Goal: Task Accomplishment & Management: Manage account settings

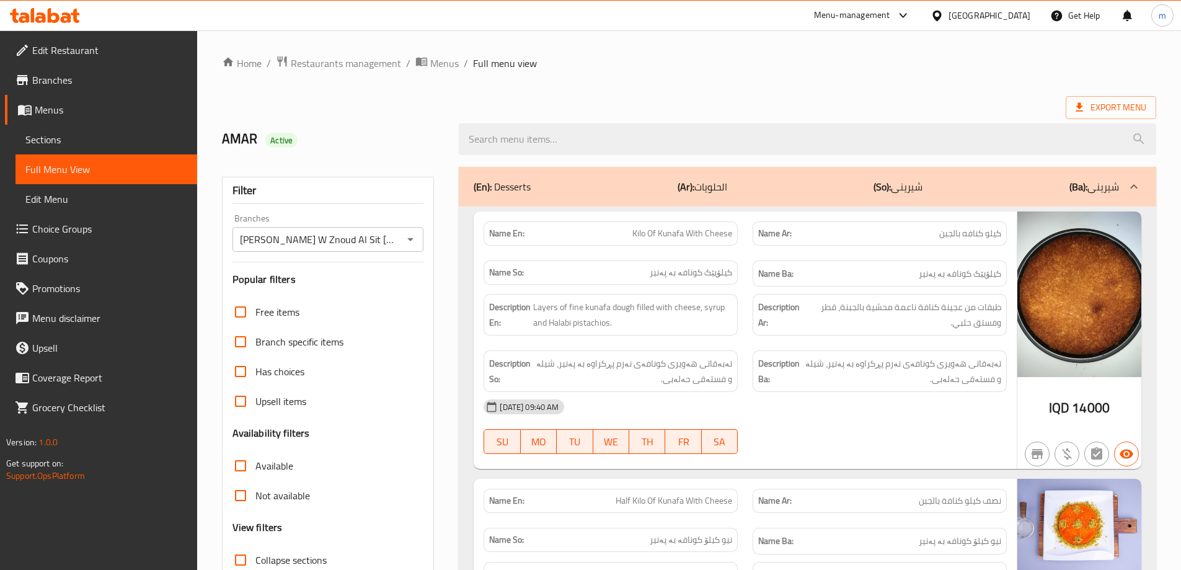
click at [61, 17] on icon at bounding box center [45, 15] width 70 height 15
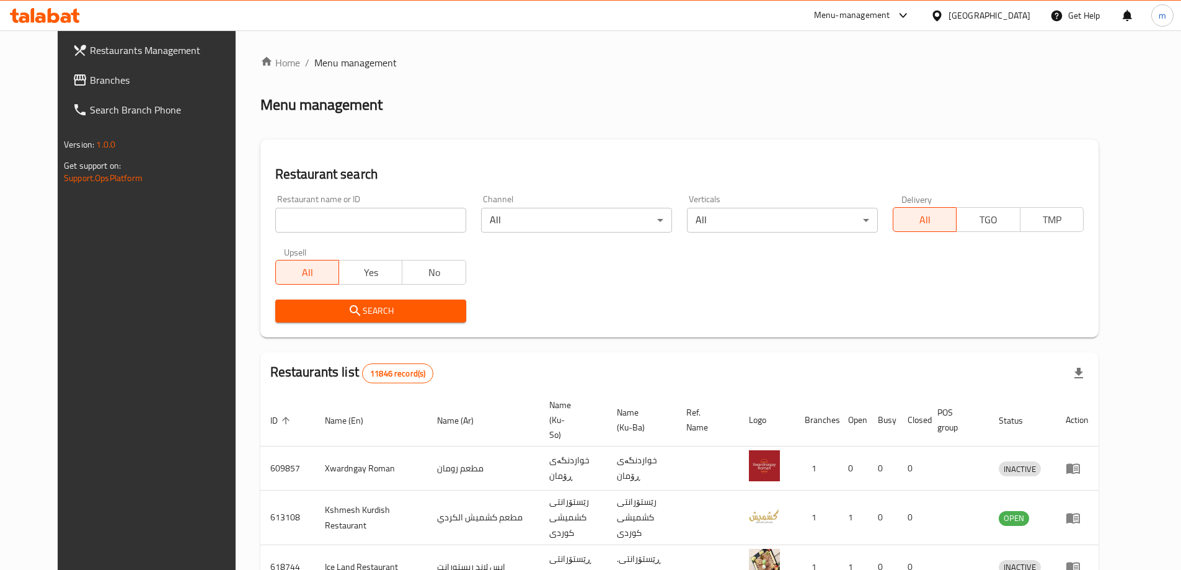
click at [99, 76] on span "Branches" at bounding box center [167, 80] width 155 height 15
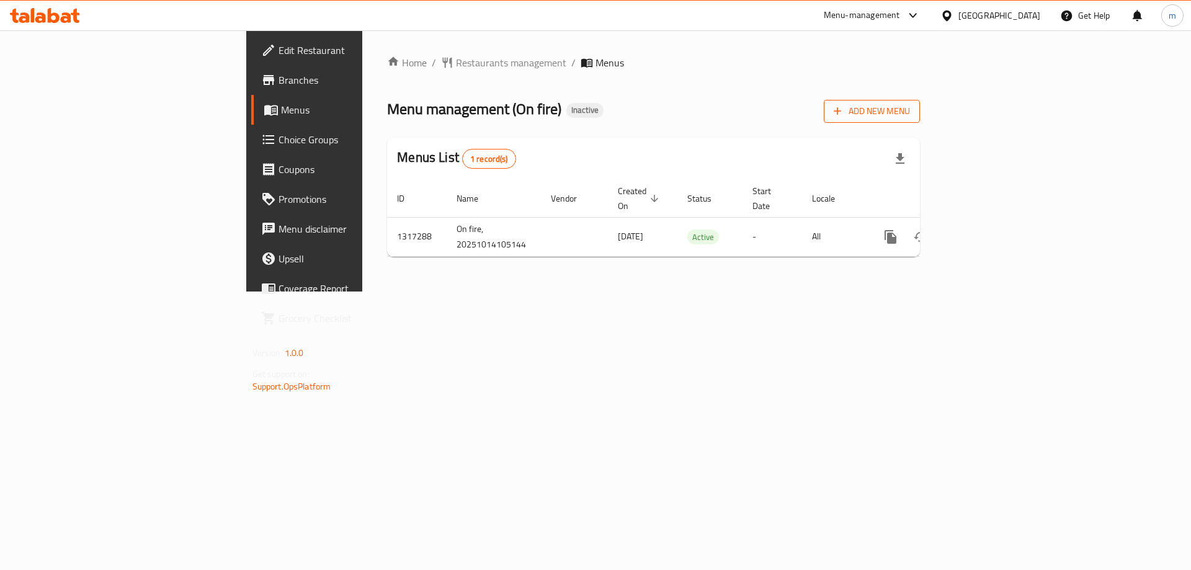
click at [910, 111] on span "Add New Menu" at bounding box center [871, 112] width 76 height 16
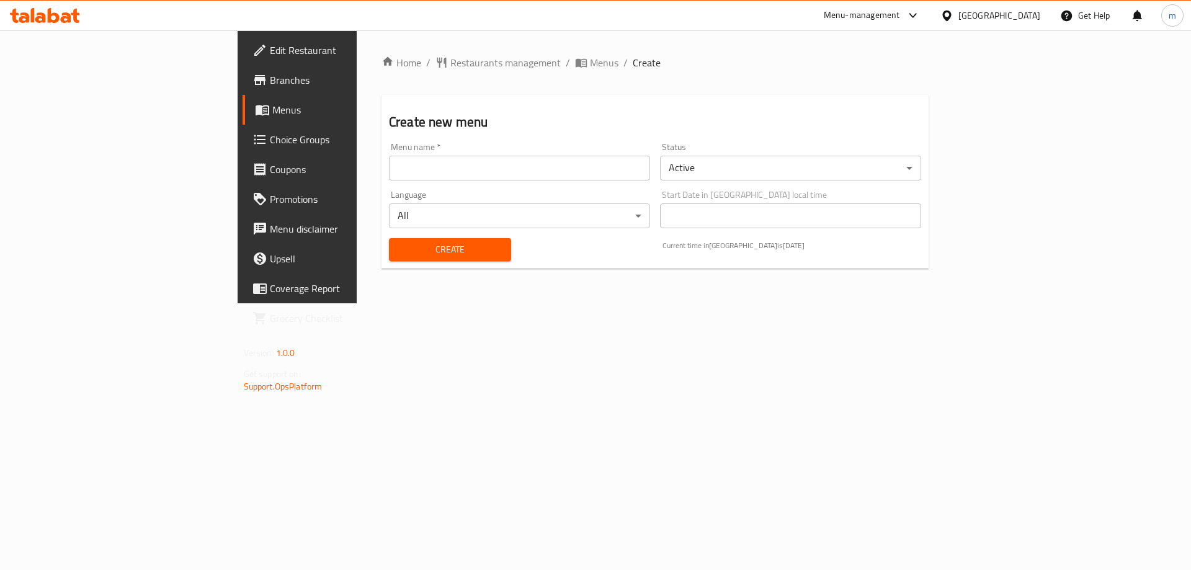
click at [557, 166] on input "text" at bounding box center [519, 168] width 261 height 25
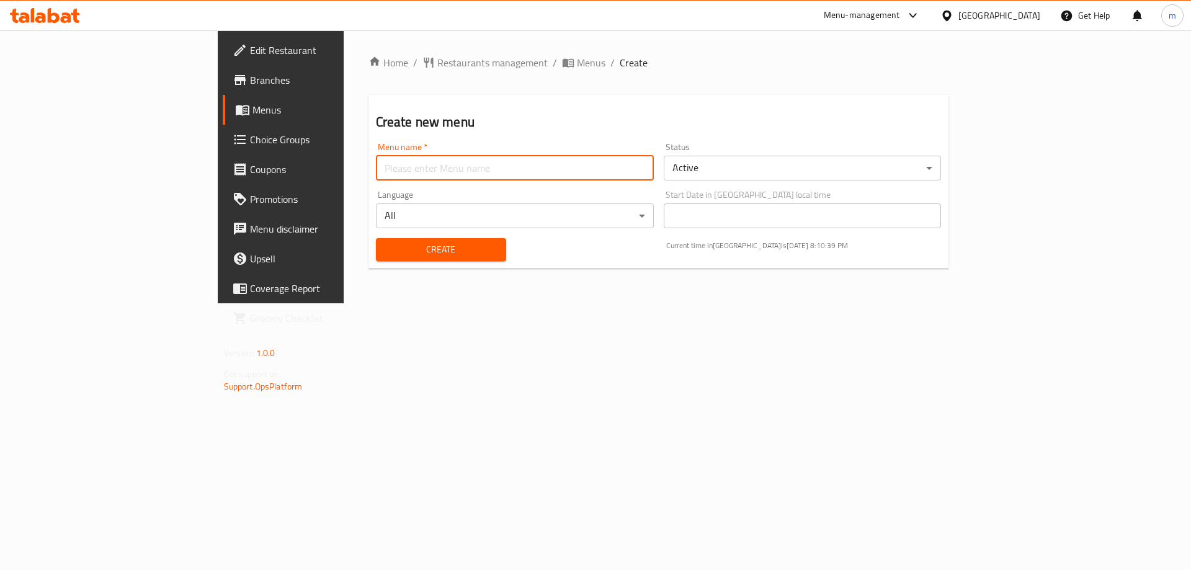
type input "MARYAM"
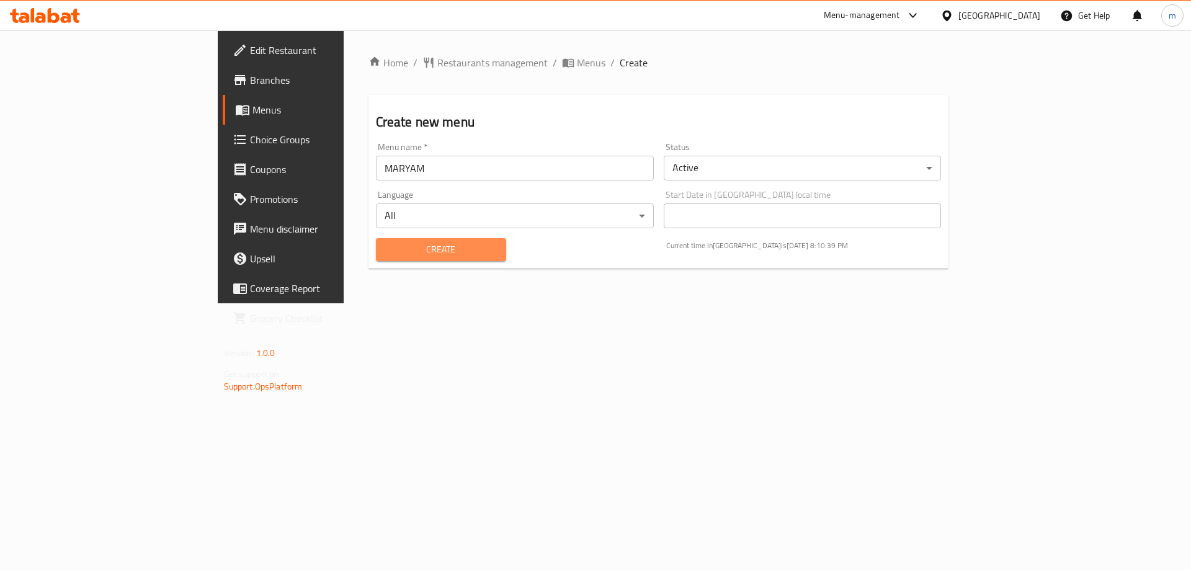
click at [386, 246] on span "Create" at bounding box center [441, 250] width 110 height 16
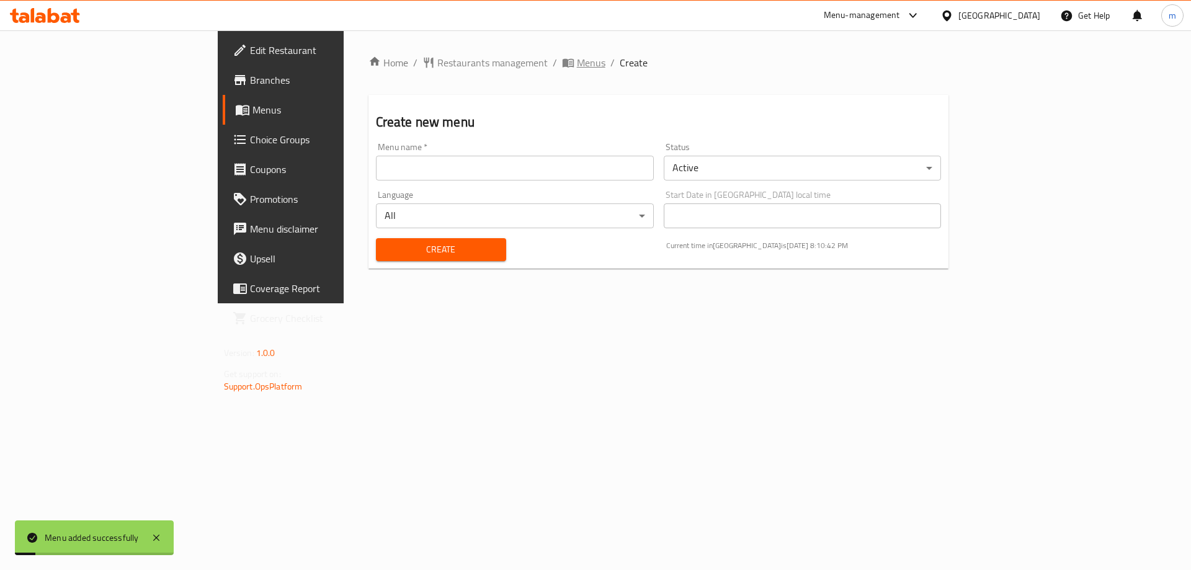
click at [577, 61] on span "Menus" at bounding box center [591, 62] width 29 height 15
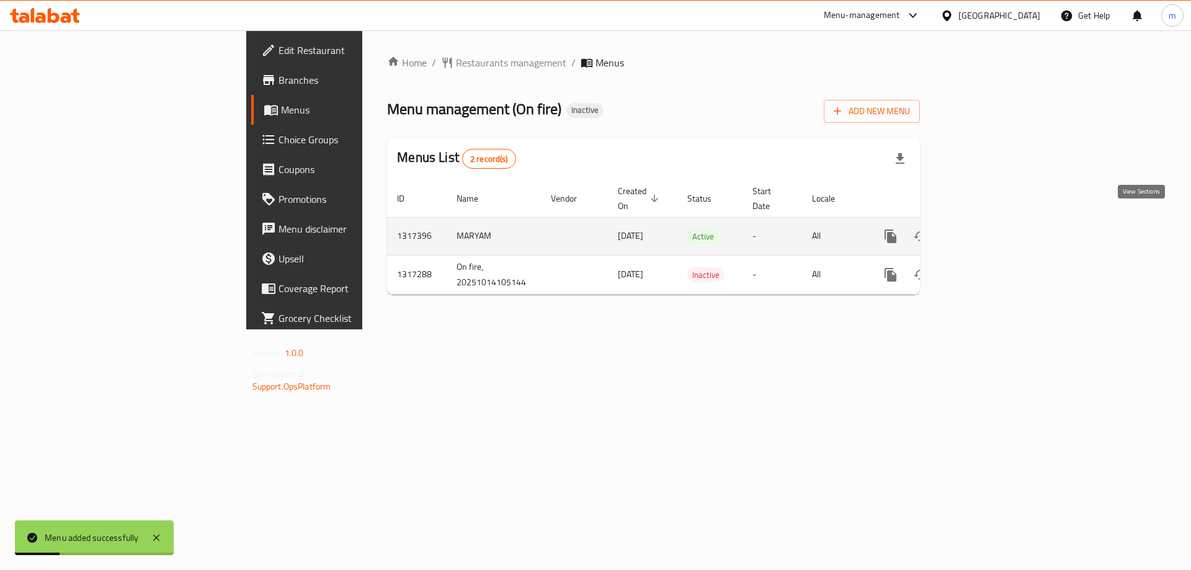
click at [987, 229] on icon "enhanced table" at bounding box center [979, 236] width 15 height 15
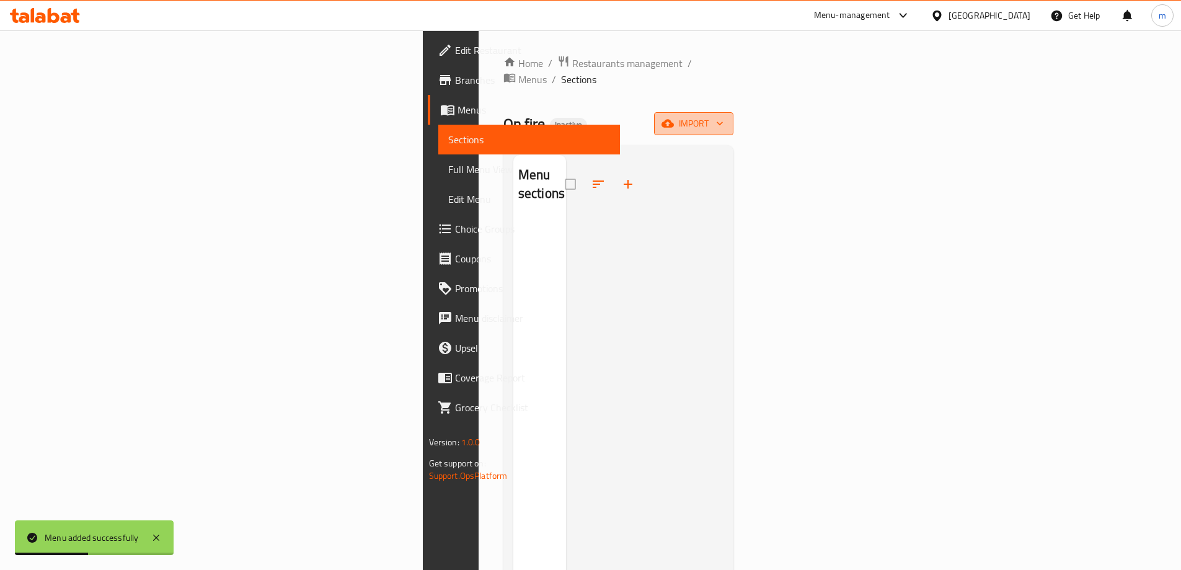
click at [674, 117] on icon "button" at bounding box center [668, 123] width 12 height 12
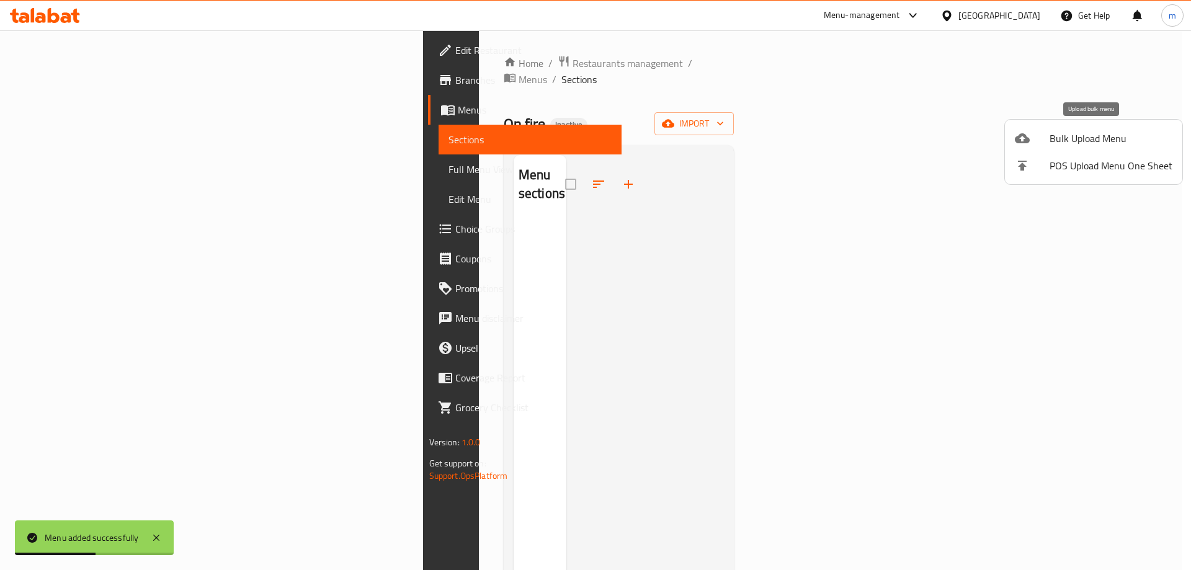
click at [1033, 133] on div at bounding box center [1032, 138] width 35 height 15
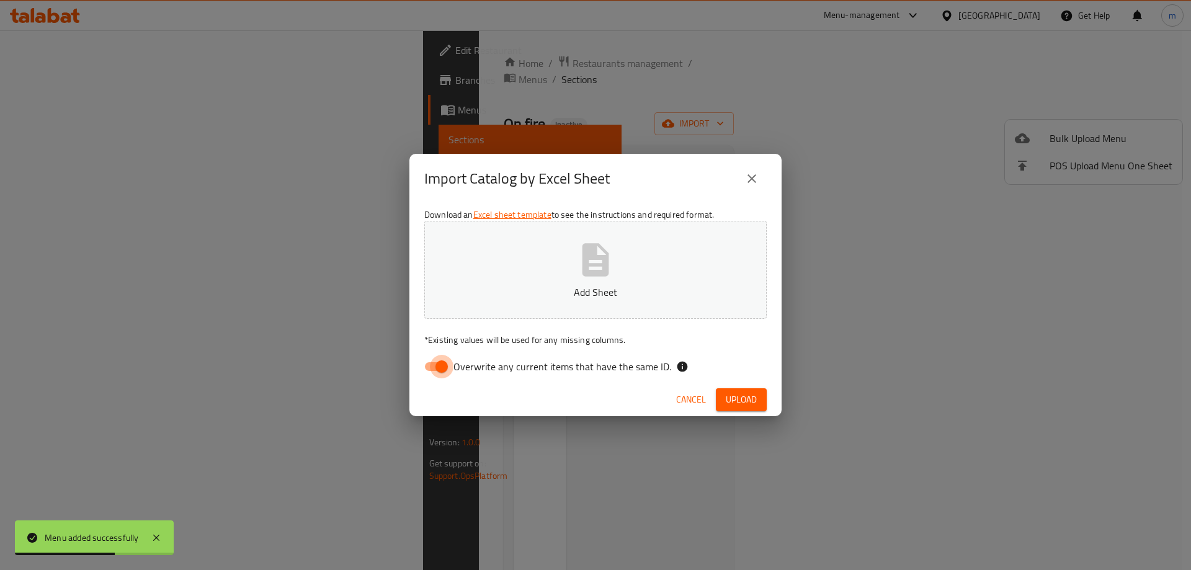
click at [438, 370] on input "Overwrite any current items that have the same ID." at bounding box center [441, 367] width 71 height 24
checkbox input "false"
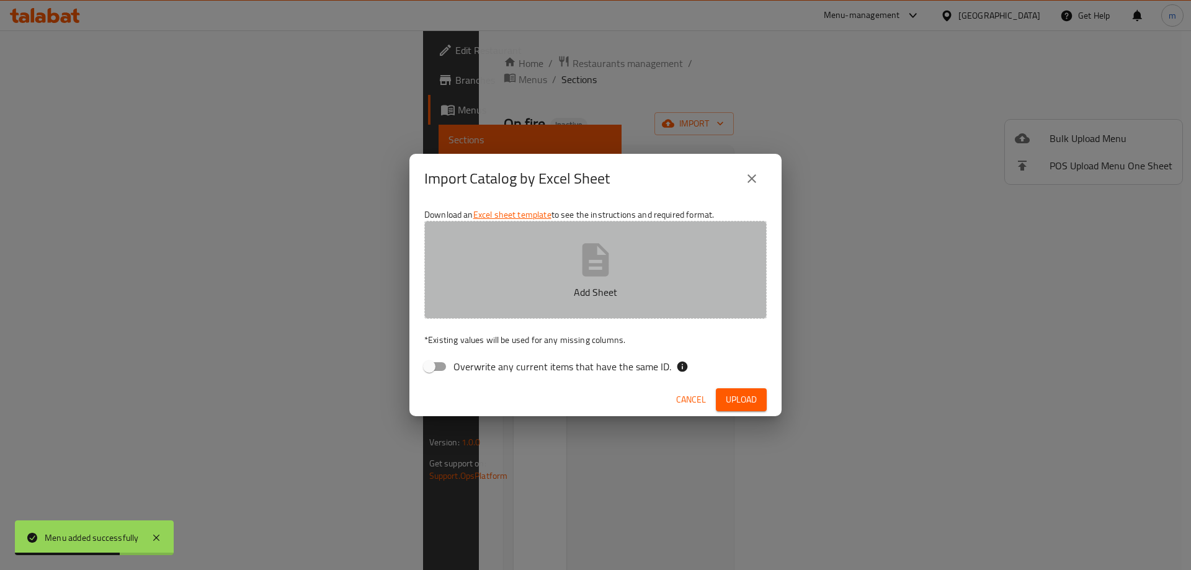
click at [531, 234] on button "Add Sheet" at bounding box center [595, 270] width 342 height 98
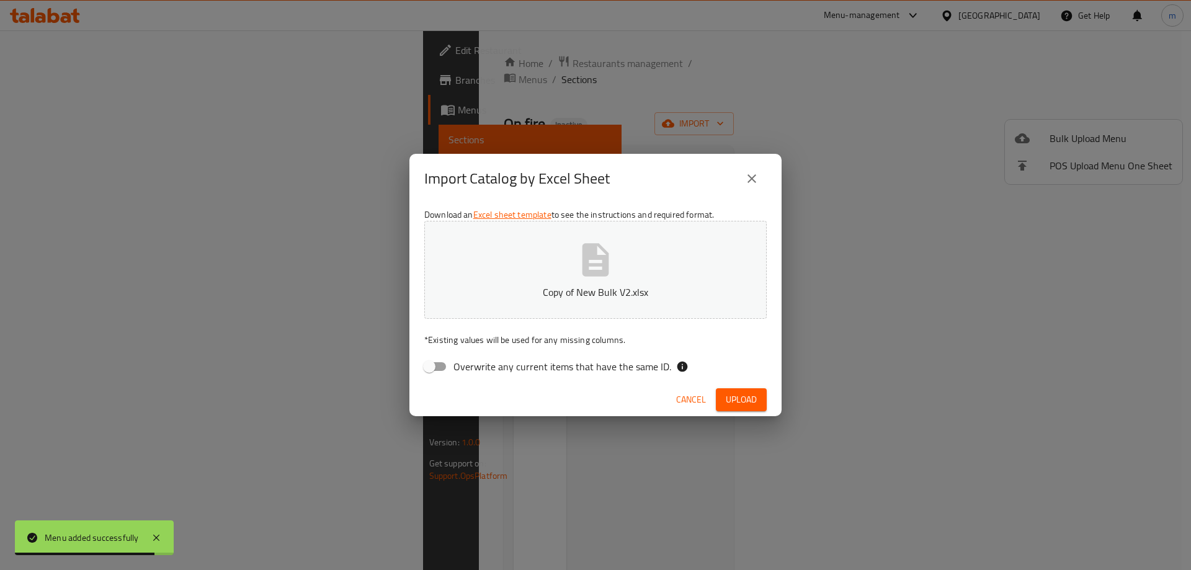
click at [722, 401] on button "Upload" at bounding box center [741, 399] width 51 height 23
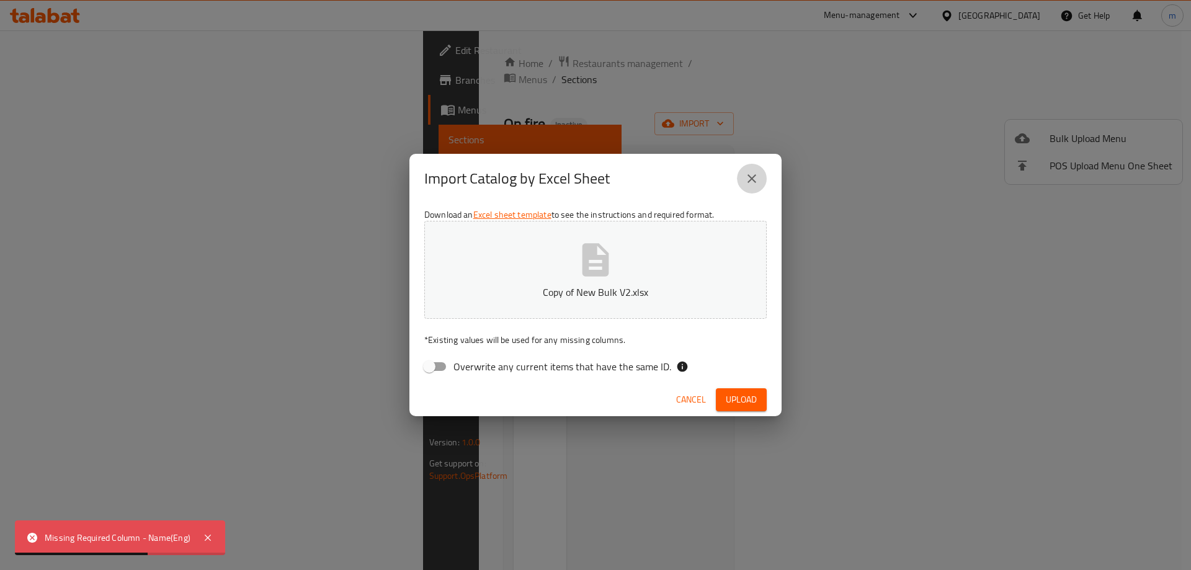
click at [745, 183] on icon "close" at bounding box center [751, 178] width 15 height 15
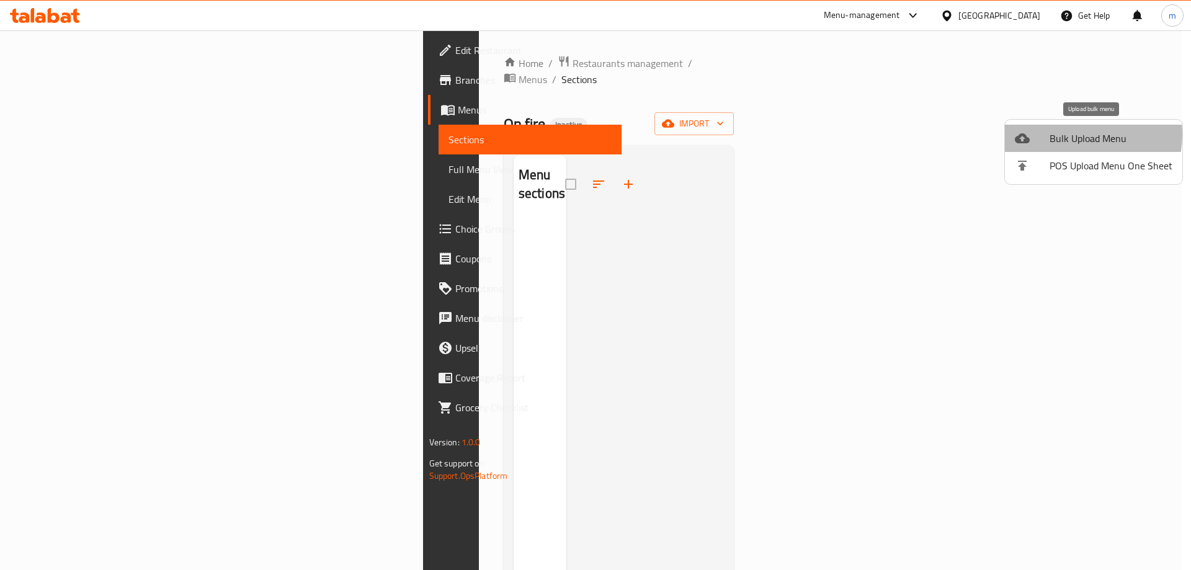
click at [1064, 133] on span "Bulk Upload Menu" at bounding box center [1110, 138] width 123 height 15
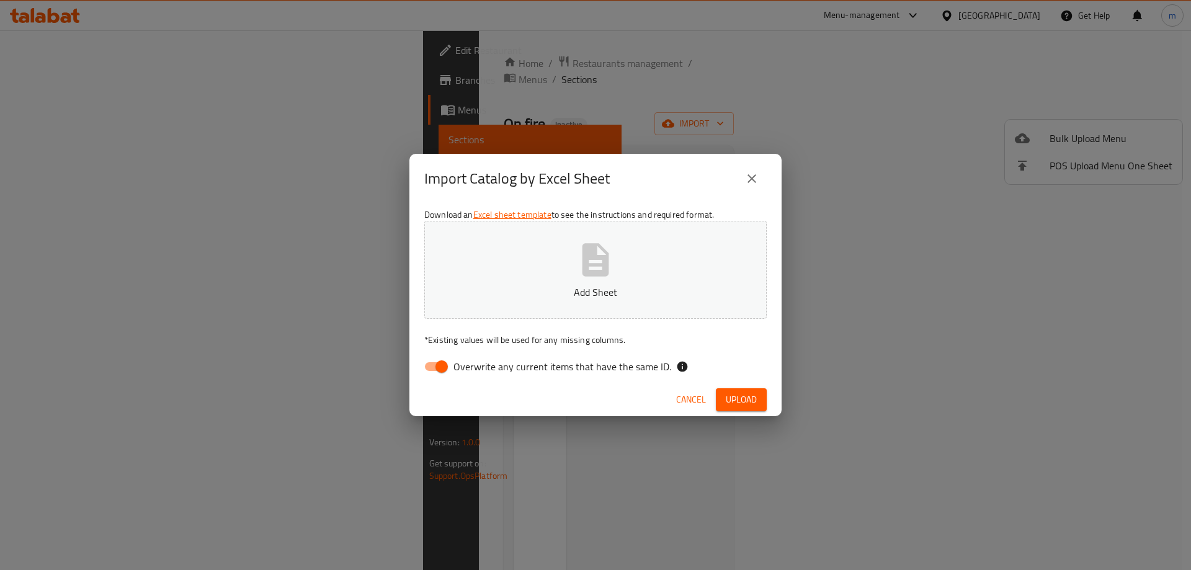
drag, startPoint x: 432, startPoint y: 368, endPoint x: 448, endPoint y: 347, distance: 26.7
click at [433, 368] on input "Overwrite any current items that have the same ID." at bounding box center [441, 367] width 71 height 24
checkbox input "false"
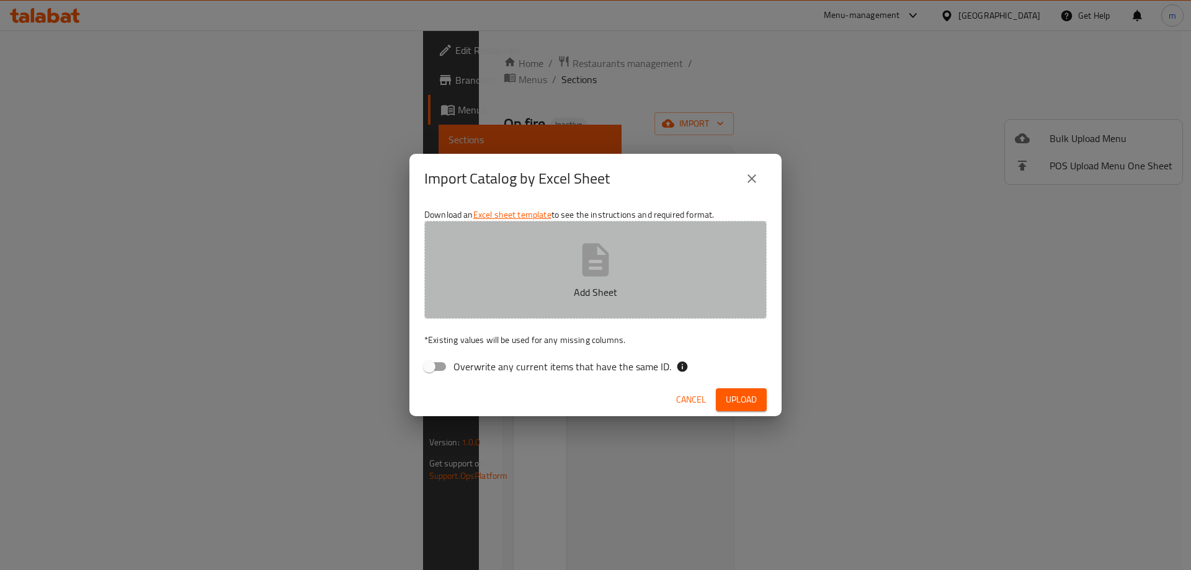
click at [474, 301] on button "Add Sheet" at bounding box center [595, 270] width 342 height 98
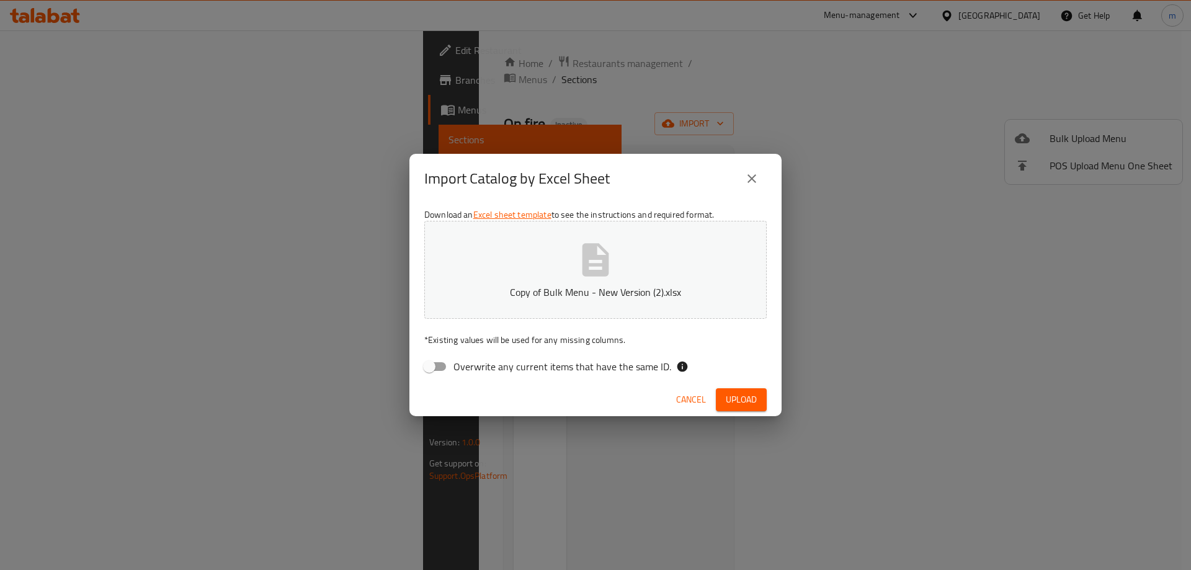
click at [734, 396] on span "Upload" at bounding box center [741, 400] width 31 height 16
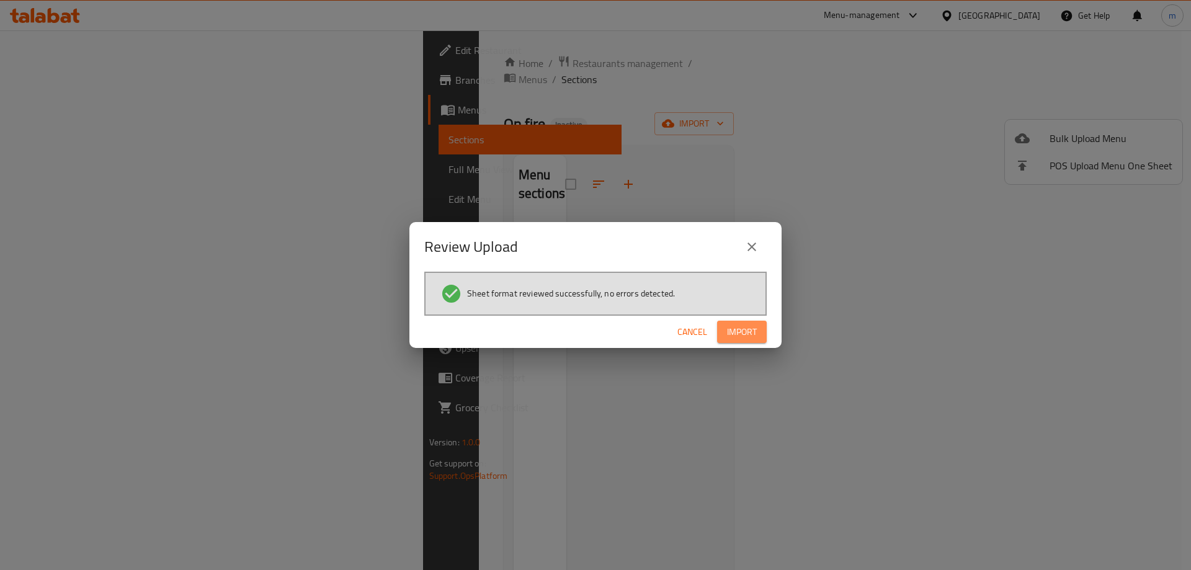
click at [744, 340] on button "Import" at bounding box center [742, 332] width 50 height 23
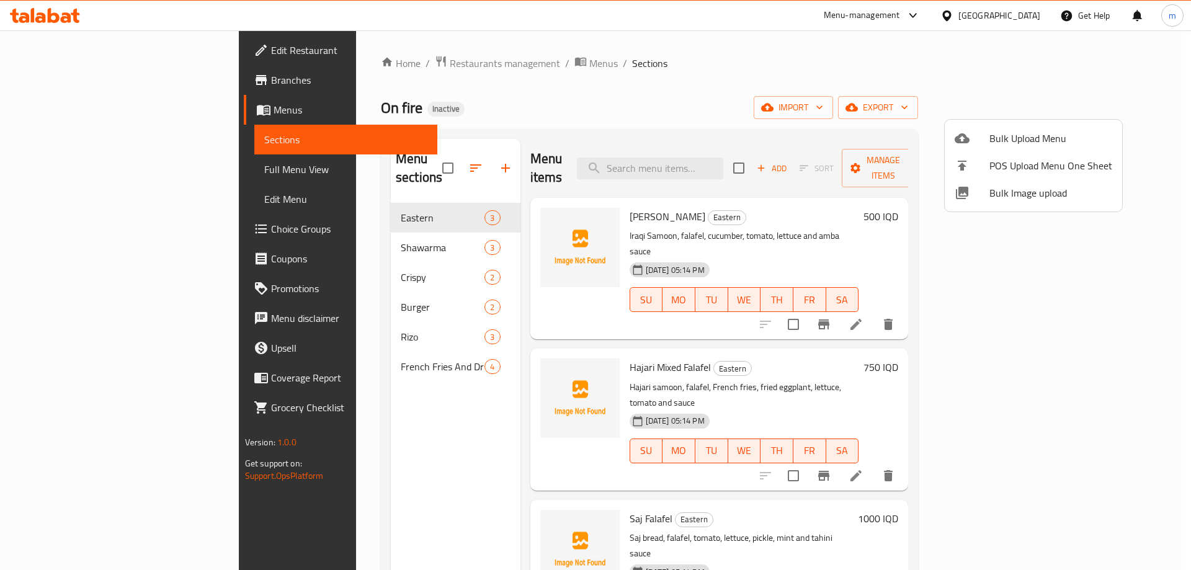
click at [293, 235] on div at bounding box center [595, 285] width 1191 height 570
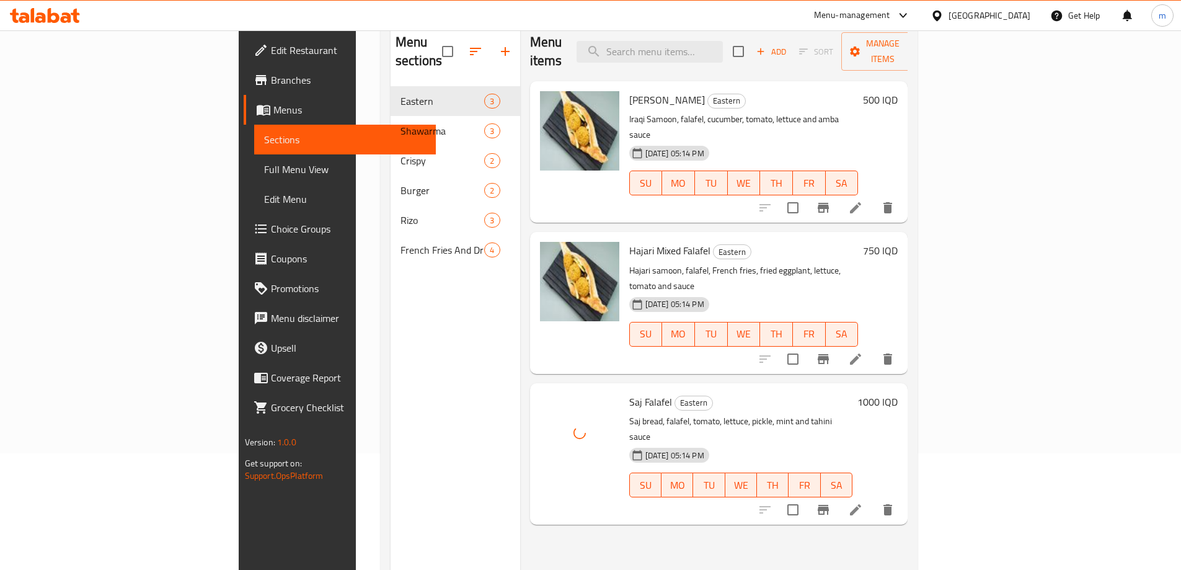
scroll to position [144, 0]
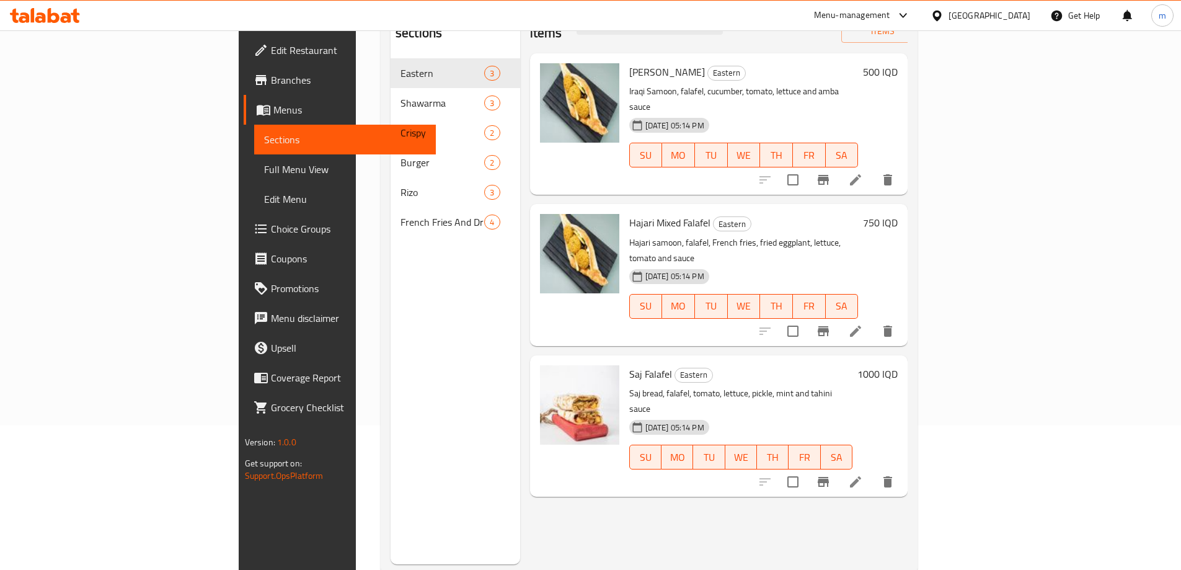
click at [611, 428] on div "Saj Falafel Eastern Saj bread, falafel, tomato, lettuce, pickle, mint and tahin…" at bounding box center [719, 425] width 378 height 141
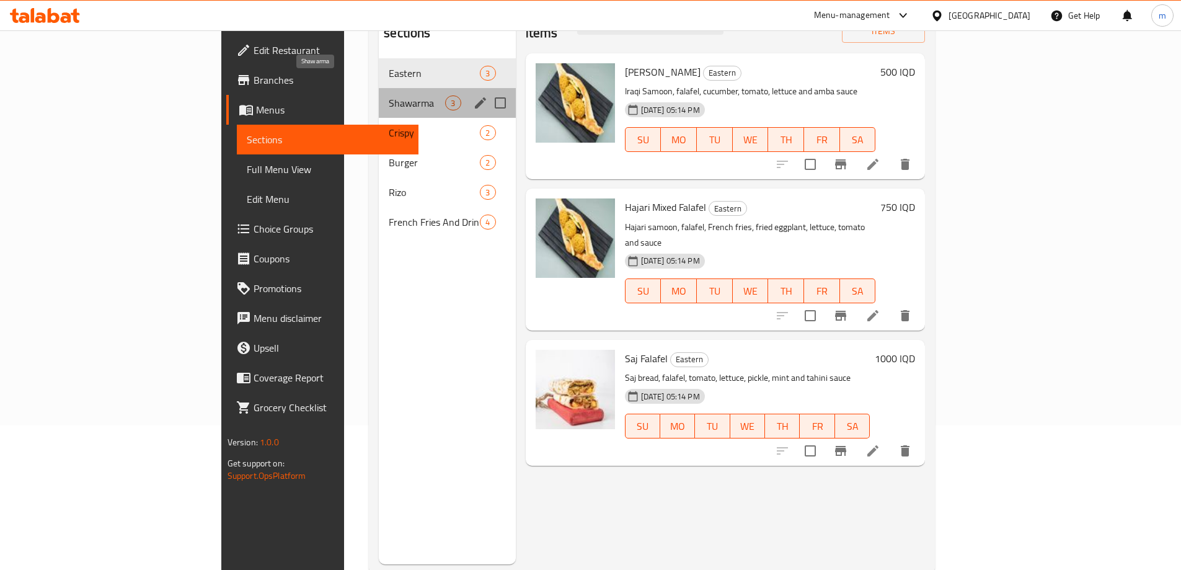
click at [389, 96] on span "Shawarma" at bounding box center [417, 103] width 56 height 15
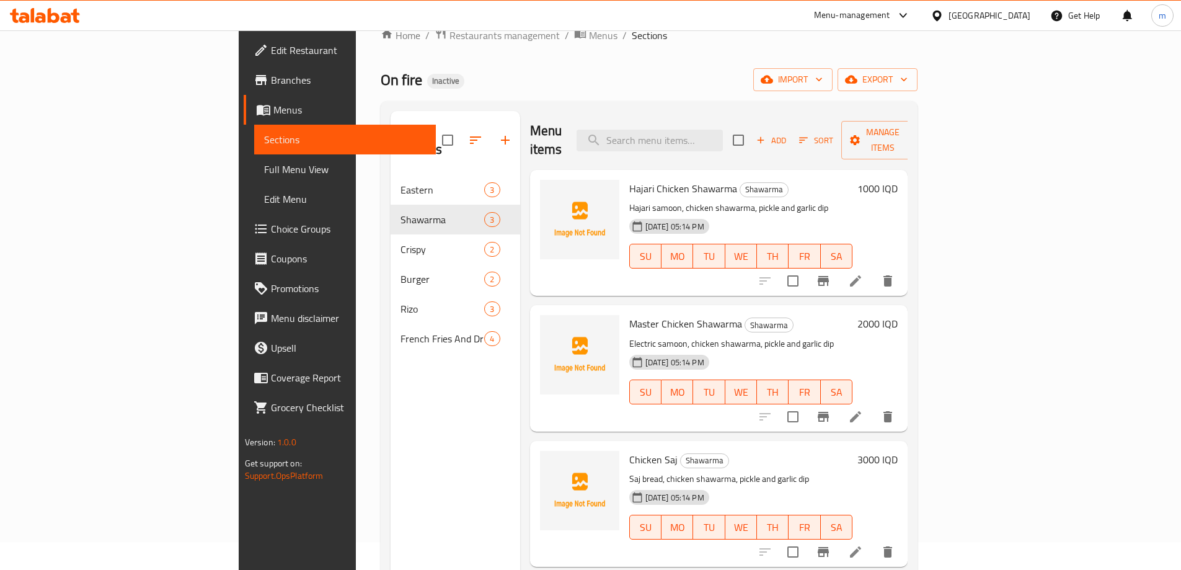
scroll to position [36, 0]
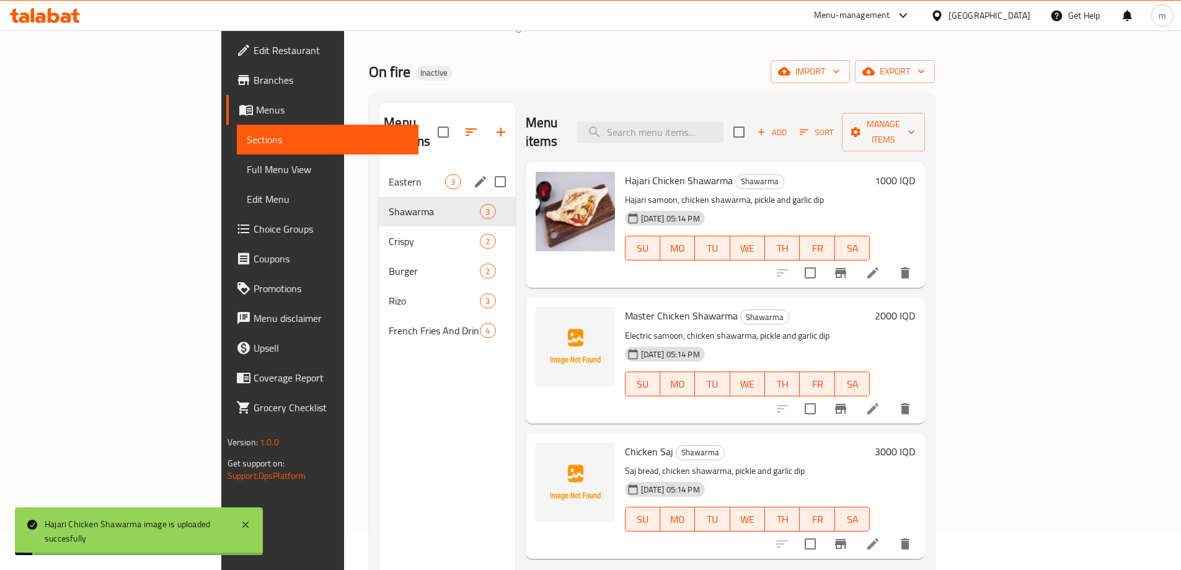
click at [379, 167] on div "Eastern 3" at bounding box center [447, 182] width 136 height 30
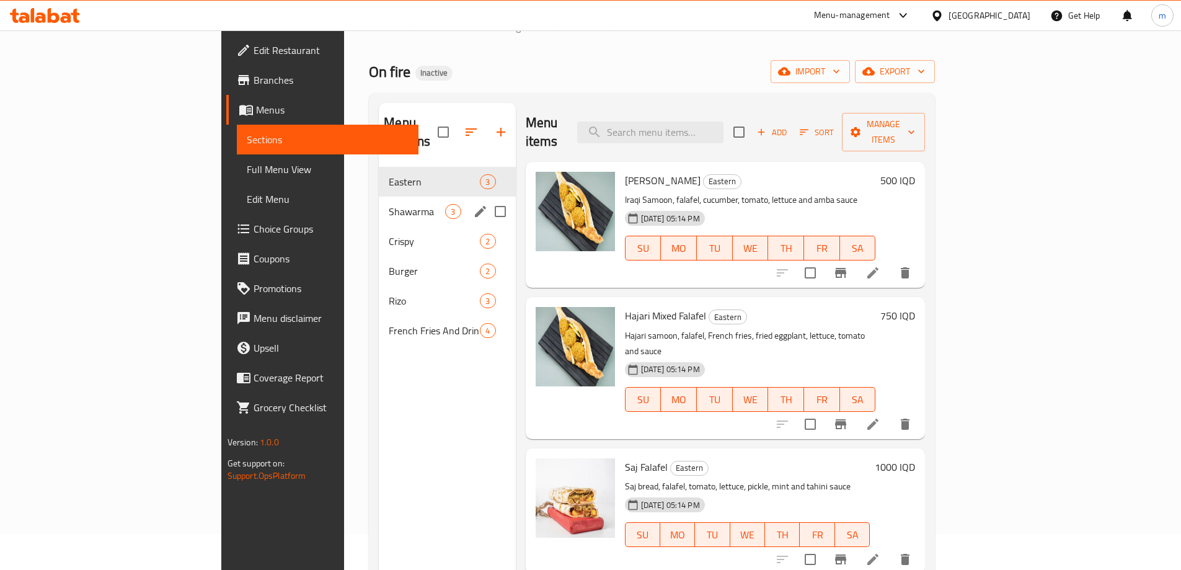
click at [379, 197] on div "Shawarma 3" at bounding box center [447, 212] width 136 height 30
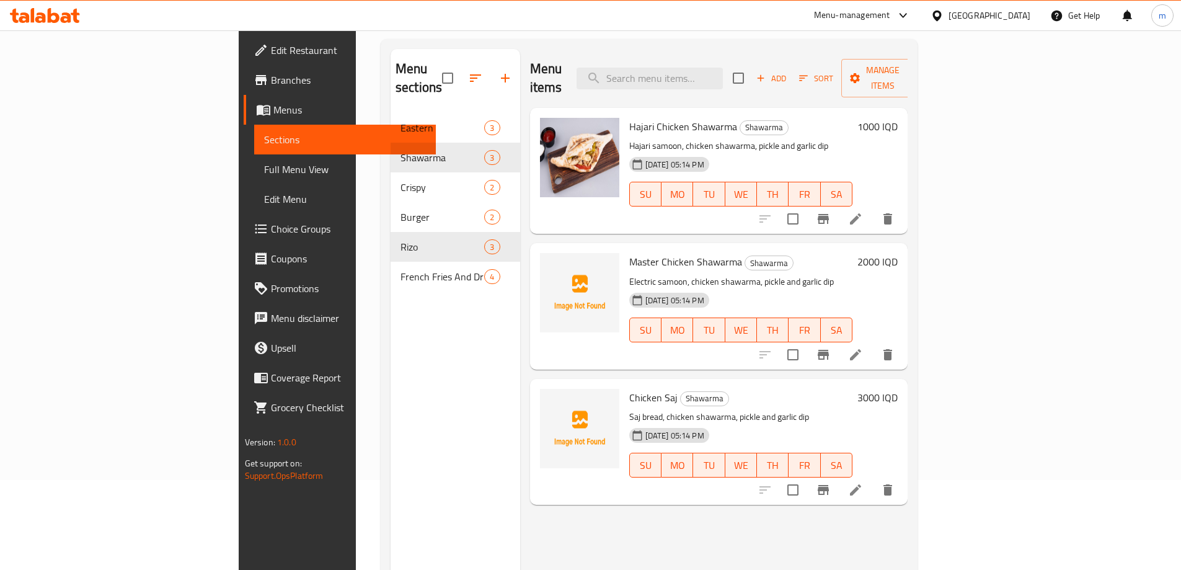
scroll to position [105, 0]
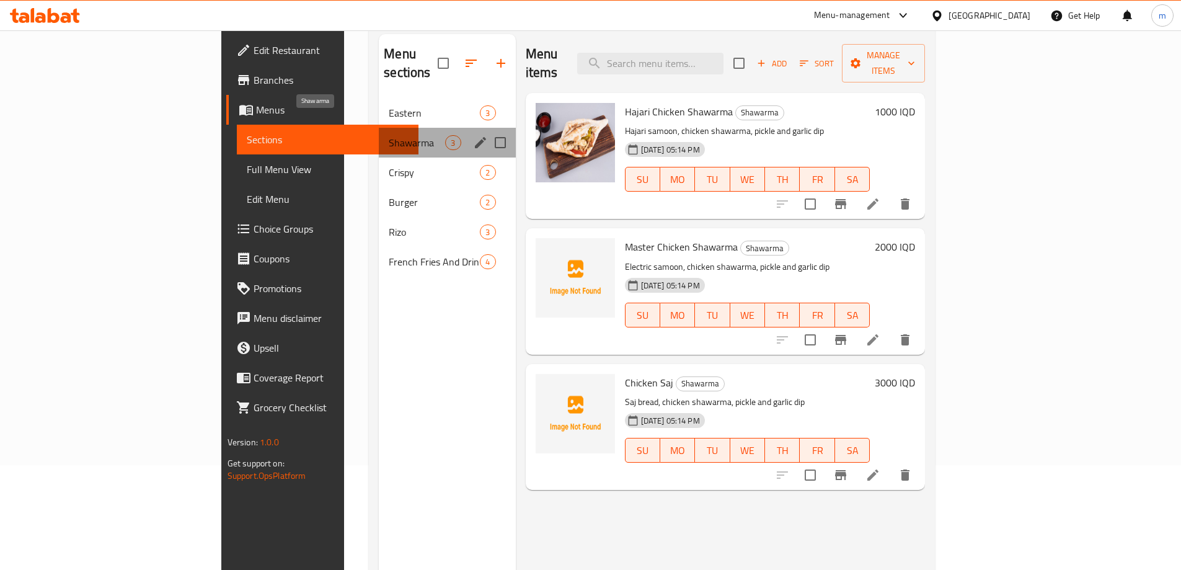
click at [389, 135] on span "Shawarma" at bounding box center [417, 142] width 56 height 15
click at [389, 165] on span "Crispy" at bounding box center [417, 172] width 56 height 15
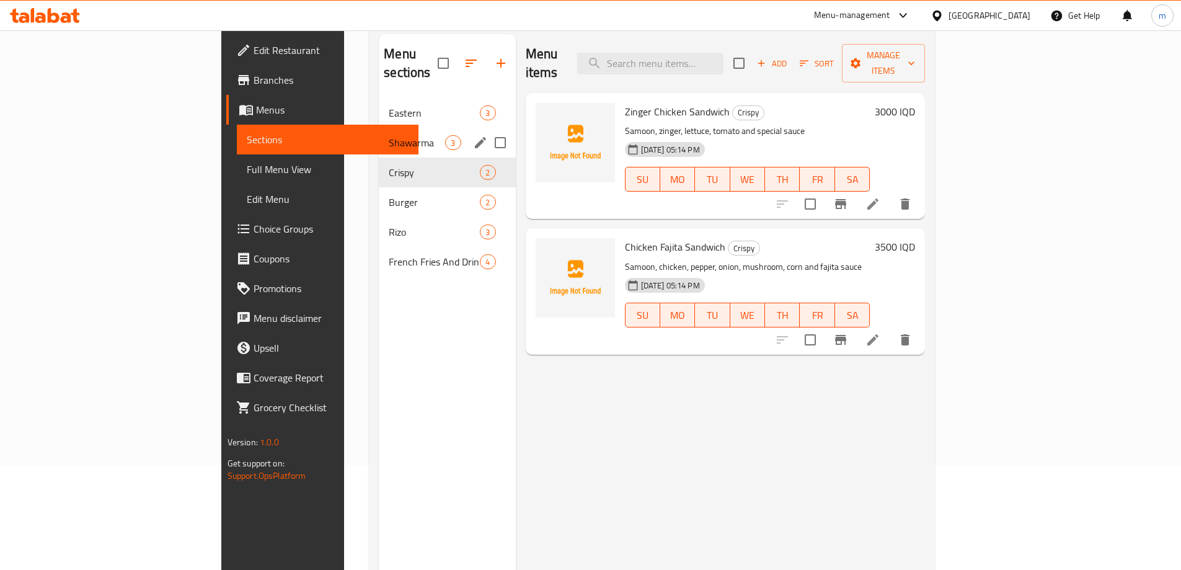
click at [379, 131] on div "Shawarma 3" at bounding box center [447, 143] width 136 height 30
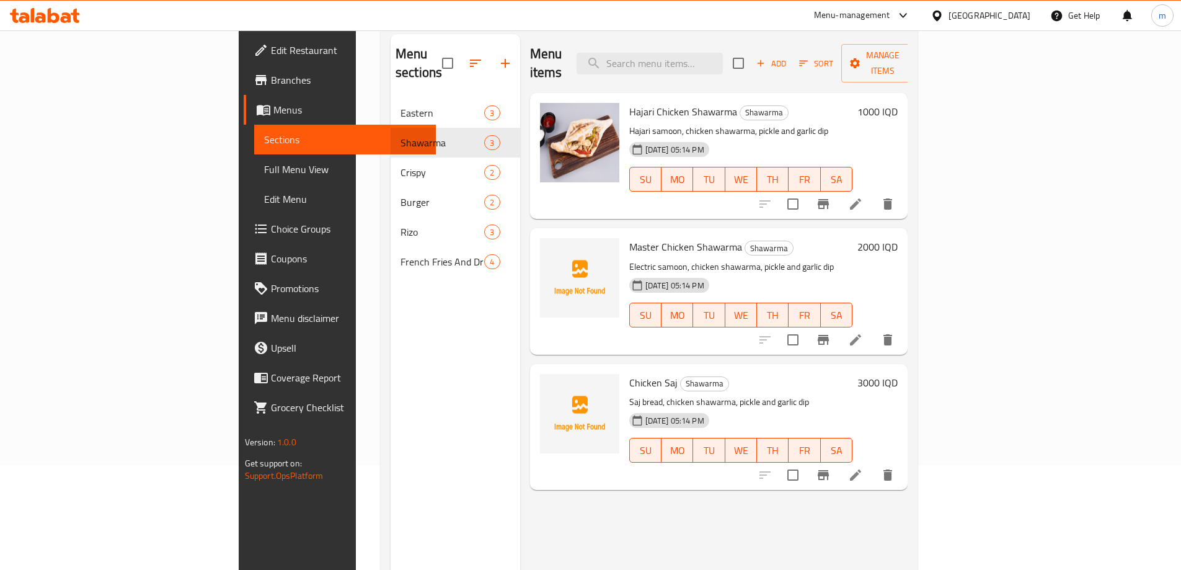
scroll to position [76, 0]
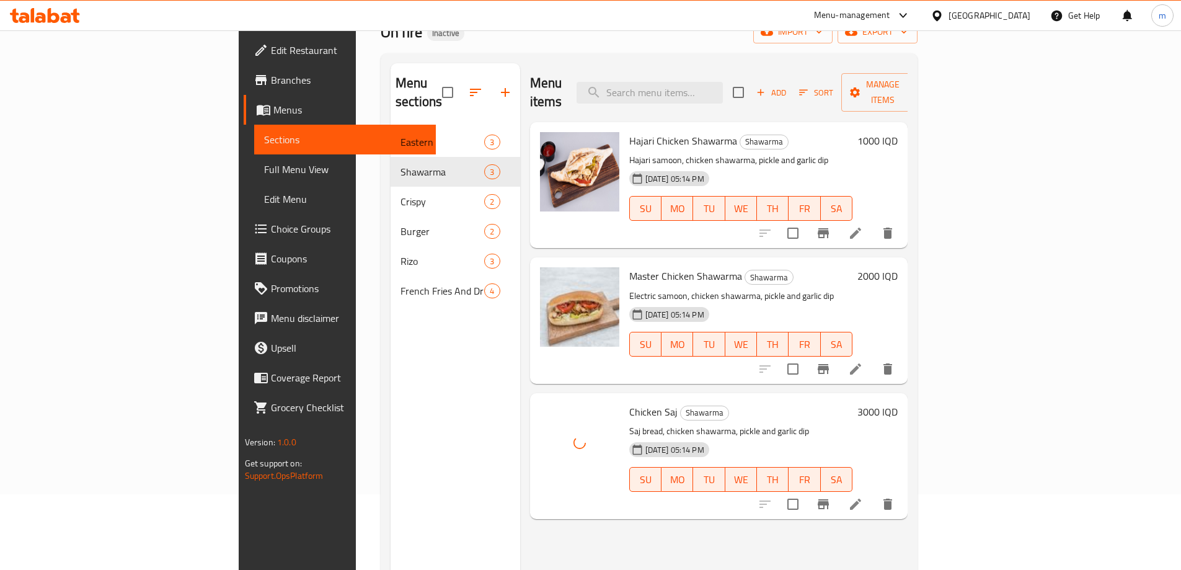
click at [520, 514] on div "Menu items Add Sort Manage items Hajari Chicken Shawarma Shawarma Hajari samoon…" at bounding box center [714, 348] width 388 height 570
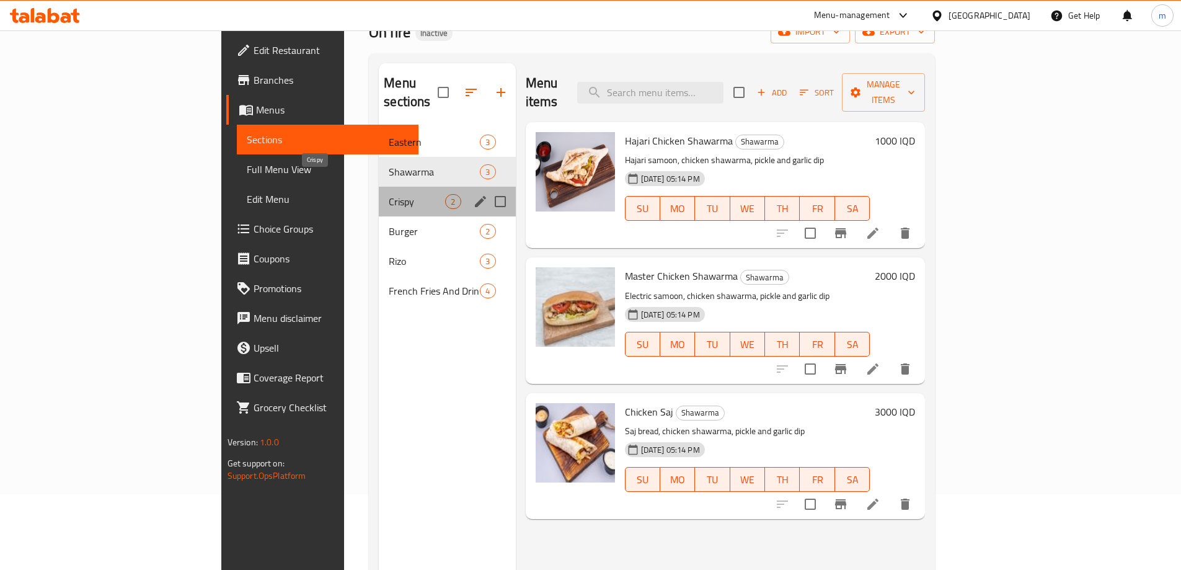
click at [389, 194] on span "Crispy" at bounding box center [417, 201] width 56 height 15
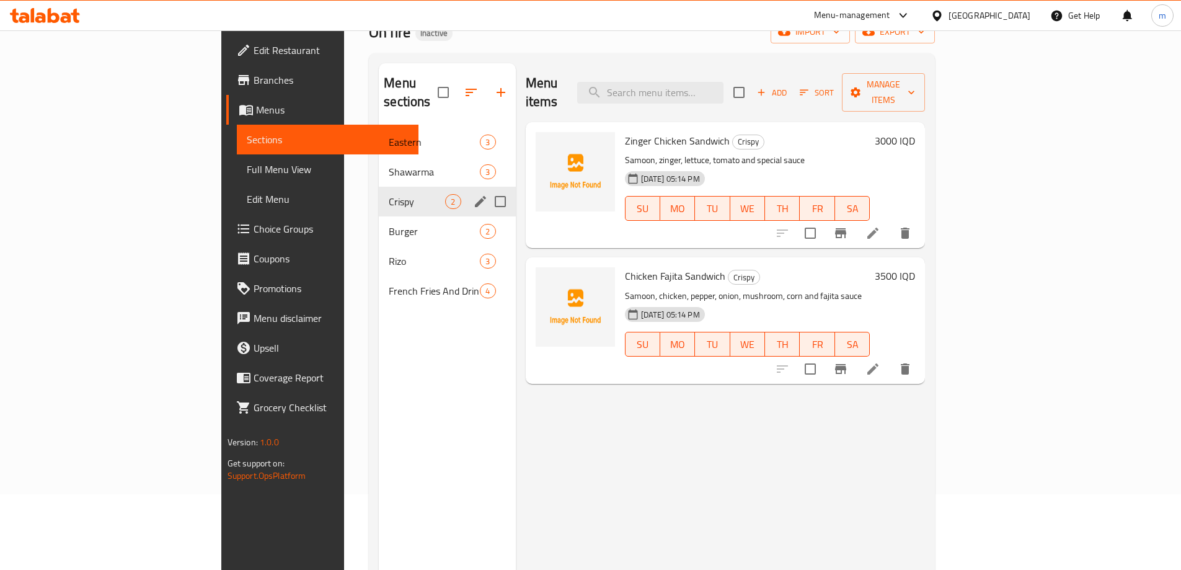
click at [379, 161] on div "Shawarma 3" at bounding box center [447, 172] width 136 height 30
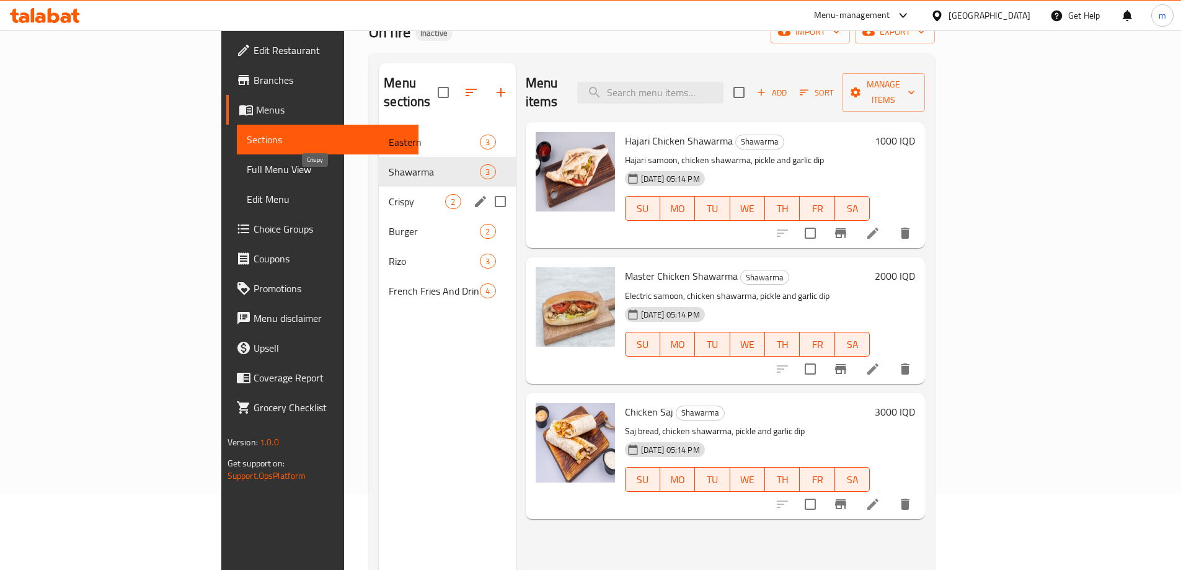
click at [389, 194] on span "Crispy" at bounding box center [417, 201] width 56 height 15
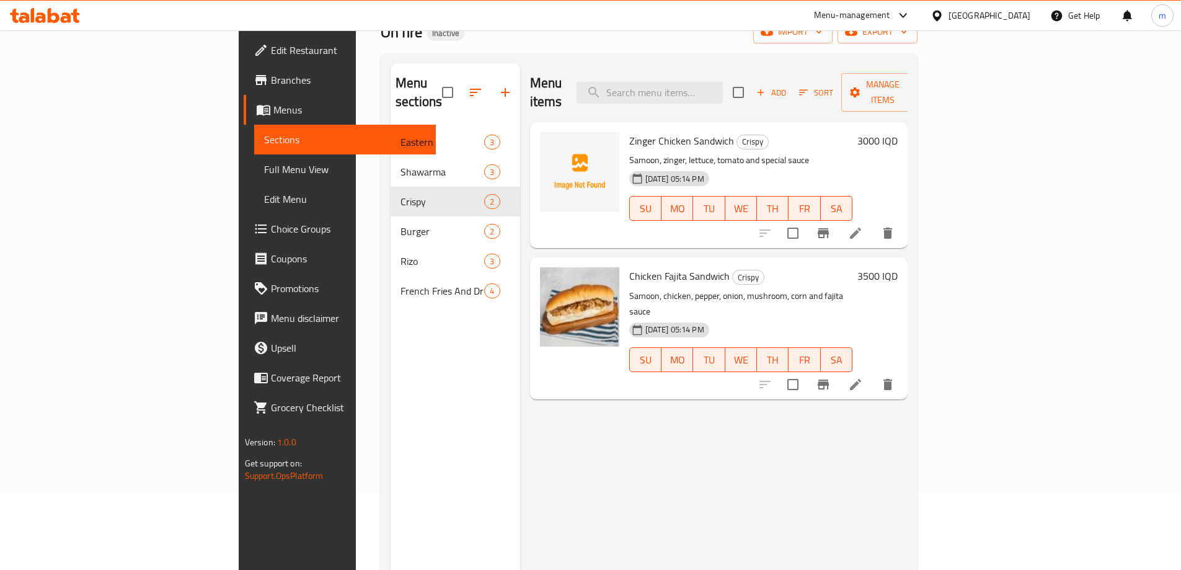
drag, startPoint x: 632, startPoint y: 281, endPoint x: 690, endPoint y: 285, distance: 57.8
click at [690, 285] on div "Chicken Fajita Sandwich Crispy Samoon, chicken, pepper, onion, mushroom, corn a…" at bounding box center [741, 327] width 234 height 131
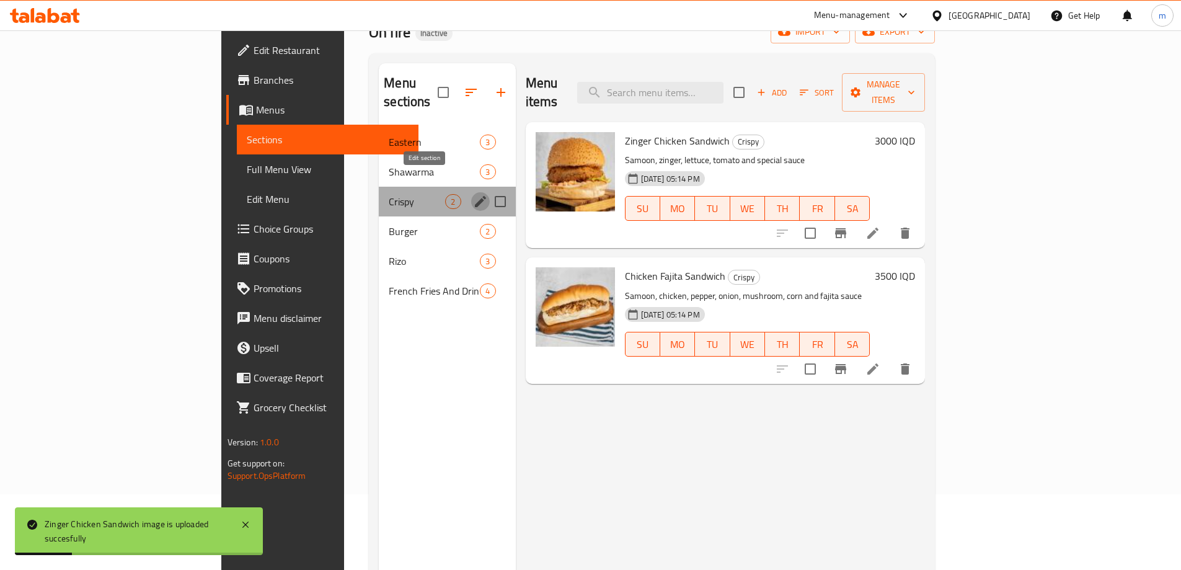
click at [475, 196] on icon "edit" at bounding box center [480, 201] width 11 height 11
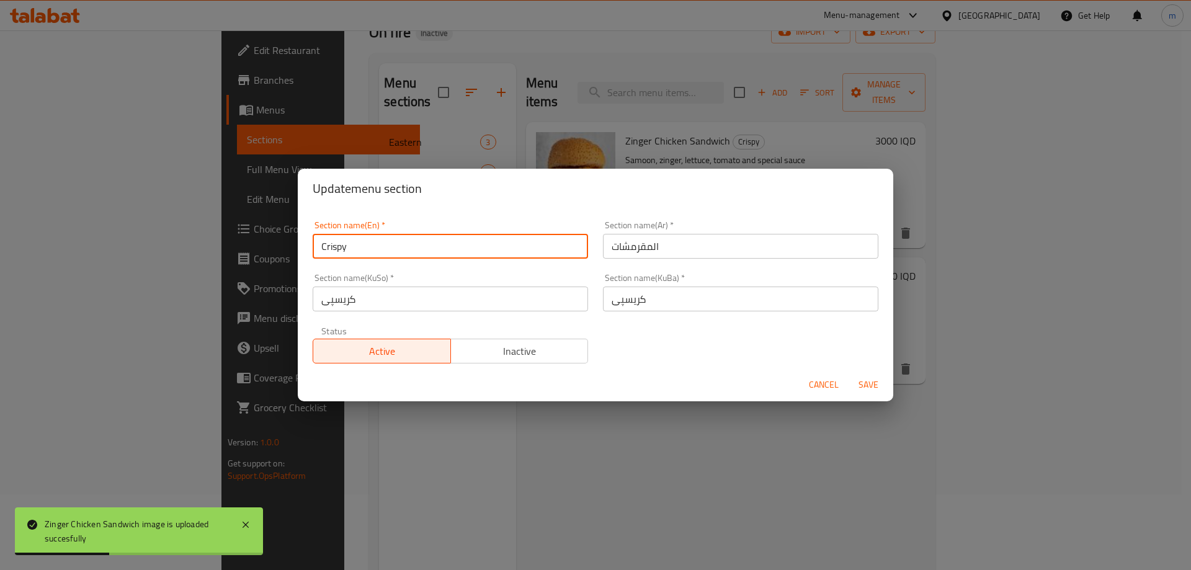
click at [391, 254] on input "Crispy" at bounding box center [450, 246] width 275 height 25
click at [389, 253] on input "Crispy" at bounding box center [450, 246] width 275 height 25
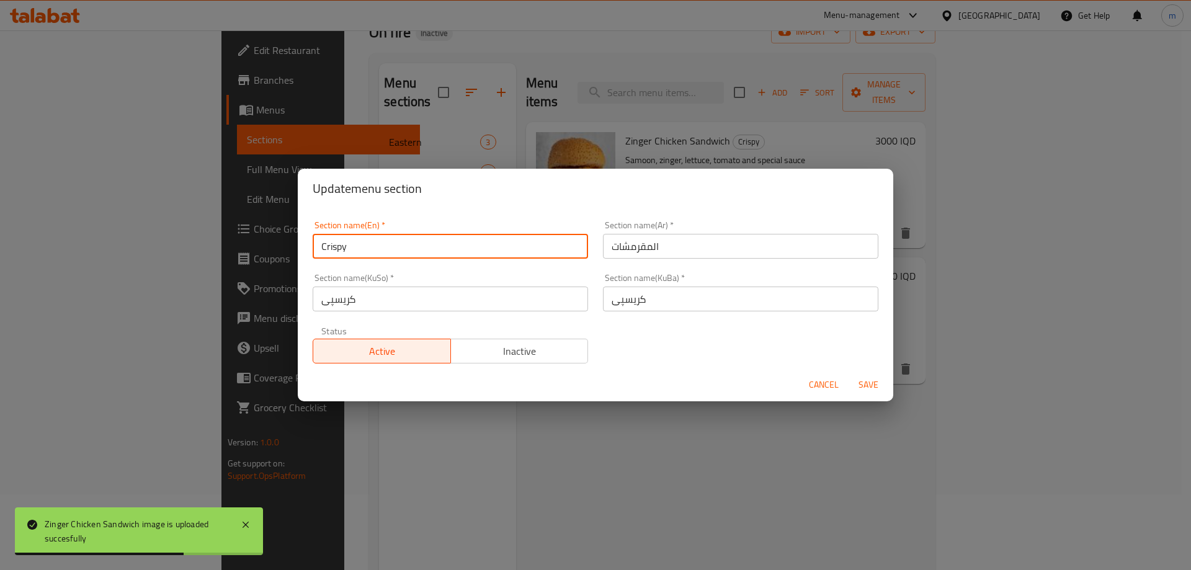
click at [389, 253] on input "Crispy" at bounding box center [450, 246] width 275 height 25
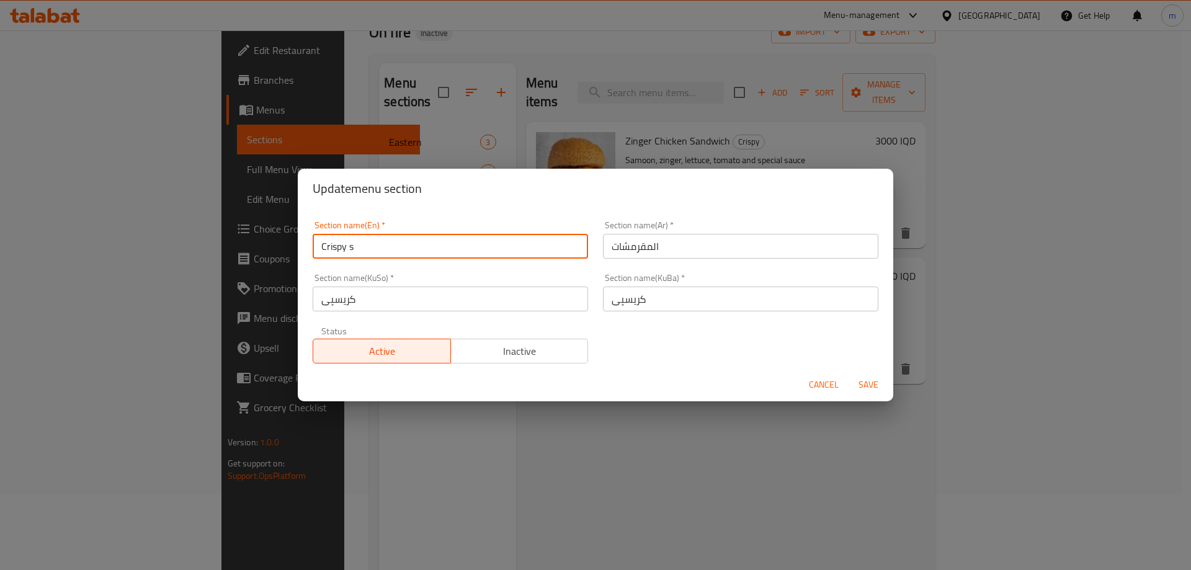
click at [390, 245] on input "Crispy s" at bounding box center [450, 246] width 275 height 25
type input "s"
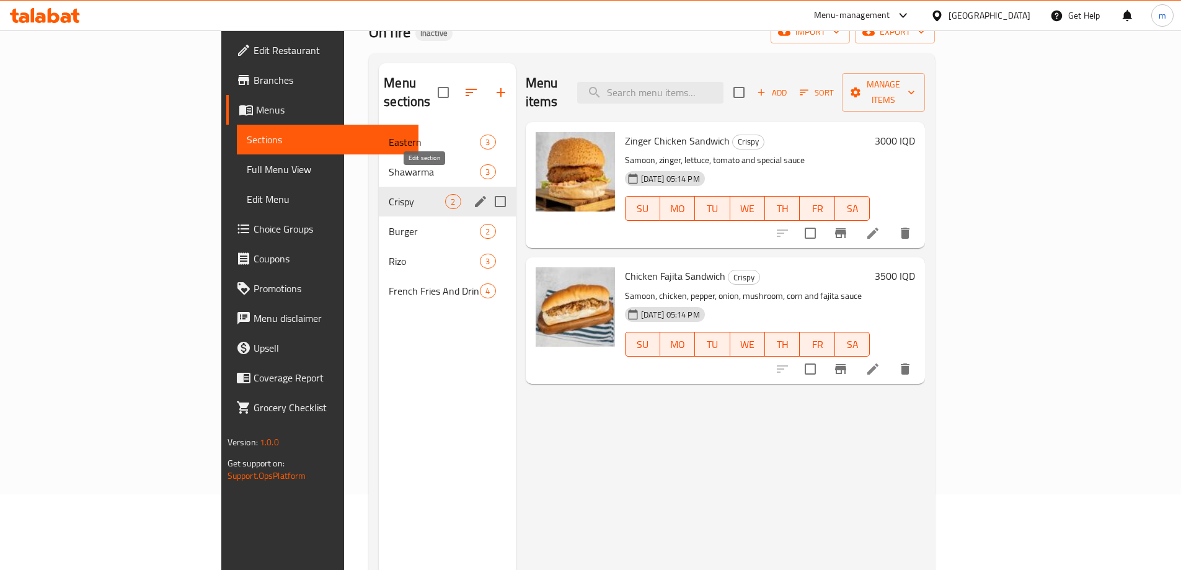
click at [473, 194] on icon "edit" at bounding box center [480, 201] width 15 height 15
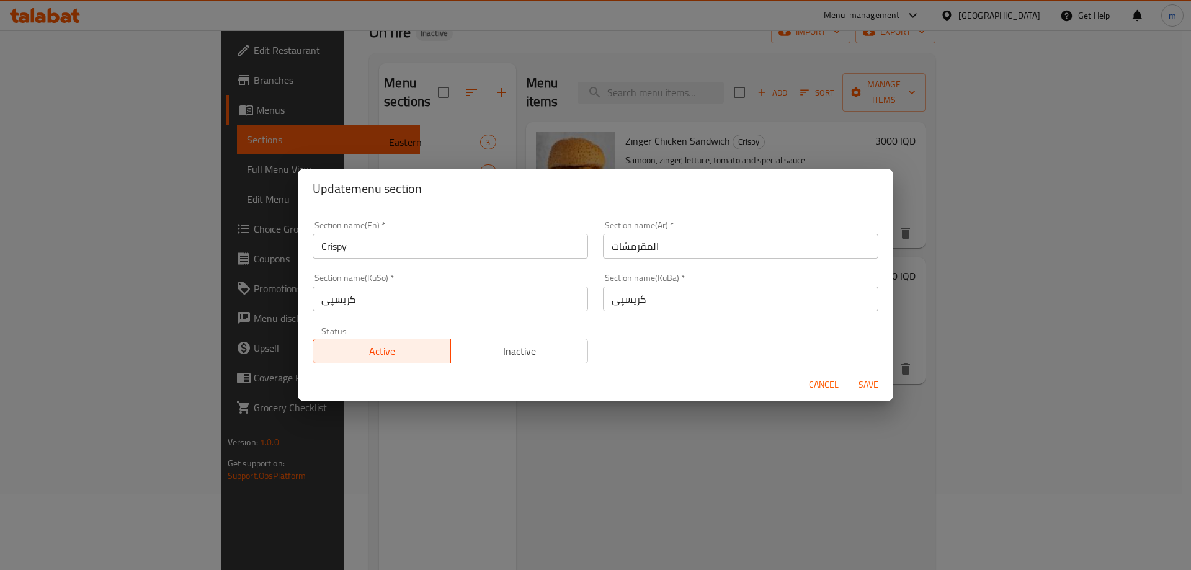
click at [448, 182] on h2 "Update menu section" at bounding box center [596, 189] width 566 height 20
click at [812, 375] on button "Cancel" at bounding box center [824, 384] width 40 height 23
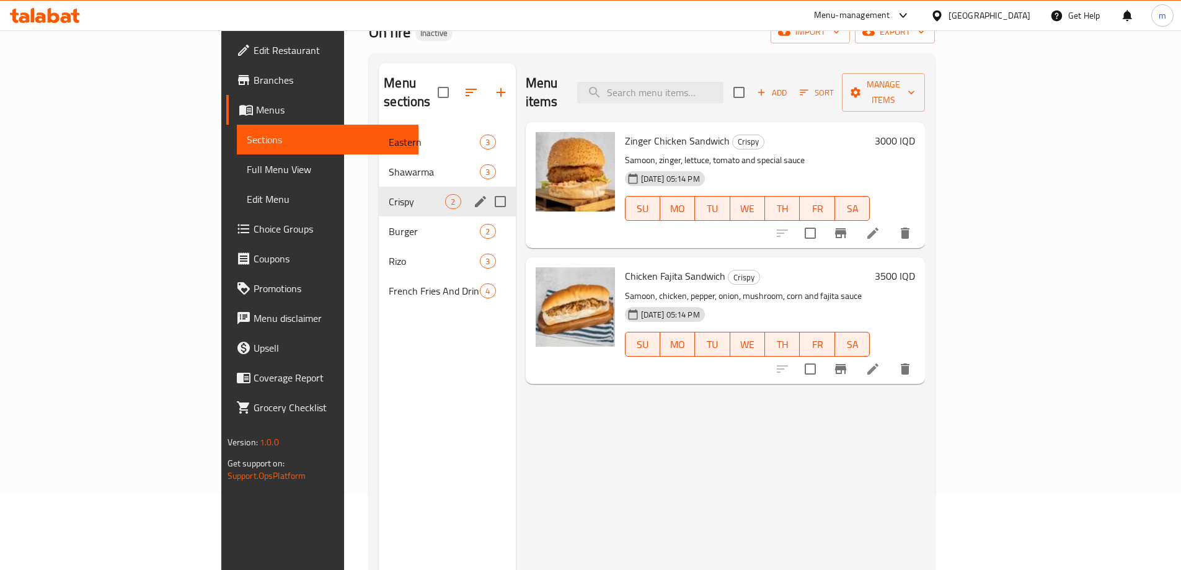
click at [487, 189] on input "Menu sections" at bounding box center [500, 202] width 26 height 26
checkbox input "true"
click at [473, 194] on icon "edit" at bounding box center [480, 201] width 15 height 15
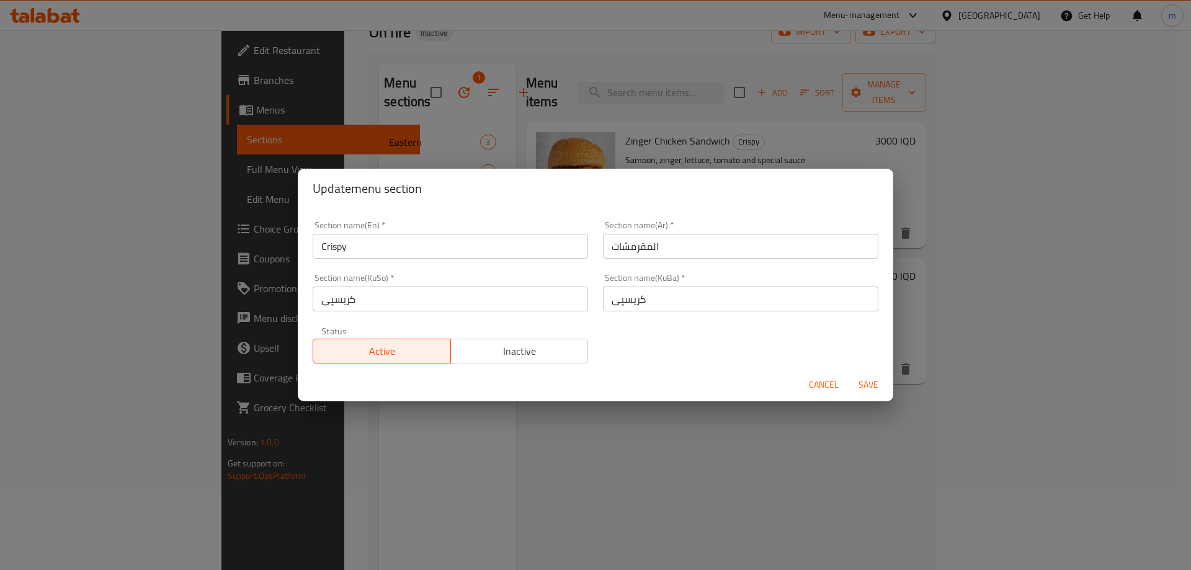
click at [376, 248] on input "Crispy" at bounding box center [450, 246] width 275 height 25
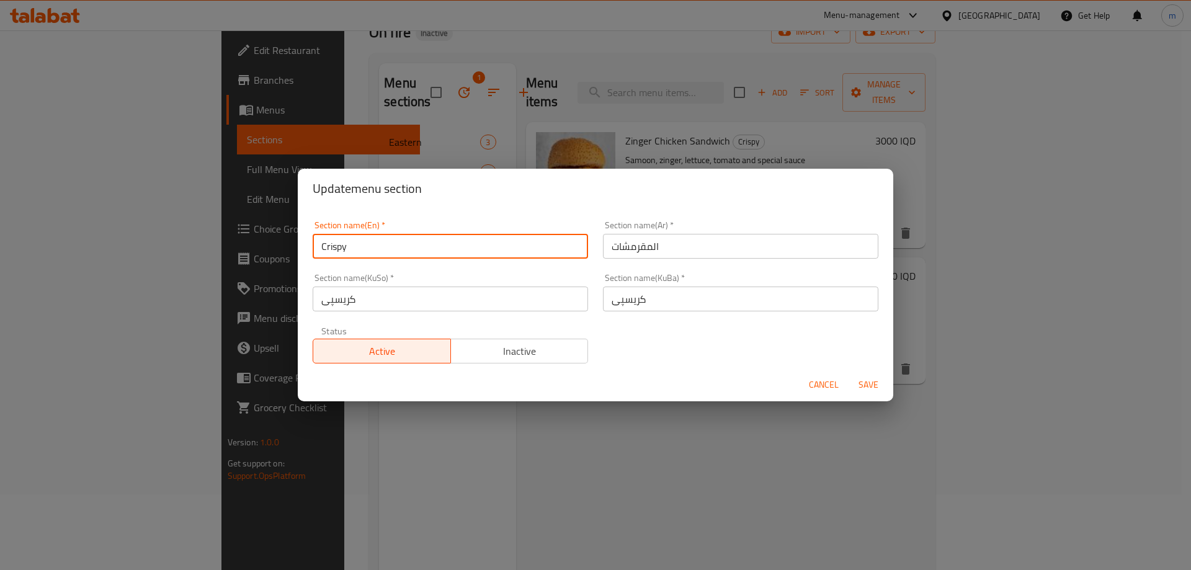
click at [376, 245] on input "Crispy" at bounding box center [450, 246] width 275 height 25
type input "Sandwiches"
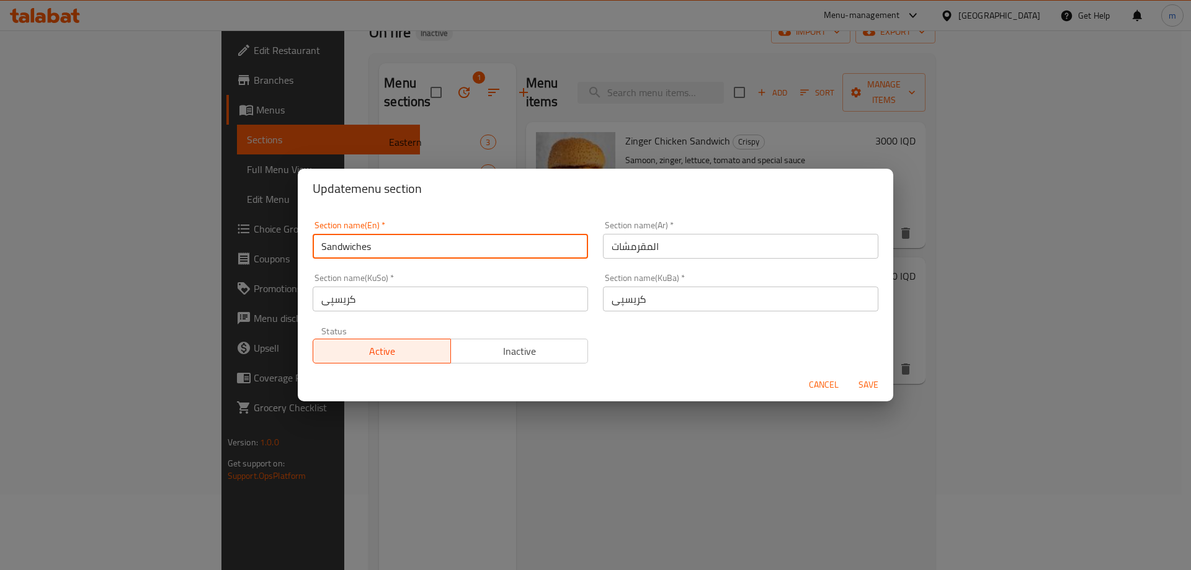
click at [670, 238] on input "المقرمشات" at bounding box center [740, 246] width 275 height 25
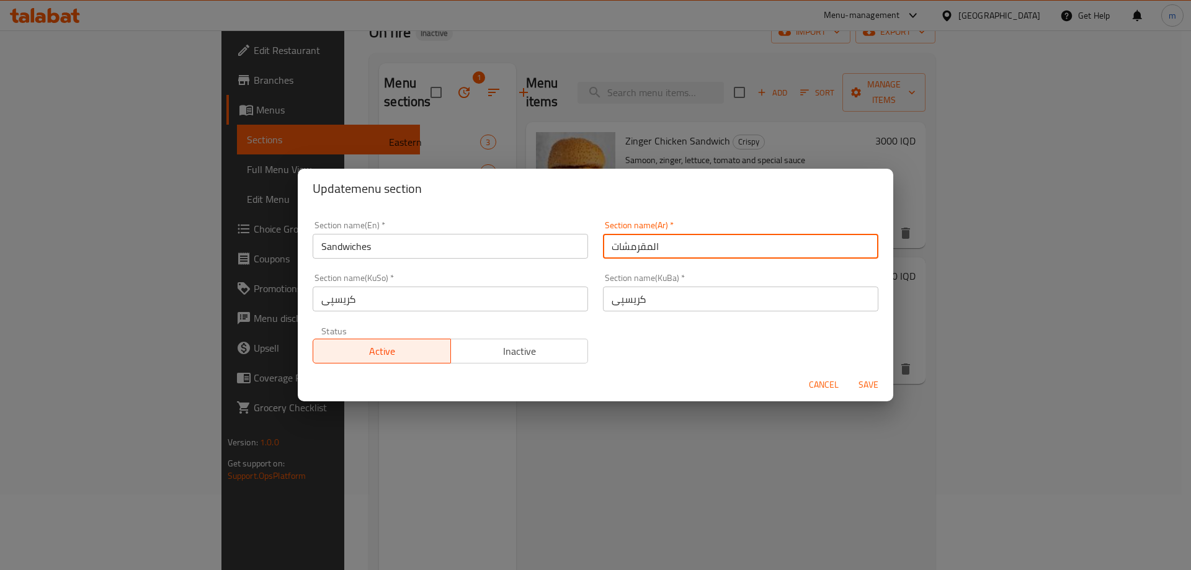
click at [670, 236] on input "المقرمشات" at bounding box center [740, 246] width 275 height 25
type input "السندويتشات"
click at [549, 302] on input "کریسپی" at bounding box center [450, 299] width 275 height 25
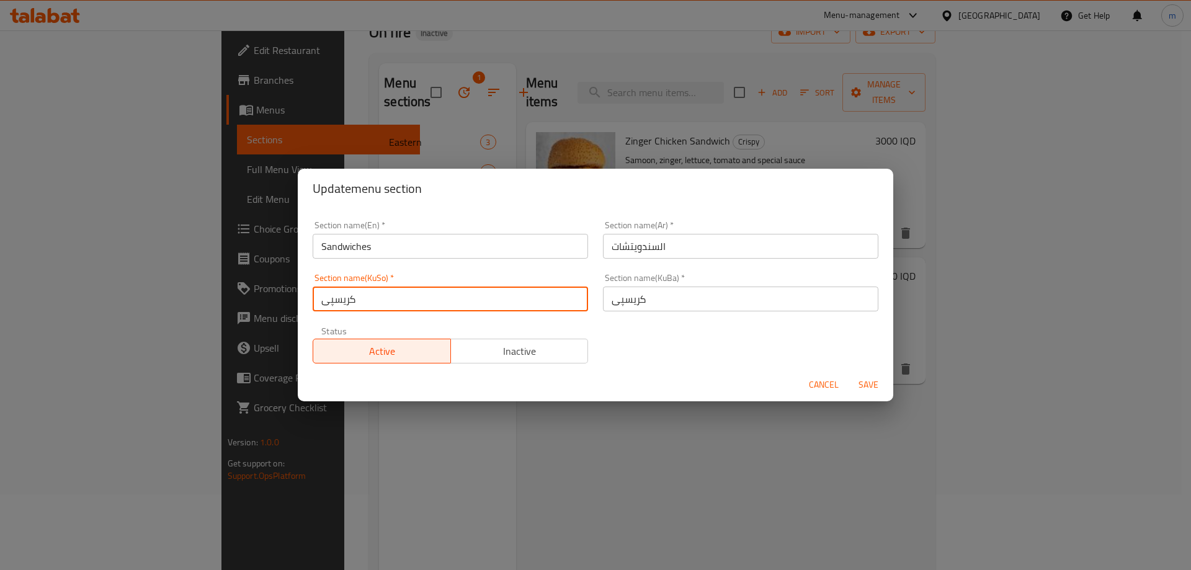
click at [549, 301] on input "کریسپی" at bounding box center [450, 299] width 275 height 25
type input "سەندویچەکان"
click at [467, 282] on div "Section name(KuSo)   * سەندویچەکان Section name(KuSo) *" at bounding box center [450, 292] width 275 height 38
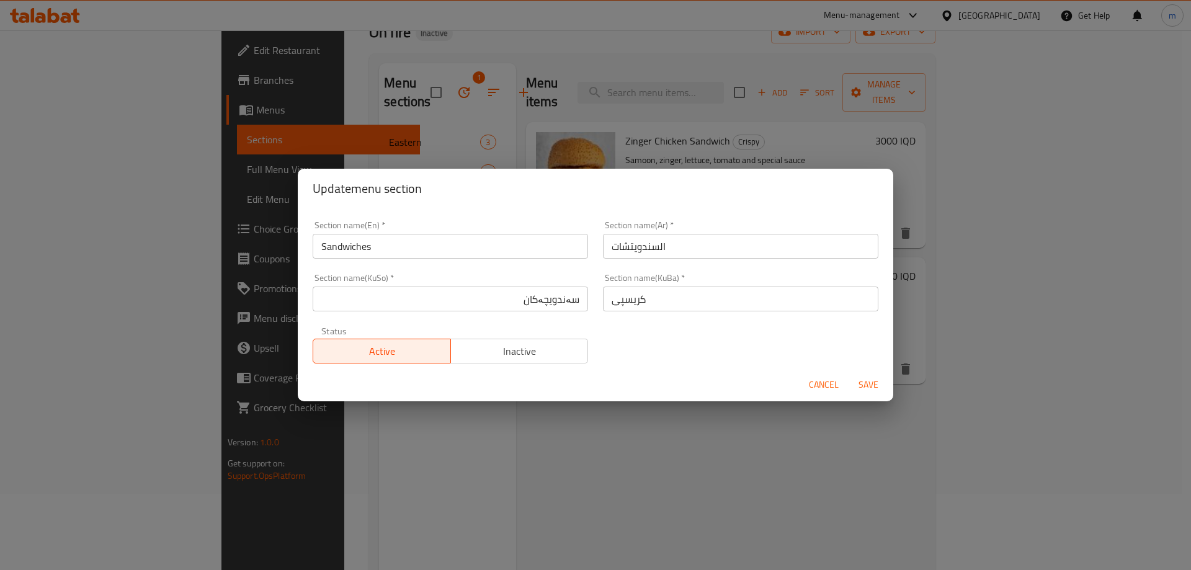
click at [467, 282] on div "Section name(KuSo)   * سەندویچەکان Section name(KuSo) *" at bounding box center [450, 292] width 275 height 38
click at [477, 297] on input "سەندویچەکان" at bounding box center [450, 299] width 275 height 25
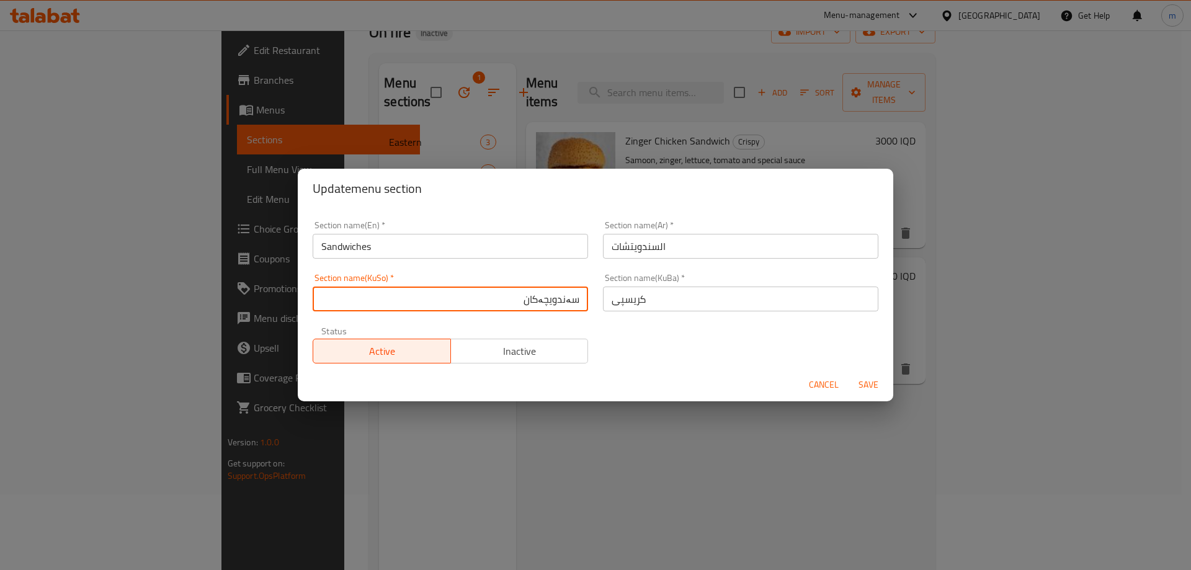
click at [477, 297] on input "سەندویچەکان" at bounding box center [450, 299] width 275 height 25
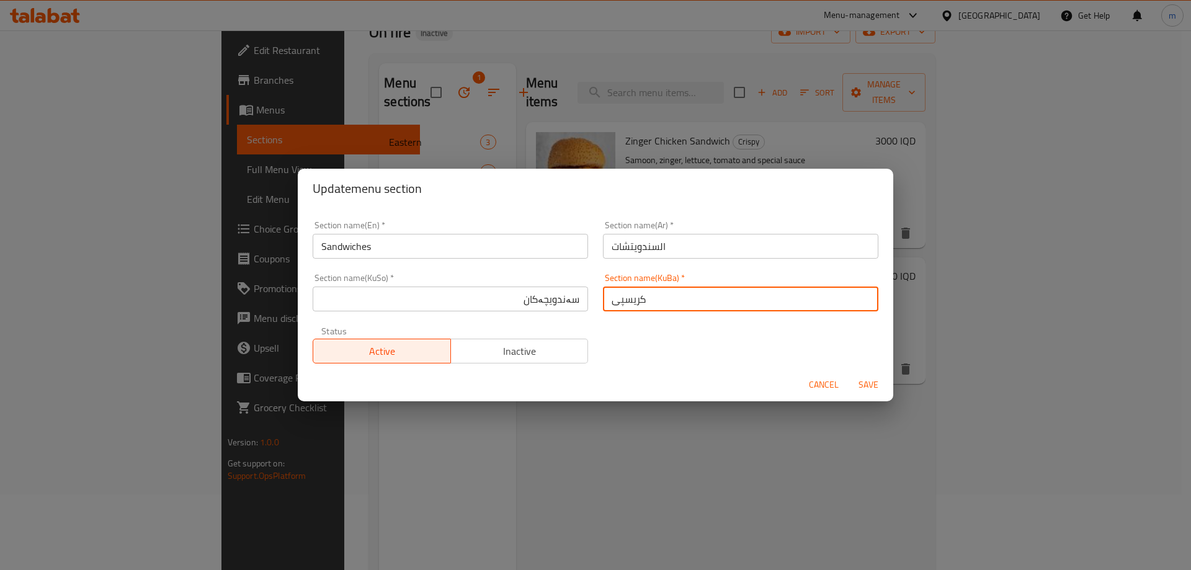
click at [667, 306] on input "کریسپی" at bounding box center [740, 299] width 275 height 25
paste input "سەندویچەکان"
type input "سەندویچەکان"
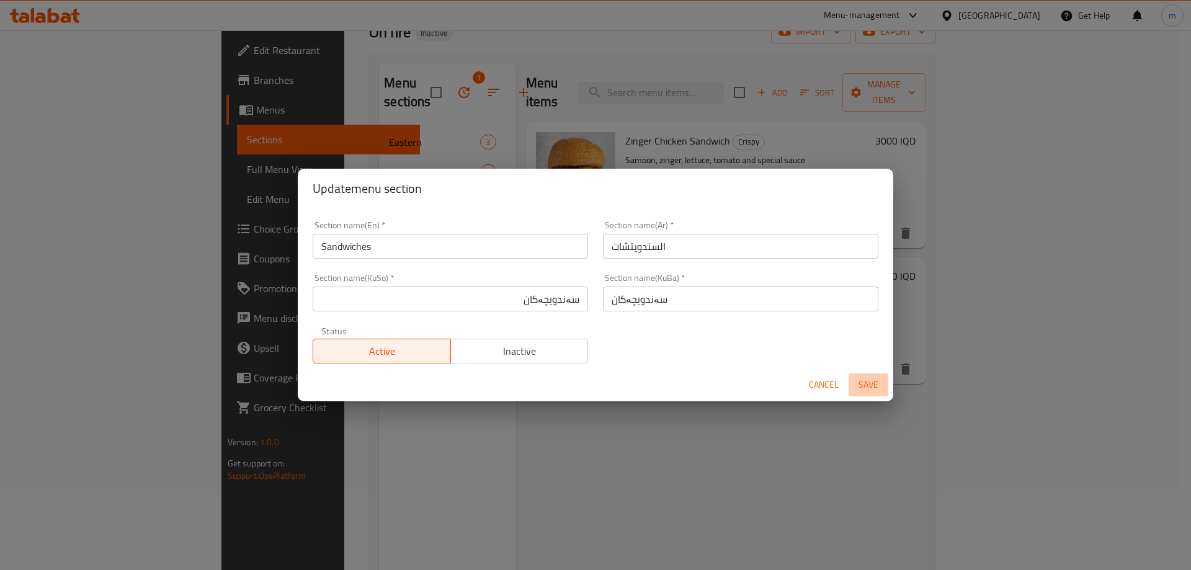
click at [876, 382] on span "Save" at bounding box center [868, 385] width 30 height 16
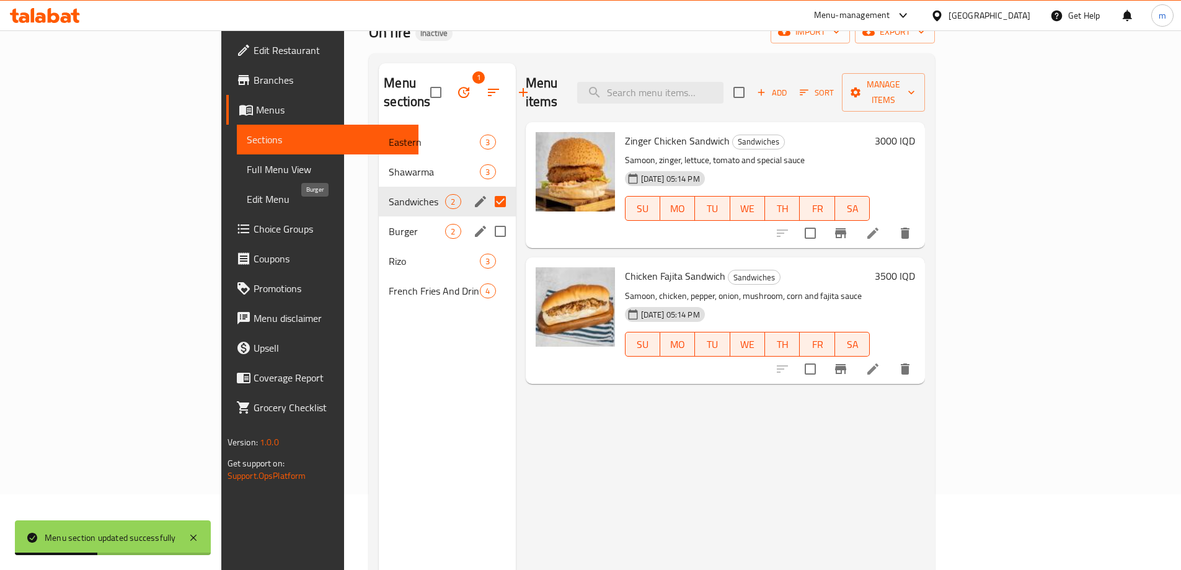
click at [389, 224] on span "Burger" at bounding box center [417, 231] width 56 height 15
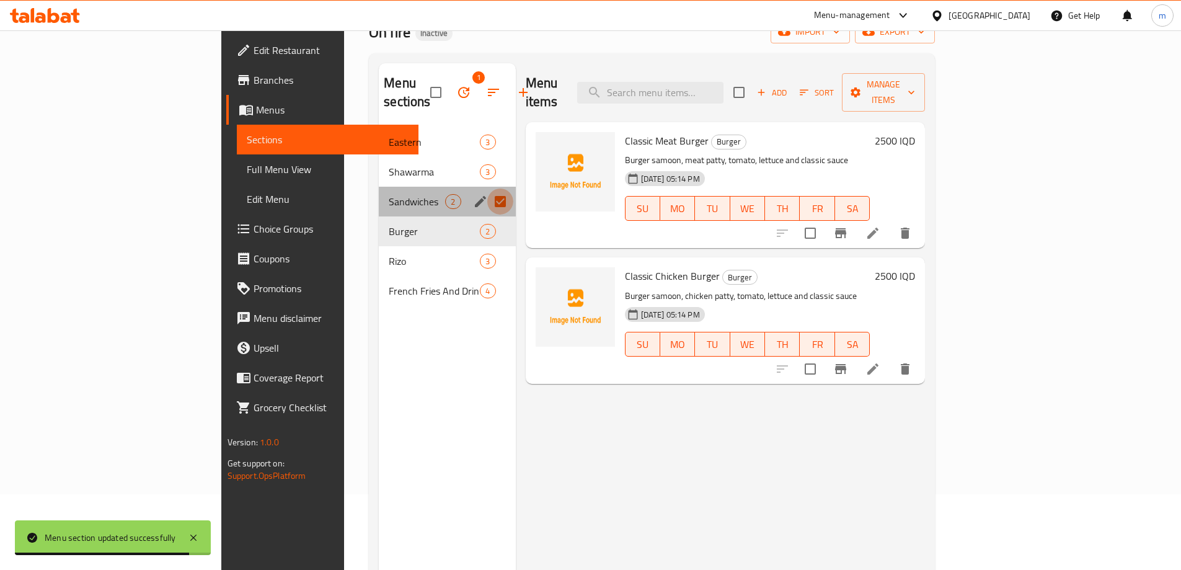
click at [487, 189] on input "Menu sections" at bounding box center [500, 202] width 26 height 26
checkbox input "false"
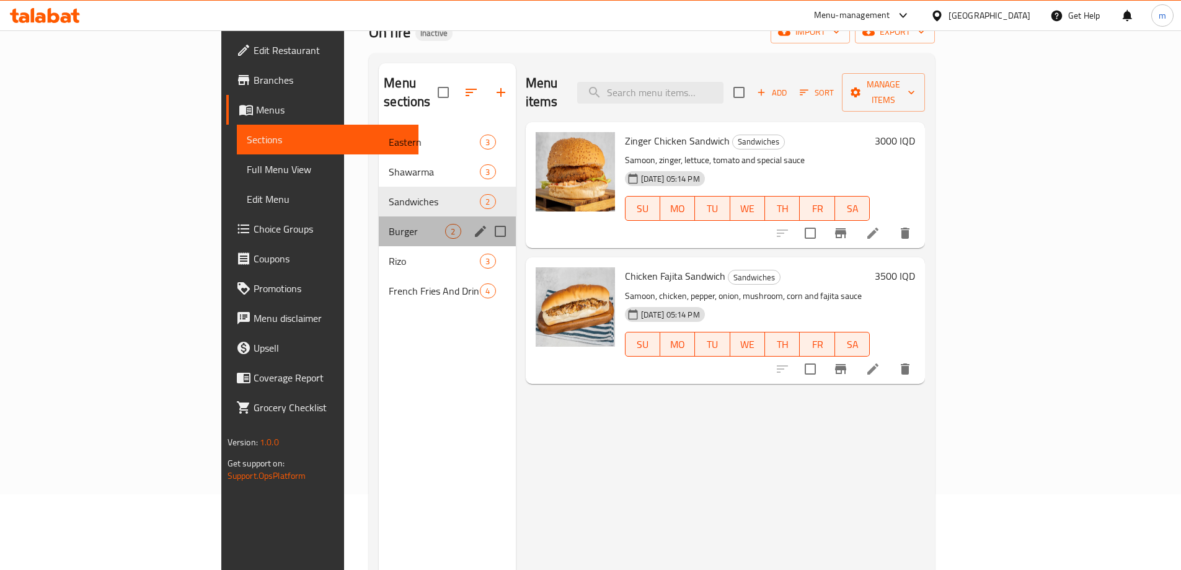
click at [389, 224] on span "Burger" at bounding box center [417, 231] width 56 height 15
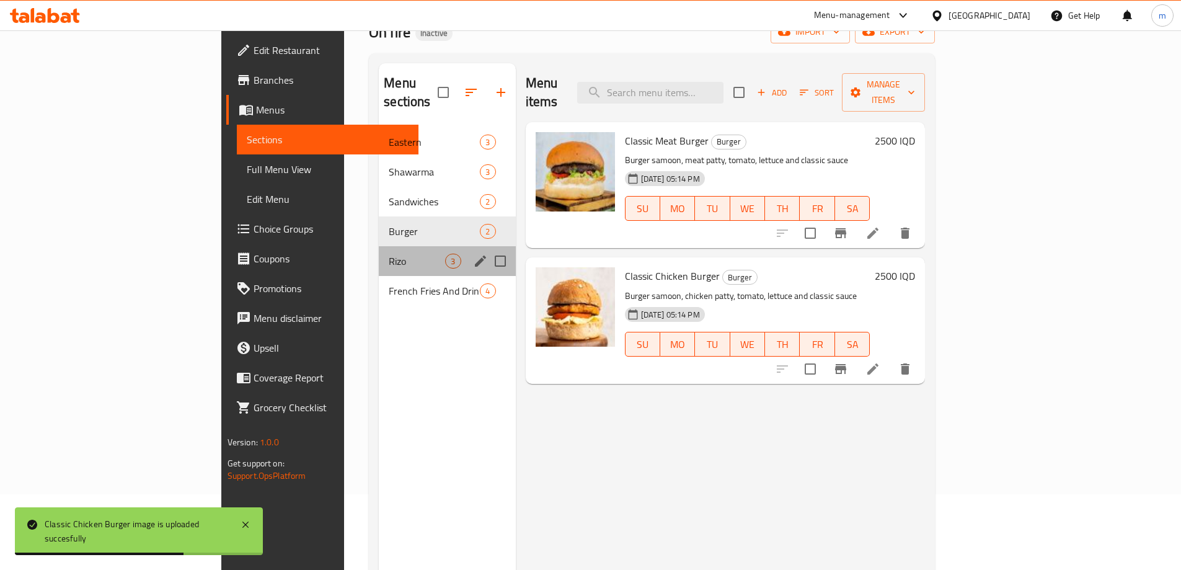
click at [379, 246] on div "Rizo 3" at bounding box center [447, 261] width 136 height 30
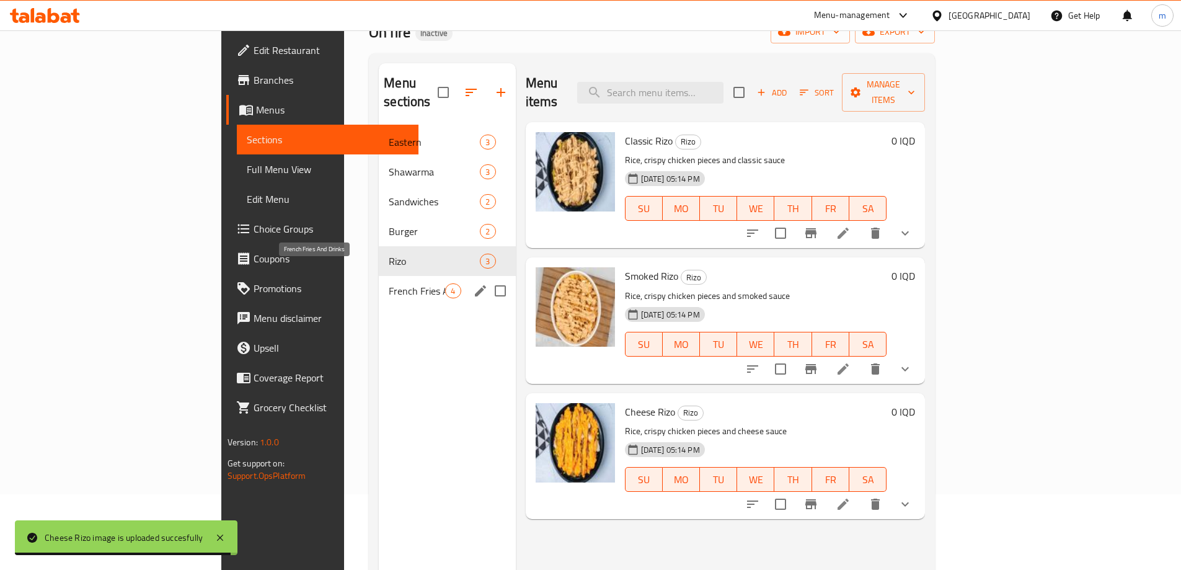
click at [389, 283] on span "French Fries And Drinks" at bounding box center [417, 290] width 56 height 15
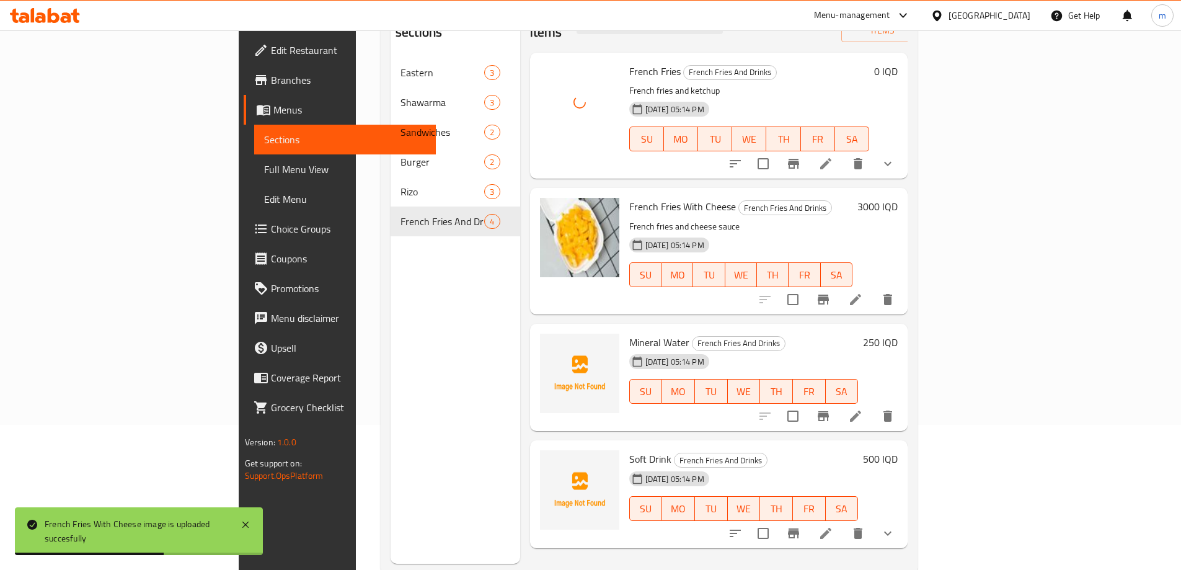
scroll to position [174, 0]
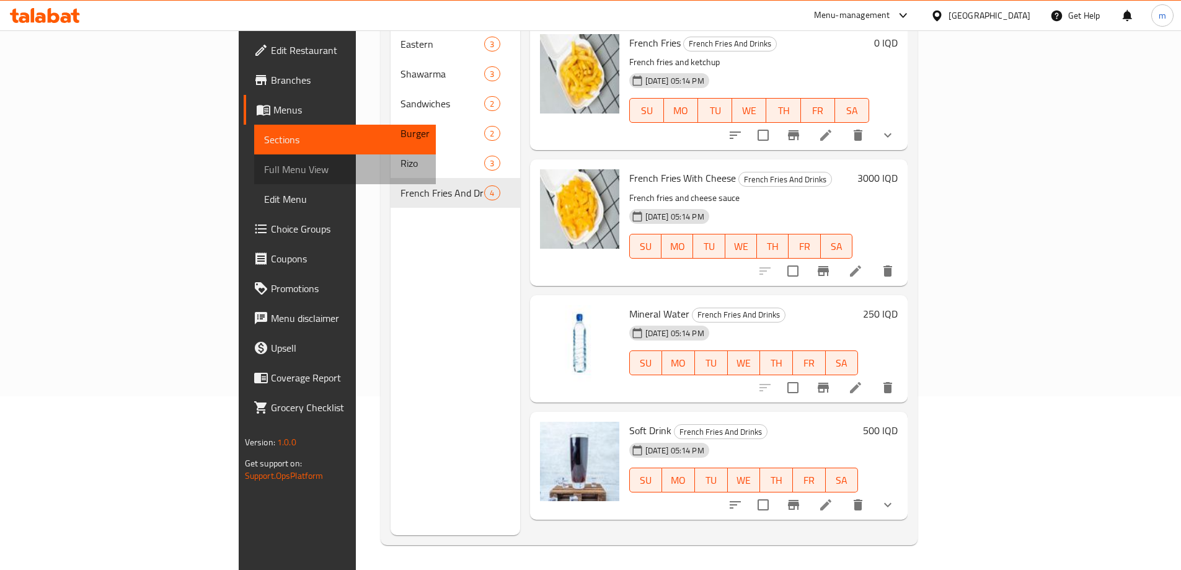
click at [264, 165] on span "Full Menu View" at bounding box center [345, 169] width 162 height 15
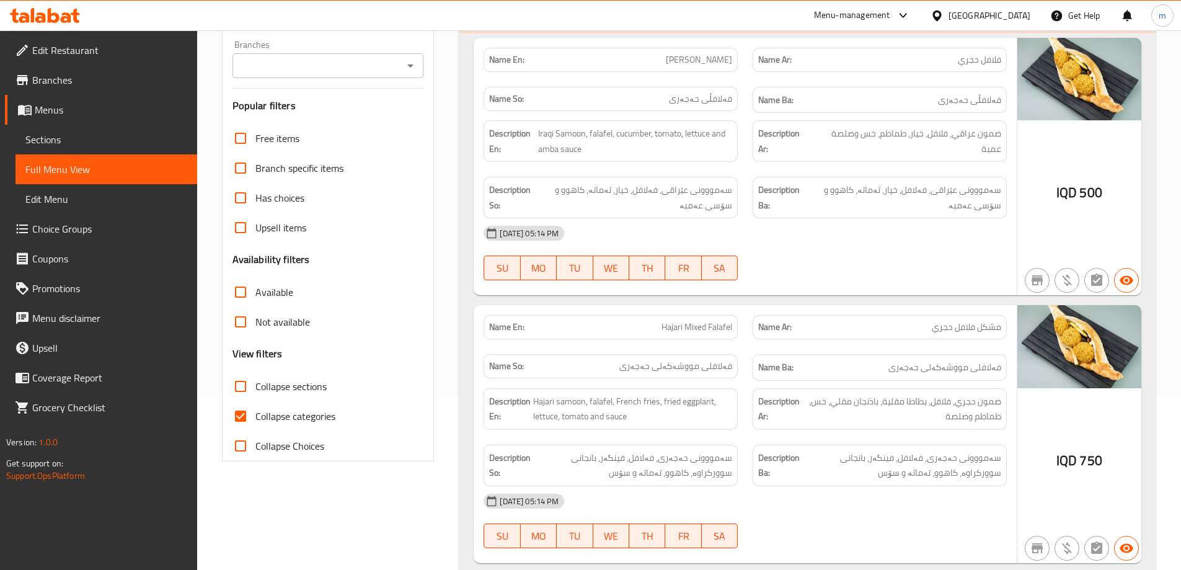
click at [345, 70] on input "Branches" at bounding box center [318, 65] width 164 height 17
click at [79, 54] on span "Edit Restaurant" at bounding box center [109, 50] width 155 height 15
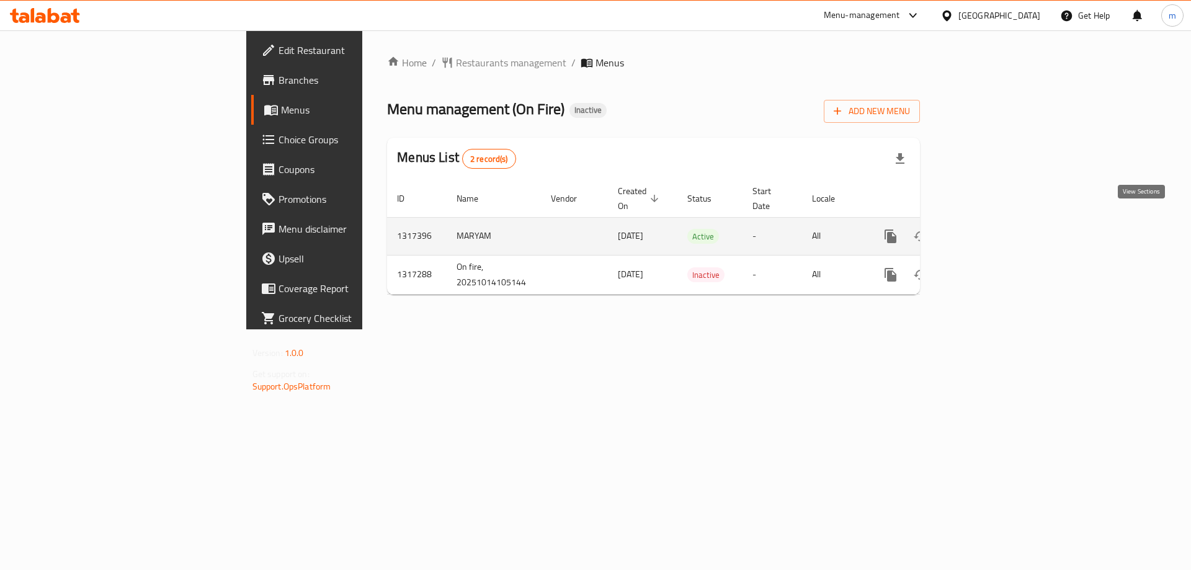
click at [987, 229] on icon "enhanced table" at bounding box center [979, 236] width 15 height 15
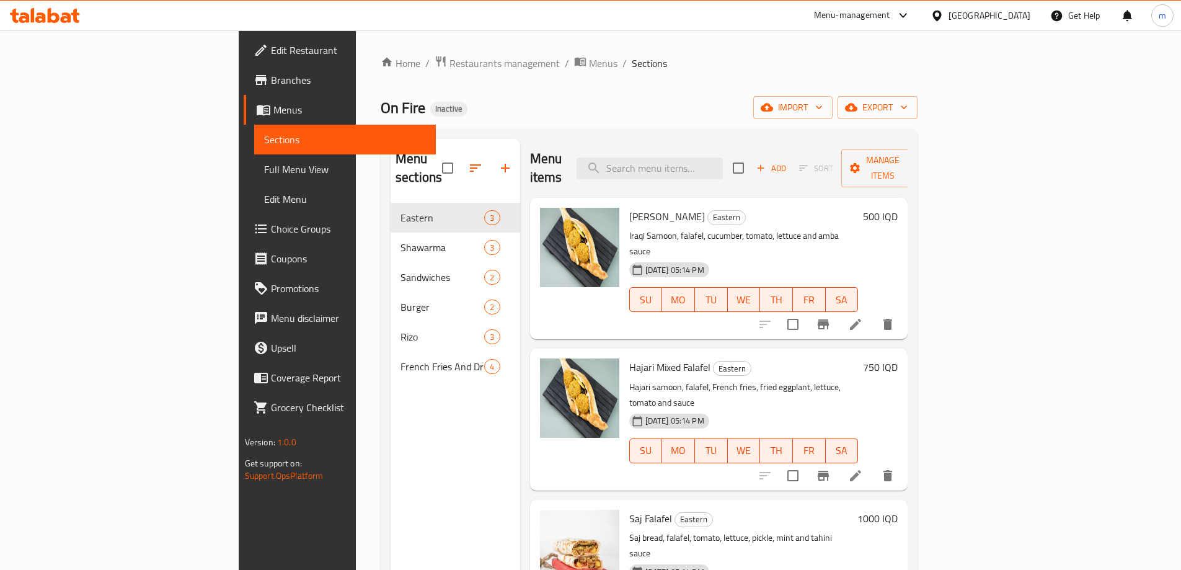
click at [264, 163] on span "Full Menu View" at bounding box center [345, 169] width 162 height 15
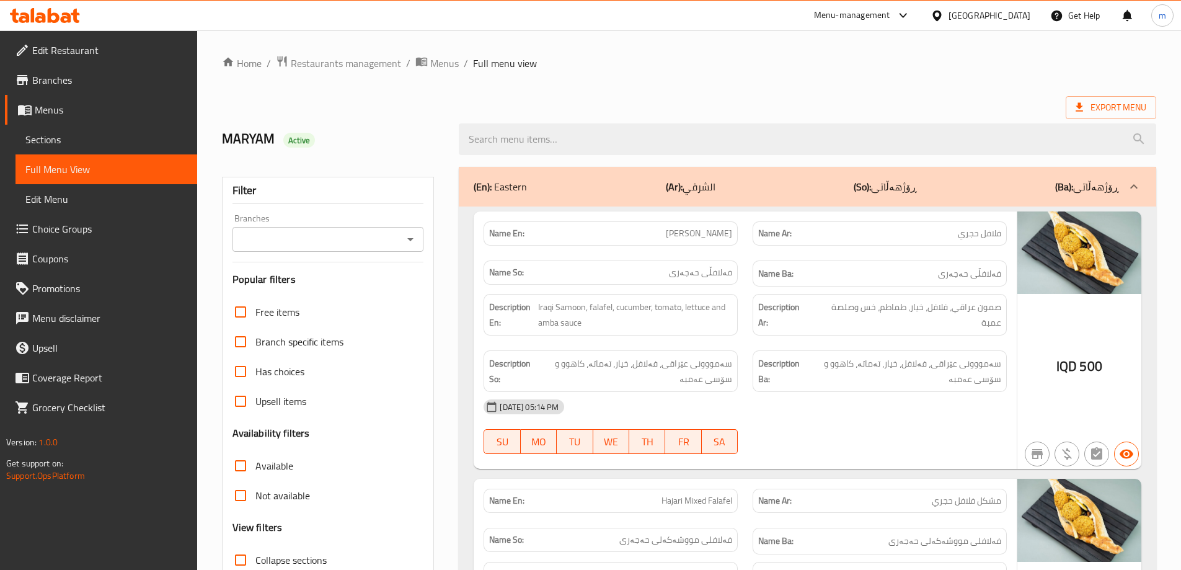
click at [415, 242] on icon "Open" at bounding box center [410, 239] width 15 height 15
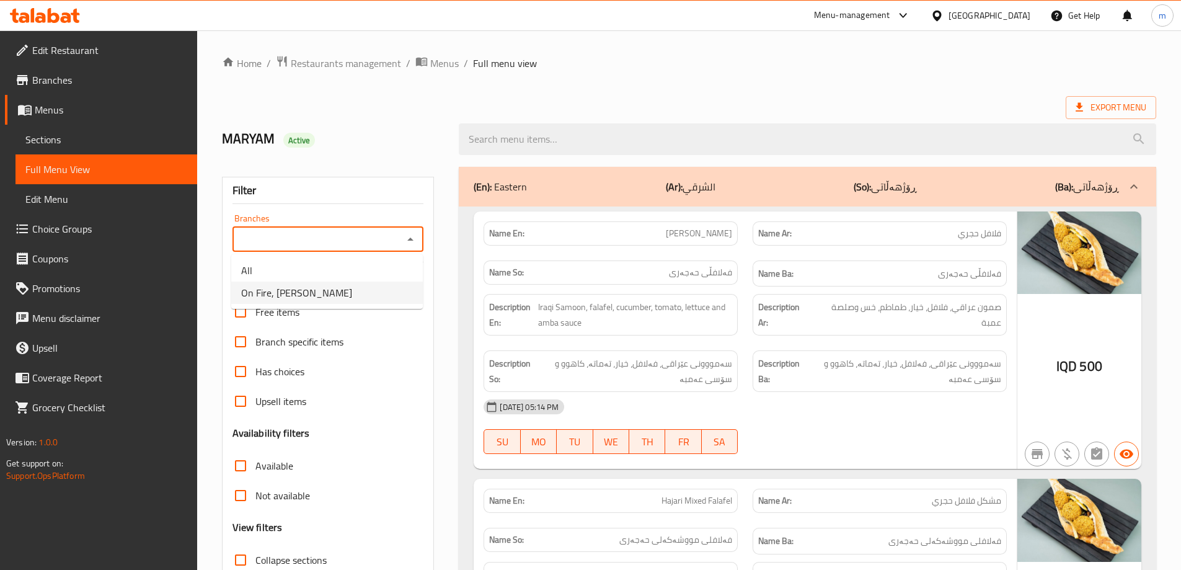
click at [302, 294] on span "On Fire, Al Ghazaliya" at bounding box center [296, 292] width 111 height 15
type input "On Fire, Al Ghazaliya"
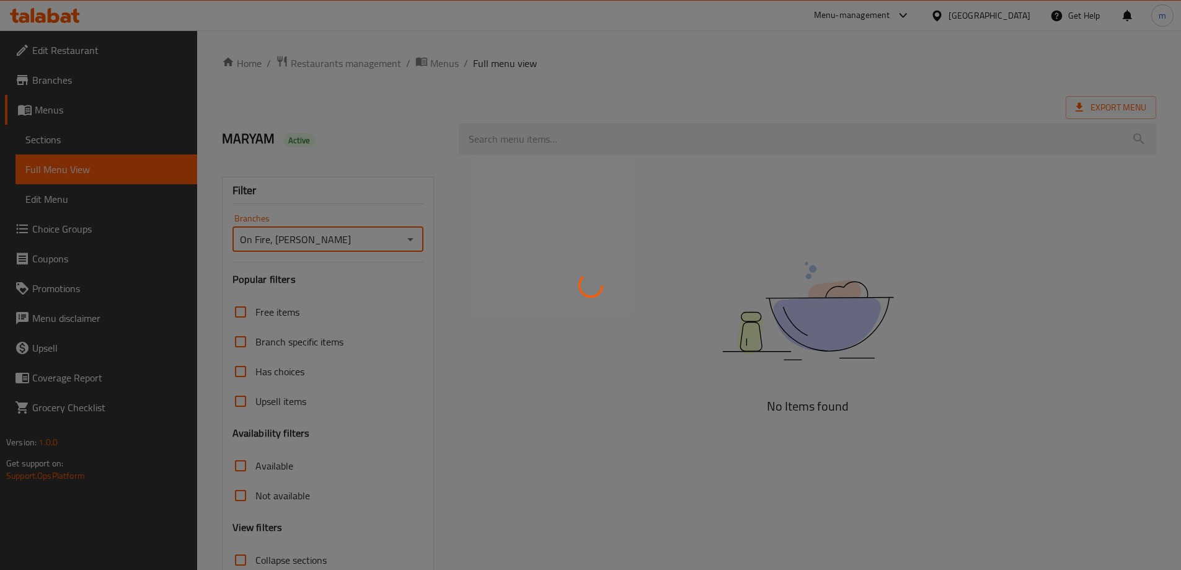
click at [354, 142] on div at bounding box center [590, 285] width 1181 height 570
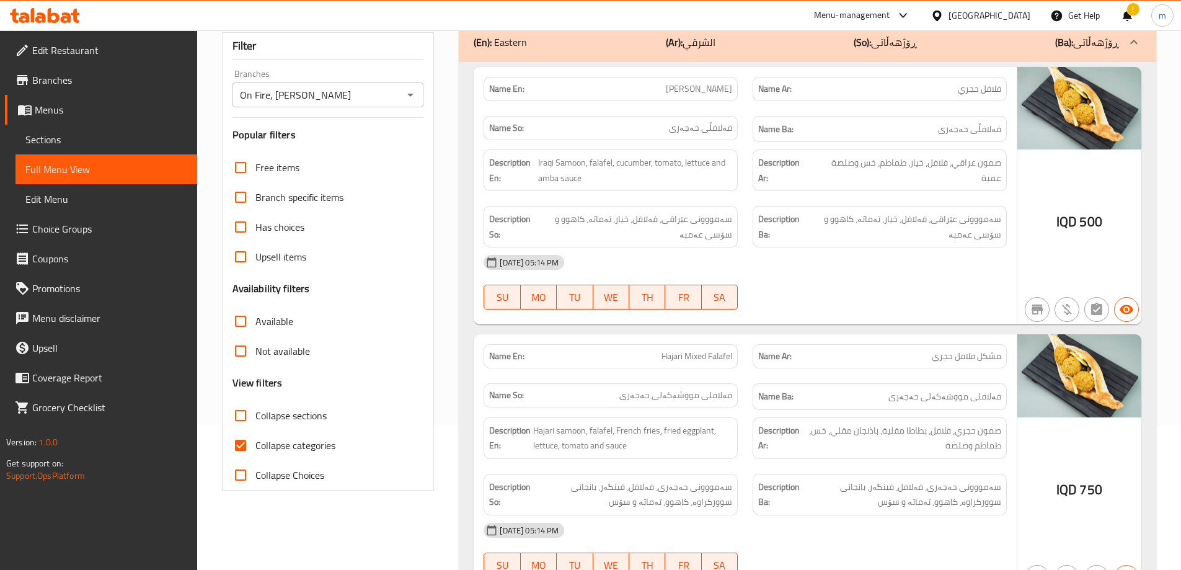
scroll to position [290, 0]
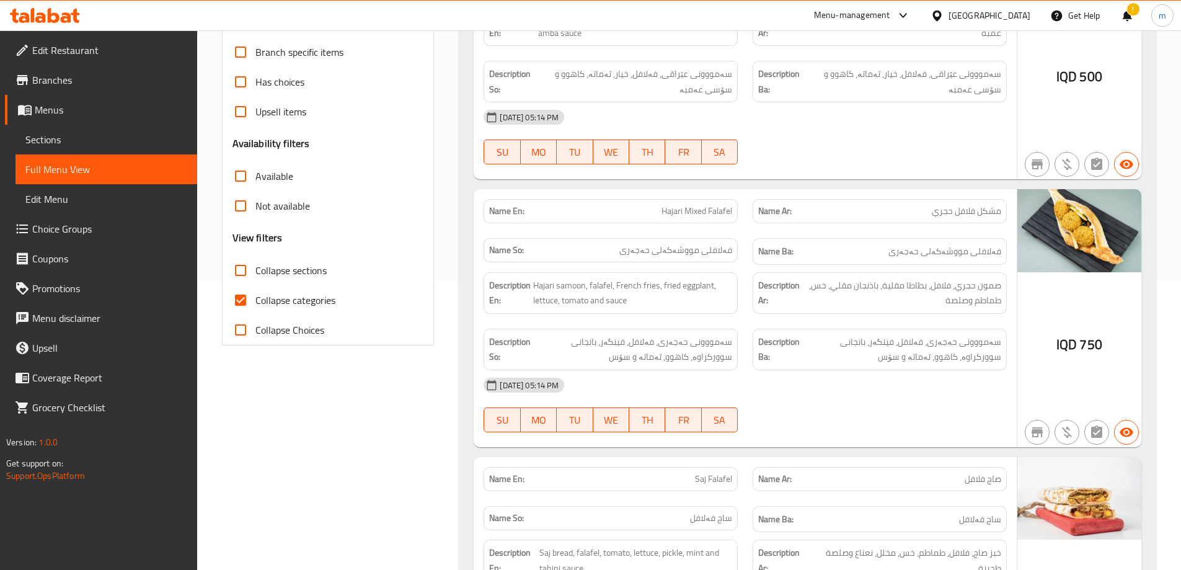
click at [1134, 9] on div "!" at bounding box center [1128, 16] width 14 height 30
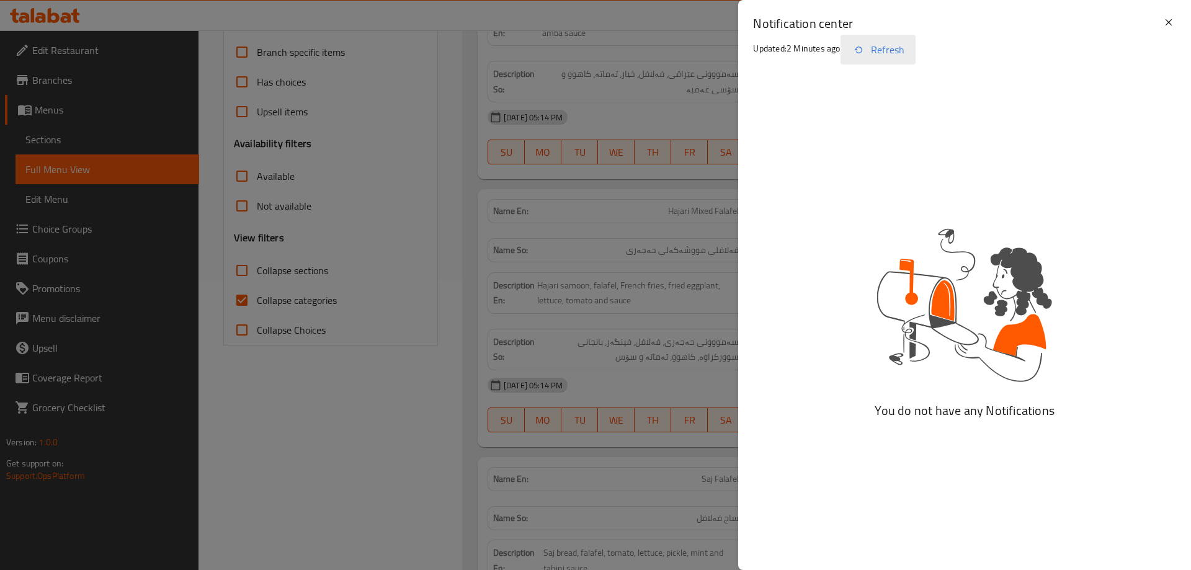
click at [877, 48] on button "Refresh" at bounding box center [877, 50] width 75 height 30
click at [871, 51] on button "Refresh" at bounding box center [877, 50] width 75 height 30
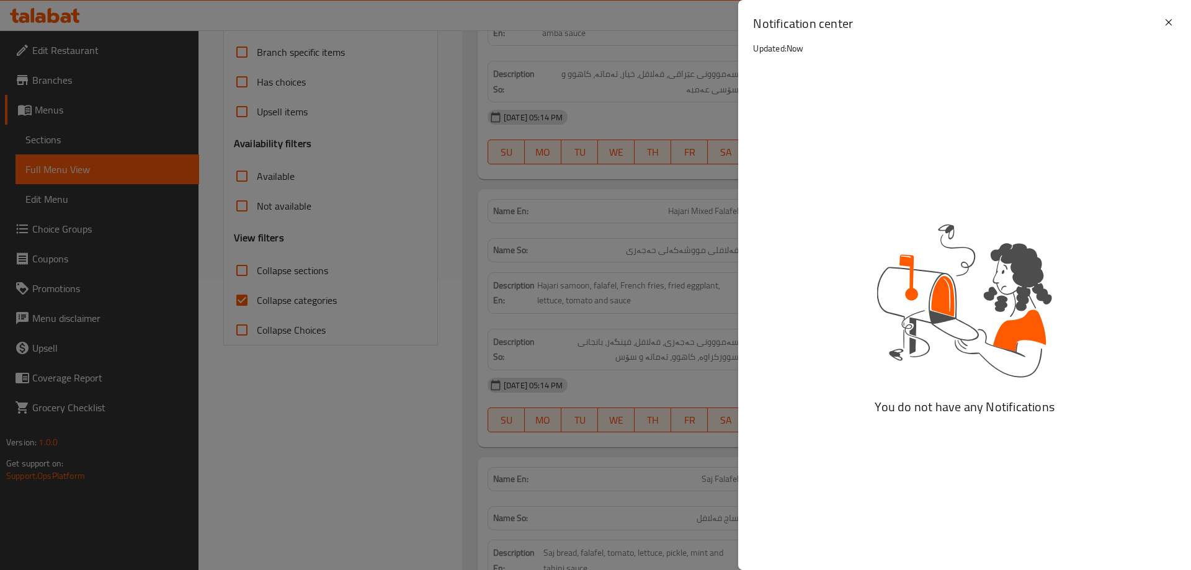
click at [868, 51] on div "Notification center Updated: Now" at bounding box center [957, 45] width 408 height 61
click at [1165, 27] on icon at bounding box center [1168, 22] width 15 height 15
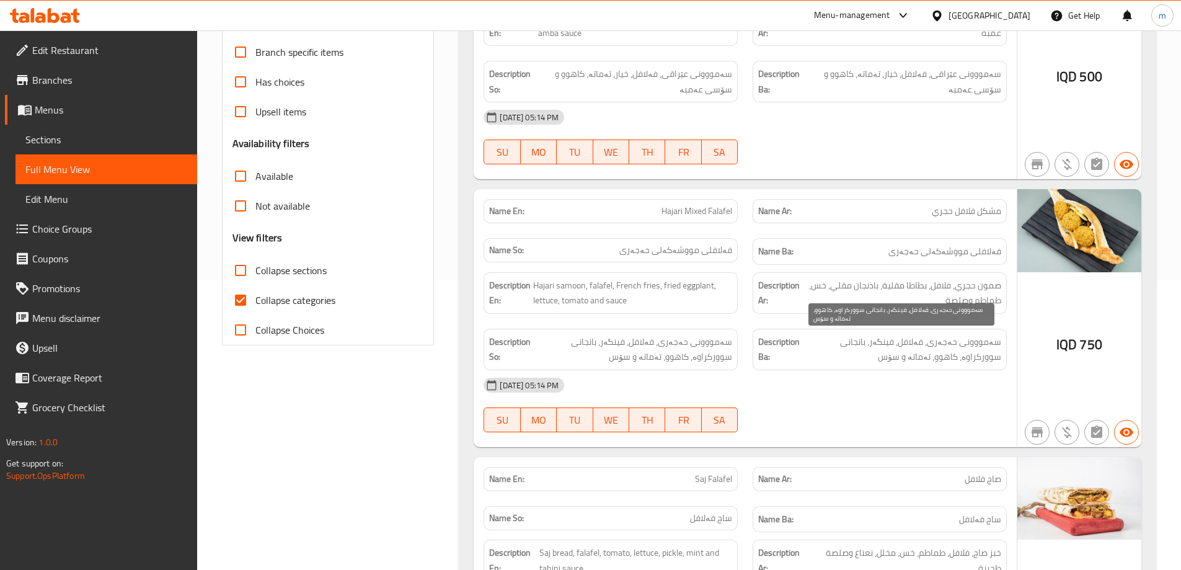
click at [867, 344] on span "سەمووونی حەجەری، فەلافل، فینگەر، بانجانی سوورکراوە، کاهوو، تەماتە و سۆس" at bounding box center [901, 349] width 199 height 30
copy span "بانجانی"
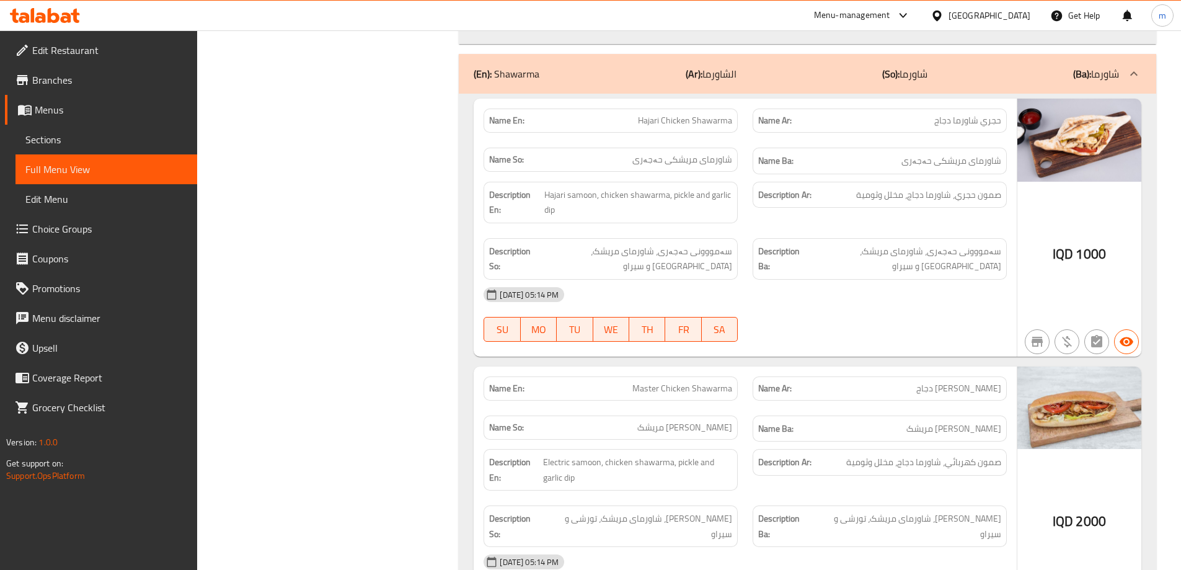
scroll to position [1013, 0]
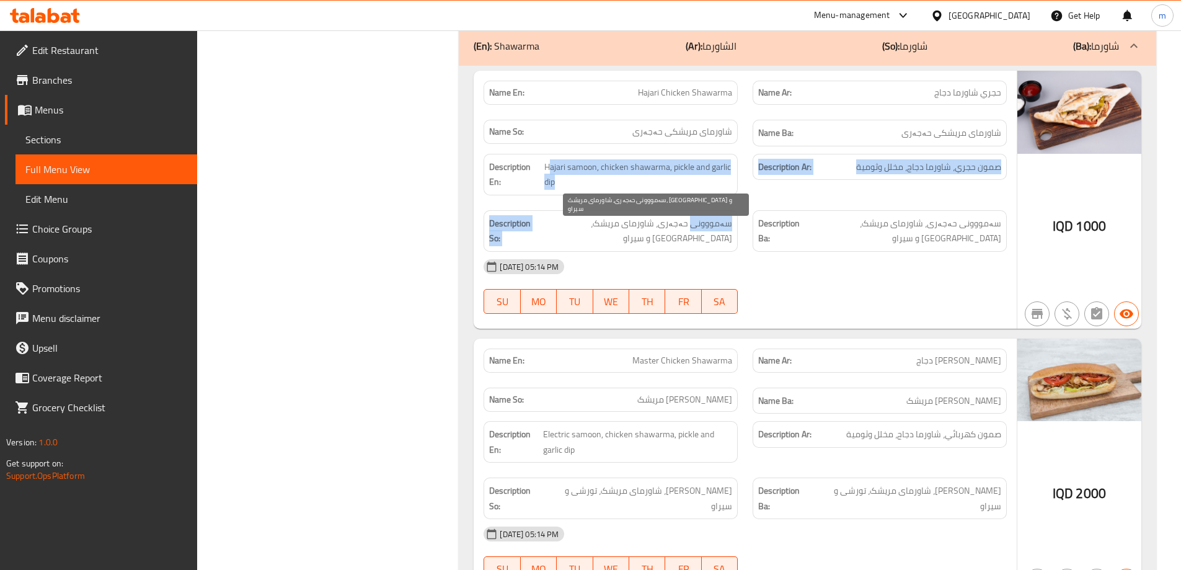
drag, startPoint x: 577, startPoint y: 161, endPoint x: 695, endPoint y: 217, distance: 130.4
click at [695, 217] on div "Description En: Hajari samoon, chicken shawarma, pickle and garlic dip Descript…" at bounding box center [745, 202] width 538 height 113
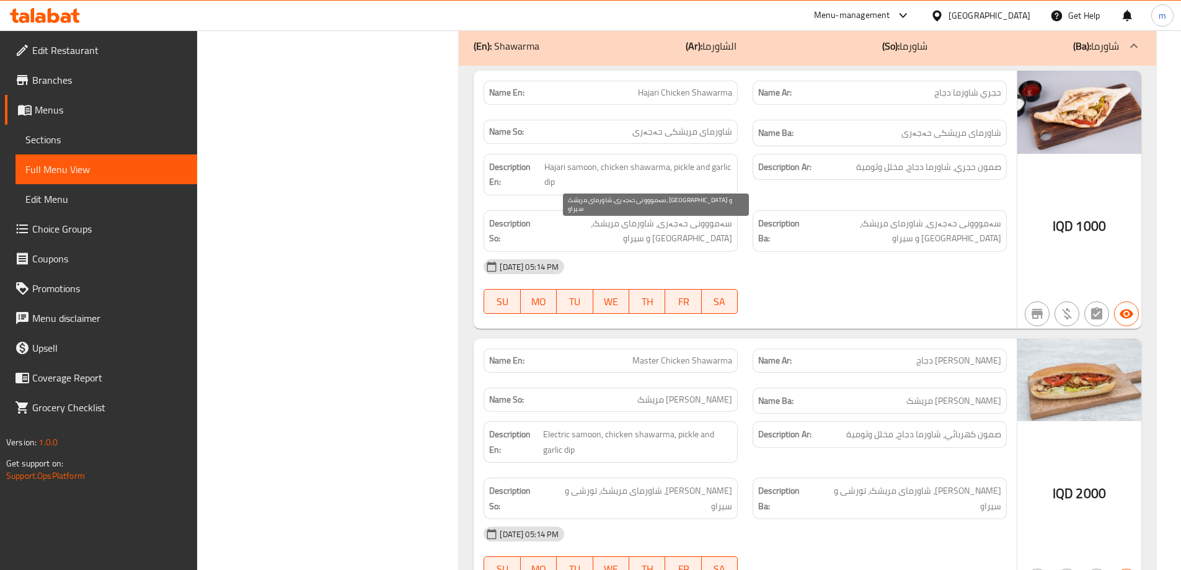
click at [693, 233] on span "سەمووونی حەجەری، شاورمای مریشک، [GEOGRAPHIC_DATA] و سیراو" at bounding box center [634, 231] width 198 height 30
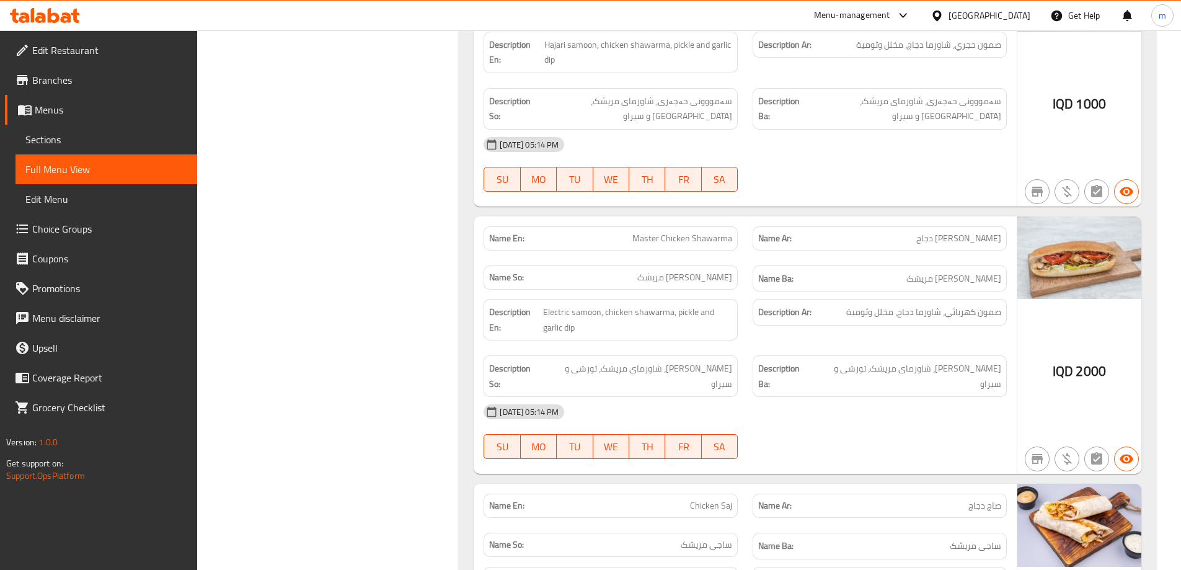
scroll to position [1158, 0]
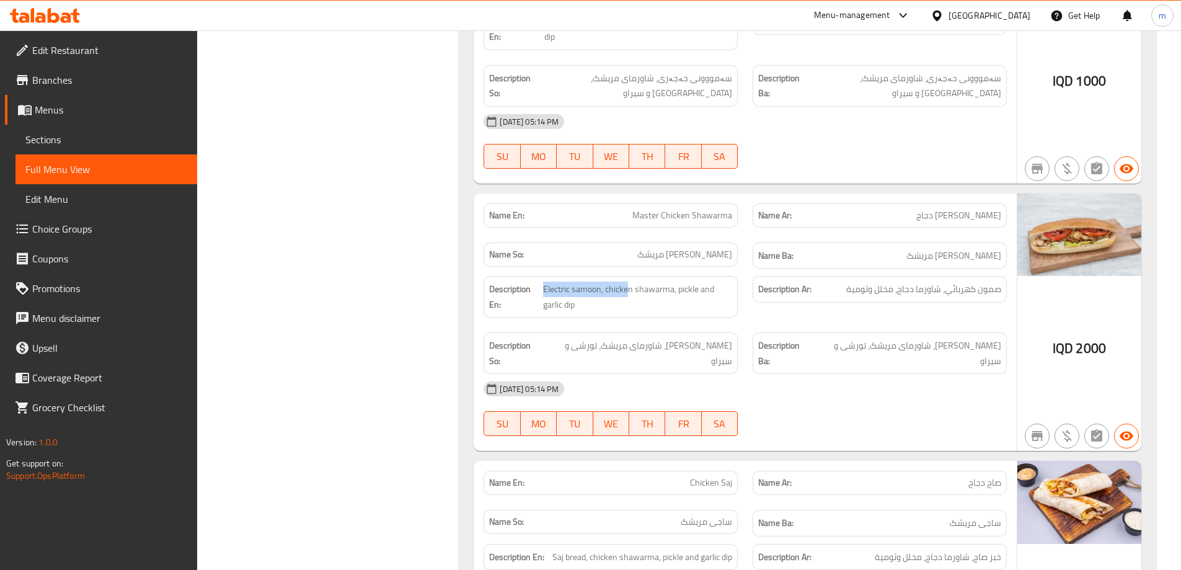
drag, startPoint x: 572, startPoint y: 281, endPoint x: 626, endPoint y: 278, distance: 54.0
click at [626, 278] on div "Description En: Electric samoon, chicken shawarma, pickle and garlic dip" at bounding box center [611, 297] width 254 height 42
click at [635, 300] on span "Electric samoon, chicken shawarma, pickle and garlic dip" at bounding box center [637, 297] width 189 height 30
drag, startPoint x: 620, startPoint y: 288, endPoint x: 678, endPoint y: 327, distance: 70.2
click at [672, 302] on span "Electric samoon, chicken shawarma, pickle and garlic dip" at bounding box center [637, 297] width 189 height 30
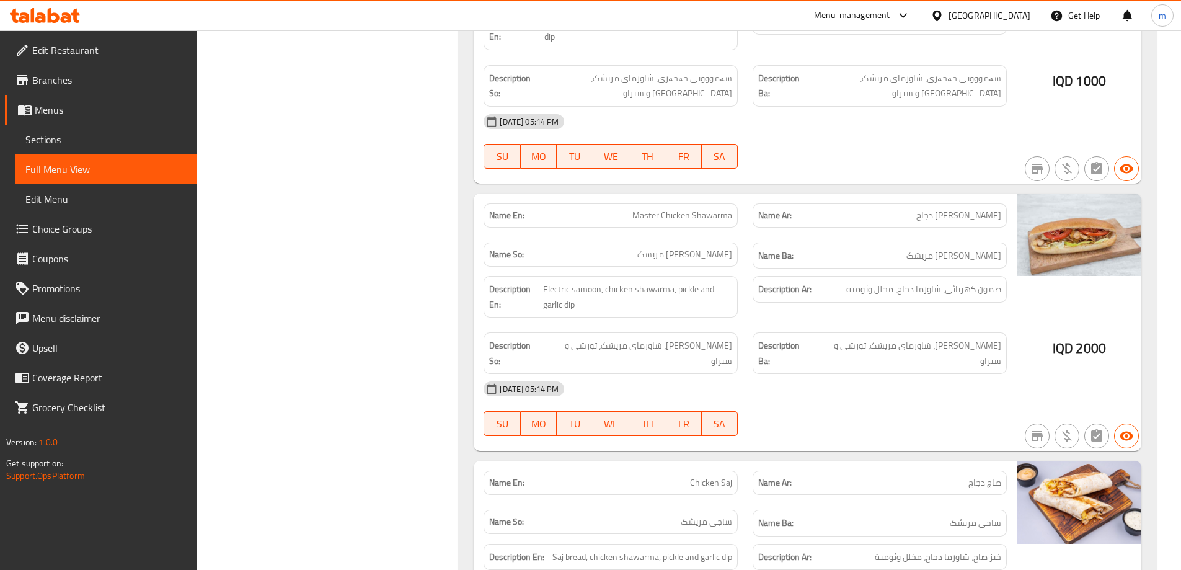
click at [682, 333] on div "Description So: سەمووونی کارەبایی، شاورمای مریشک، تورشی و سیراو" at bounding box center [611, 353] width 254 height 42
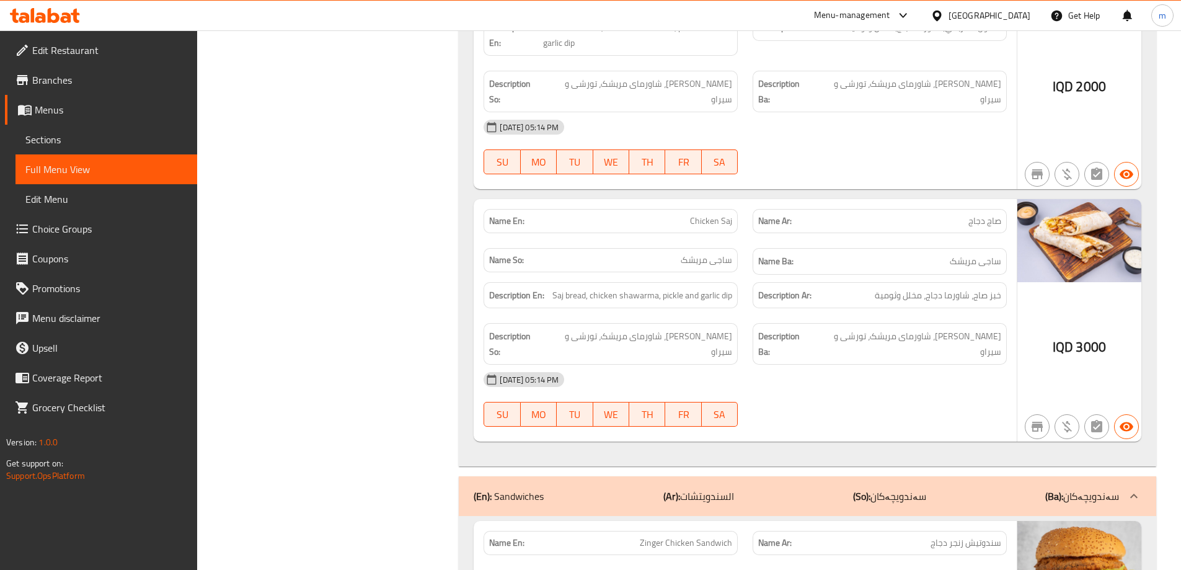
scroll to position [1447, 0]
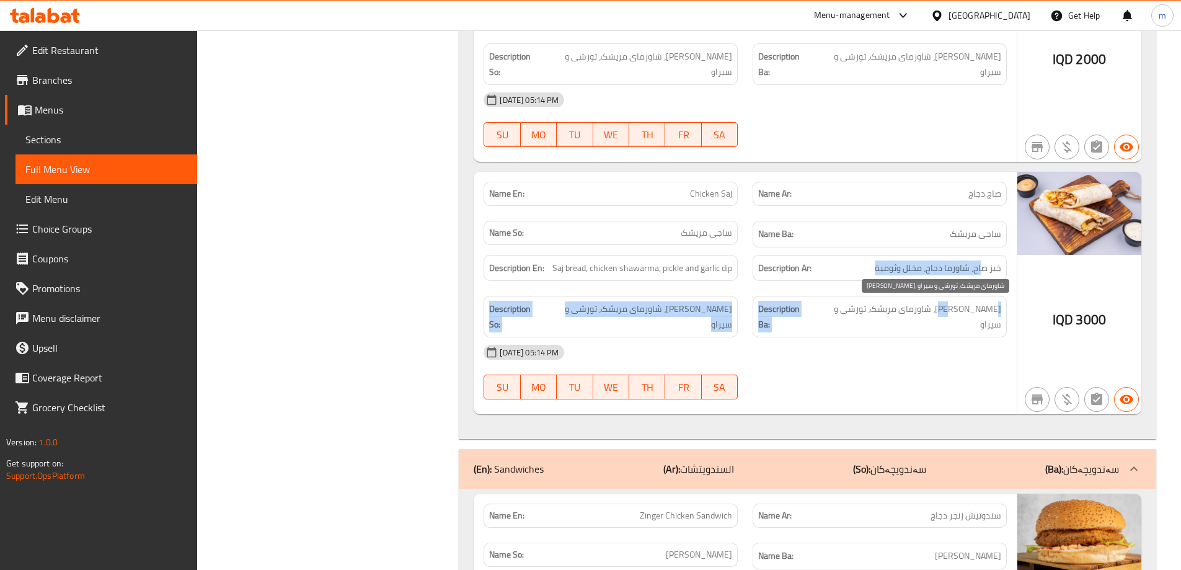
drag, startPoint x: 987, startPoint y: 267, endPoint x: 983, endPoint y: 313, distance: 45.4
click at [994, 311] on div "Description En: Saj bread, chicken shawarma, pickle and garlic dip Description …" at bounding box center [745, 296] width 538 height 98
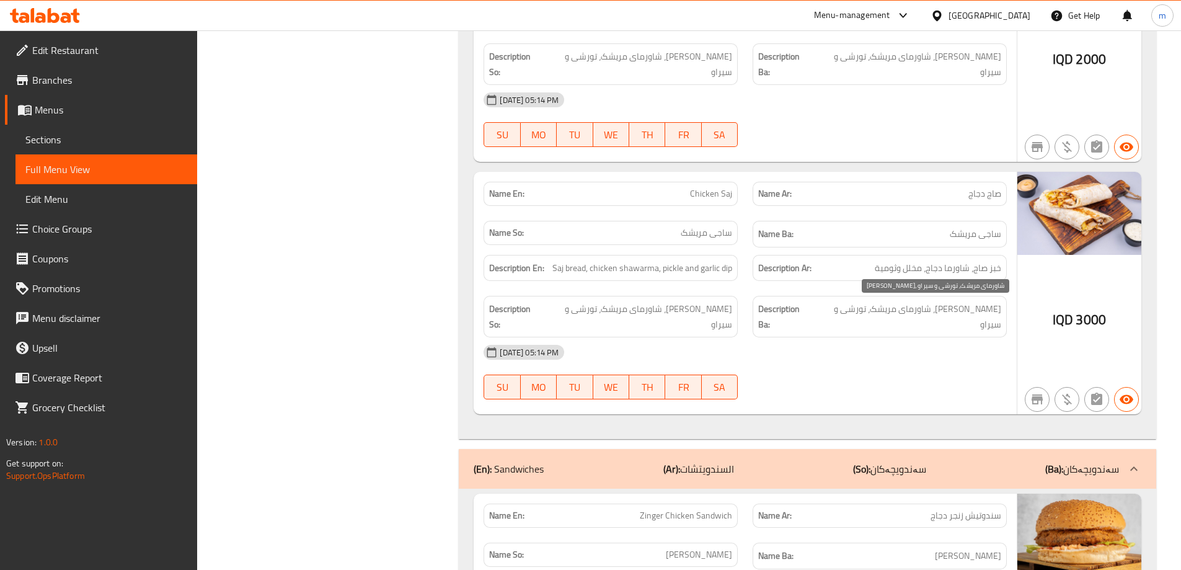
drag, startPoint x: 983, startPoint y: 313, endPoint x: 972, endPoint y: 279, distance: 35.3
click at [983, 312] on span "[PERSON_NAME]، شاورمای مریشک، تورشی و سیراو" at bounding box center [908, 316] width 187 height 30
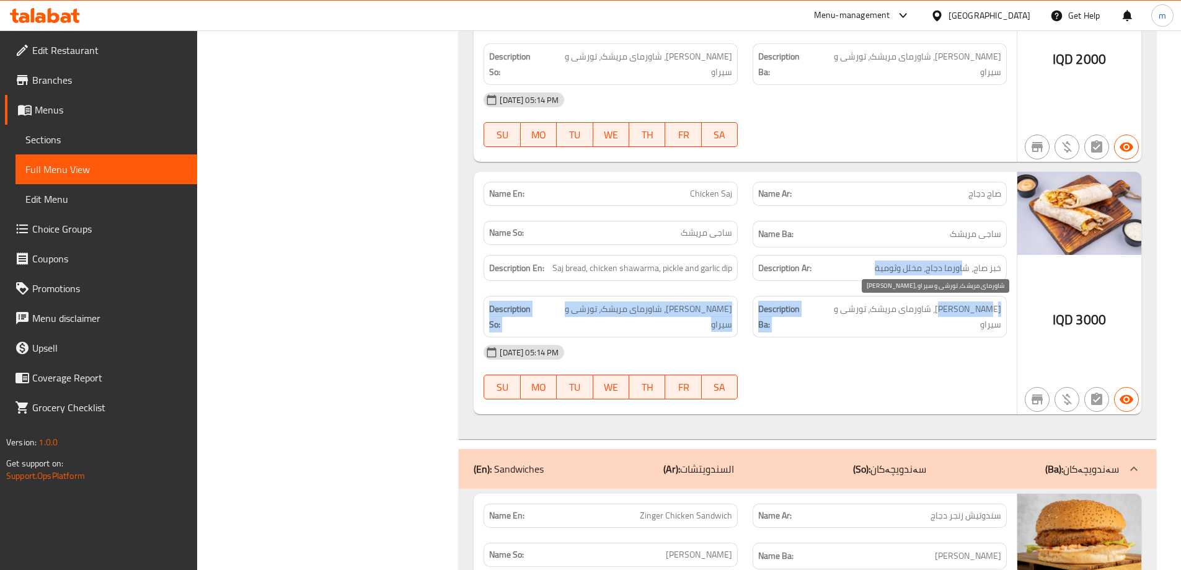
drag, startPoint x: 962, startPoint y: 293, endPoint x: 957, endPoint y: 298, distance: 7.5
click at [958, 306] on div "Description En: Saj bread, chicken shawarma, pickle and garlic dip Description …" at bounding box center [745, 296] width 538 height 98
click at [913, 268] on span "خبز صاج، شاورما دجاج، مخلل وثومية" at bounding box center [938, 268] width 127 height 16
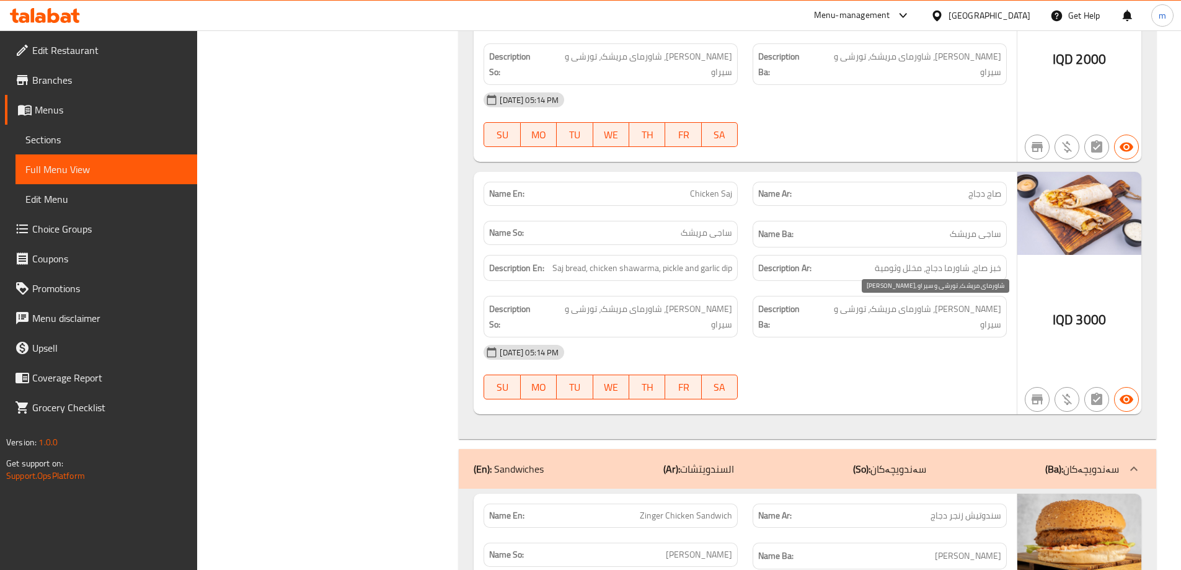
click at [883, 311] on span "[PERSON_NAME]، شاورمای مریشک، تورشی و سیراو" at bounding box center [908, 316] width 187 height 30
click at [892, 275] on span "خبز صاج، شاورما دجاج، مخلل وثومية" at bounding box center [938, 268] width 127 height 16
click at [853, 318] on div "Description Ba: نانی ساج، شاورمای مریشک، تورشی و سیراو" at bounding box center [880, 317] width 254 height 42
drag, startPoint x: 548, startPoint y: 276, endPoint x: 575, endPoint y: 273, distance: 26.8
click at [575, 273] on div "Description En: Saj bread, chicken shawarma, pickle and garlic dip" at bounding box center [611, 268] width 254 height 27
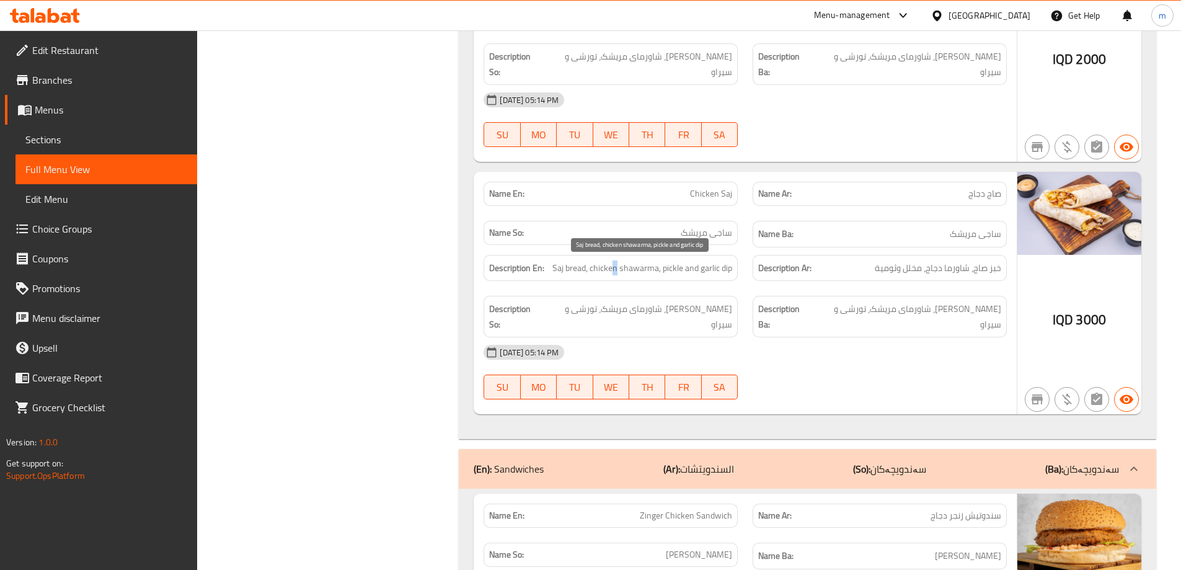
click at [616, 265] on span "Saj bread, chicken shawarma, pickle and garlic dip" at bounding box center [643, 268] width 180 height 16
drag, startPoint x: 608, startPoint y: 265, endPoint x: 698, endPoint y: 269, distance: 89.4
click at [698, 269] on span "Saj bread, chicken shawarma, pickle and garlic dip" at bounding box center [643, 268] width 180 height 16
click at [703, 269] on span "Saj bread, chicken shawarma, pickle and garlic dip" at bounding box center [643, 268] width 180 height 16
click at [709, 275] on span "Saj bread, chicken shawarma, pickle and garlic dip" at bounding box center [643, 268] width 180 height 16
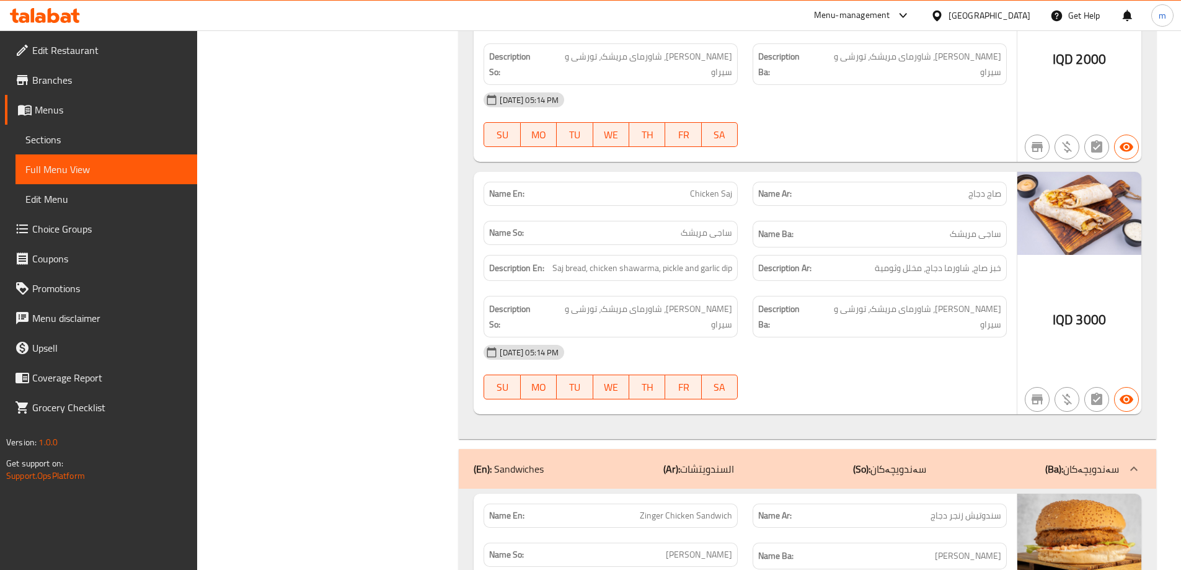
click at [713, 281] on div "Description En: Saj bread, chicken shawarma, pickle and garlic dip" at bounding box center [610, 268] width 269 height 42
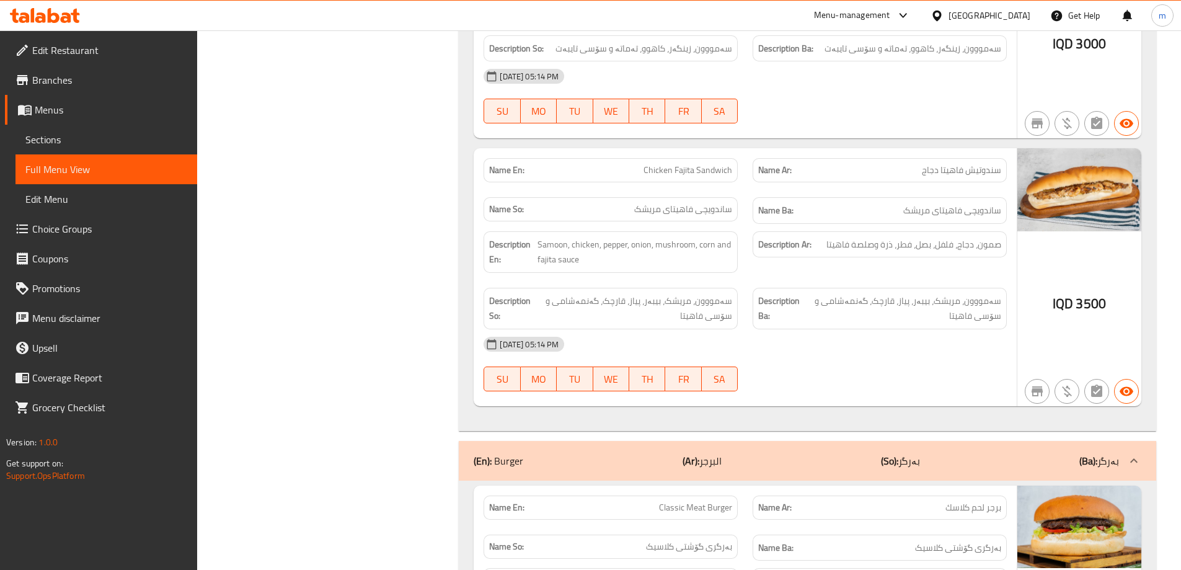
scroll to position [2017, 0]
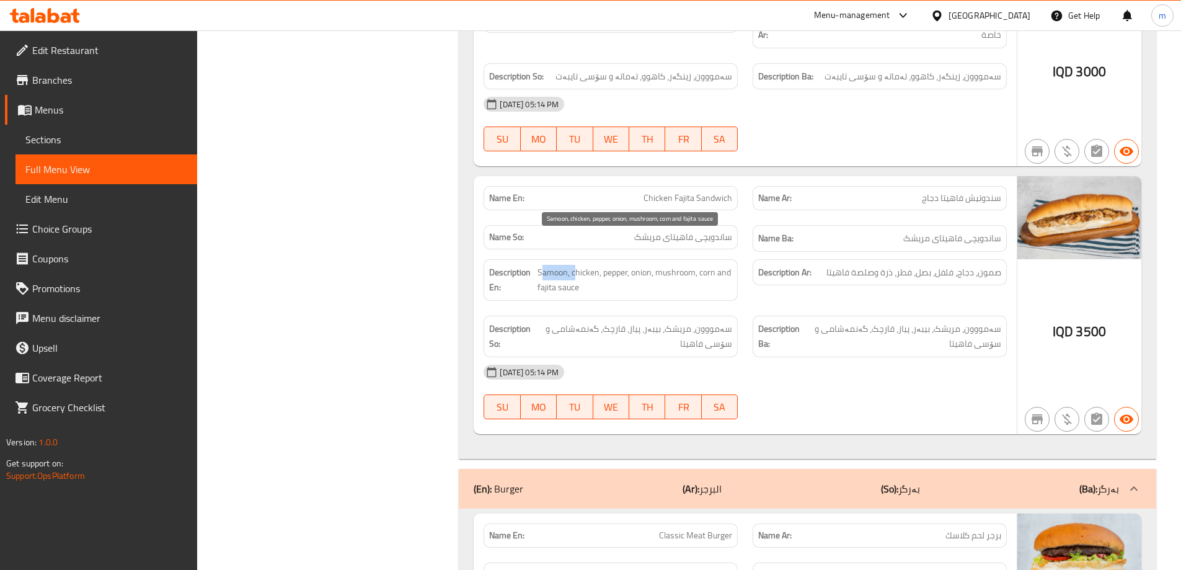
drag, startPoint x: 559, startPoint y: 233, endPoint x: 575, endPoint y: 235, distance: 16.2
click at [575, 259] on div "Description En: Samoon, chicken, pepper, onion, mushroom, corn and fajita sauce" at bounding box center [611, 280] width 254 height 42
click at [590, 265] on span "Samoon, chicken, pepper, onion, mushroom, corn and fajita sauce" at bounding box center [635, 280] width 195 height 30
drag, startPoint x: 538, startPoint y: 229, endPoint x: 628, endPoint y: 242, distance: 90.9
click at [628, 259] on div "Description En: Samoon, chicken, pepper, onion, mushroom, corn and fajita sauce" at bounding box center [611, 280] width 254 height 42
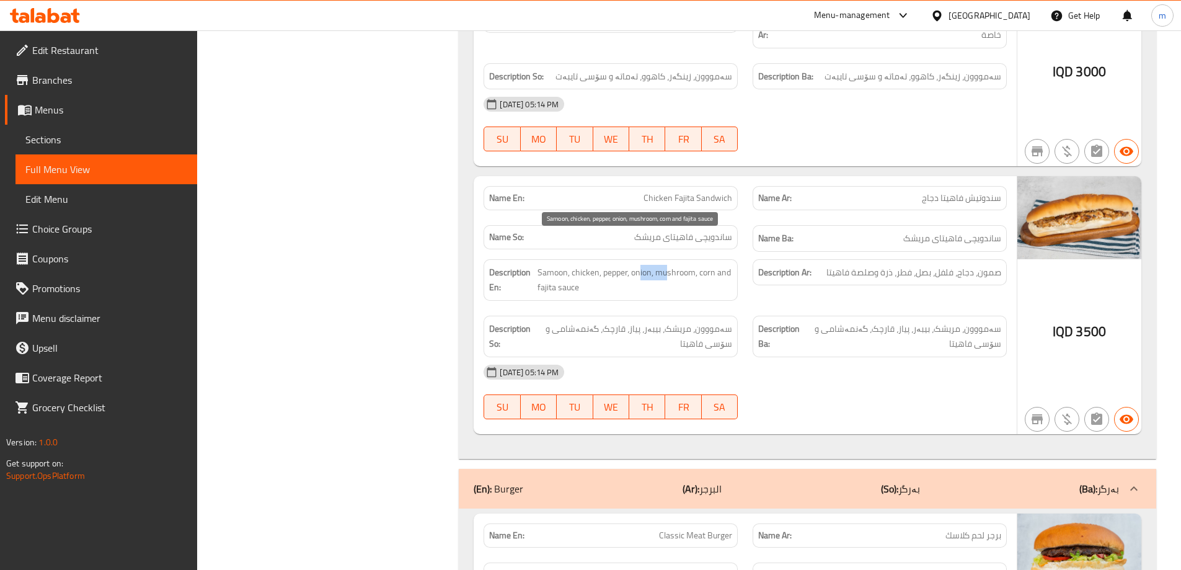
drag, startPoint x: 666, startPoint y: 242, endPoint x: 641, endPoint y: 241, distance: 25.5
click at [641, 265] on span "Samoon, chicken, pepper, onion, mushroom, corn and fajita sauce" at bounding box center [635, 280] width 195 height 30
click at [709, 265] on span "Samoon, chicken, pepper, onion, mushroom, corn and fajita sauce" at bounding box center [635, 280] width 195 height 30
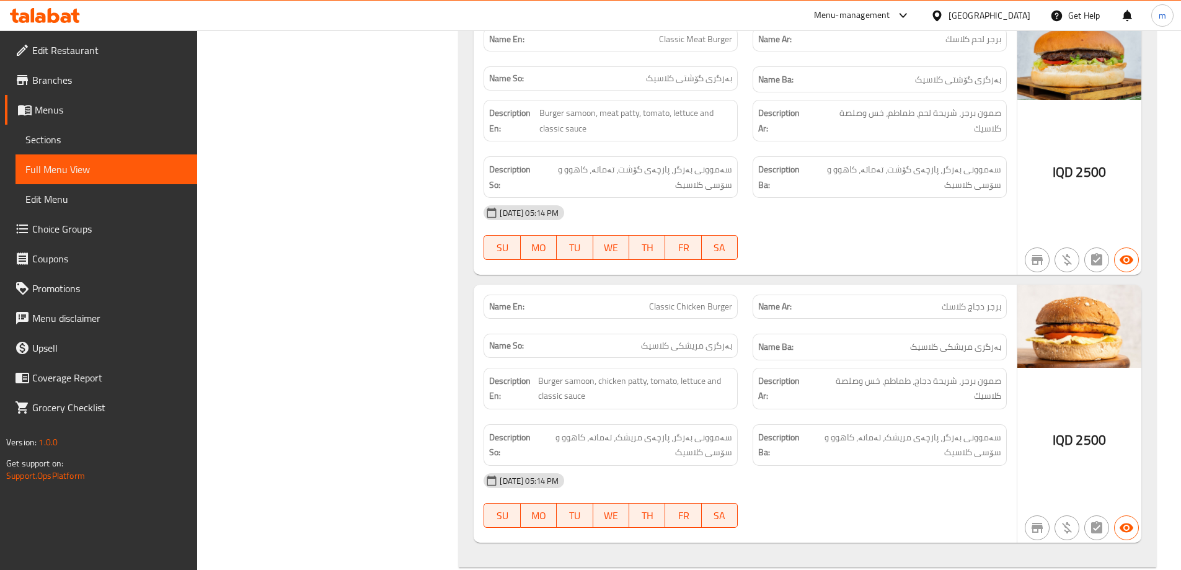
scroll to position [2468, 0]
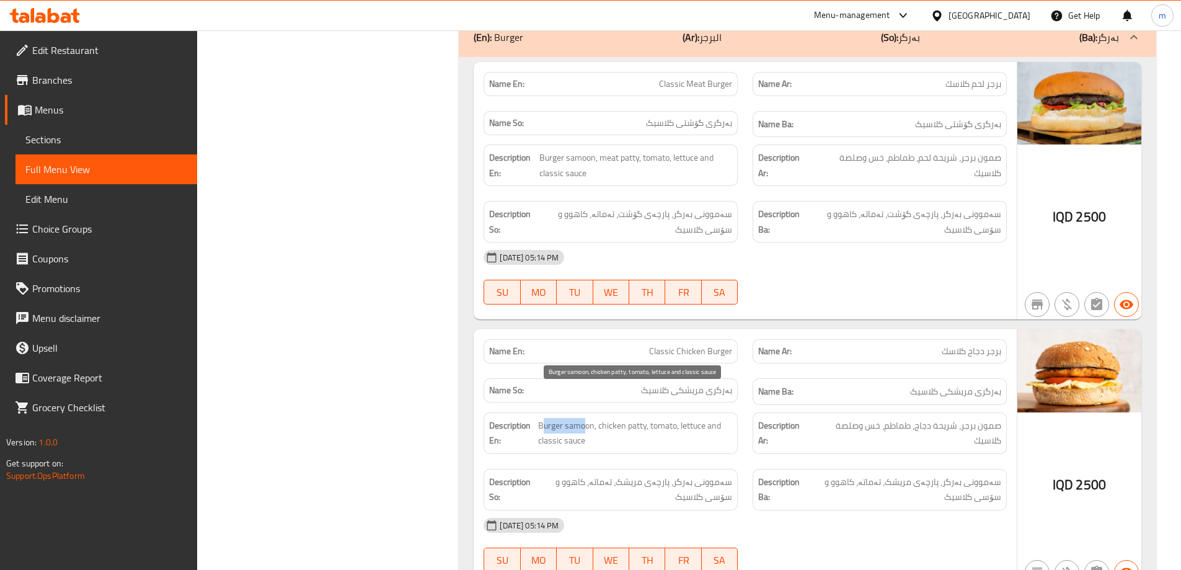
drag, startPoint x: 541, startPoint y: 391, endPoint x: 584, endPoint y: 393, distance: 42.2
click at [584, 418] on span "Burger samoon, chicken patty, tomato, lettuce and classic sauce" at bounding box center [635, 433] width 194 height 30
click at [597, 418] on span "Burger samoon, chicken patty, tomato, lettuce and classic sauce" at bounding box center [635, 433] width 194 height 30
drag, startPoint x: 606, startPoint y: 396, endPoint x: 673, endPoint y: 399, distance: 67.7
click at [673, 418] on span "Burger samoon, chicken patty, tomato, lettuce and classic sauce" at bounding box center [635, 433] width 194 height 30
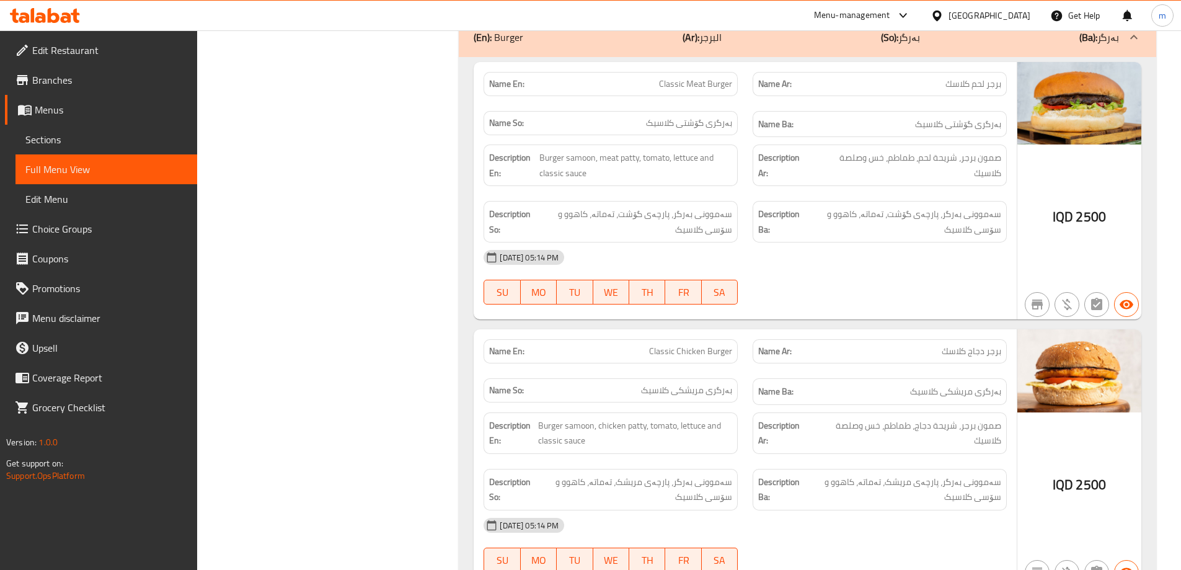
click at [683, 371] on div "Name So: بەرگری مریشکی کلاسیک" at bounding box center [610, 392] width 269 height 42
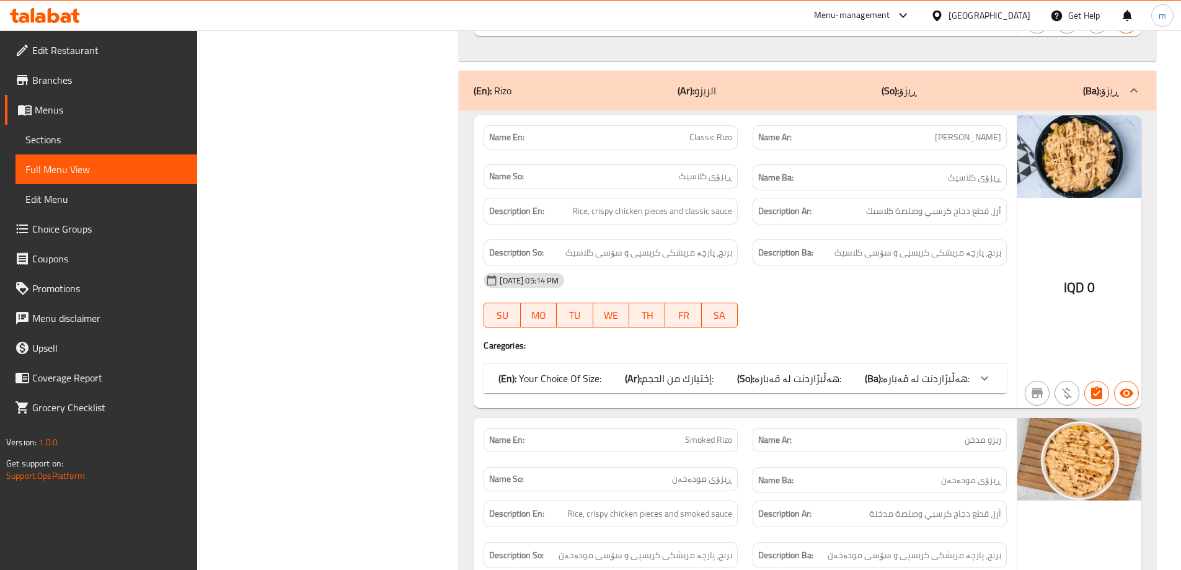
scroll to position [3047, 0]
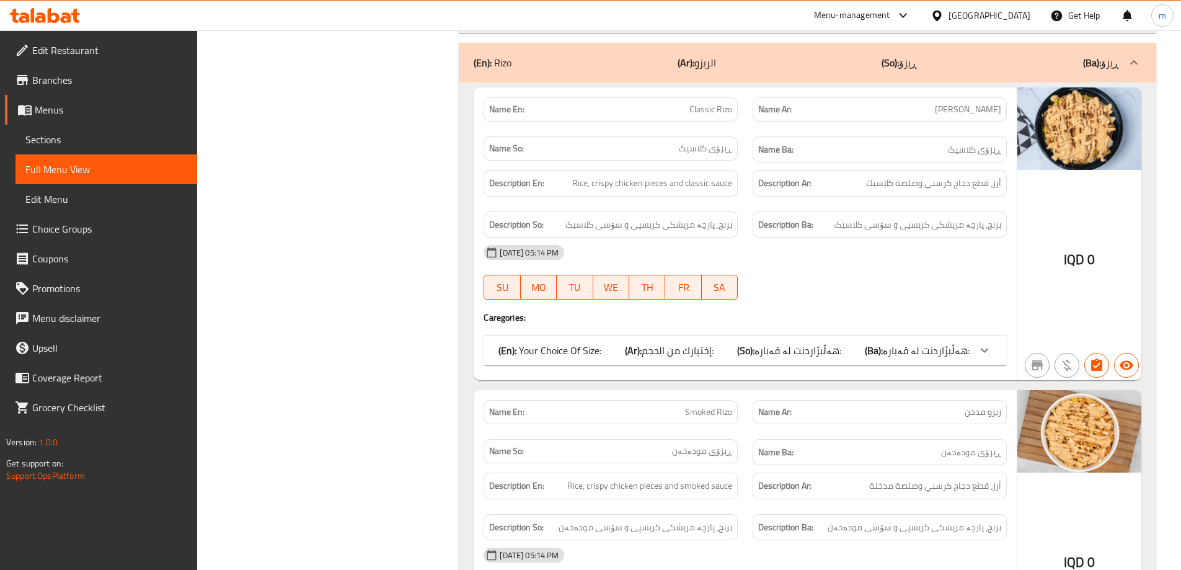
click at [820, 341] on span "هەڵبژاردنت لە قەبارە:" at bounding box center [798, 350] width 87 height 19
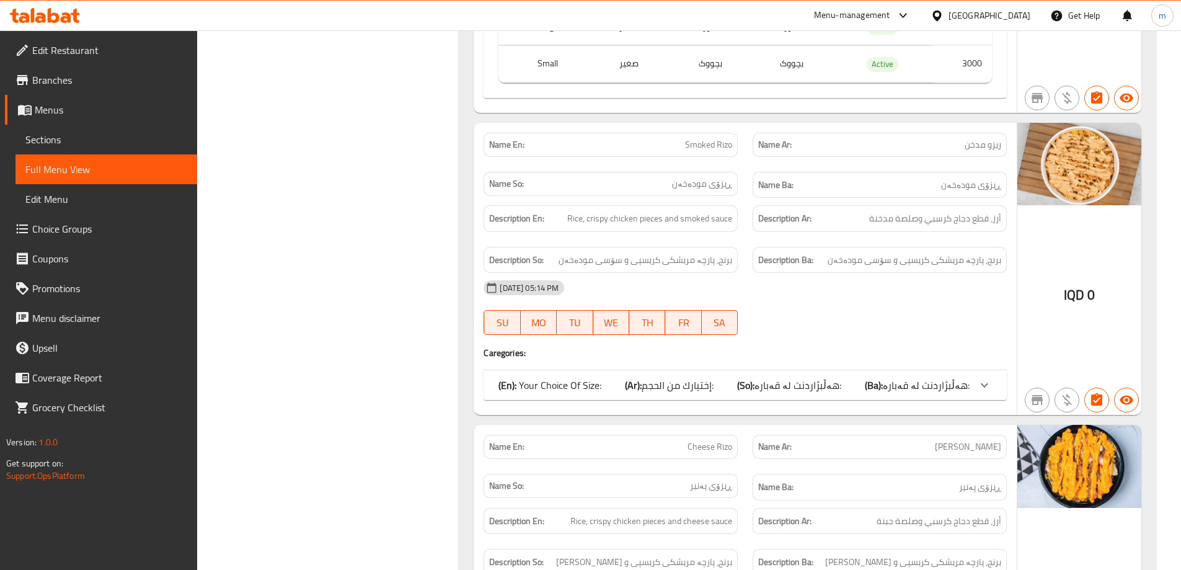
scroll to position [3481, 0]
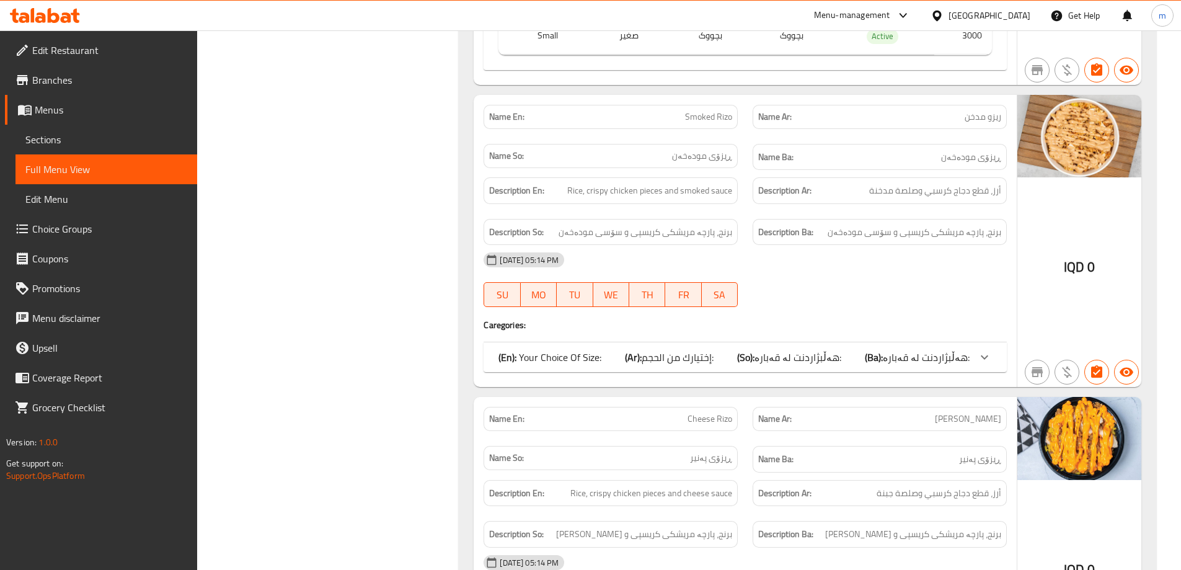
click at [755, 348] on b "(So):" at bounding box center [745, 357] width 17 height 19
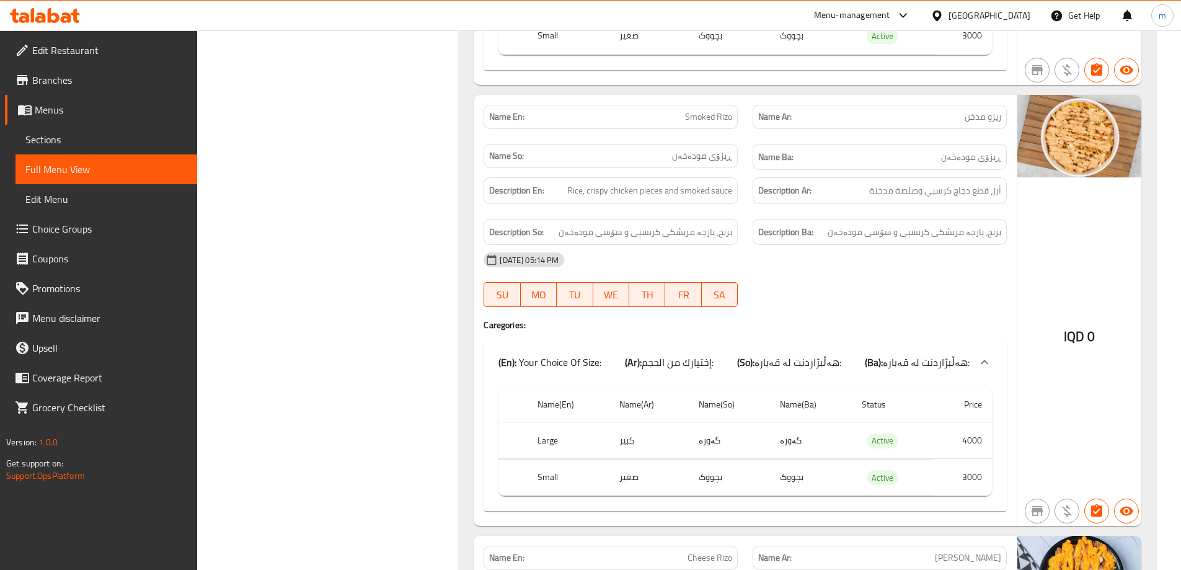
scroll to position [3770, 0]
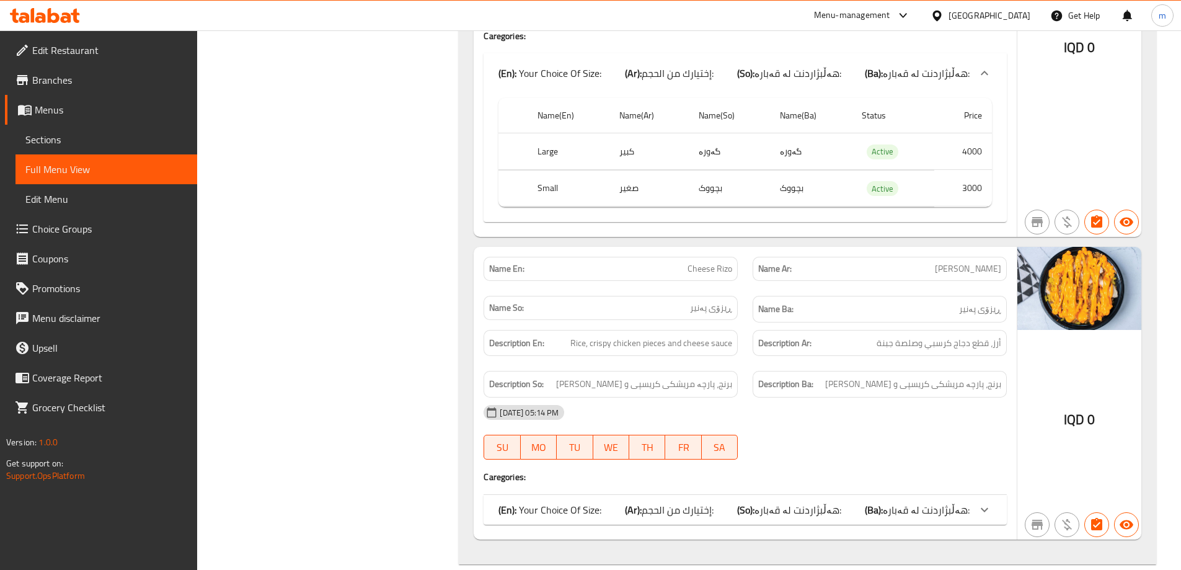
click at [740, 502] on div "(En): Your Choice Of Size: (Ar): إختيارك من الحجم: (So): هەڵبژاردنت لە قەبارە: …" at bounding box center [734, 509] width 471 height 15
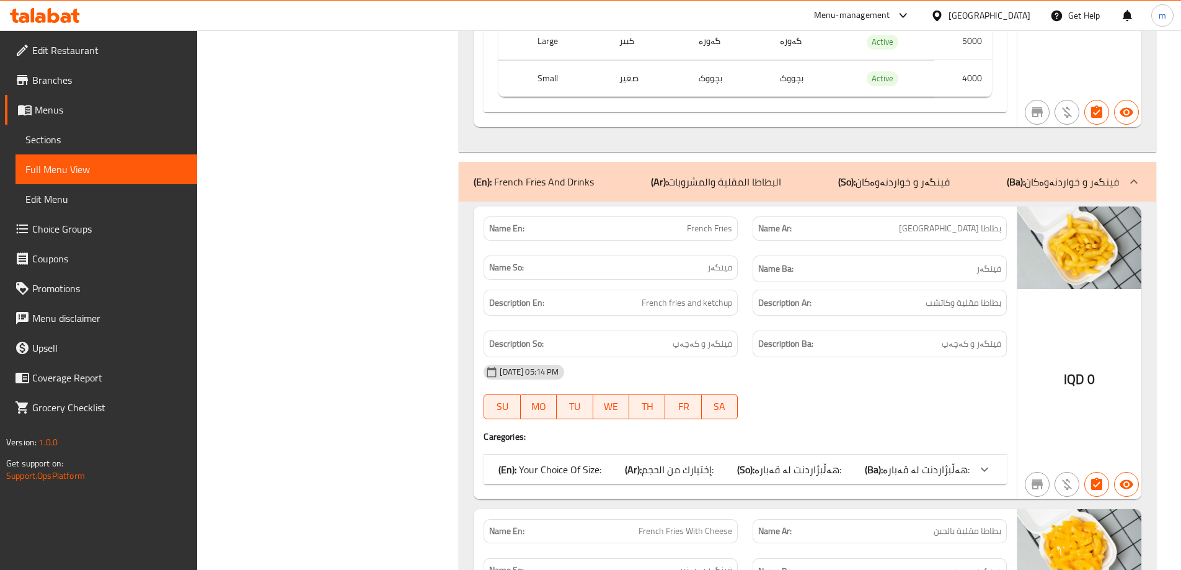
scroll to position [4350, 0]
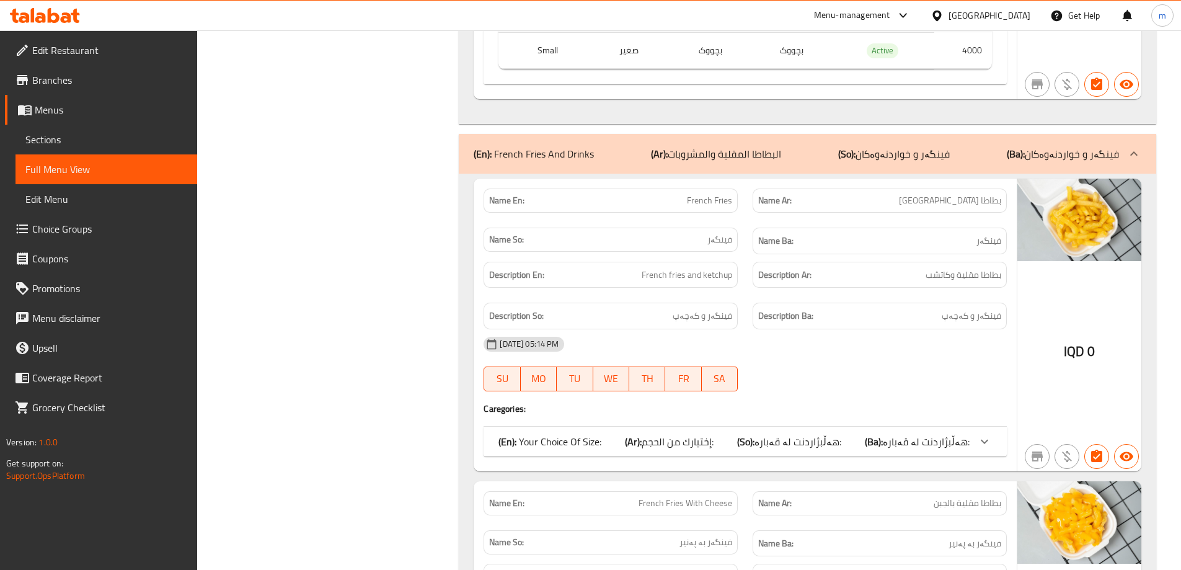
click at [640, 432] on b "(Ar):" at bounding box center [633, 441] width 17 height 19
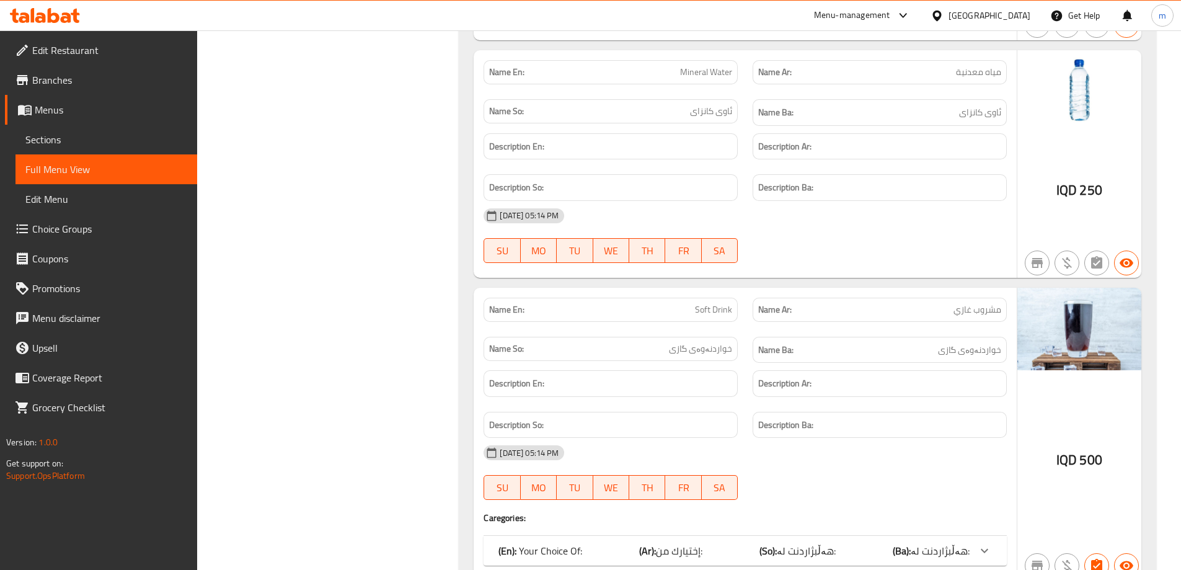
scroll to position [5186, 0]
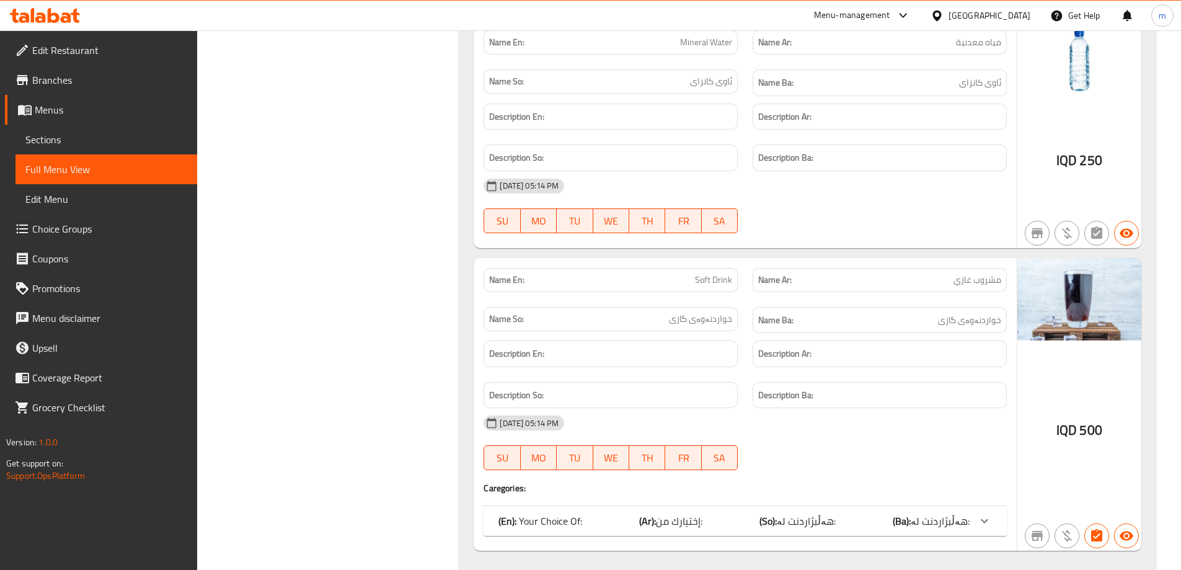
click at [808, 512] on span "هەڵبژاردنت لە:" at bounding box center [806, 521] width 59 height 19
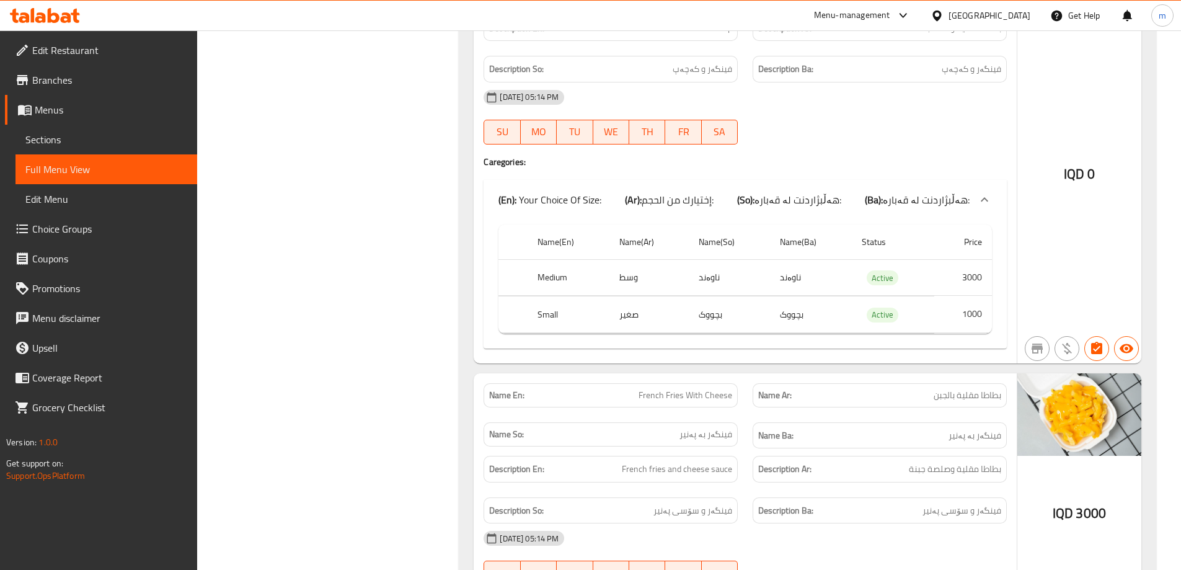
scroll to position [4494, 0]
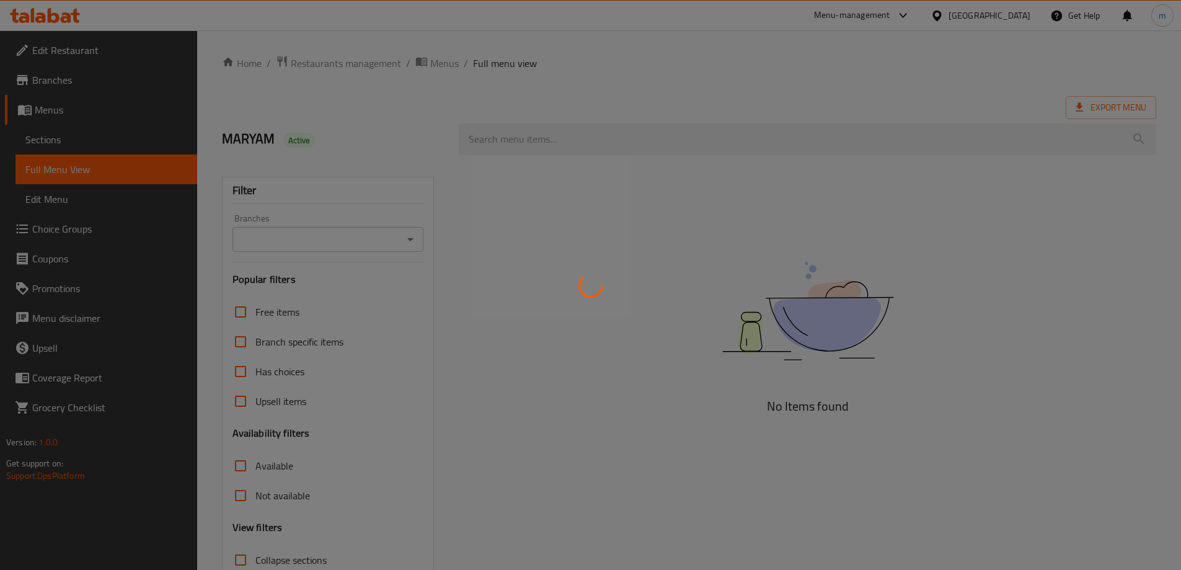
click at [55, 138] on div at bounding box center [590, 285] width 1181 height 570
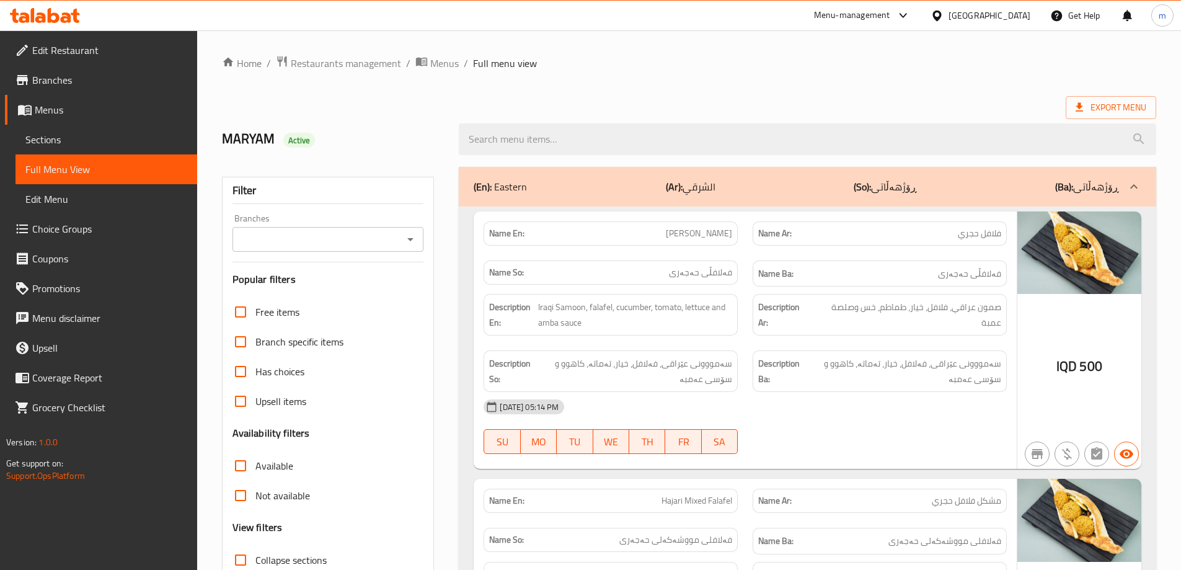
click at [55, 139] on span "Sections" at bounding box center [106, 139] width 162 height 15
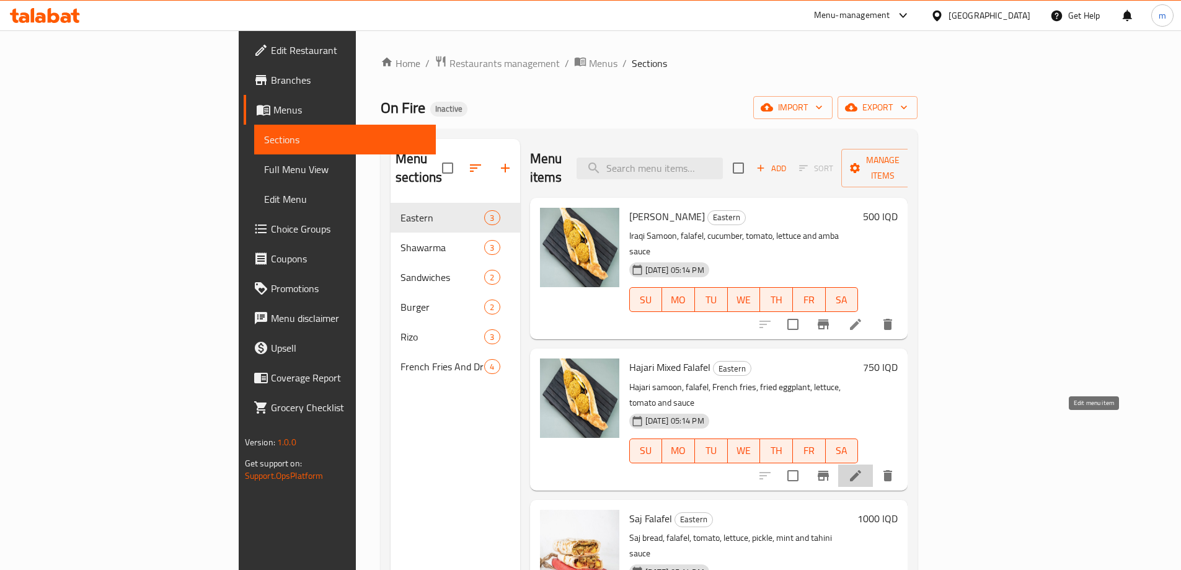
click at [863, 468] on icon at bounding box center [855, 475] width 15 height 15
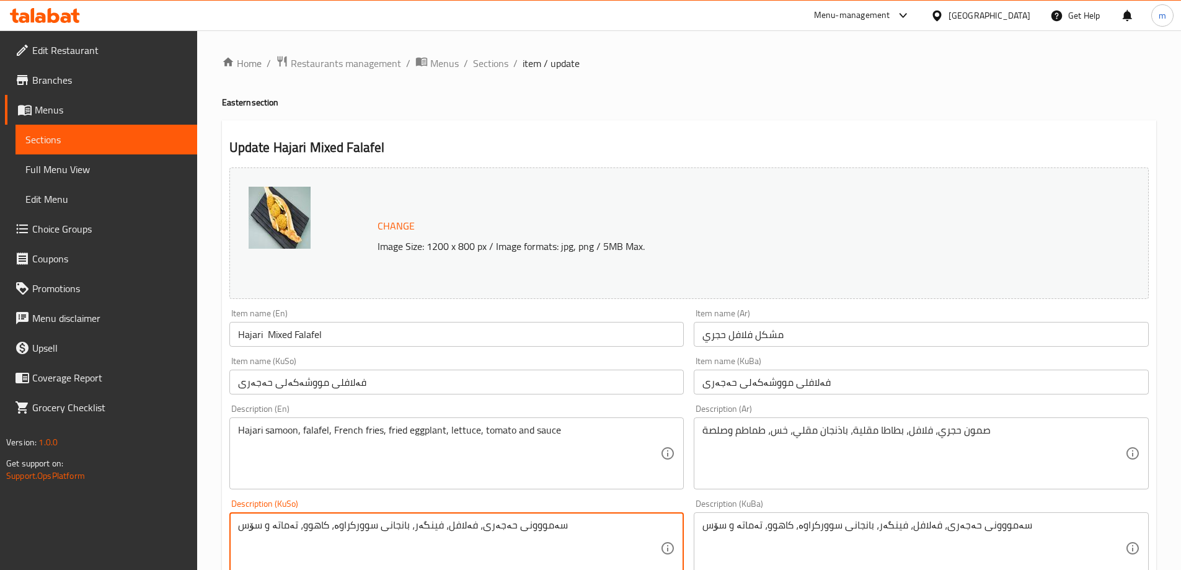
click at [396, 525] on textarea "سەمووونی حەجەری، فەلافل، فینگەر، بانجانی سوورکراوە، کاهوو، تەماتە و سۆس" at bounding box center [449, 548] width 423 height 59
click at [393, 527] on textarea "سەمووونی حەجەری، فەلافل، فینگەر، باینجانی سوورکراوە، کاهوو، تەماتە و سۆس" at bounding box center [449, 548] width 423 height 59
type textarea "سەمووونی حەجەری، فەلافل، فینگەر، باینجانی سوورکراوە، کاهوو، تەماتە و سۆس"
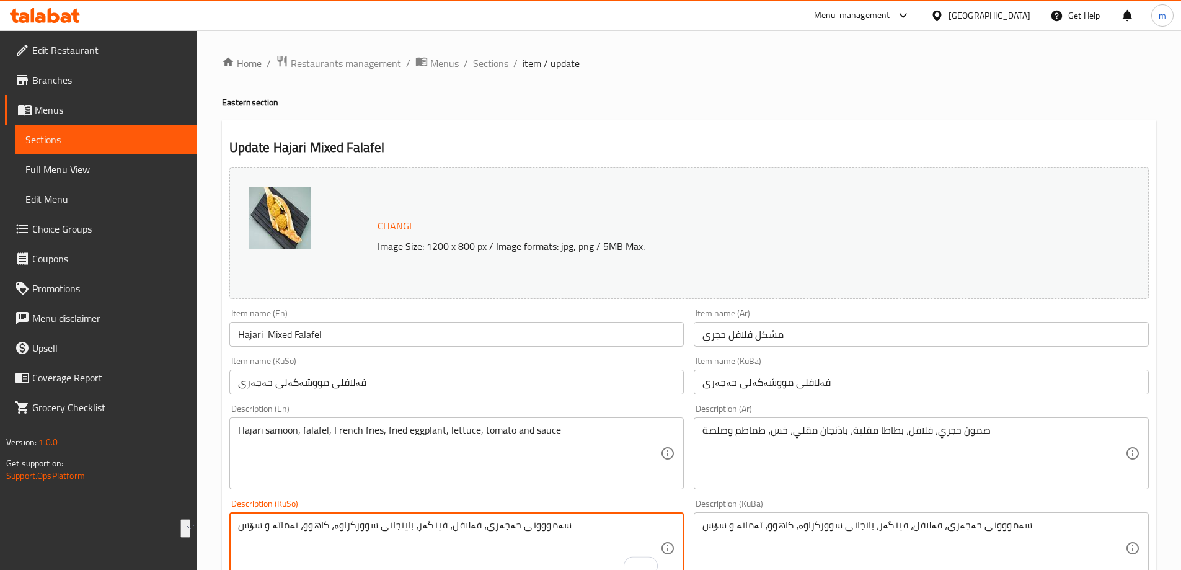
click at [777, 540] on textarea "سەمووونی حەجەری، فەلافل، فینگەر، بانجانی سوورکراوە، کاهوو، تەماتە و سۆس" at bounding box center [914, 548] width 423 height 59
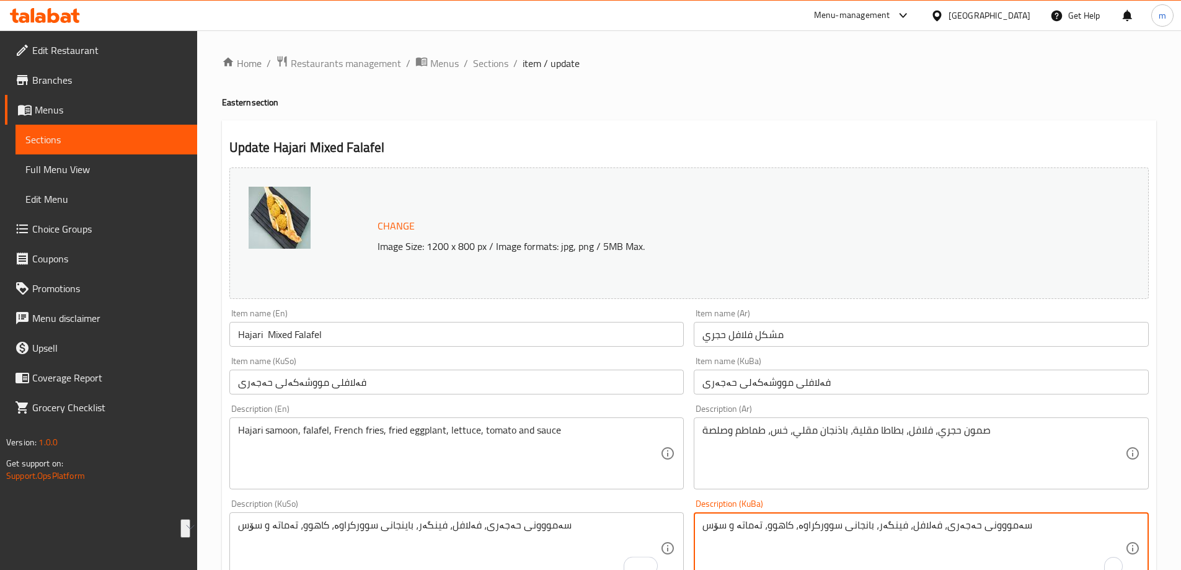
click at [777, 540] on textarea "سەمووونی حەجەری، فەلافل، فینگەر، بانجانی سوورکراوە، کاهوو، تەماتە و سۆس" at bounding box center [914, 548] width 423 height 59
click at [777, 539] on textarea "سەمووونی حەجەری، فەلافل، فینگەر، بانجانی سوورکراوە، کاهوو، تەماتە و سۆس" at bounding box center [914, 548] width 423 height 59
paste textarea "ی"
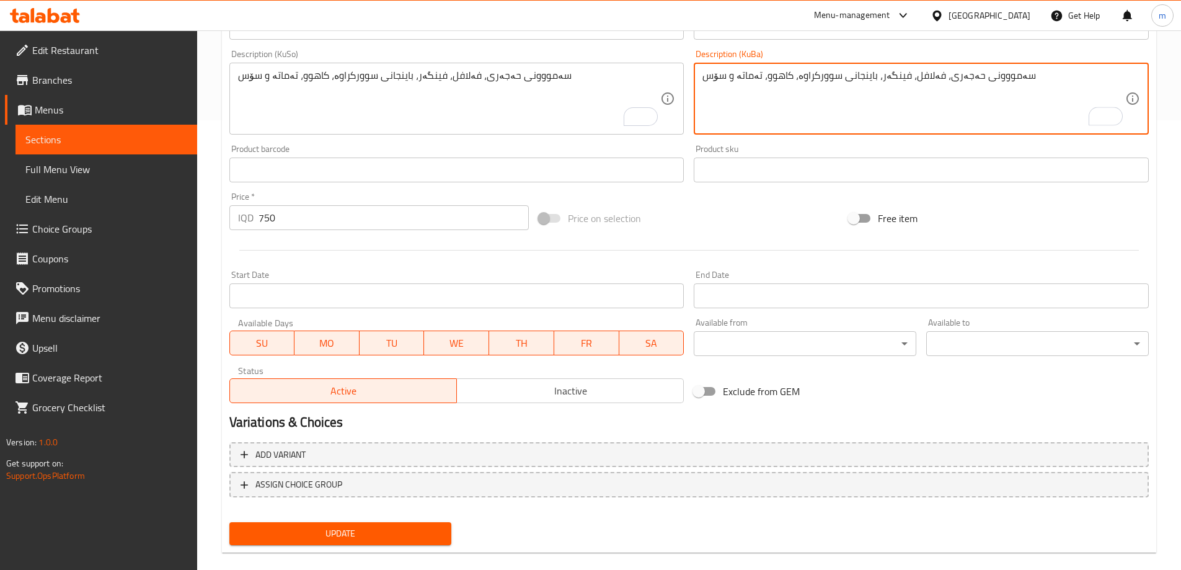
scroll to position [467, 0]
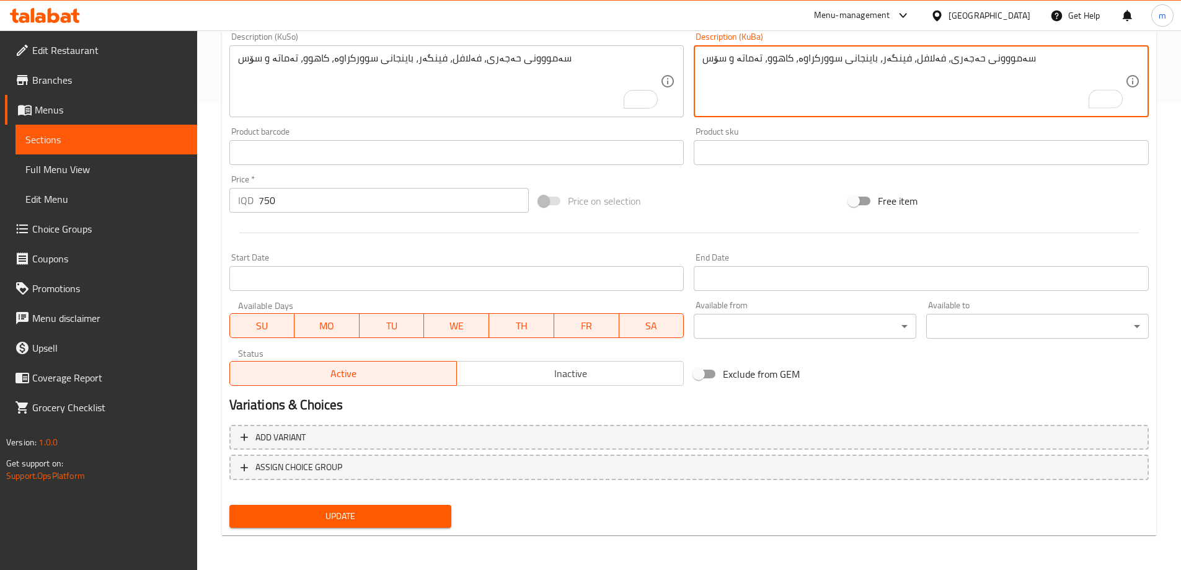
type textarea "سەمووونی حەجەری، فەلافل، فینگەر، باینجانی سوورکراوە، کاهوو، تەماتە و سۆس"
click at [430, 514] on span "Update" at bounding box center [340, 517] width 203 height 16
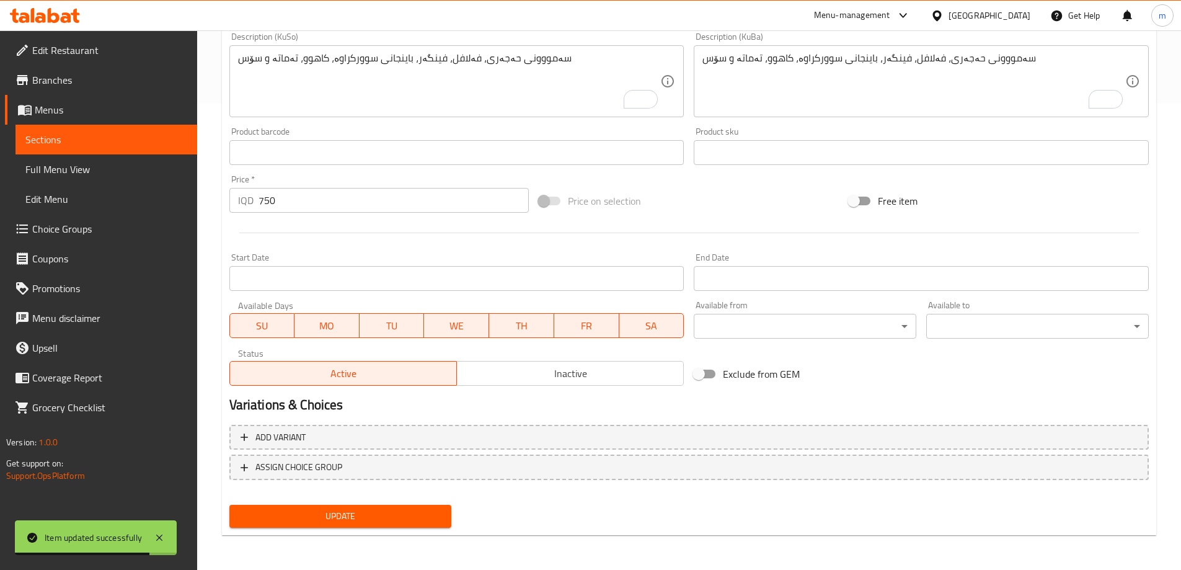
click at [87, 227] on span "Choice Groups" at bounding box center [109, 228] width 155 height 15
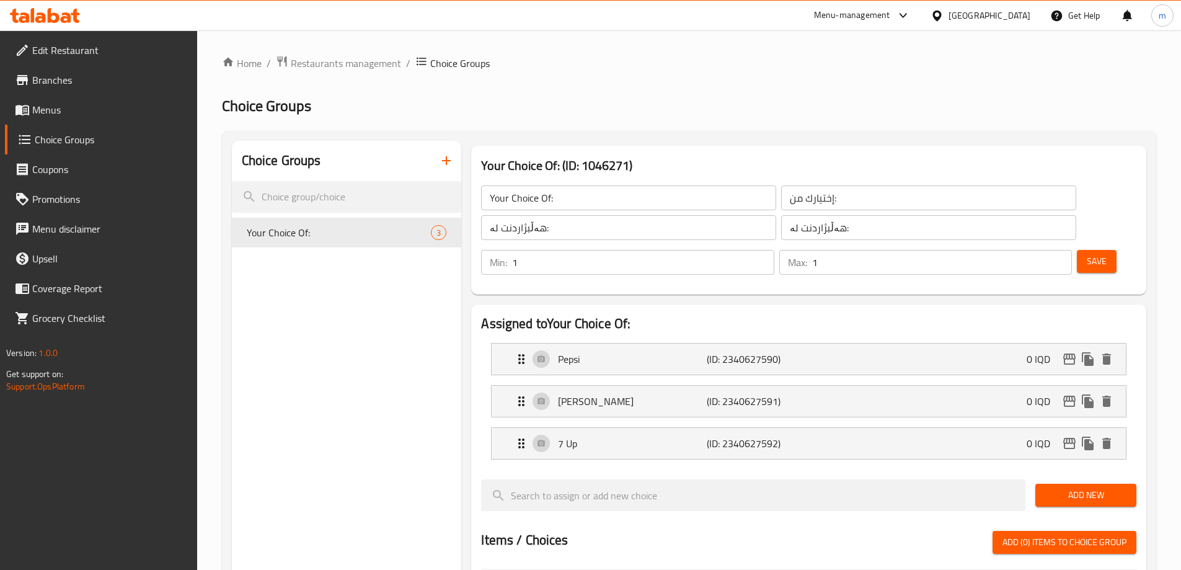
click at [443, 161] on icon "button" at bounding box center [446, 160] width 15 height 15
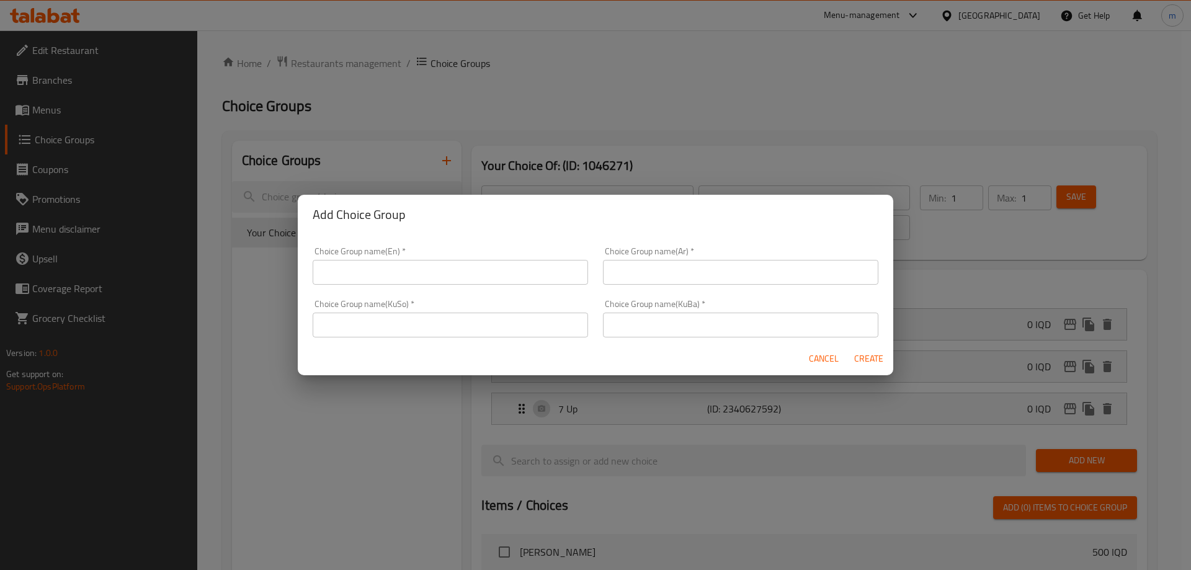
click at [405, 273] on input "text" at bounding box center [450, 272] width 275 height 25
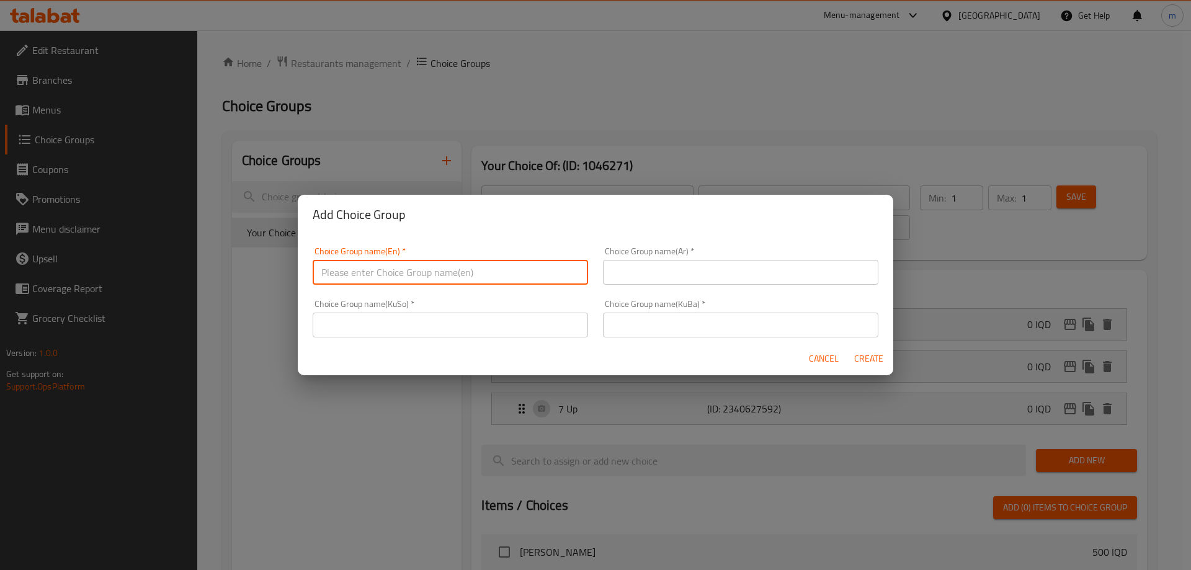
type input "Add On's:"
click at [623, 263] on input "text" at bounding box center [740, 272] width 275 height 25
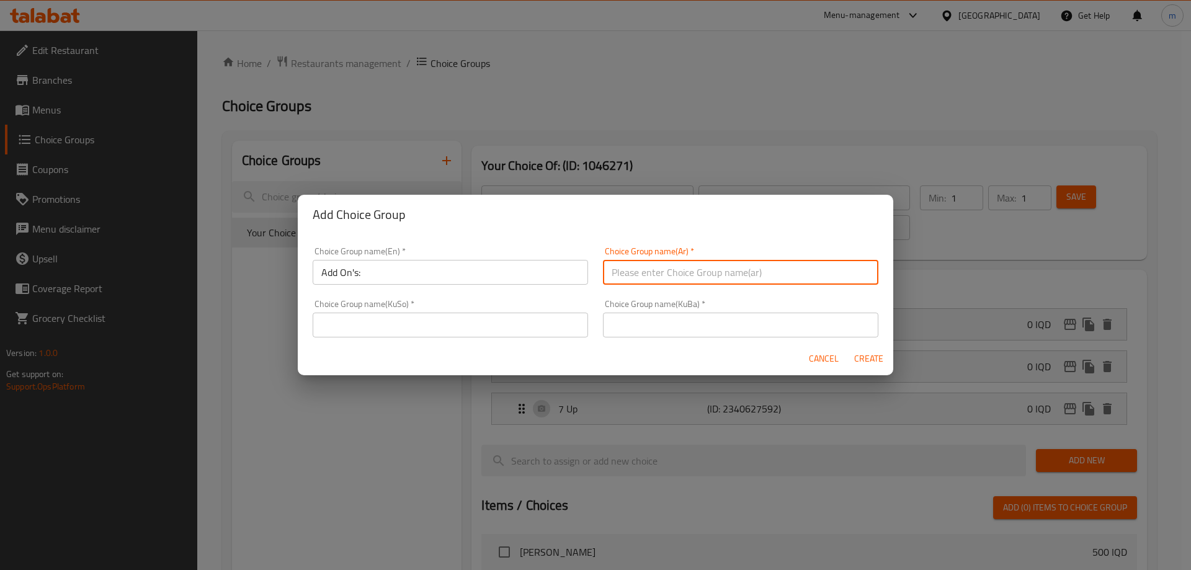
type input "الإضافات:"
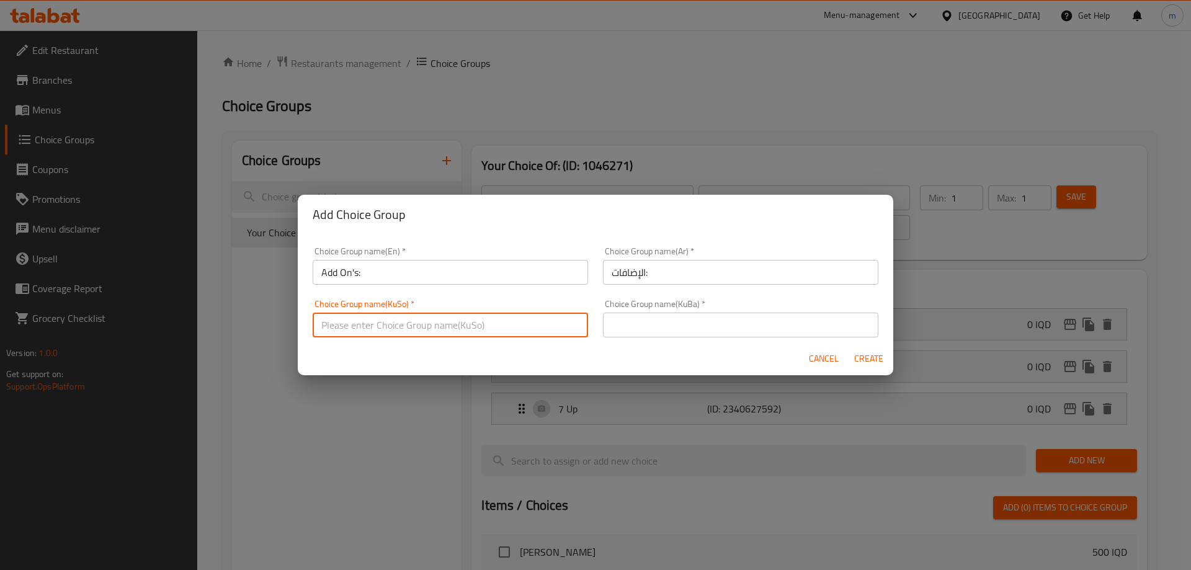
drag, startPoint x: 560, startPoint y: 326, endPoint x: 548, endPoint y: 329, distance: 12.2
click at [560, 326] on input "text" at bounding box center [450, 325] width 275 height 25
type input "زیادە:"
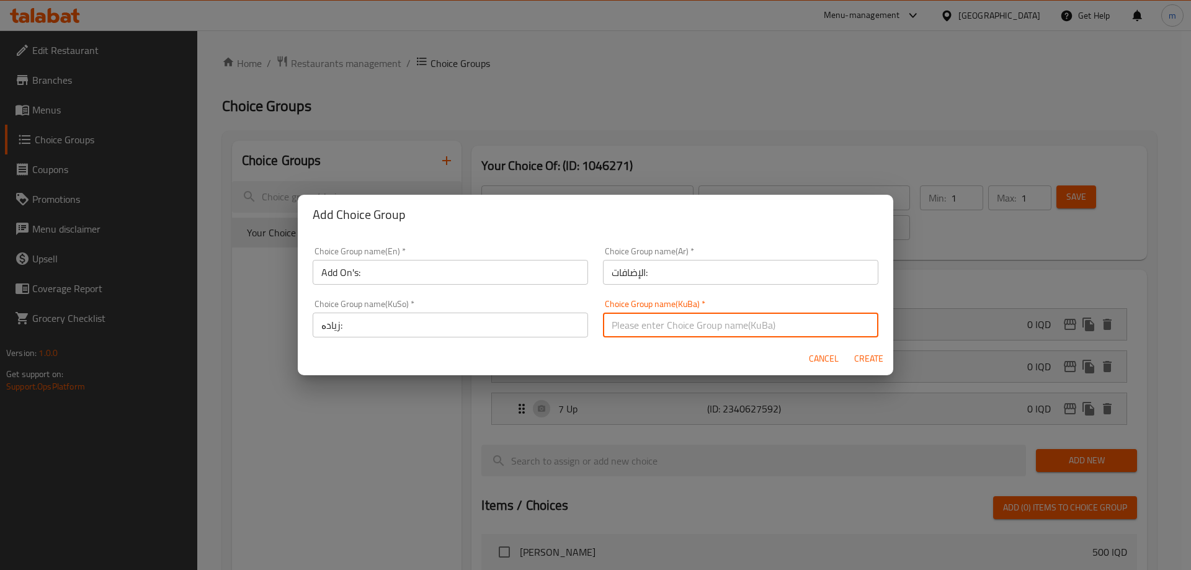
click at [634, 327] on input "text" at bounding box center [740, 325] width 275 height 25
type input "زیادە:"
click at [856, 353] on span "Create" at bounding box center [868, 359] width 30 height 16
type input "Add On's:"
type input "الإضافات:"
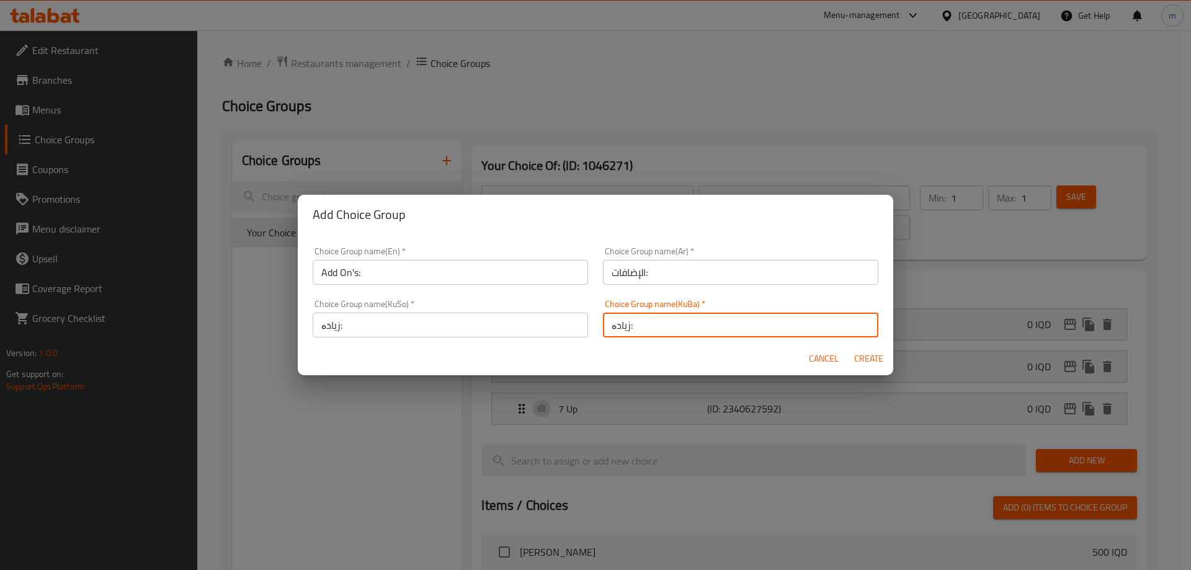
type input "زیادە:"
type input "0"
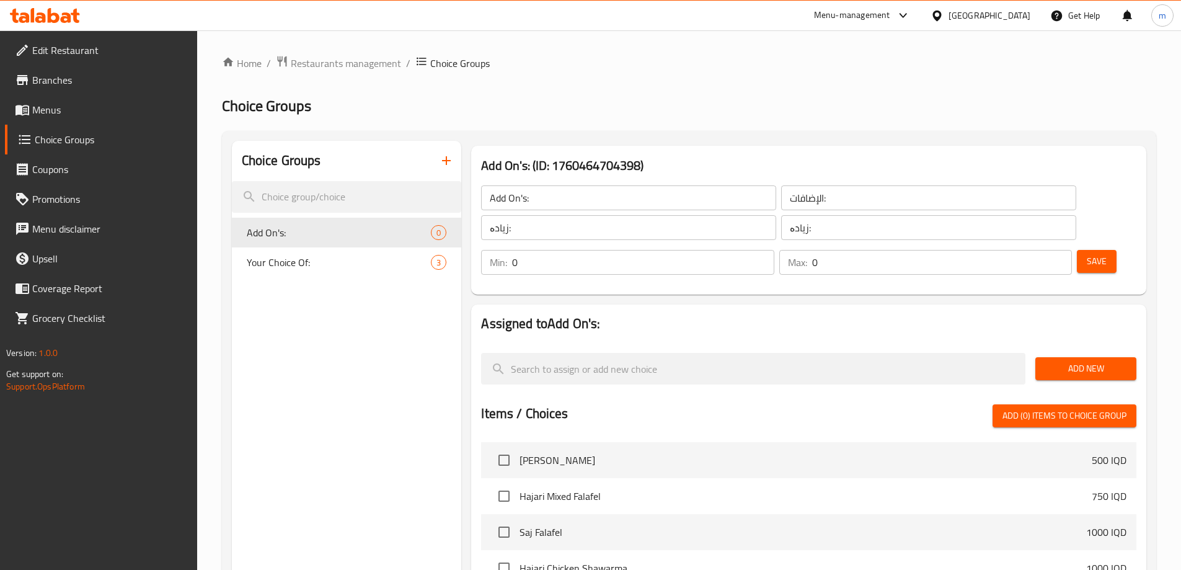
click at [1087, 254] on span "Save" at bounding box center [1097, 262] width 20 height 16
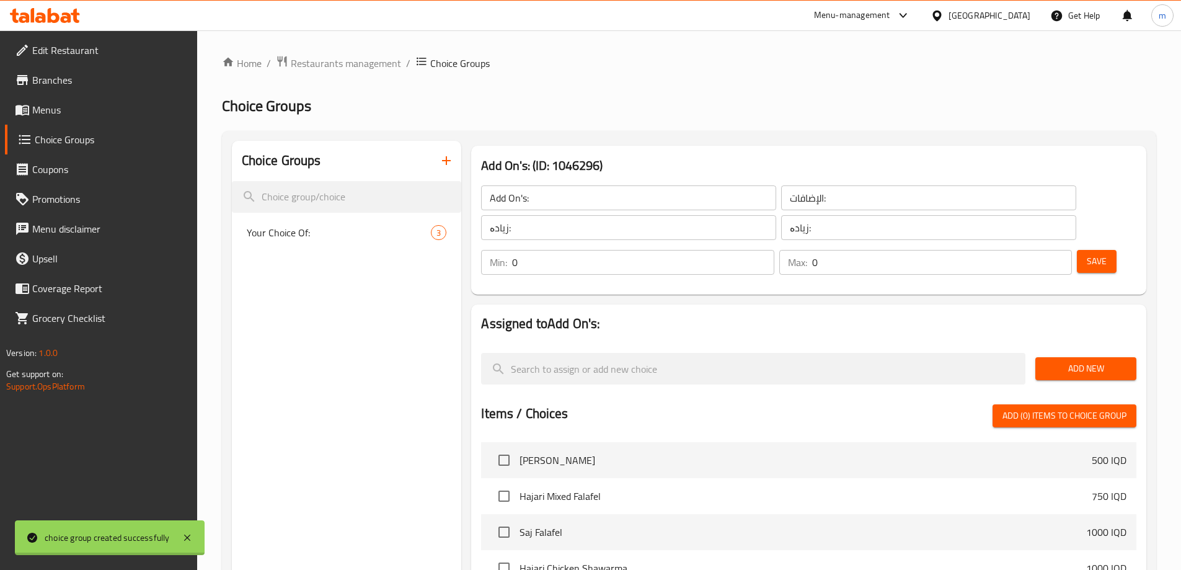
click at [1059, 332] on div at bounding box center [590, 285] width 1181 height 570
click at [1035, 348] on div "Add New" at bounding box center [1086, 369] width 111 height 42
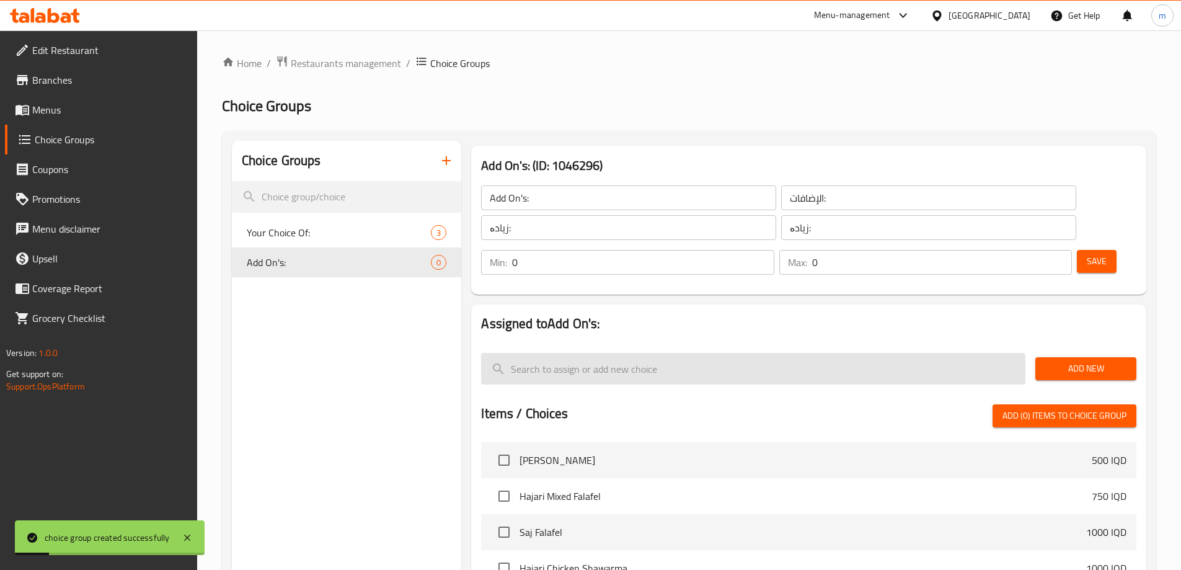
click at [639, 353] on input "search" at bounding box center [753, 369] width 544 height 32
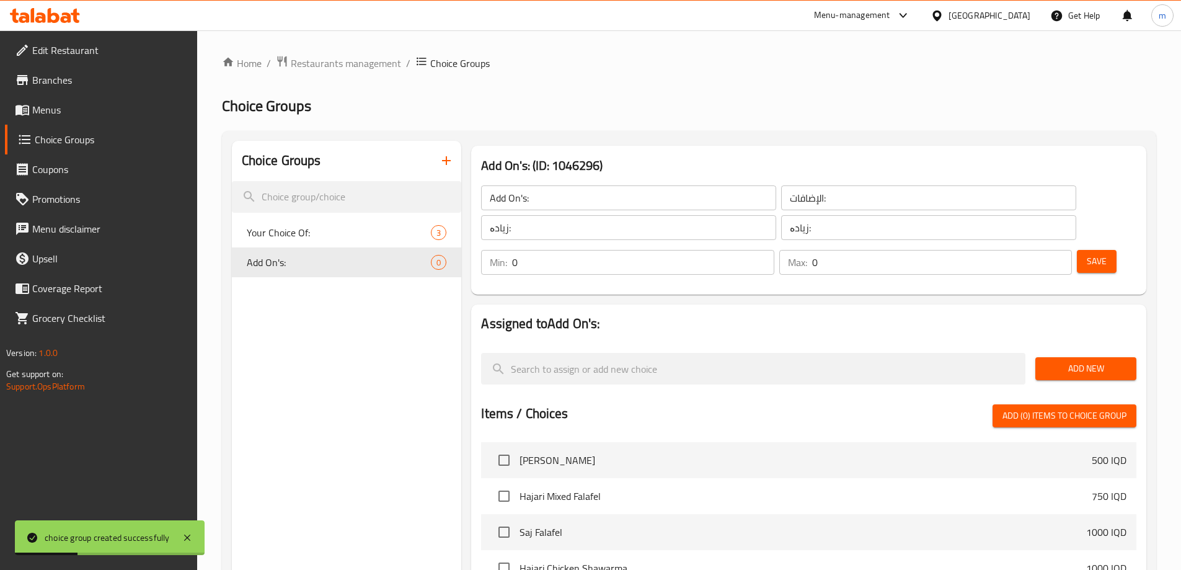
click at [1048, 361] on span "Add New" at bounding box center [1086, 369] width 81 height 16
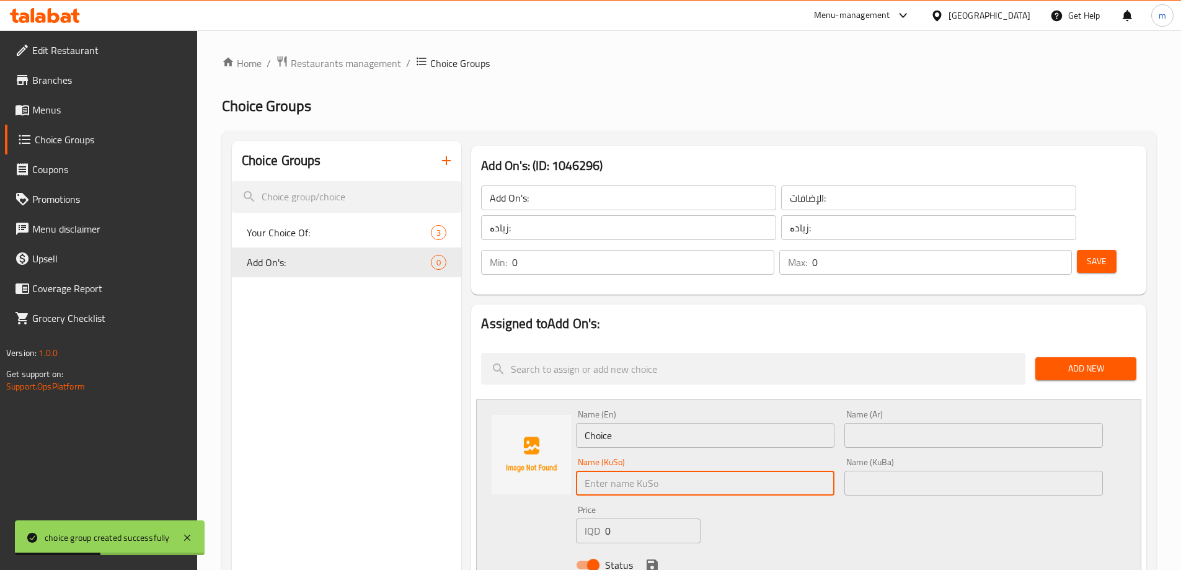
click at [651, 471] on input "text" at bounding box center [705, 483] width 259 height 25
click at [667, 471] on input "ژەم" at bounding box center [705, 483] width 259 height 25
type input "ژەم"
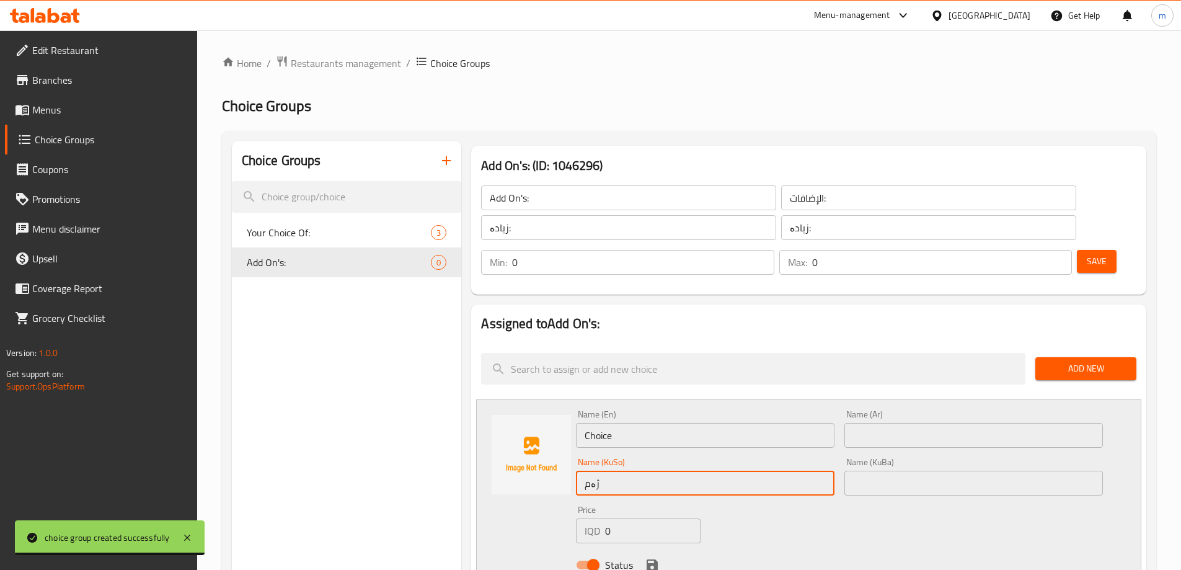
click at [882, 471] on input "text" at bounding box center [974, 483] width 259 height 25
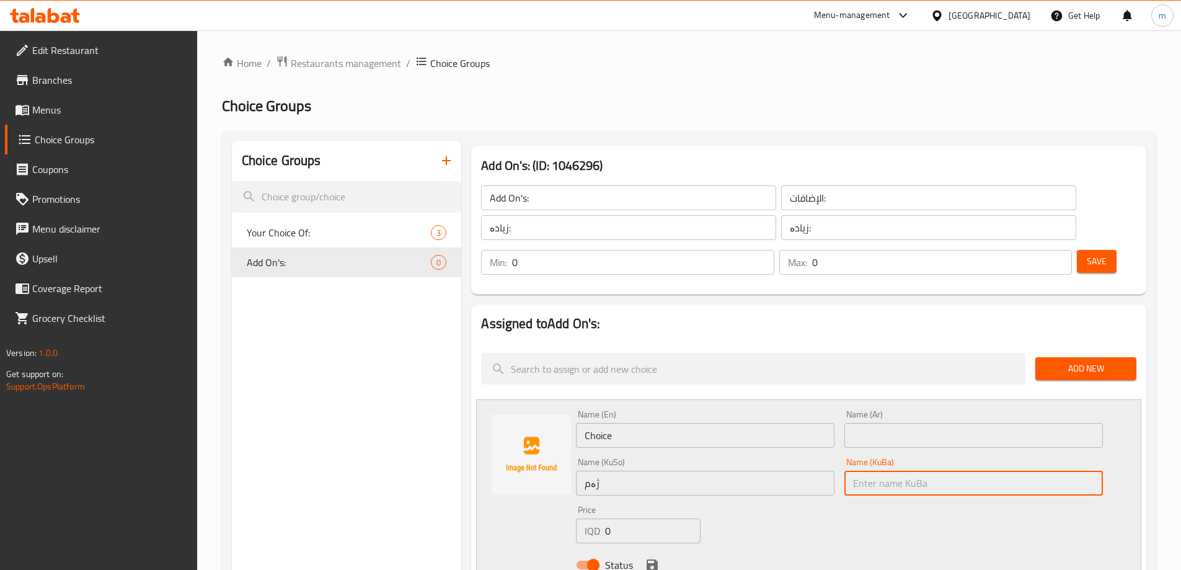
paste input "ژەم"
type input "ژەم"
click at [873, 423] on input "text" at bounding box center [974, 435] width 259 height 25
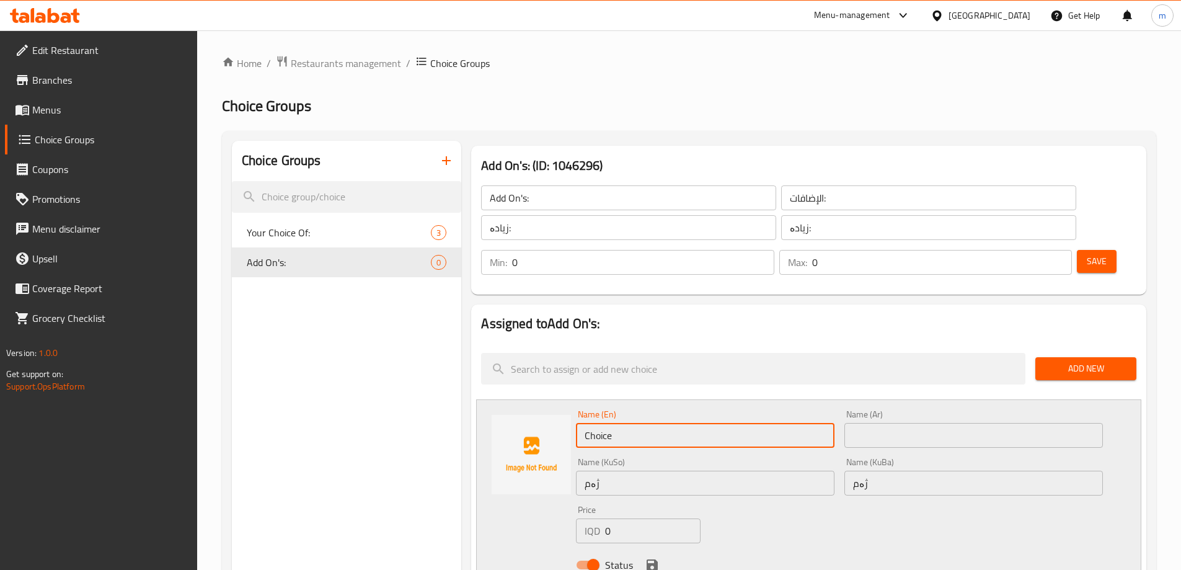
click at [722, 423] on input "Choice" at bounding box center [705, 435] width 259 height 25
click at [723, 423] on input "Choice" at bounding box center [705, 435] width 259 height 25
type input "Meal"
click at [865, 423] on input "text" at bounding box center [974, 435] width 259 height 25
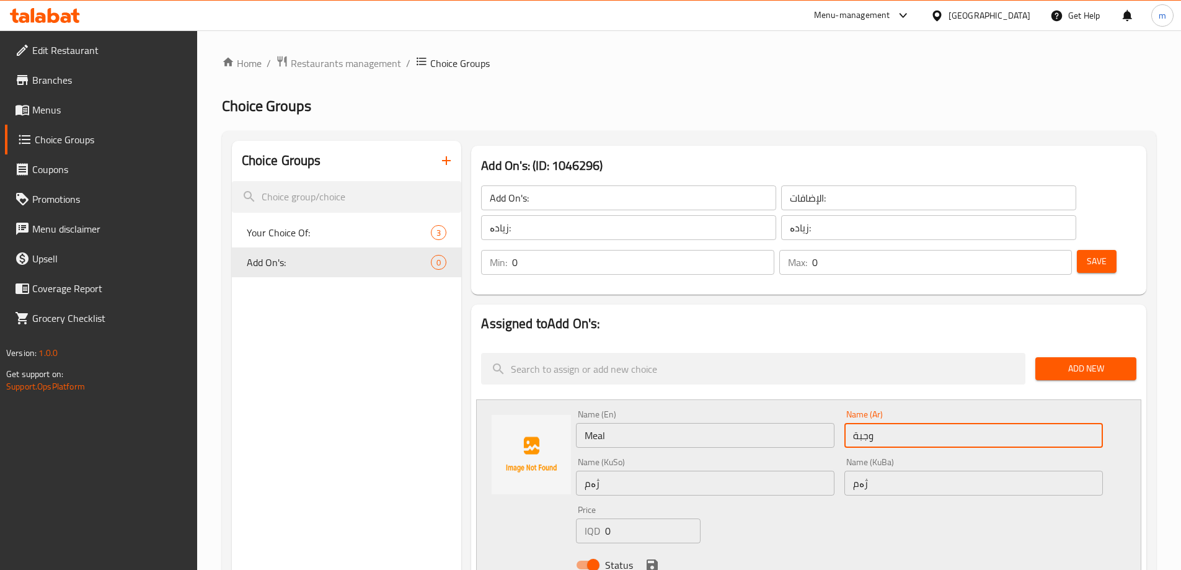
type input "وجبة"
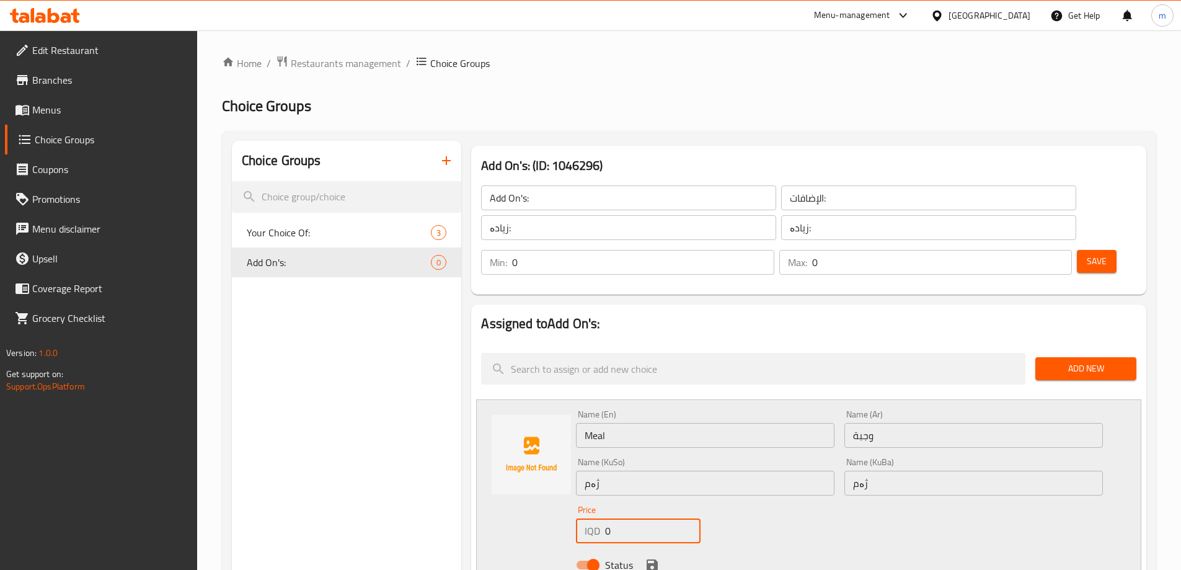
drag, startPoint x: 578, startPoint y: 495, endPoint x: 556, endPoint y: 495, distance: 22.3
click at [559, 495] on div "Name (En) Meal Name (En) Name (Ar) وجبة Name (Ar) Name (KuSo) ژەم Name (KuSo) N…" at bounding box center [808, 493] width 665 height 188
type input "1000"
click at [654, 558] on icon "save" at bounding box center [652, 565] width 15 height 15
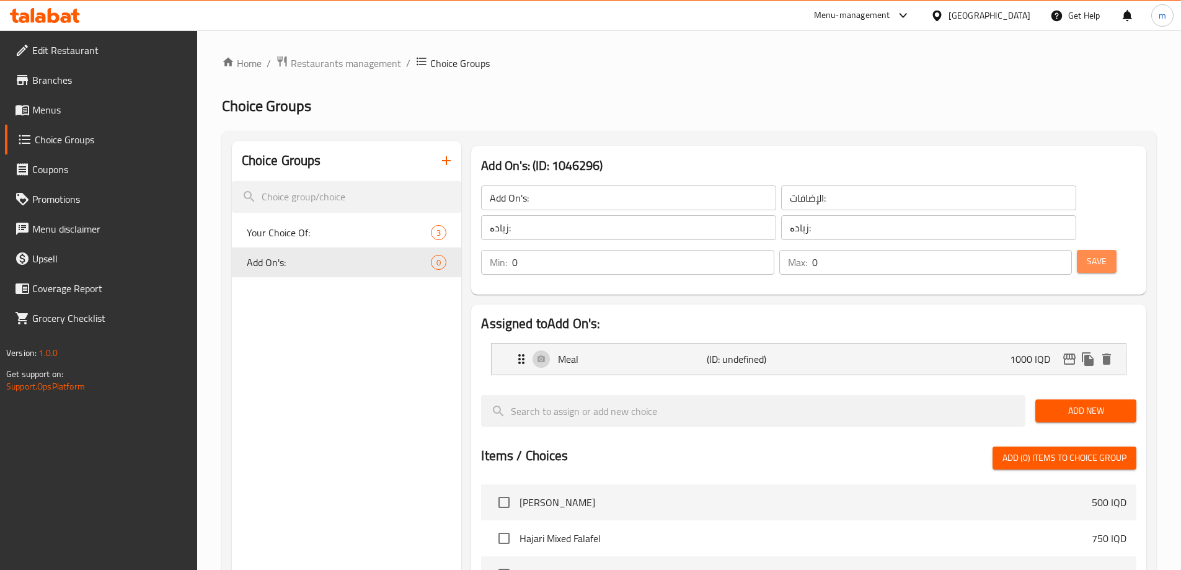
click at [1087, 254] on span "Save" at bounding box center [1097, 262] width 20 height 16
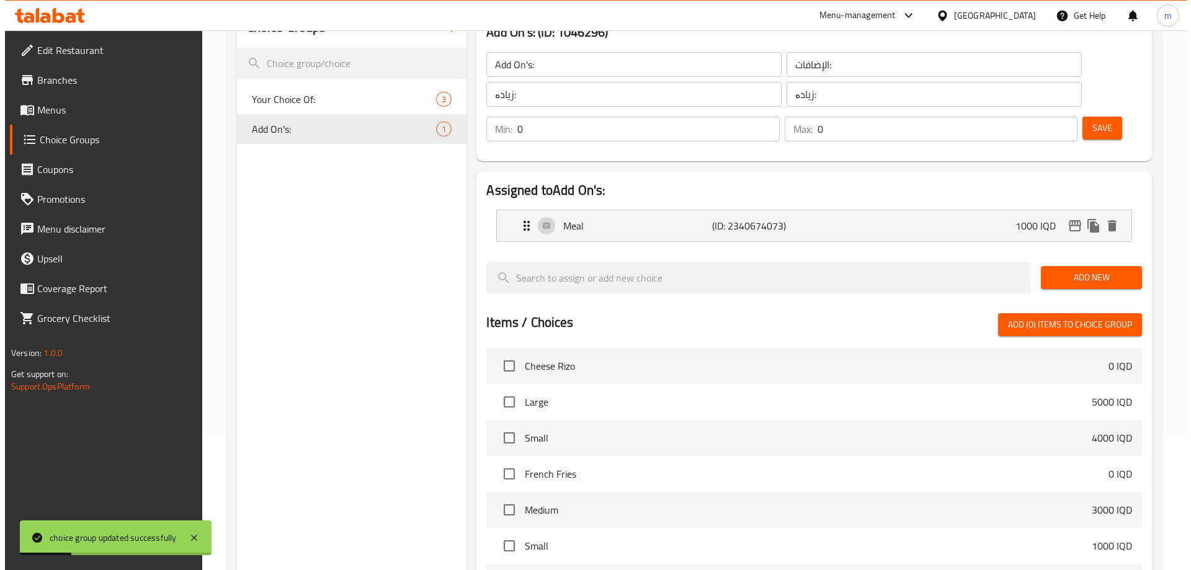
scroll to position [353, 0]
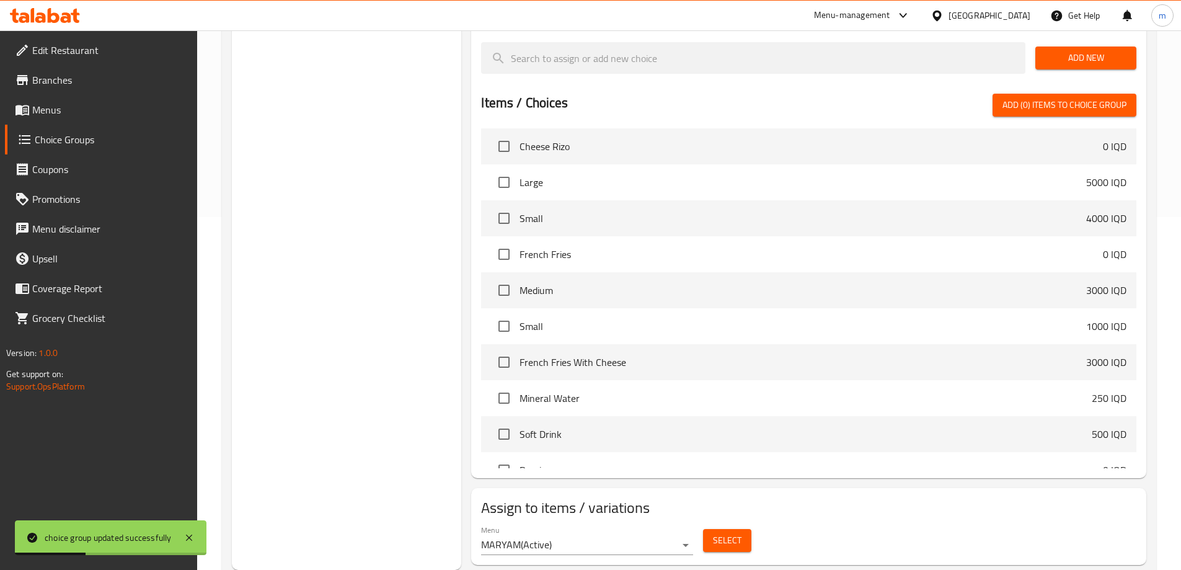
click at [724, 533] on span "Select" at bounding box center [727, 541] width 29 height 16
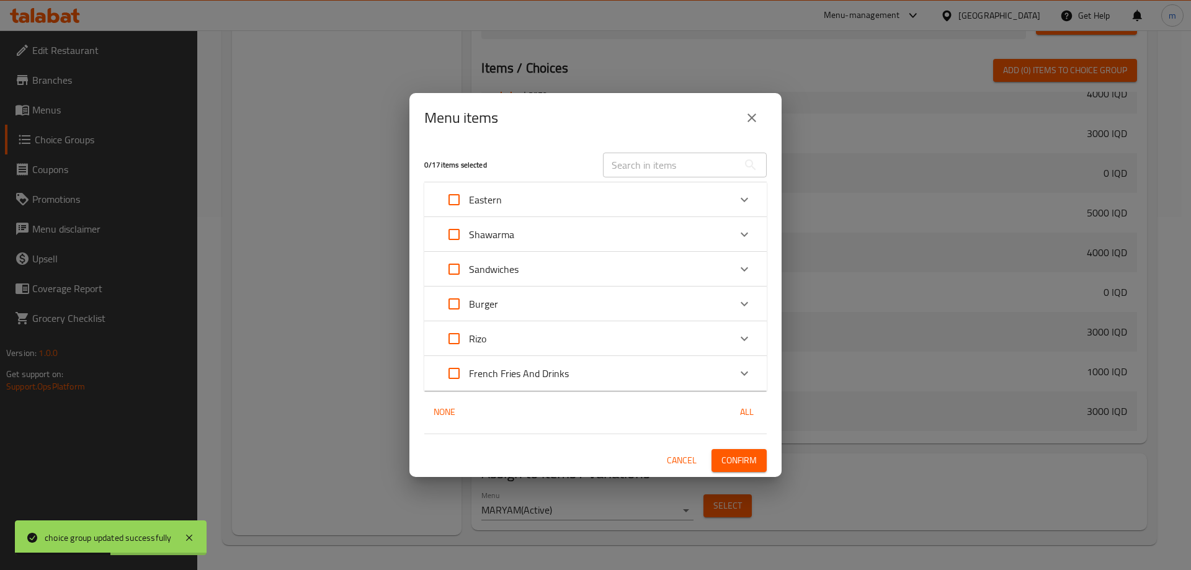
scroll to position [634, 0]
click at [514, 312] on div "Burger" at bounding box center [584, 304] width 290 height 30
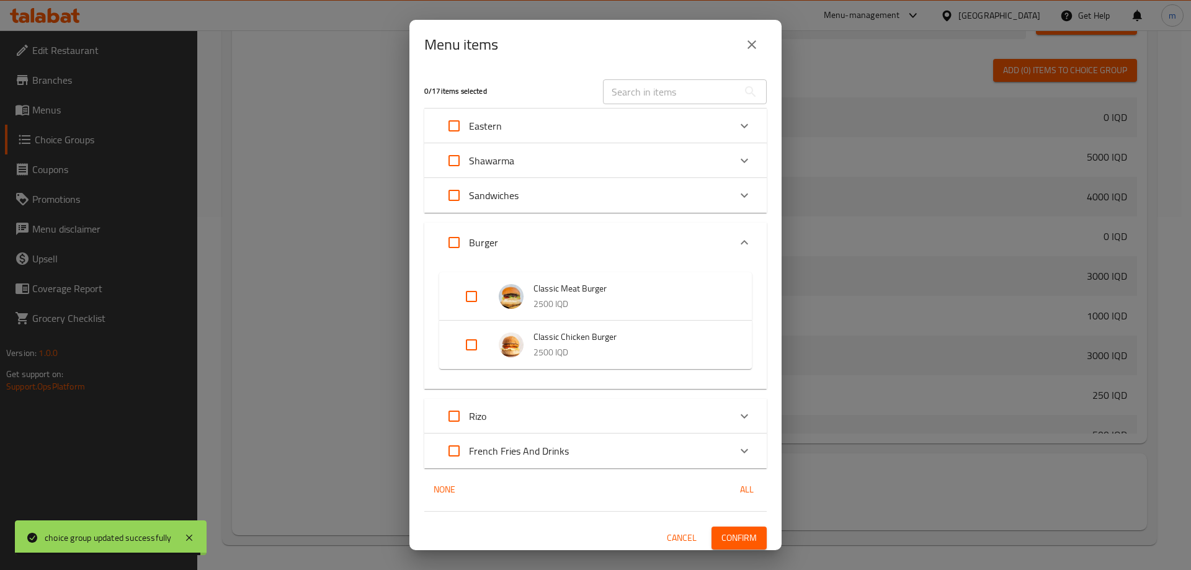
click at [569, 202] on div "Sandwiches" at bounding box center [584, 195] width 290 height 30
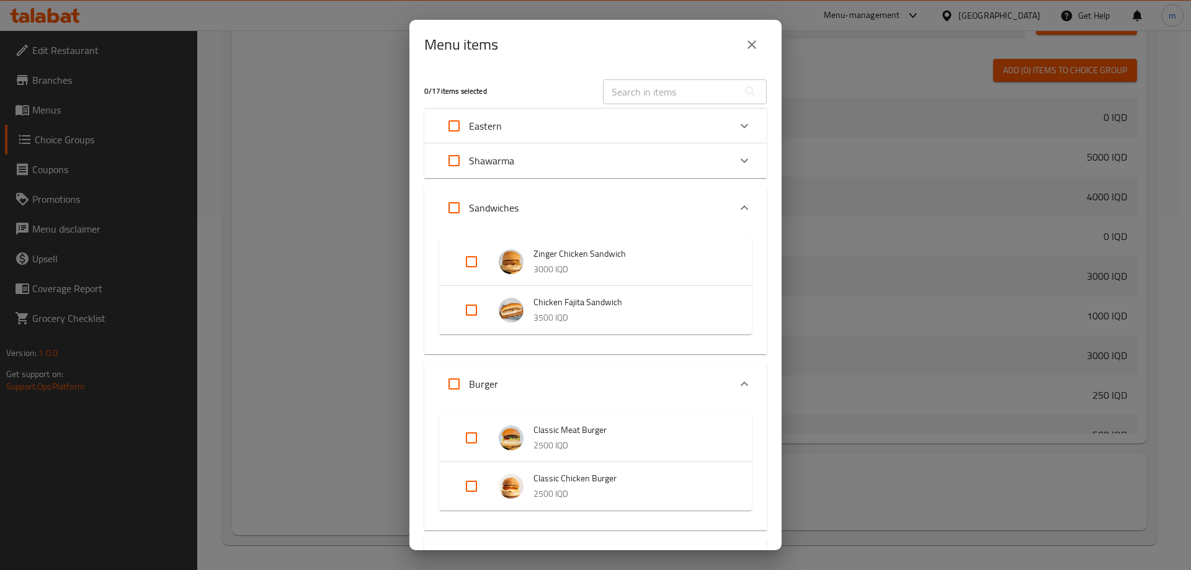
drag, startPoint x: 463, startPoint y: 261, endPoint x: 474, endPoint y: 282, distance: 23.0
click at [463, 260] on input "Expand" at bounding box center [471, 262] width 30 height 30
checkbox input "true"
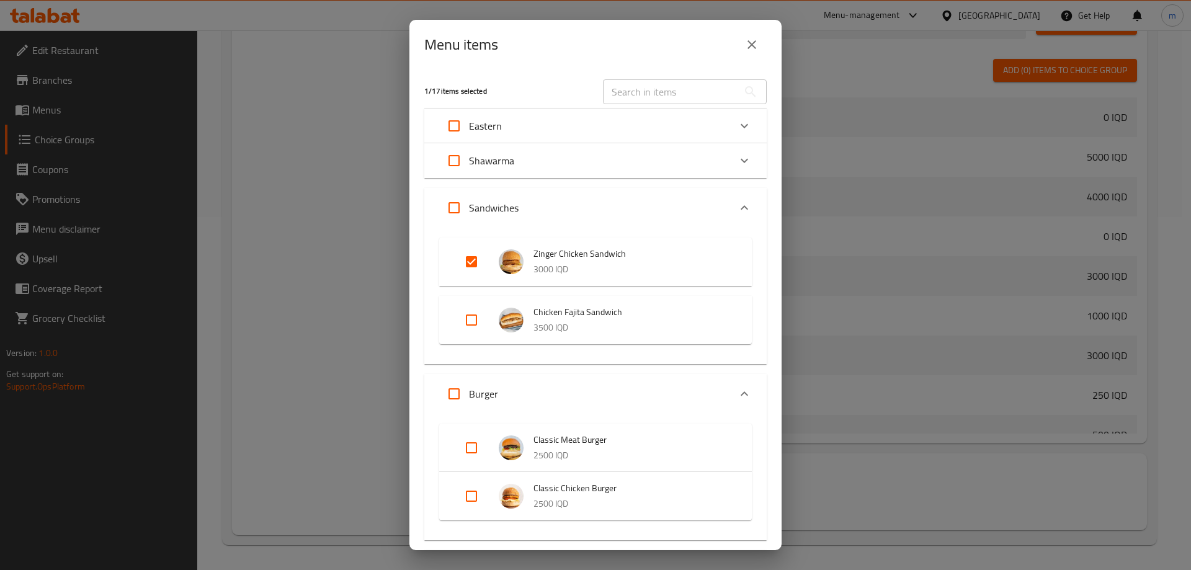
click at [471, 322] on input "Expand" at bounding box center [471, 320] width 30 height 30
checkbox input "true"
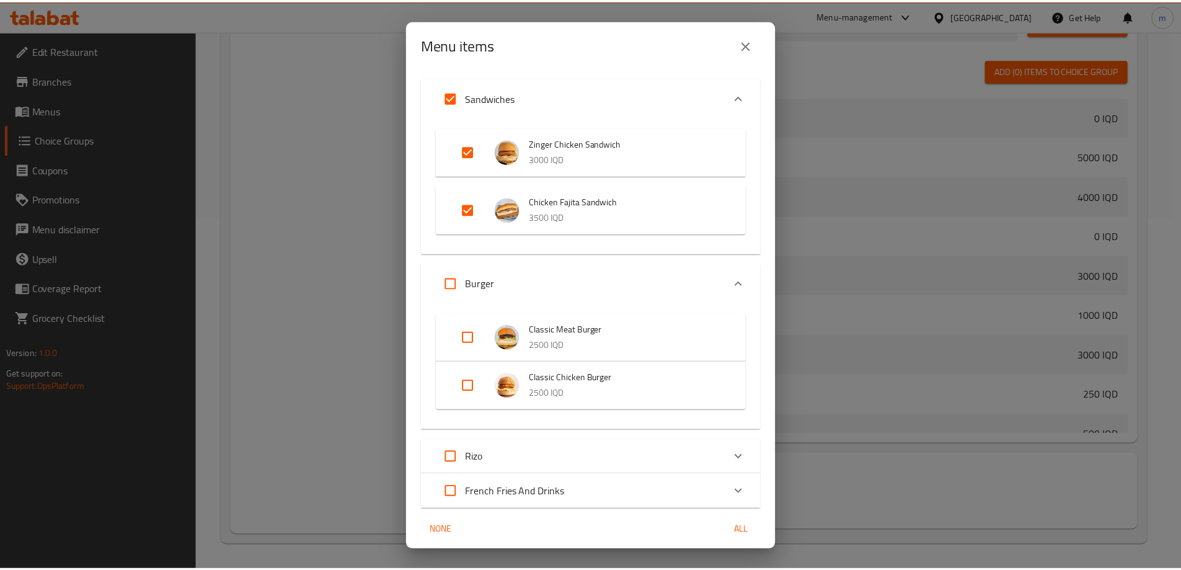
scroll to position [156, 0]
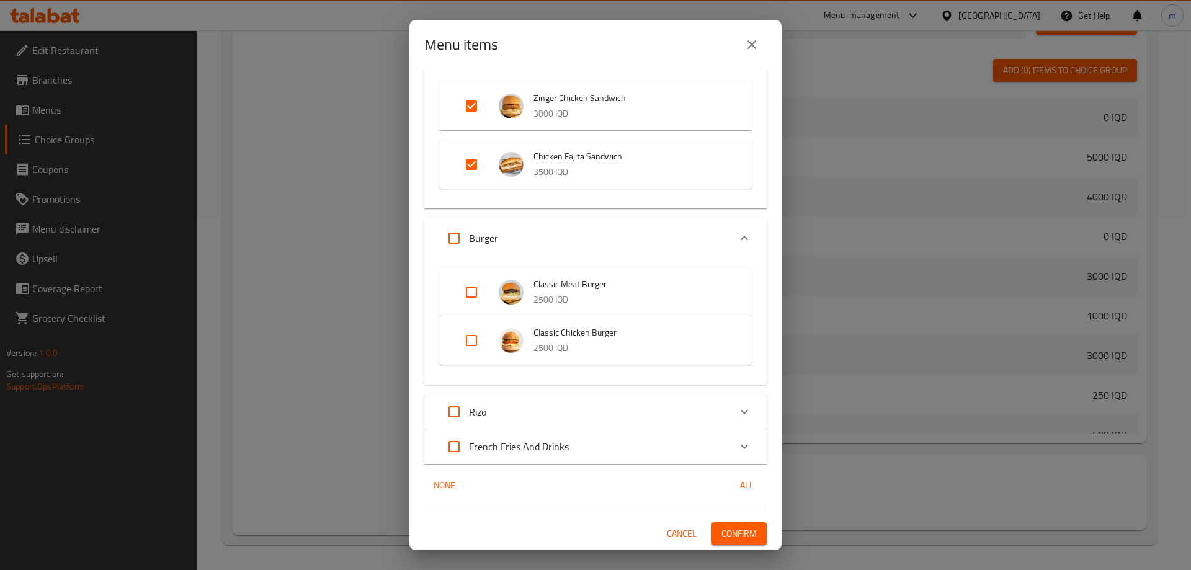
click at [721, 529] on span "Confirm" at bounding box center [738, 534] width 35 height 16
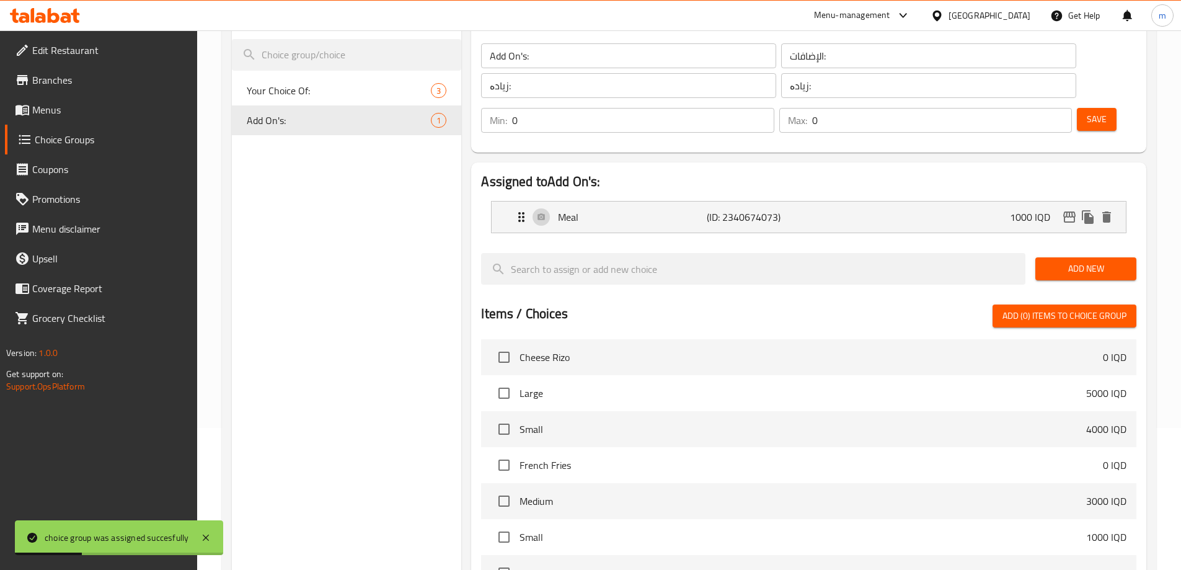
scroll to position [0, 0]
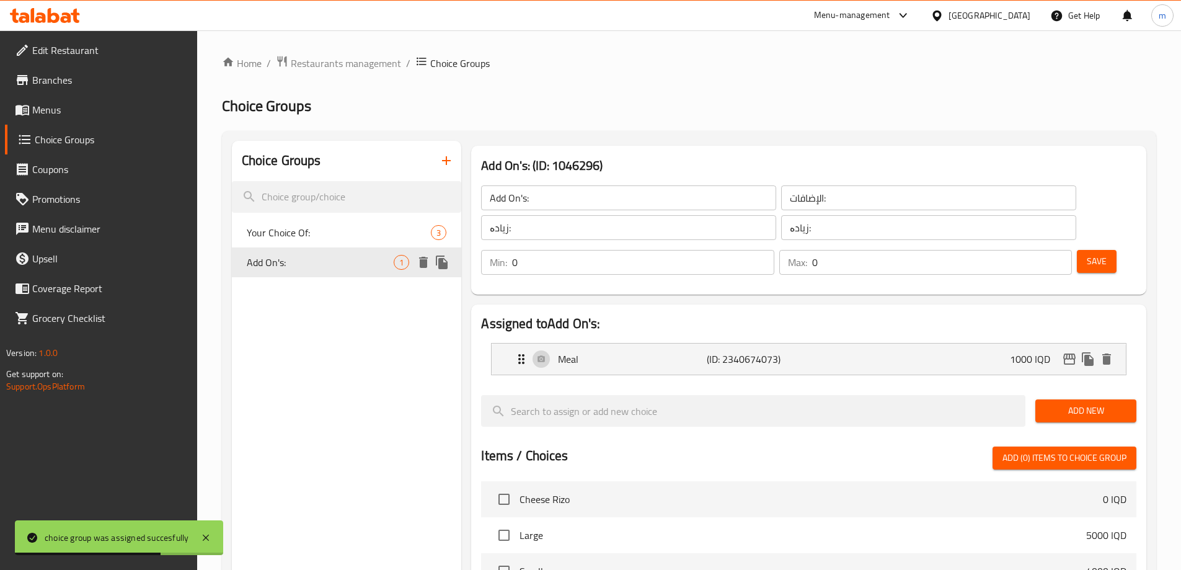
click at [446, 260] on icon "duplicate" at bounding box center [442, 262] width 15 height 15
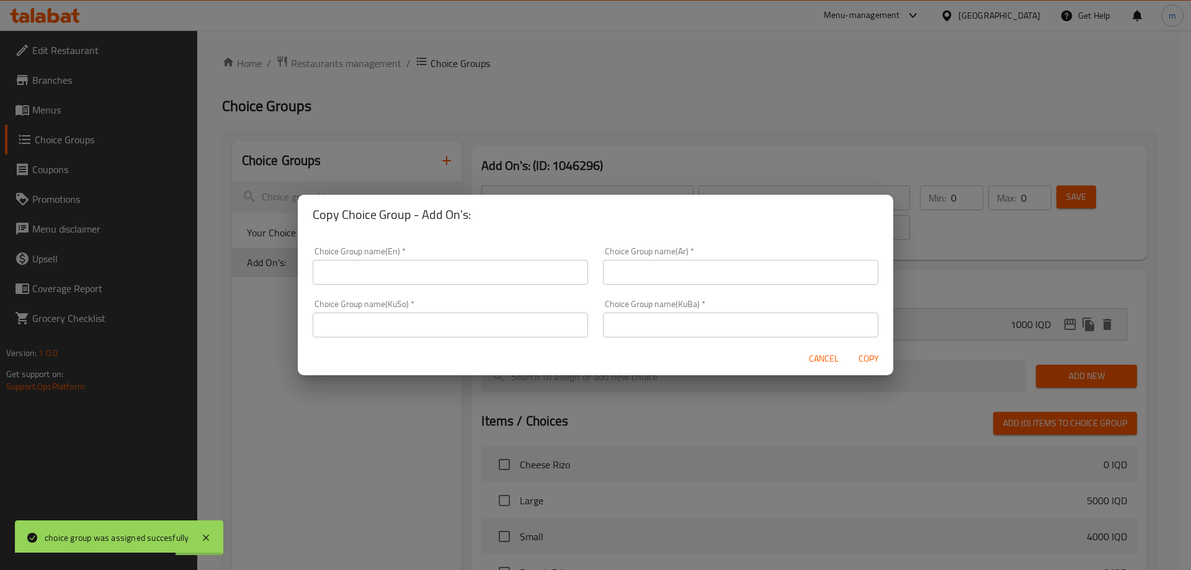
click at [440, 279] on input "text" at bounding box center [450, 272] width 275 height 25
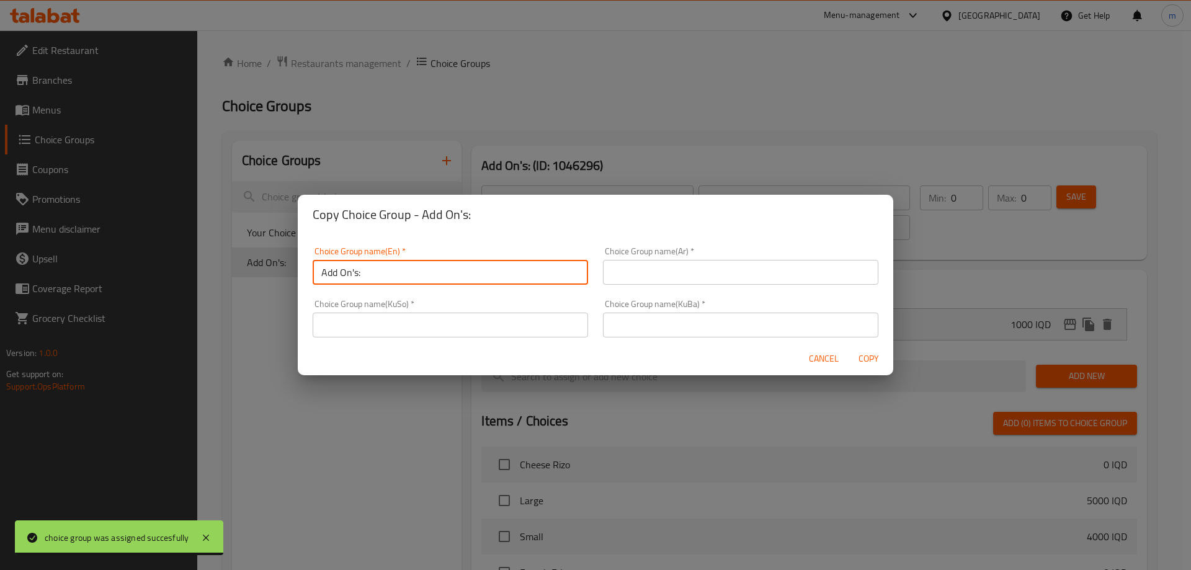
type input "Add On's:"
click at [639, 261] on input "text" at bounding box center [740, 272] width 275 height 25
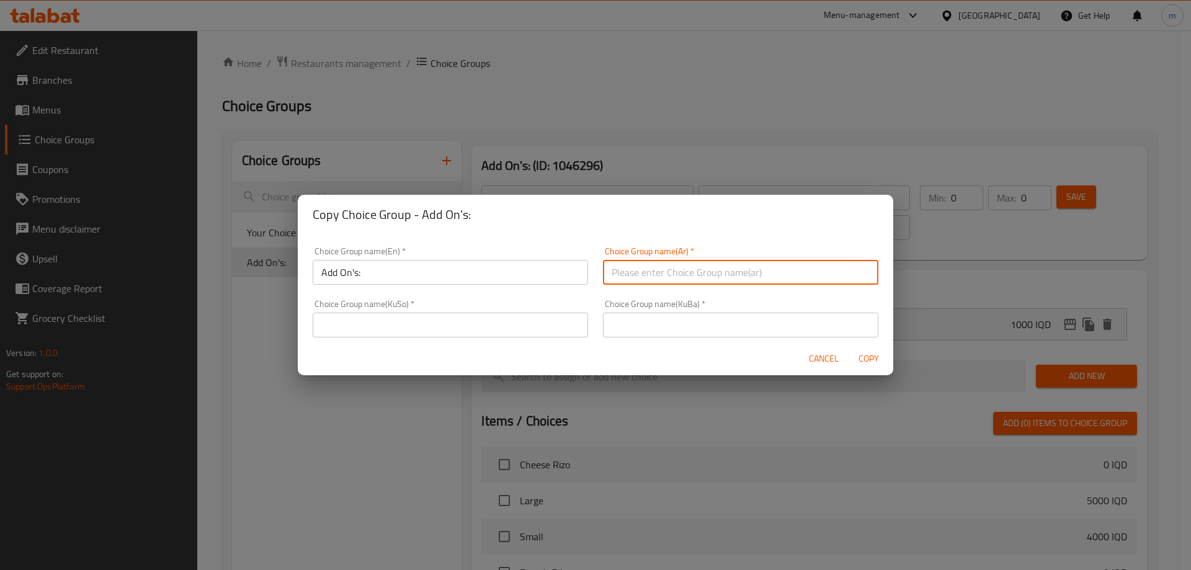
type input "[DEMOGRAPHIC_DATA]:"
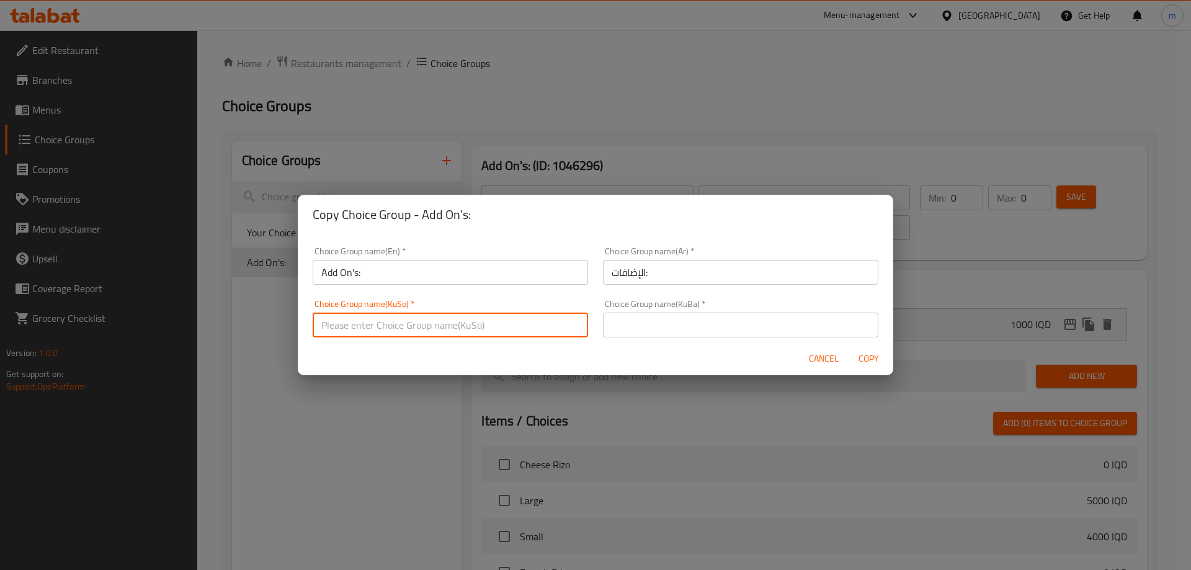
click at [536, 328] on input "text" at bounding box center [450, 325] width 275 height 25
type input "زیادە:"
click at [645, 325] on input "text" at bounding box center [740, 325] width 275 height 25
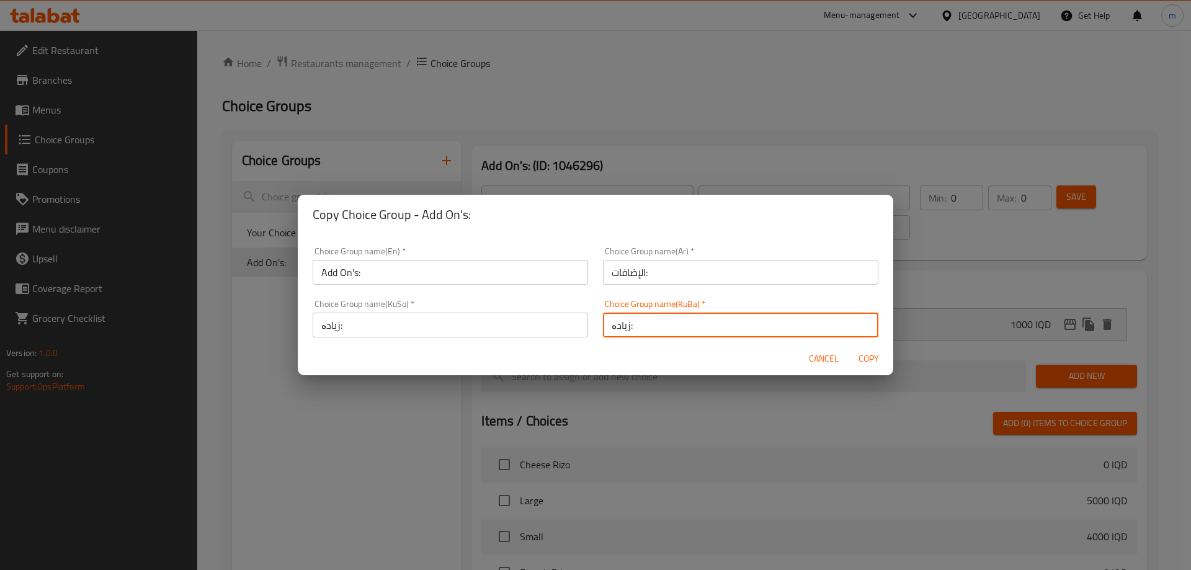
click at [657, 307] on div "Choice Group name(KuBa)   * زیادە: Choice Group name(KuBa) *" at bounding box center [740, 319] width 275 height 38
click at [714, 329] on input "زیادە:" at bounding box center [740, 325] width 275 height 25
type input "زیادە:"
click at [868, 358] on span "Copy" at bounding box center [868, 359] width 30 height 16
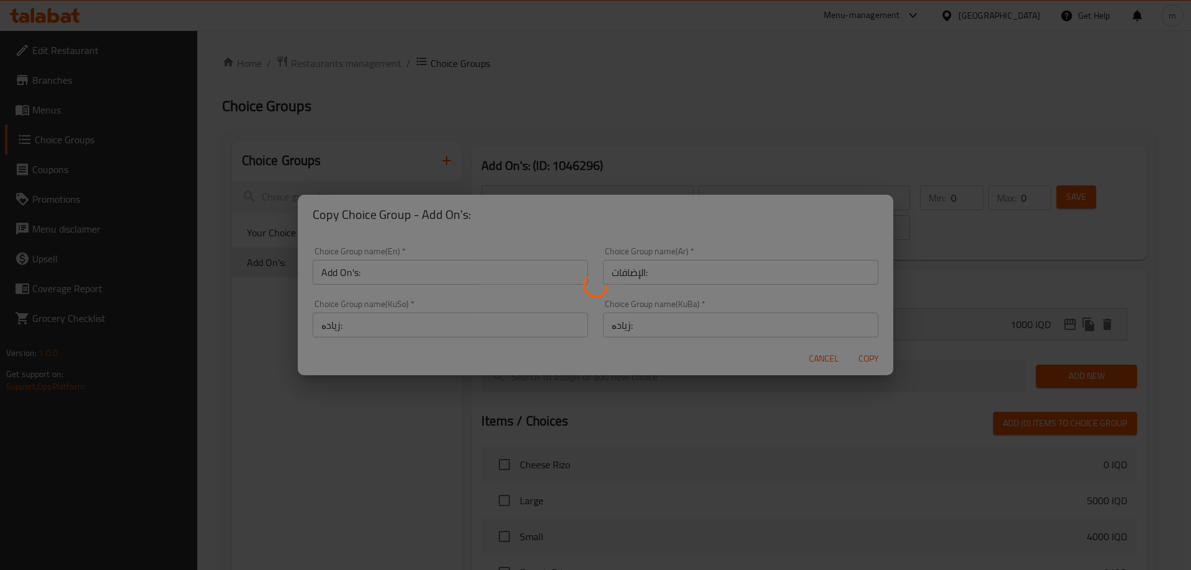
type input "Add On's:"
type input "زیادە:"
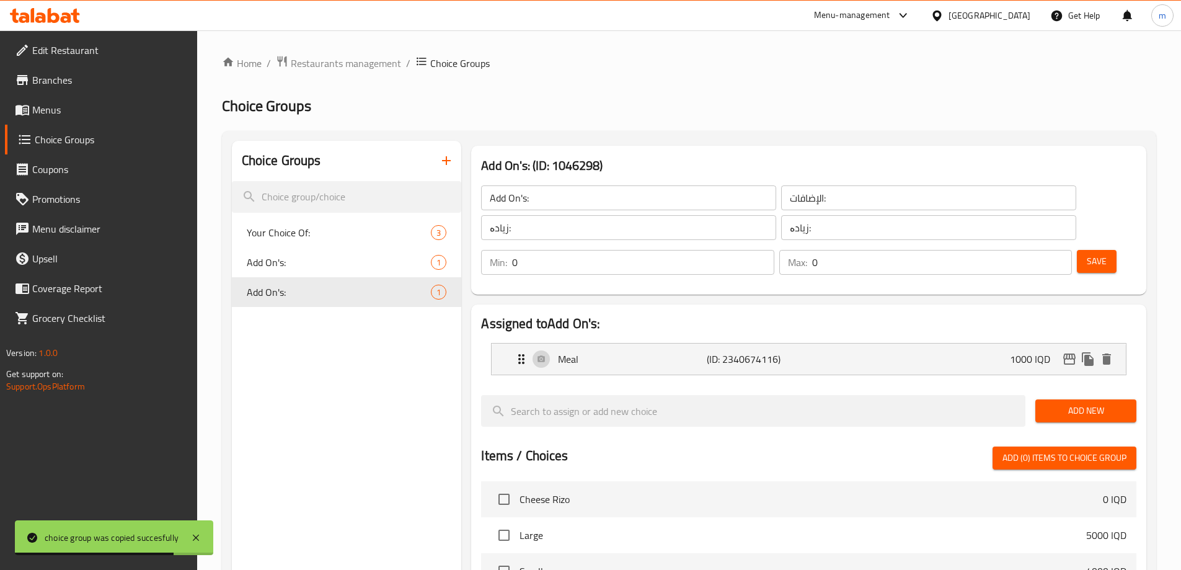
click at [1106, 403] on span "Add New" at bounding box center [1086, 411] width 81 height 16
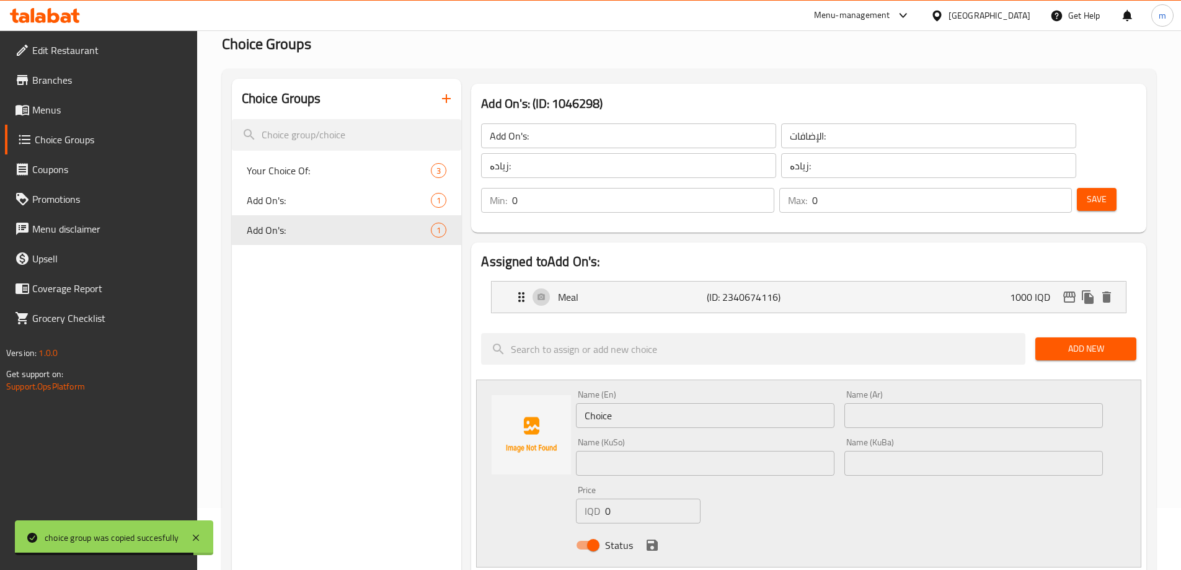
scroll to position [63, 0]
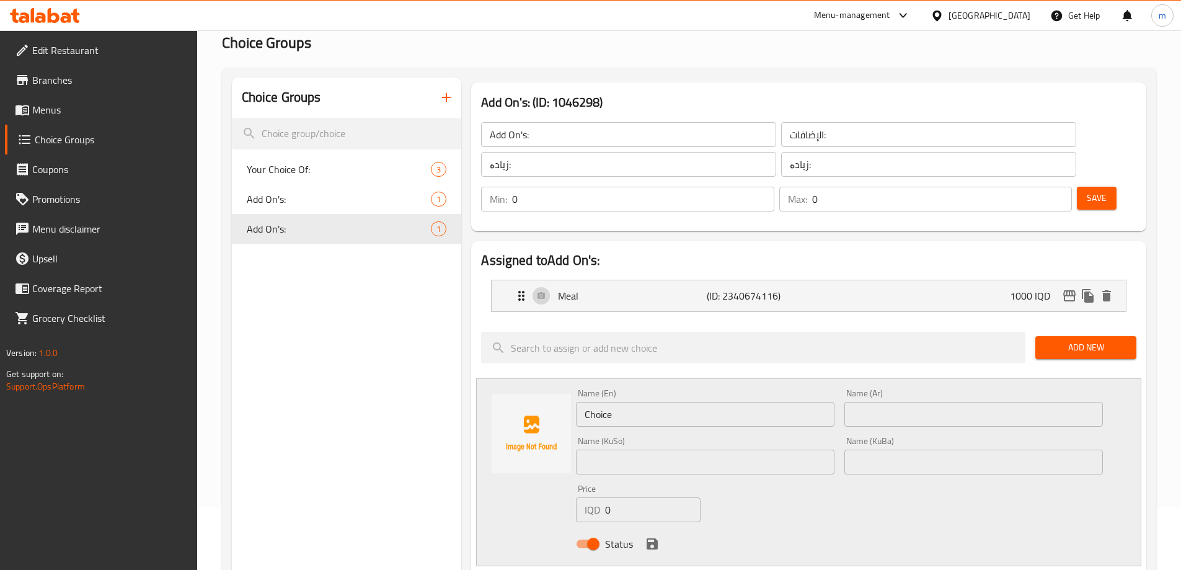
click at [614, 402] on input "Choice" at bounding box center [705, 414] width 259 height 25
click at [909, 402] on input "text" at bounding box center [974, 414] width 259 height 25
paste input "برغر لحم بالجبن"
drag, startPoint x: 903, startPoint y: 377, endPoint x: 911, endPoint y: 381, distance: 9.2
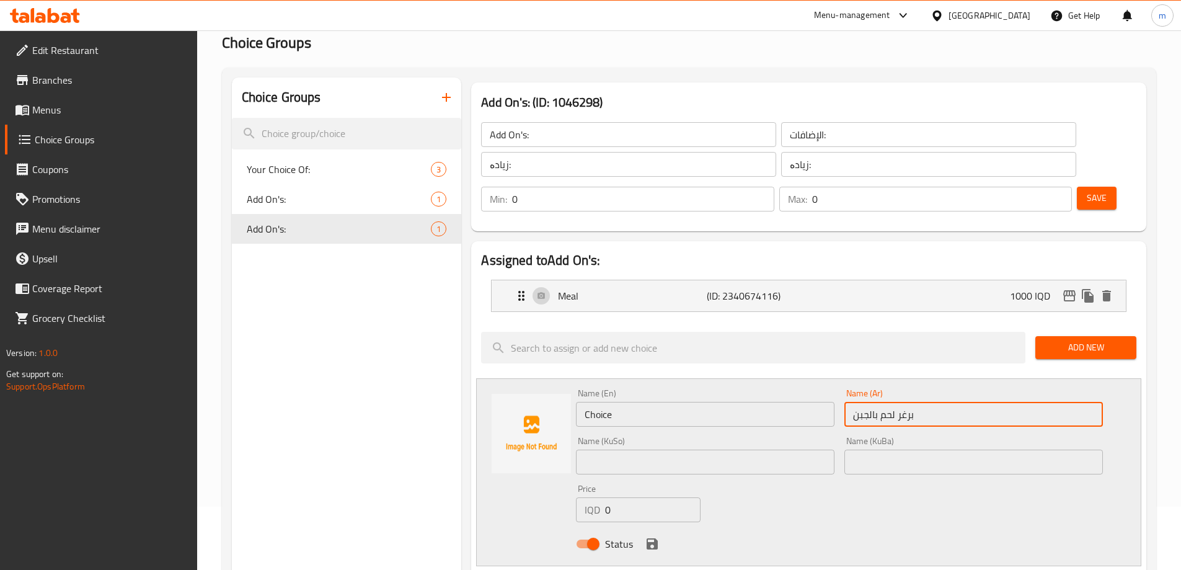
click at [911, 402] on input "برغر لحم بالجبن" at bounding box center [974, 414] width 259 height 25
type input "برجر لحم بالجبن"
click at [694, 402] on input "Choice" at bounding box center [705, 414] width 259 height 25
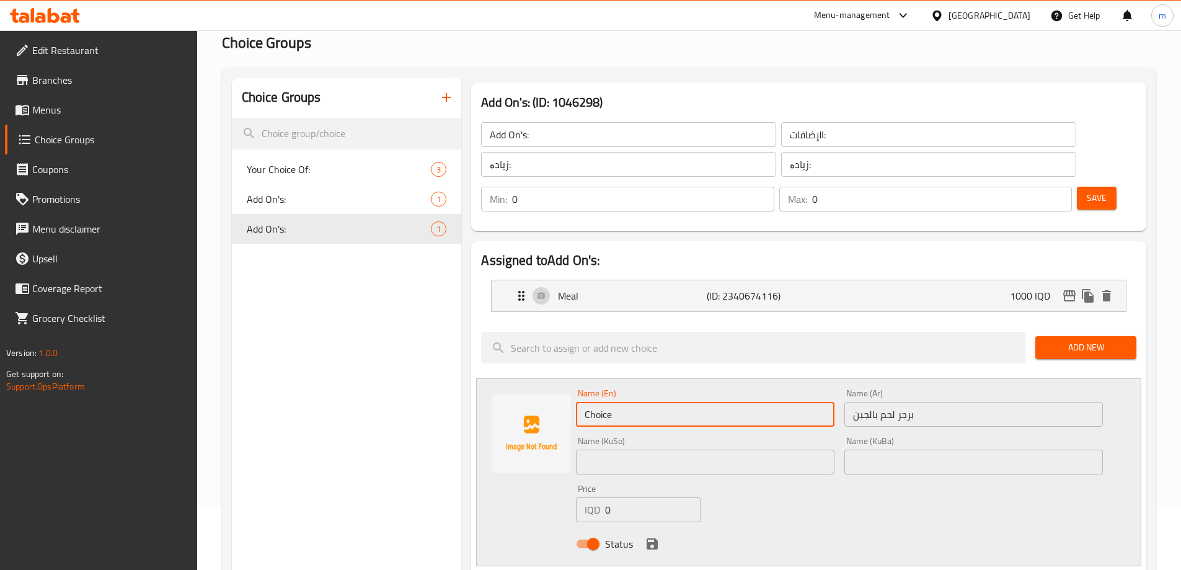
click at [694, 402] on input "Choice" at bounding box center [705, 414] width 259 height 25
type input ","
type input "Meat Burger With Cheese"
click at [736, 450] on input "text" at bounding box center [705, 462] width 259 height 25
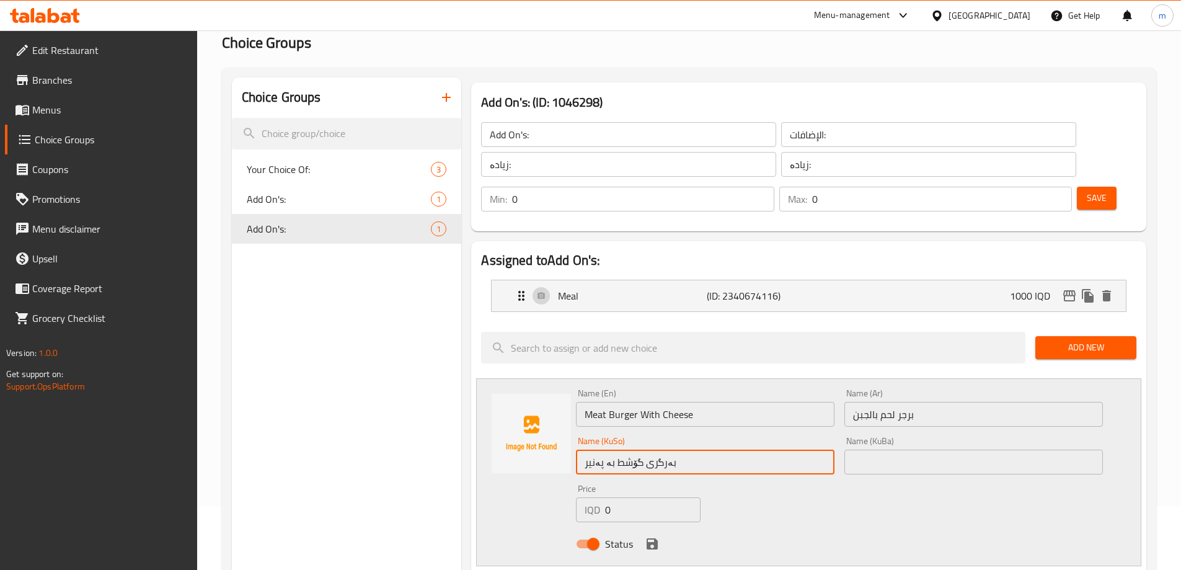
click at [620, 450] on input "بەرگری گۆشط بە پەنیر" at bounding box center [705, 462] width 259 height 25
click at [654, 450] on input "بەرگری گۆشت بە پەنیر" at bounding box center [705, 462] width 259 height 25
click at [655, 450] on input "بەرگری گۆشت بە پەنیر" at bounding box center [705, 462] width 259 height 25
type input "بەرگری گۆشت بە پەنیر"
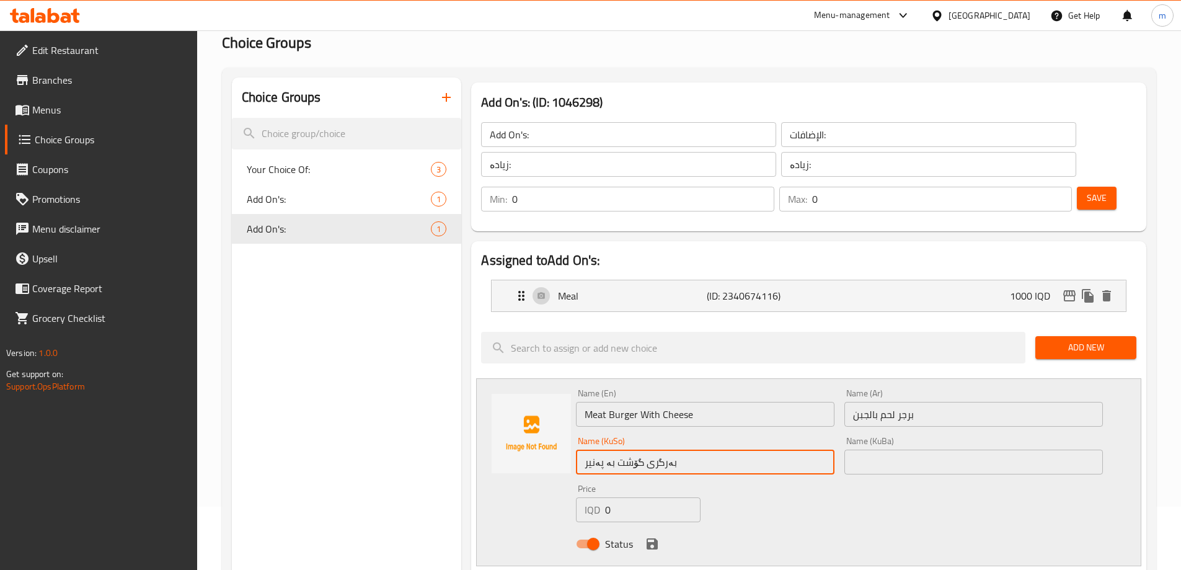
click at [873, 450] on input "text" at bounding box center [974, 462] width 259 height 25
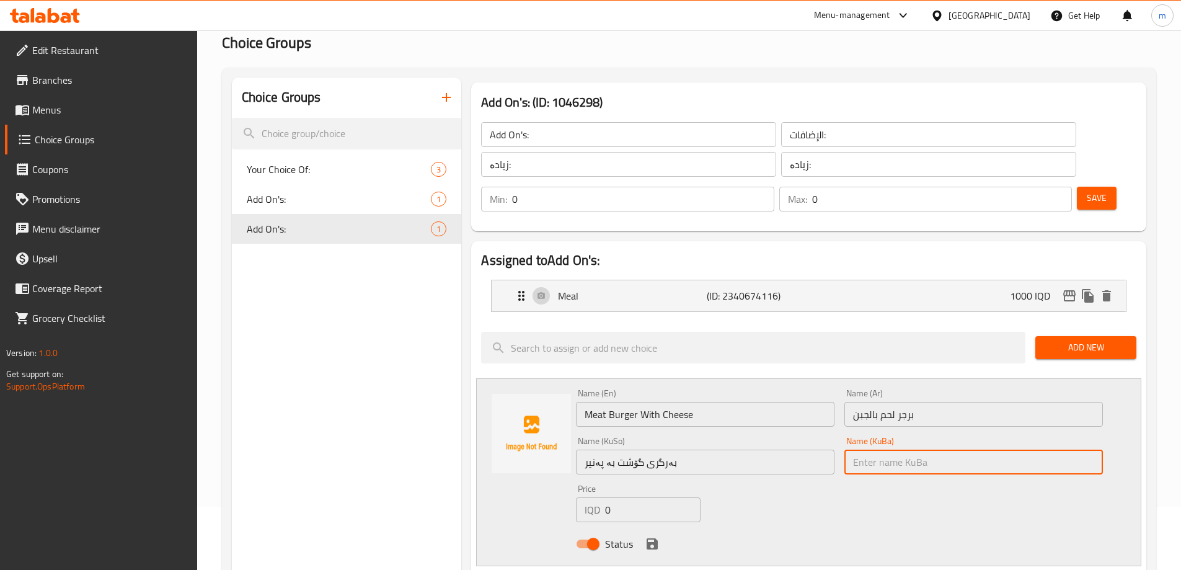
paste input "بەرگری گۆشت بە پەنیر"
type input "بەرگری گۆشت بە پەنیر"
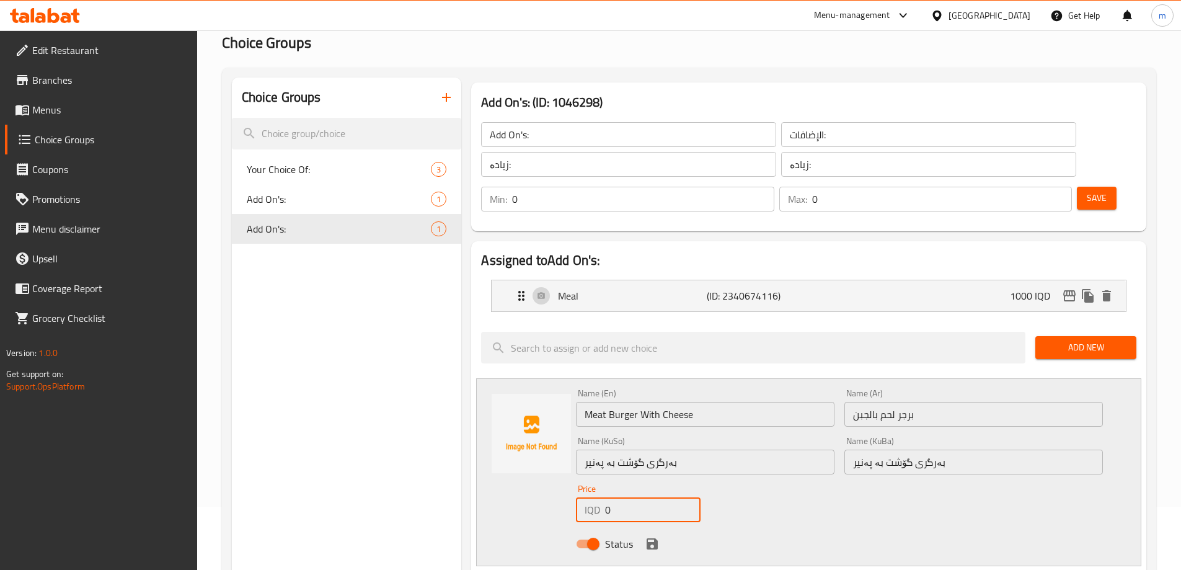
click at [621, 497] on input "0" at bounding box center [652, 509] width 95 height 25
drag, startPoint x: 621, startPoint y: 476, endPoint x: 595, endPoint y: 475, distance: 25.4
click at [595, 497] on div "IQD 0 Price" at bounding box center [638, 509] width 124 height 25
type input "1000"
click at [654, 538] on icon "save" at bounding box center [652, 543] width 11 height 11
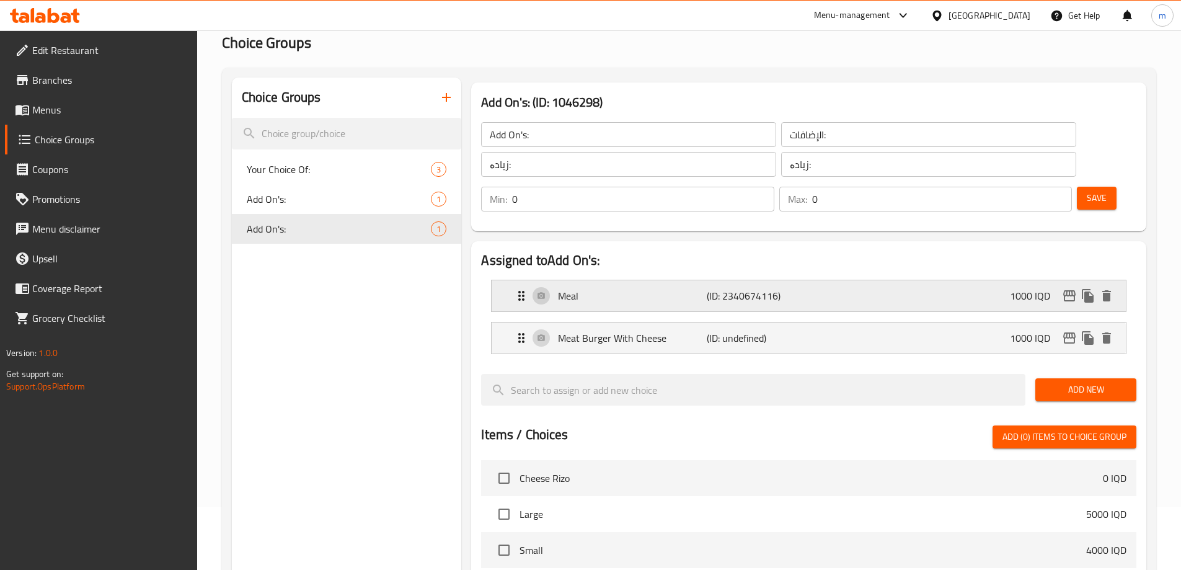
click at [626, 288] on p "Meal" at bounding box center [632, 295] width 148 height 15
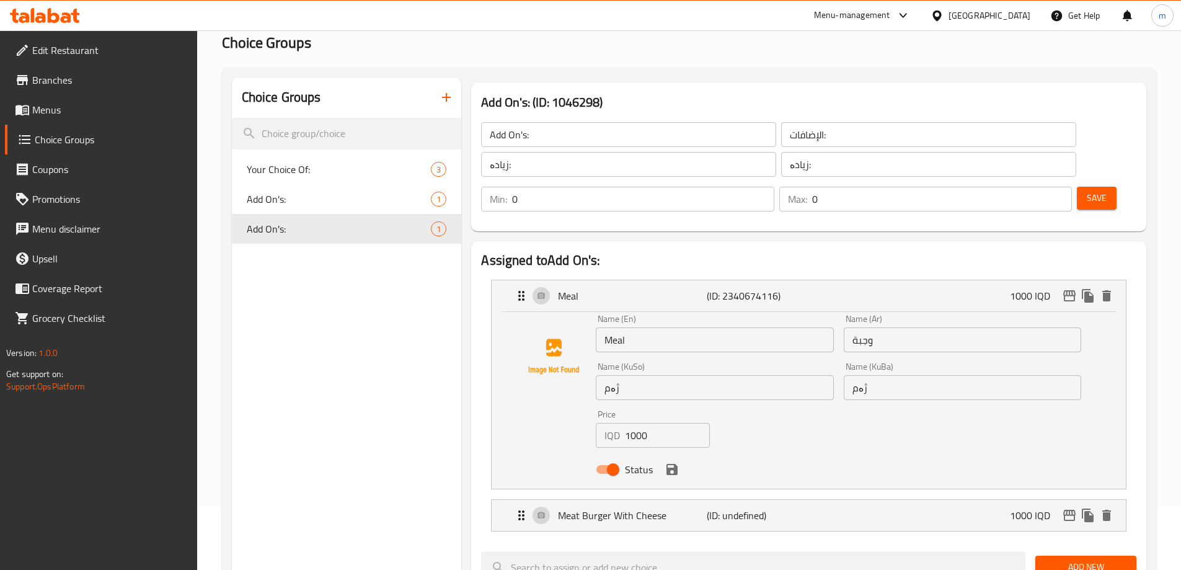
click at [602, 327] on input "Meal" at bounding box center [715, 339] width 238 height 25
click at [885, 327] on input "وجبة" at bounding box center [963, 339] width 238 height 25
click at [887, 327] on input "وجبة" at bounding box center [963, 339] width 238 height 25
type input "وجبة برجر لحم"
click at [711, 327] on input "Meal" at bounding box center [715, 339] width 238 height 25
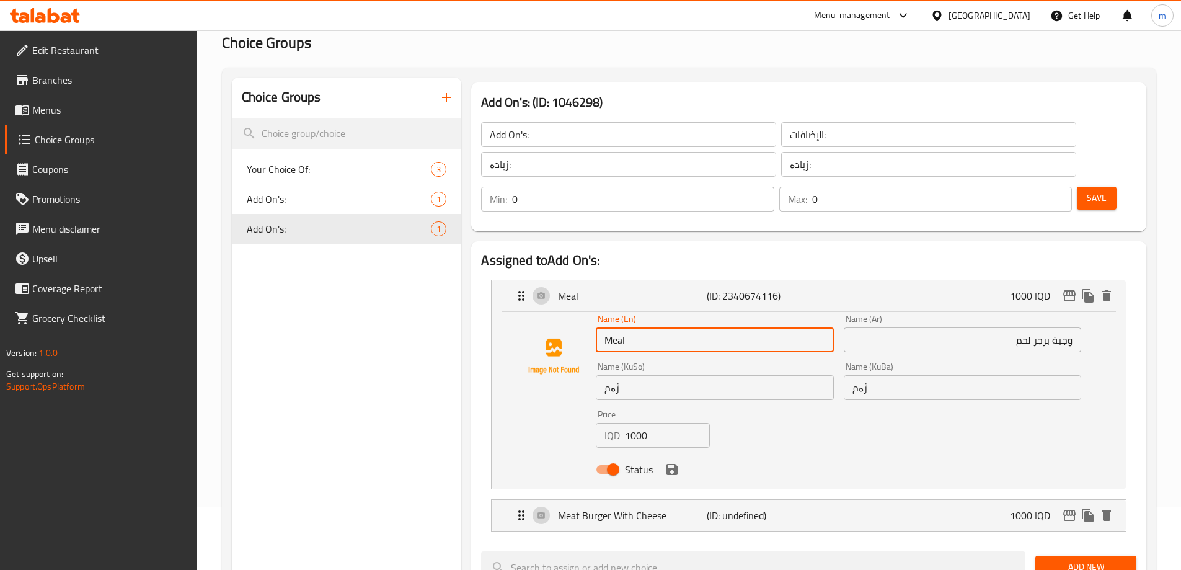
click at [711, 327] on input "Meal" at bounding box center [715, 339] width 238 height 25
click at [822, 375] on input "ژەم" at bounding box center [715, 387] width 238 height 25
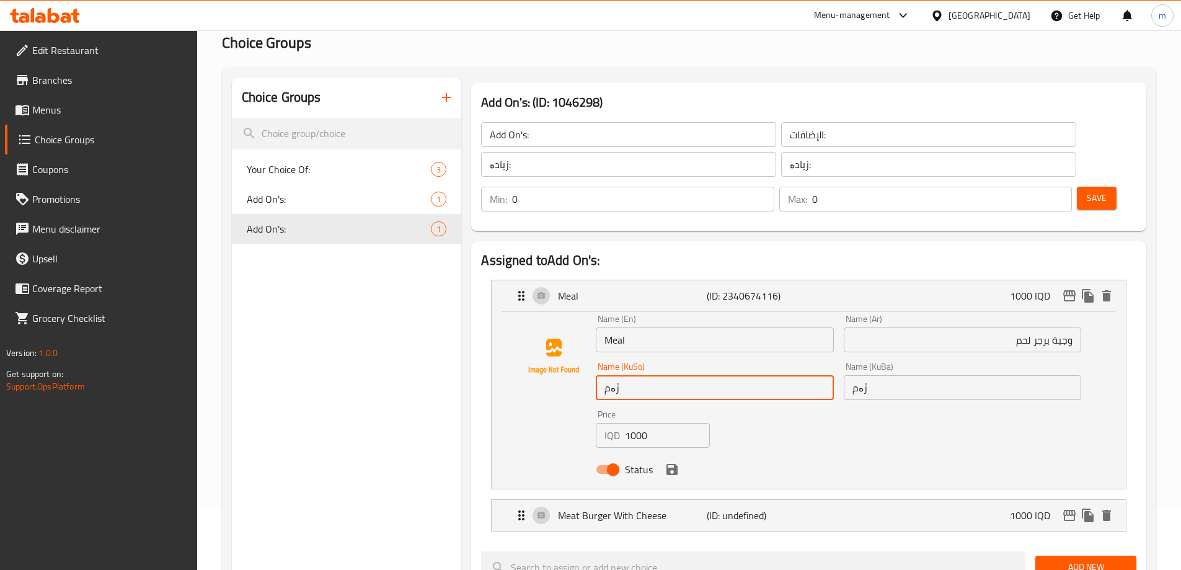
click at [822, 375] on input "ژەم" at bounding box center [715, 387] width 238 height 25
click at [815, 375] on input "ژەم" at bounding box center [715, 387] width 238 height 25
click at [799, 375] on input "ژەمی بەرگری گۆشت" at bounding box center [715, 387] width 238 height 25
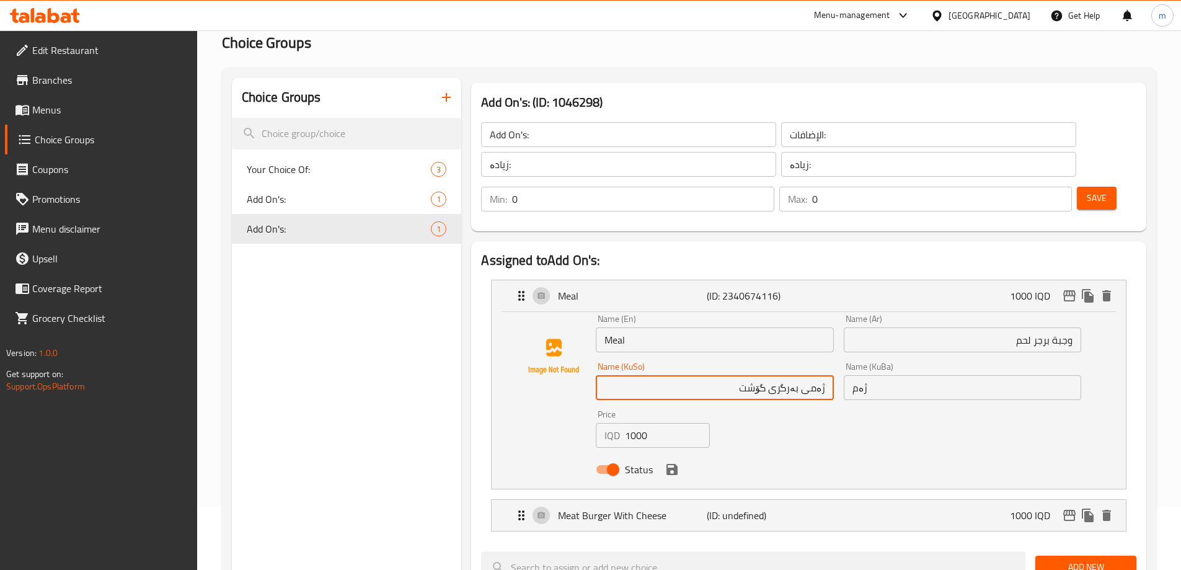
type input "ژەمی بەرگری گۆشت"
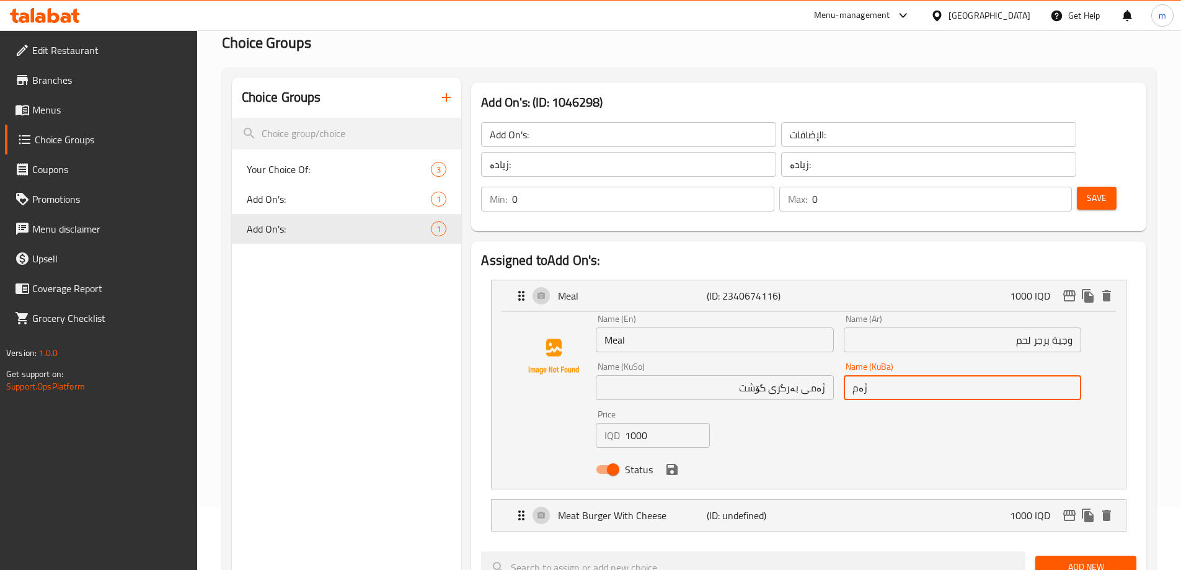
click at [886, 375] on input "ژەم" at bounding box center [963, 387] width 238 height 25
paste input "ی بەرگری گۆشت"
type input "ژەمی بەرگری گۆشت"
click at [766, 327] on input "Meal" at bounding box center [715, 339] width 238 height 25
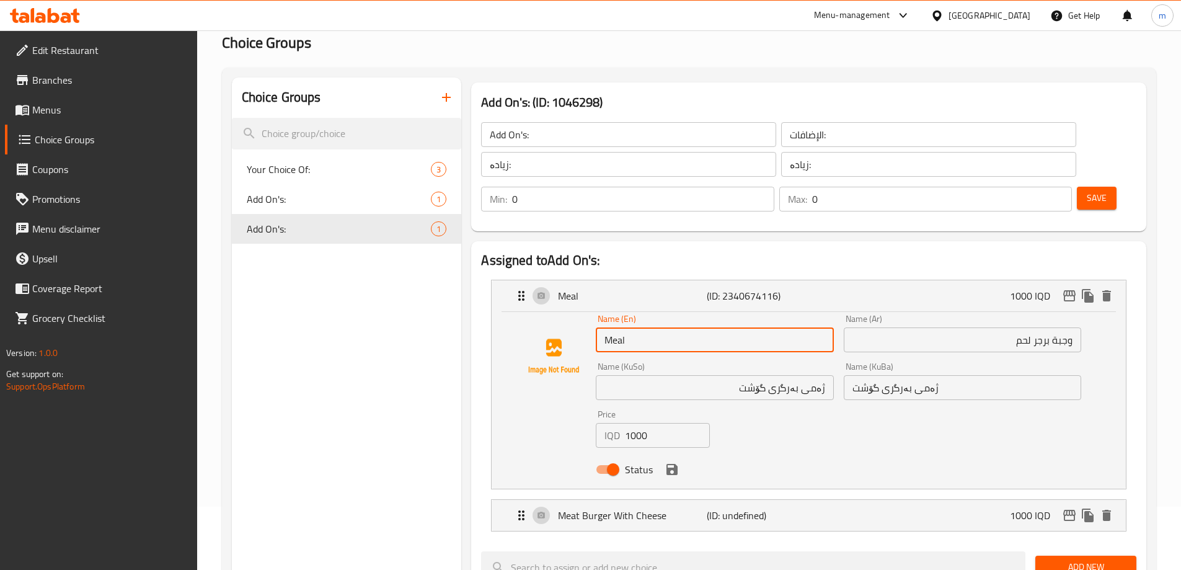
click at [766, 327] on input "Meal" at bounding box center [715, 339] width 238 height 25
click at [678, 462] on icon "save" at bounding box center [672, 469] width 15 height 15
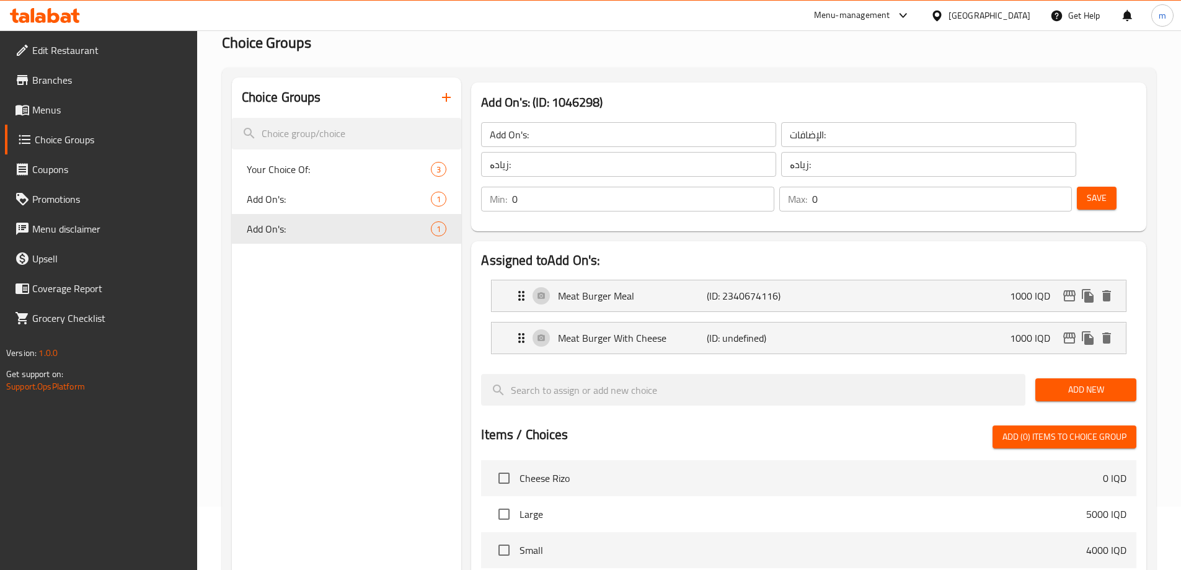
type input "Meat Burger Meal"
click at [1077, 187] on button "Save" at bounding box center [1097, 198] width 40 height 23
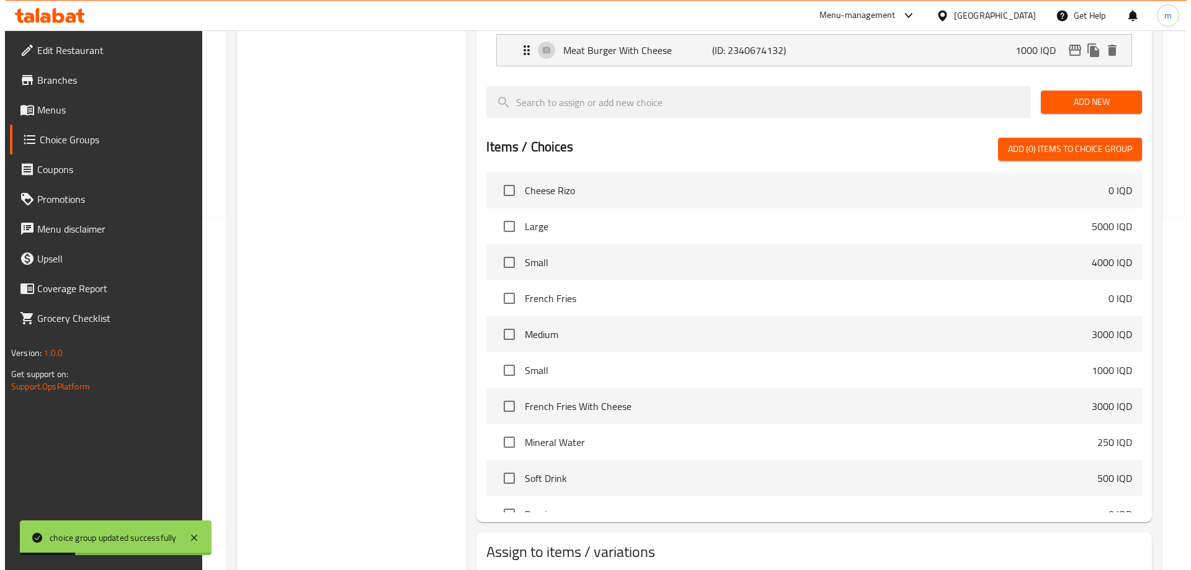
scroll to position [365, 0]
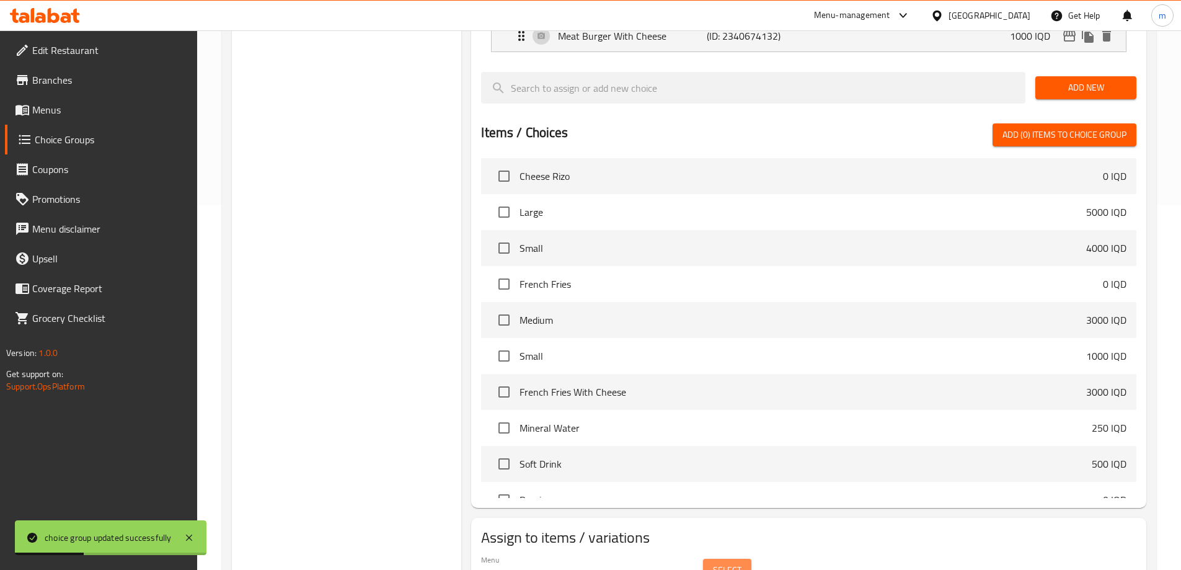
click at [737, 562] on span "Select" at bounding box center [727, 570] width 29 height 16
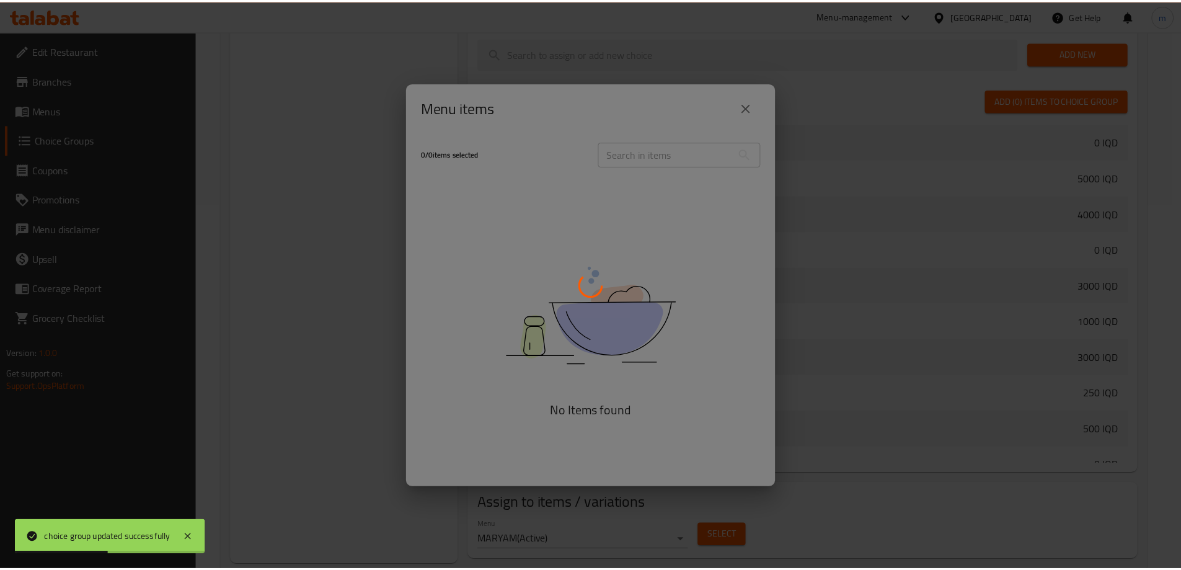
scroll to position [634, 0]
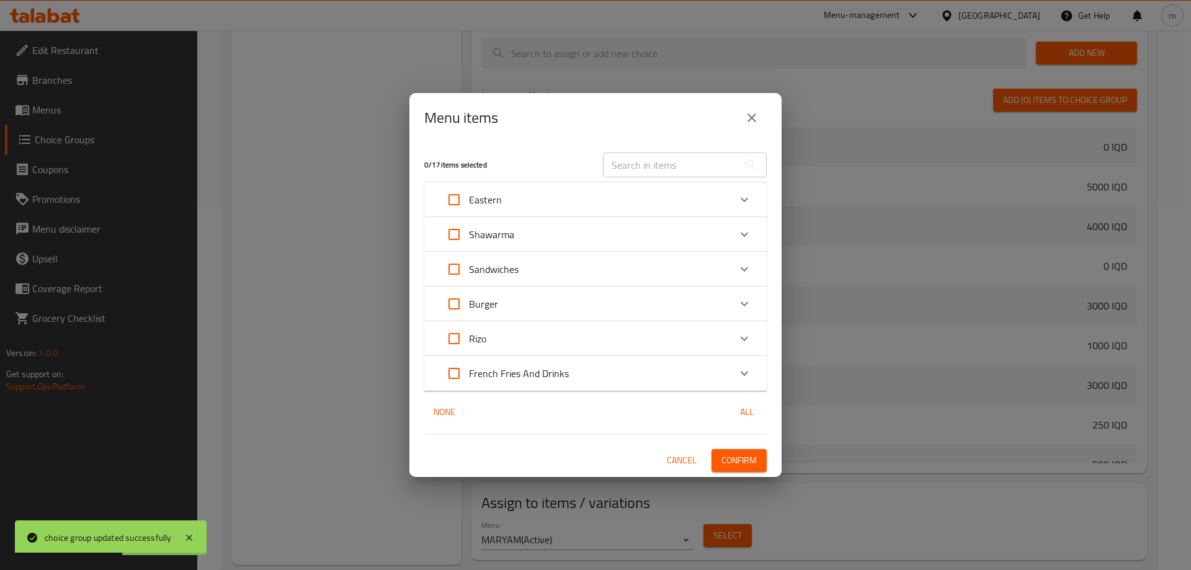
click at [484, 298] on p "Burger" at bounding box center [483, 303] width 29 height 15
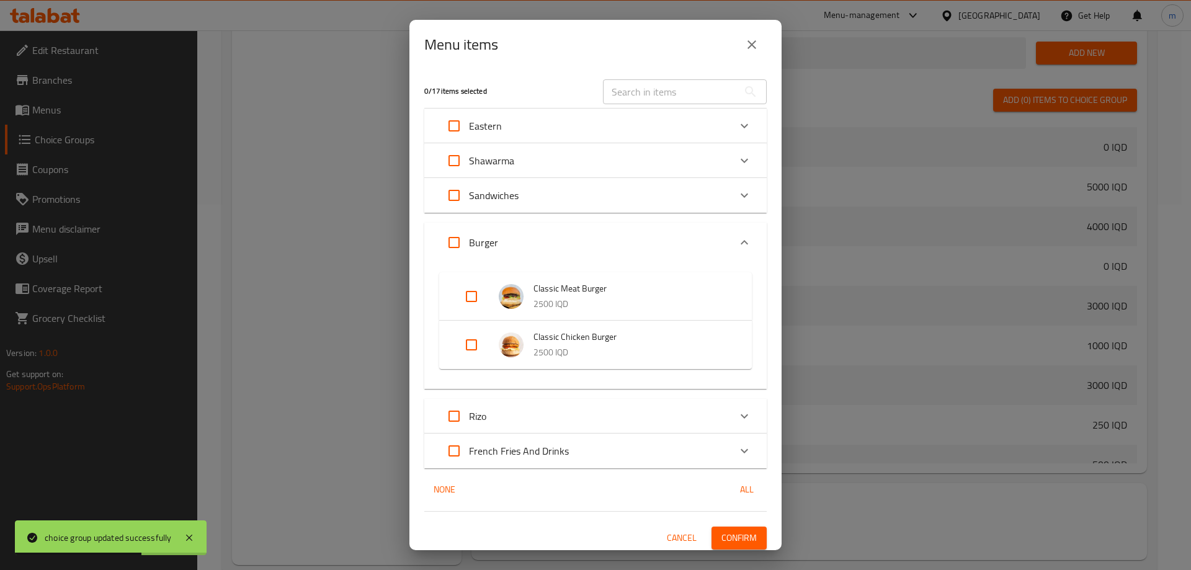
drag, startPoint x: 478, startPoint y: 291, endPoint x: 507, endPoint y: 308, distance: 33.6
click at [478, 291] on input "Expand" at bounding box center [471, 297] width 30 height 30
checkbox input "true"
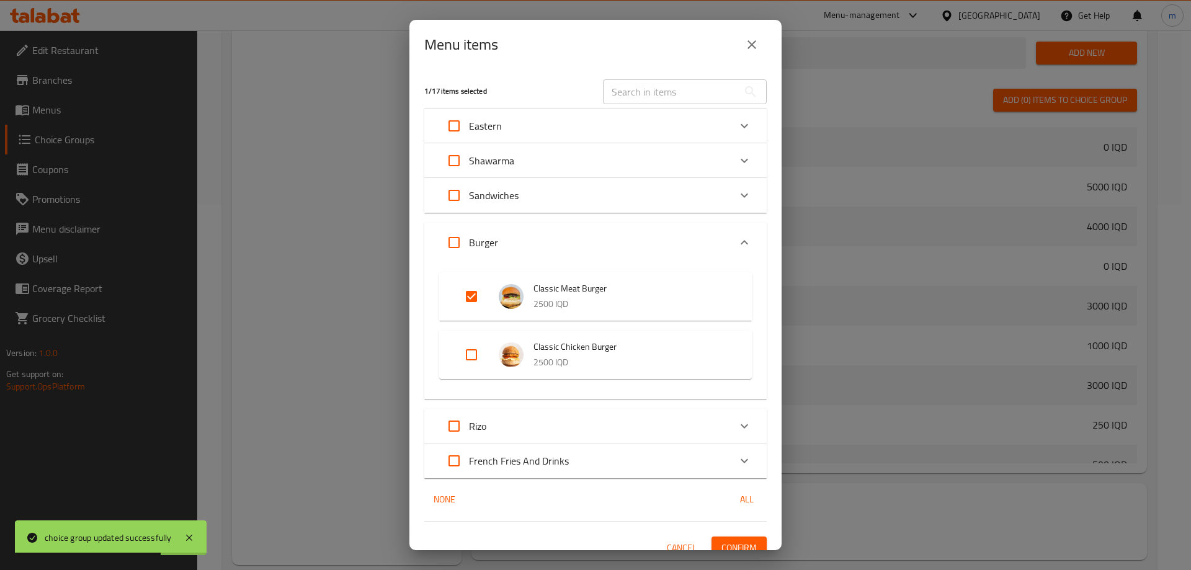
click at [738, 537] on button "Confirm" at bounding box center [738, 547] width 55 height 23
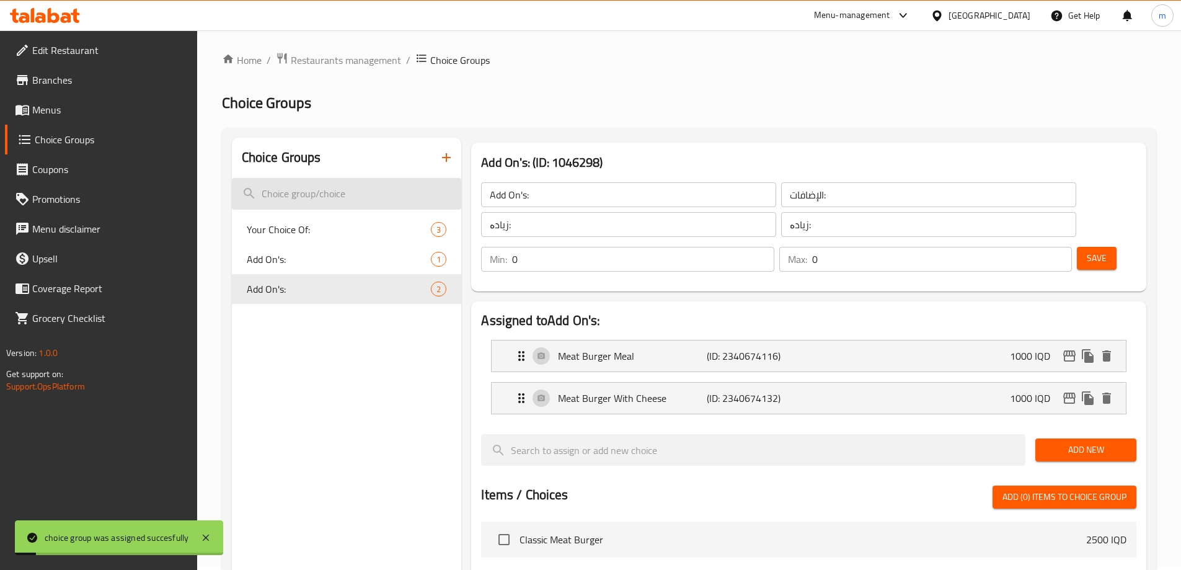
scroll to position [0, 0]
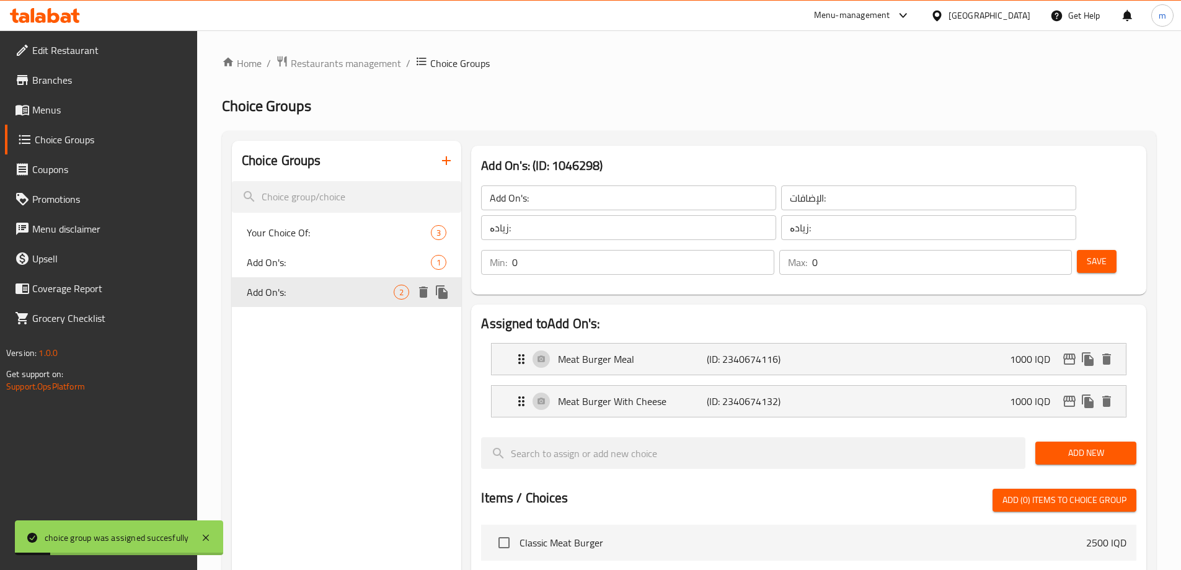
click at [447, 291] on icon "duplicate" at bounding box center [442, 292] width 12 height 14
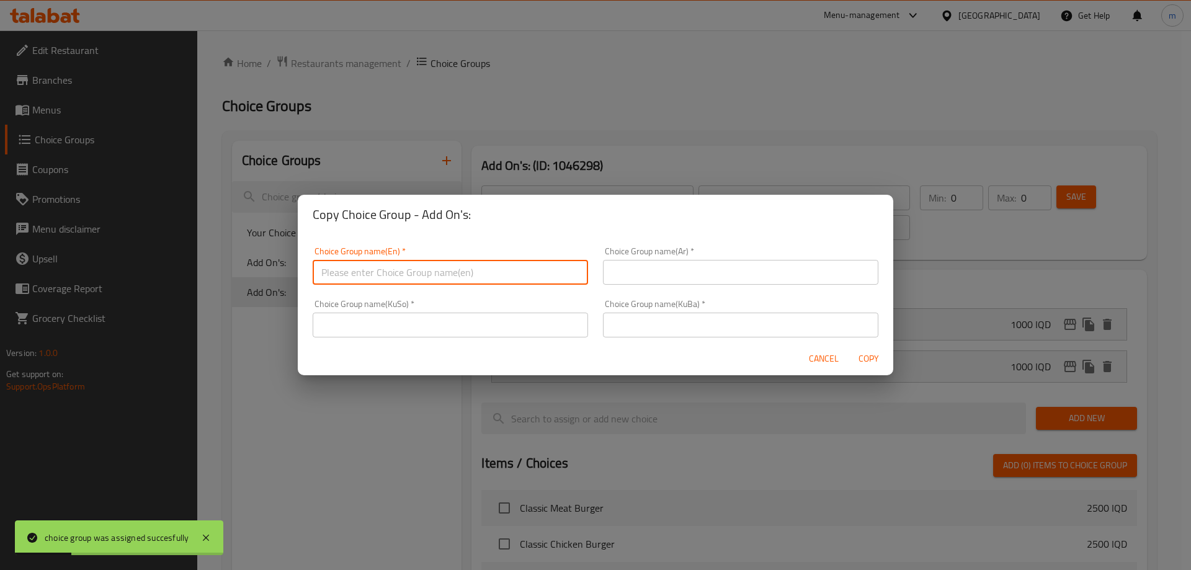
click at [509, 278] on input "text" at bounding box center [450, 272] width 275 height 25
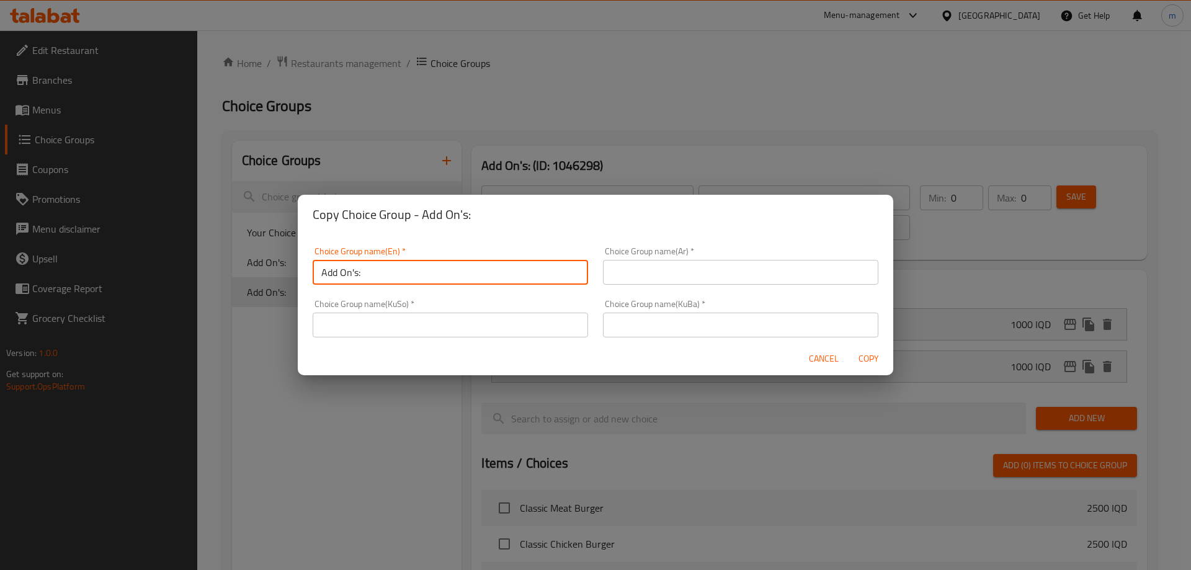
type input "Add On's:"
click at [669, 264] on input "text" at bounding box center [740, 272] width 275 height 25
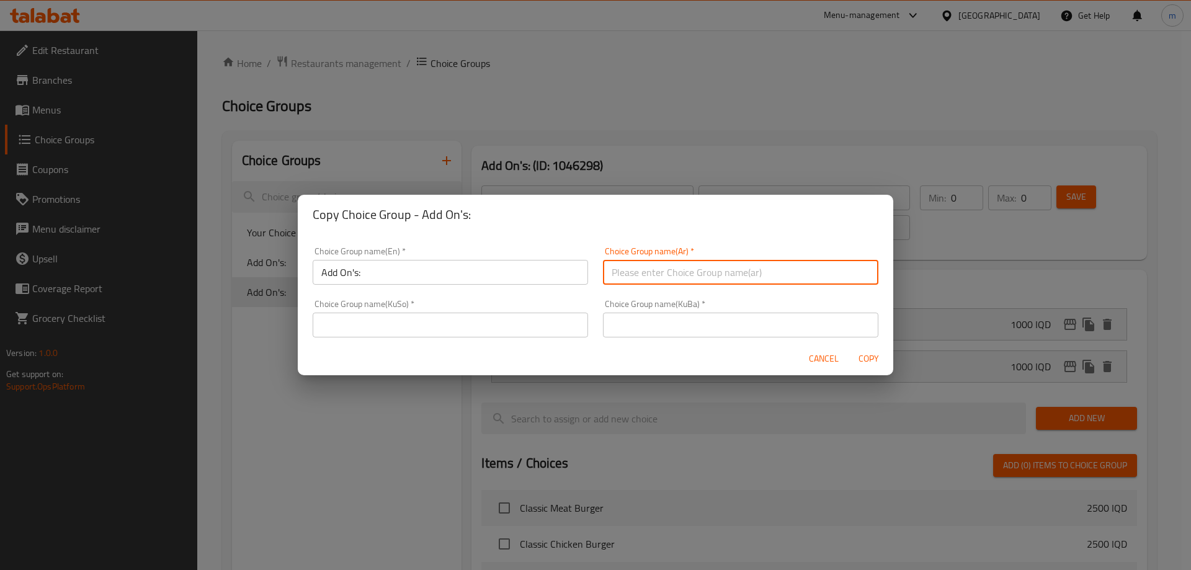
type input "[DEMOGRAPHIC_DATA]:"
drag, startPoint x: 542, startPoint y: 324, endPoint x: 536, endPoint y: 327, distance: 6.4
click at [542, 324] on input "text" at bounding box center [450, 325] width 275 height 25
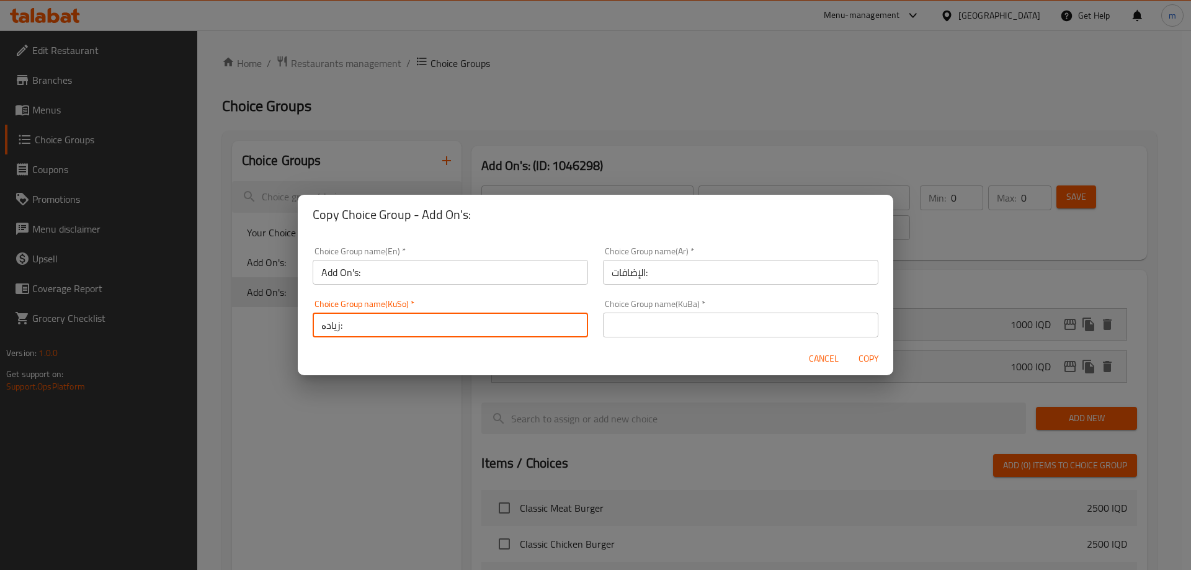
type input "زیادە:"
click at [639, 328] on input "text" at bounding box center [740, 325] width 275 height 25
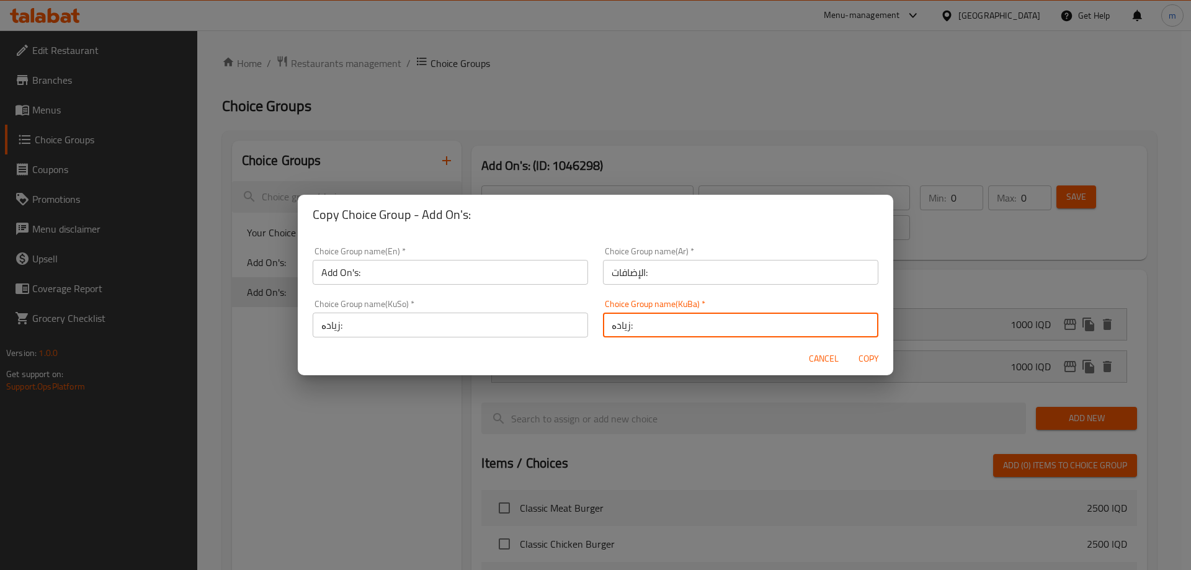
type input "زیادە:"
click at [688, 287] on div "Choice Group name(Ar)   * الإضافات: Choice Group name(Ar) *" at bounding box center [740, 265] width 290 height 53
click at [877, 353] on span "Copy" at bounding box center [868, 359] width 30 height 16
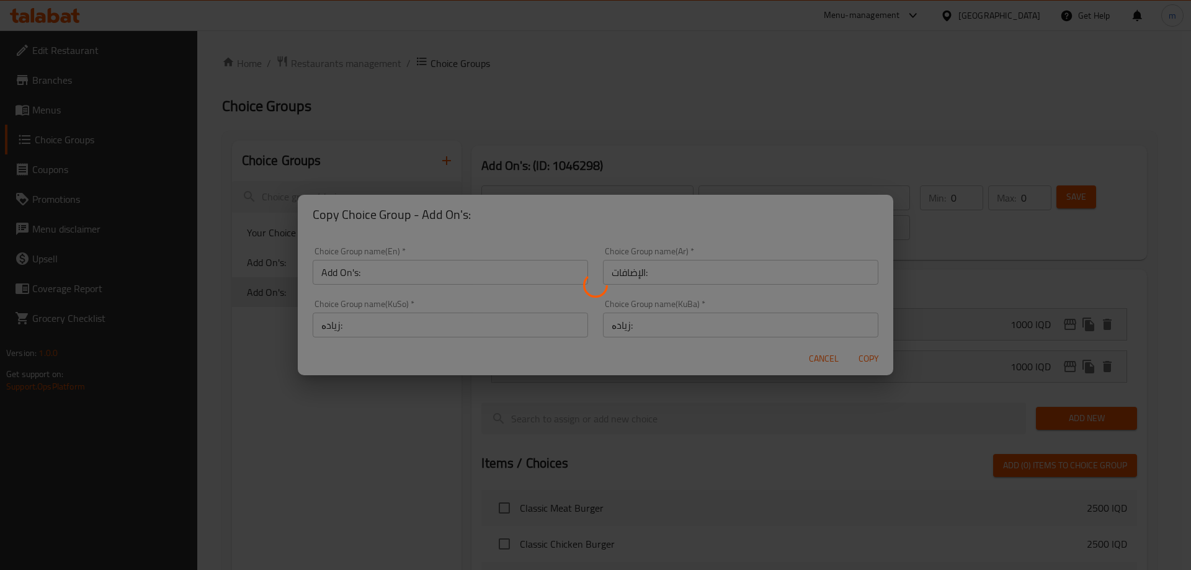
type input "Add On's:"
type input "زیادە:"
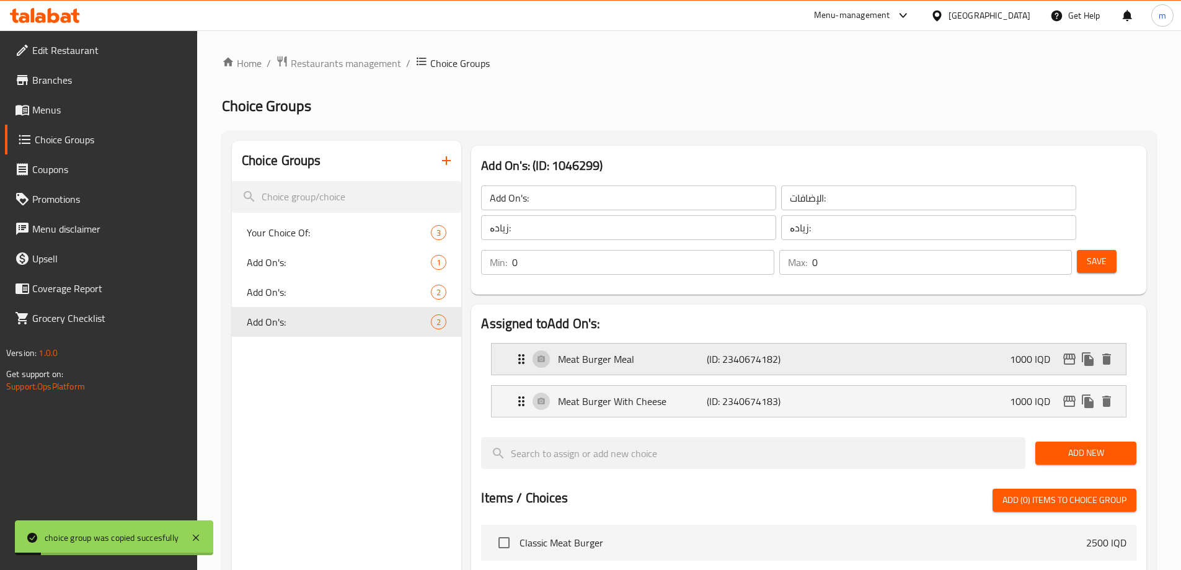
click at [595, 352] on p "Meat Burger Meal" at bounding box center [632, 359] width 148 height 15
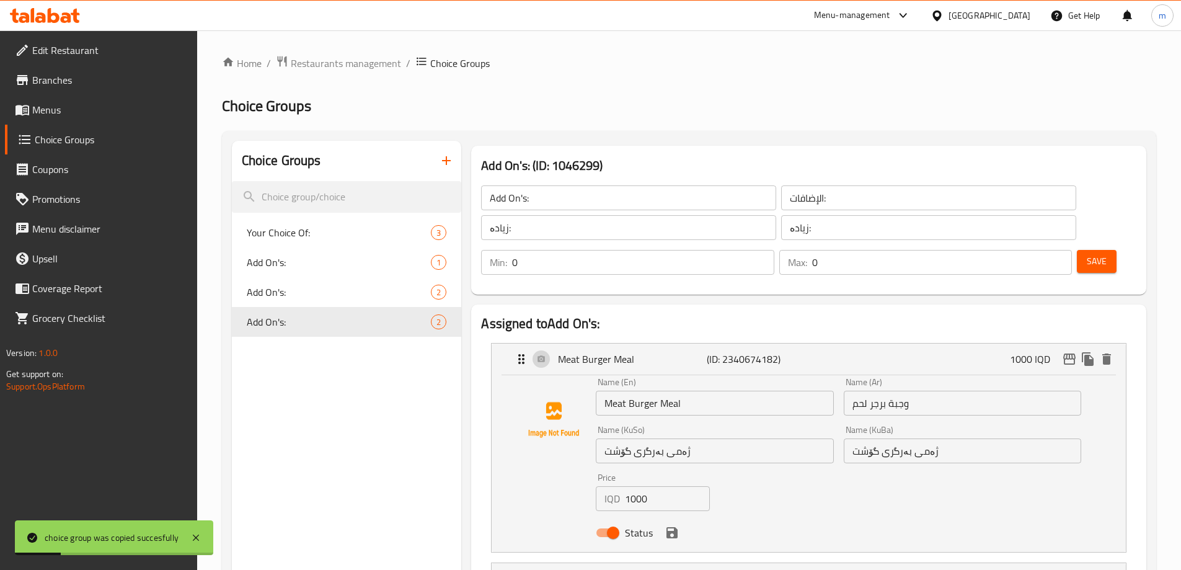
click at [621, 391] on input "Meat Burger Meal" at bounding box center [715, 403] width 238 height 25
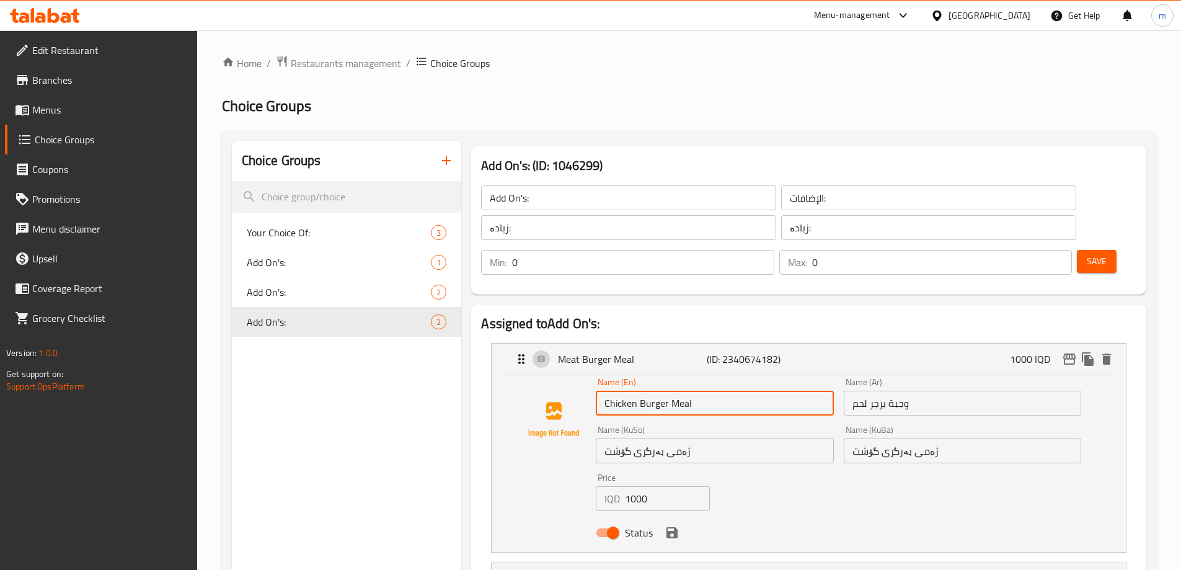
type input "Chicken Burger Meal"
click at [1010, 391] on input "وجبة برجر لحم" at bounding box center [963, 403] width 238 height 25
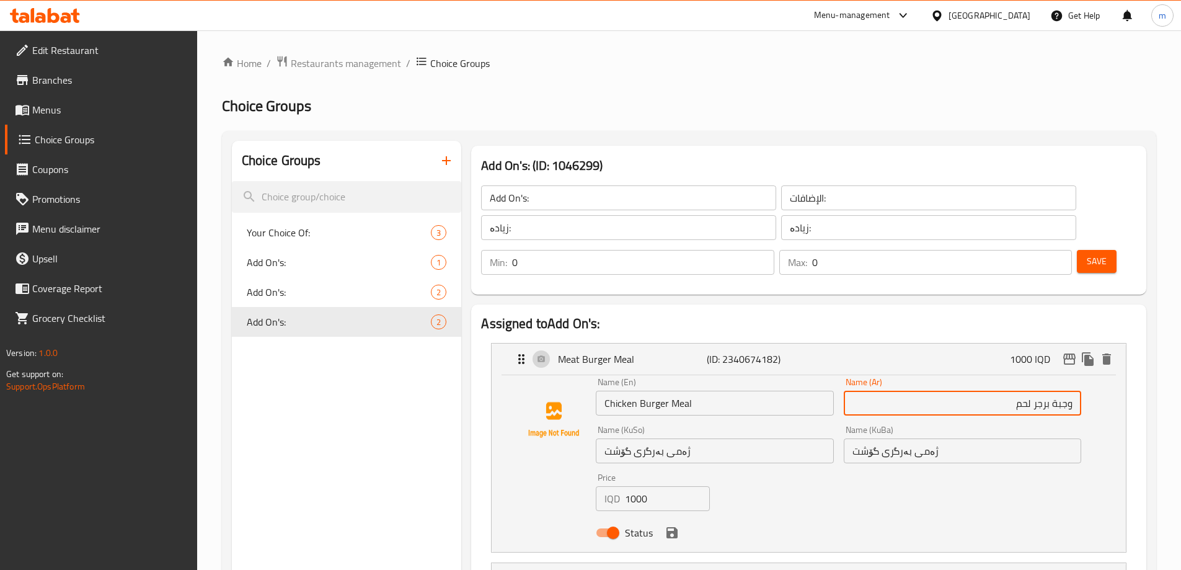
click at [1023, 391] on input "وجبة برجر لحم" at bounding box center [963, 403] width 238 height 25
type input "وجبة برجر دجاج"
click at [762, 438] on input "ژەمی بەرگری گۆشت" at bounding box center [715, 450] width 238 height 25
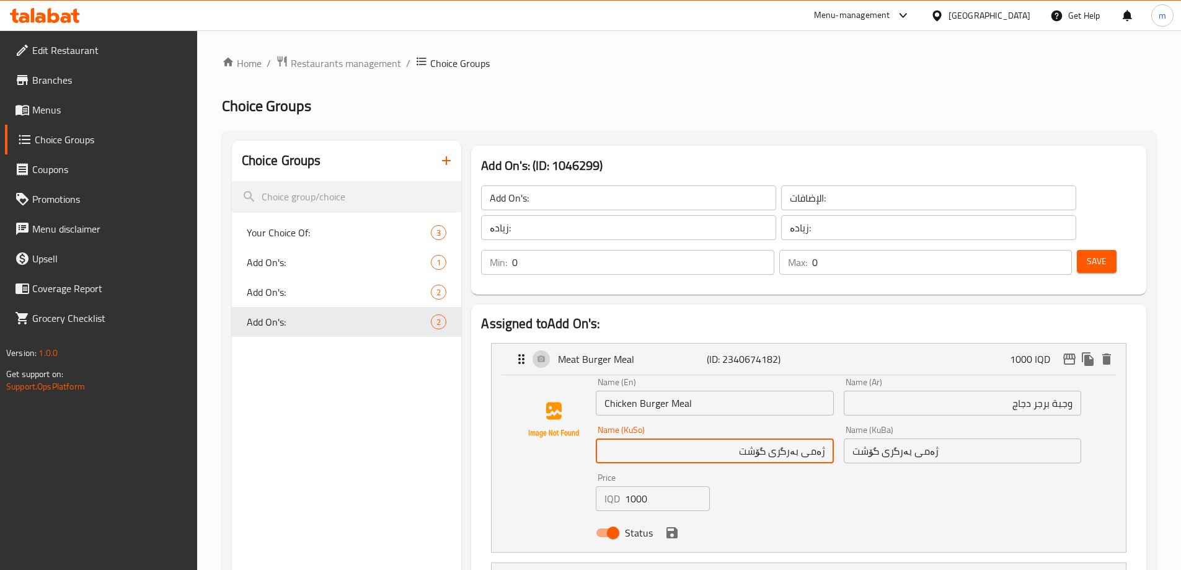
click at [755, 438] on input "ژەمی بەرگری گۆشت" at bounding box center [715, 450] width 238 height 25
click at [760, 438] on input "ژەمی بەرگری مریشک" at bounding box center [715, 450] width 238 height 25
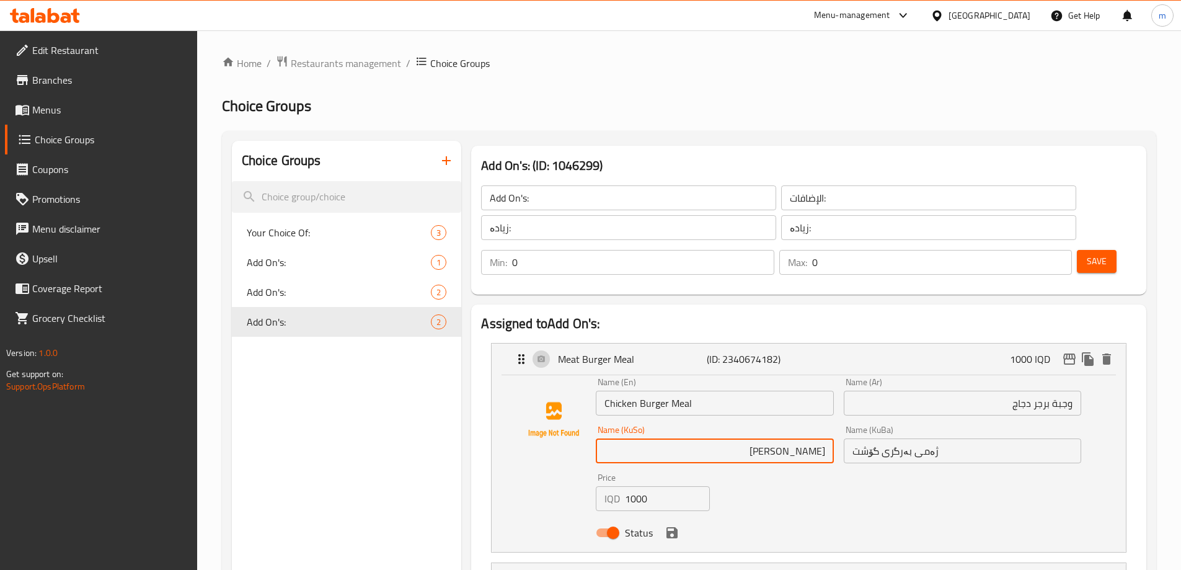
click at [913, 430] on div "Name (KuBa) ژەمی بەرگری گۆشت Name (KuBa)" at bounding box center [962, 444] width 247 height 48
type input "ژەمی بەرگری مریشک"
click at [913, 438] on input "ژەمی بەرگری گۆشت" at bounding box center [963, 450] width 238 height 25
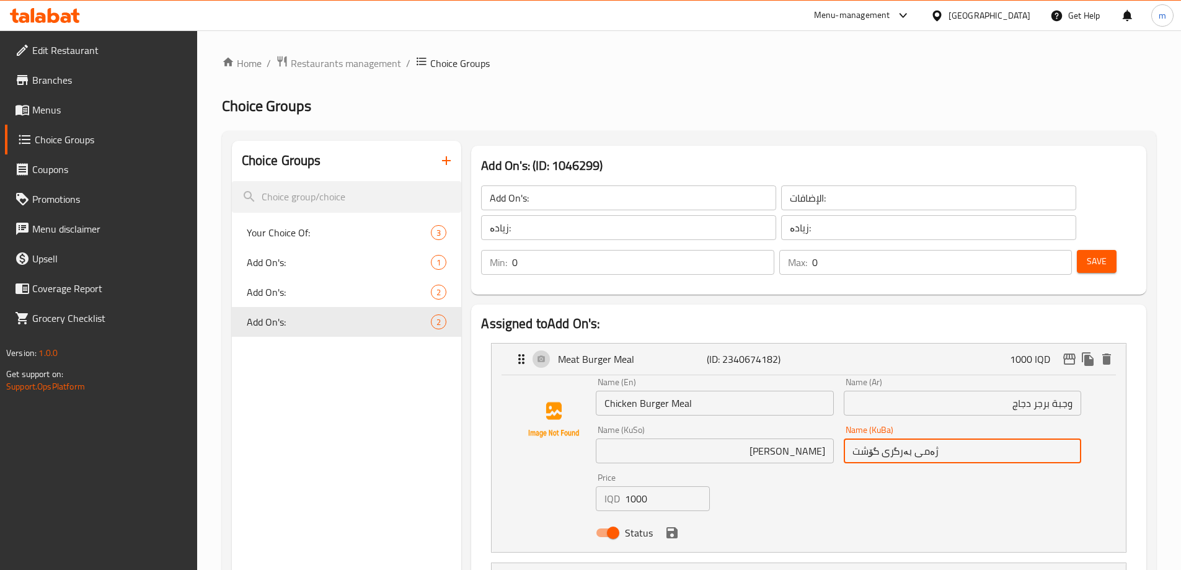
click at [913, 438] on input "ژەمی بەرگری گۆشت" at bounding box center [963, 450] width 238 height 25
paste input "مریشک"
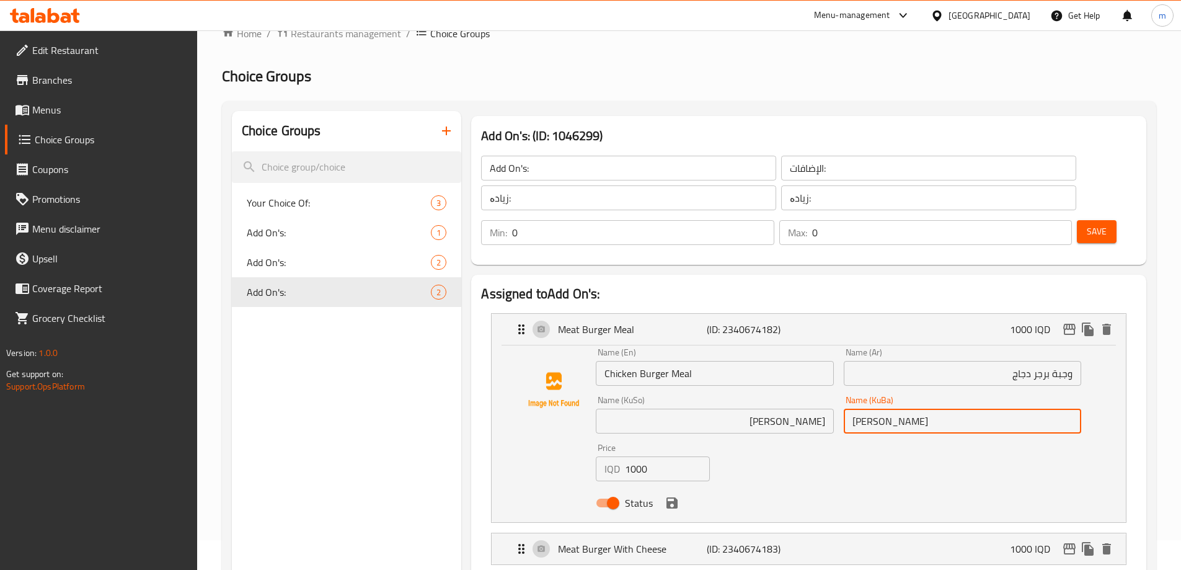
scroll to position [35, 0]
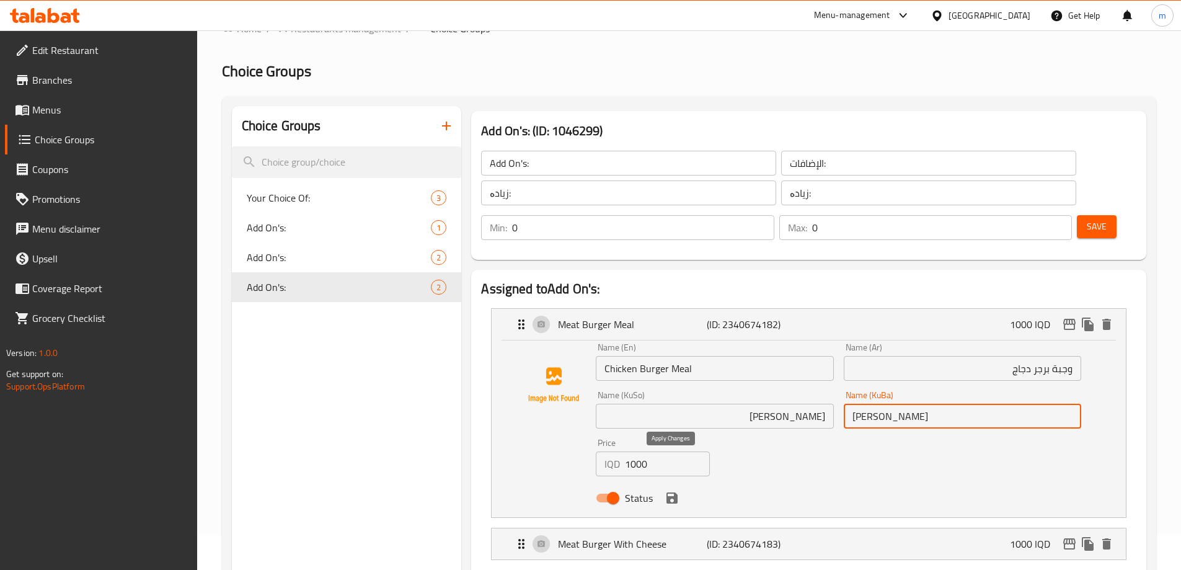
click at [667, 492] on icon "save" at bounding box center [672, 497] width 11 height 11
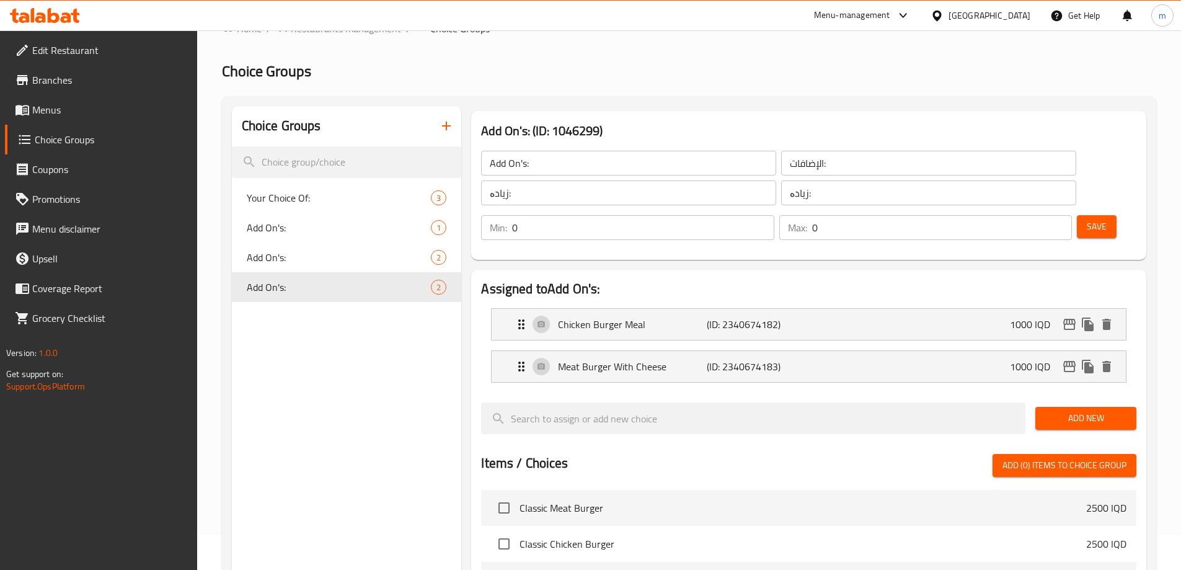
type input "ژەمی بەرگری مریشک"
click at [638, 359] on p "Meat Burger With Cheese" at bounding box center [632, 366] width 148 height 15
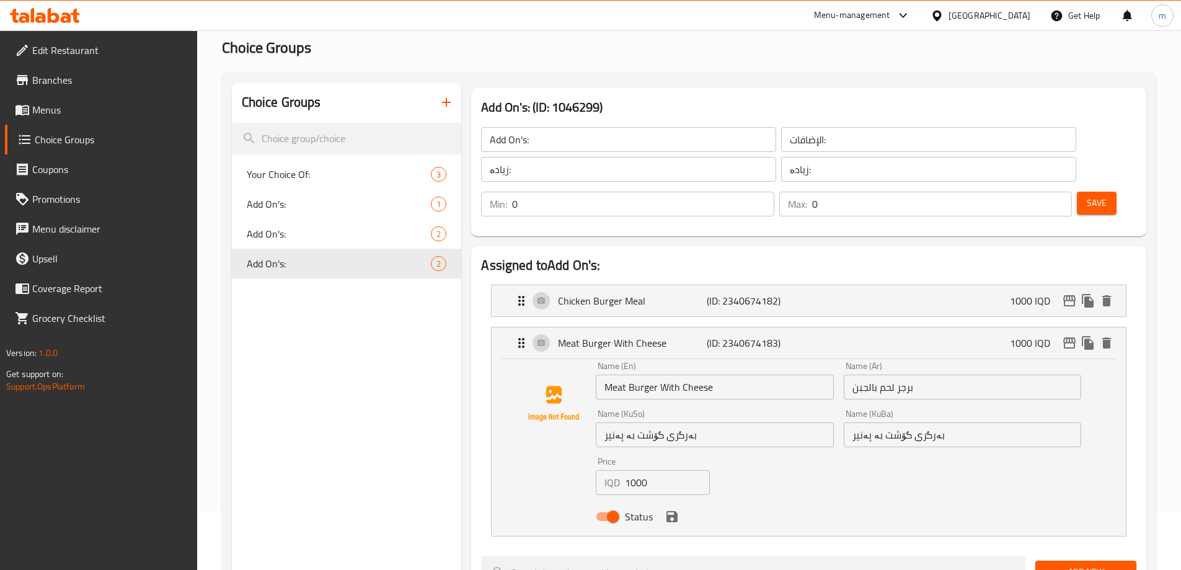
scroll to position [60, 0]
click at [611, 373] on input "Meat Burger With Cheese" at bounding box center [715, 385] width 238 height 25
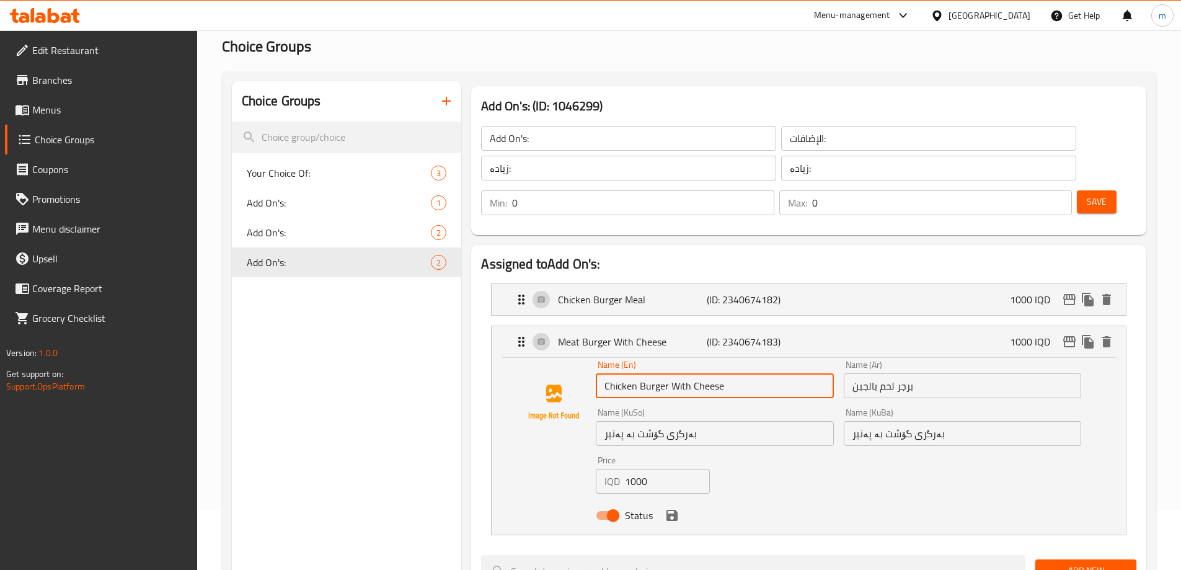
type input "Chicken Burger With Cheese"
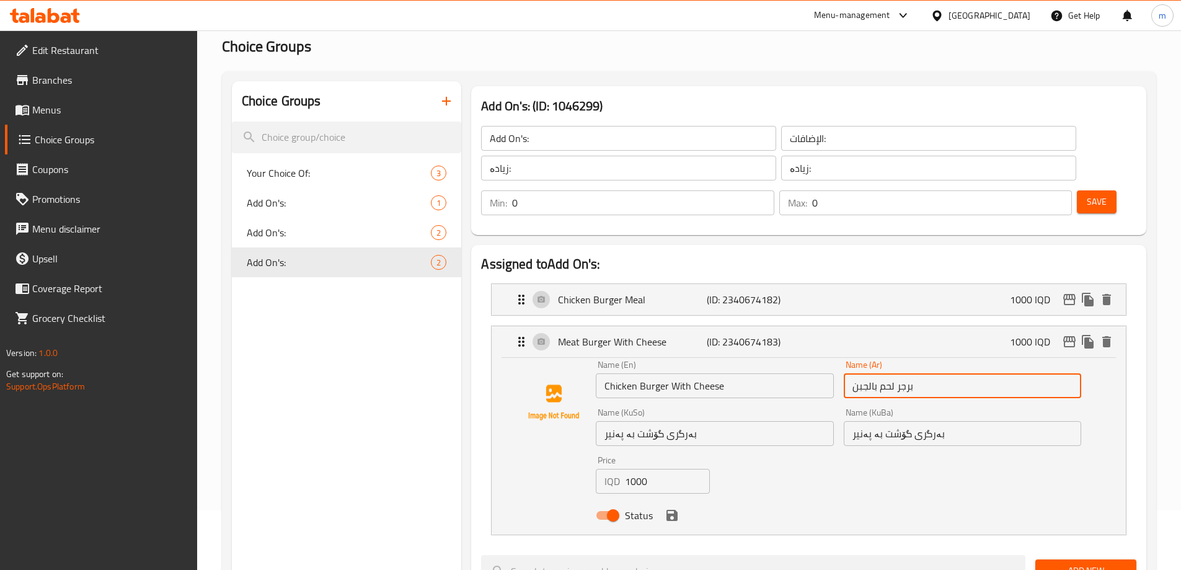
click at [918, 373] on input "برجر لحم بالجبن" at bounding box center [963, 385] width 238 height 25
click at [1048, 373] on input "برجر لحم بالجبن" at bounding box center [963, 385] width 238 height 25
type input "برجر دجاج بالجبن"
click at [1011, 421] on input "بەرگری گۆشت بە پەنیر" at bounding box center [963, 433] width 238 height 25
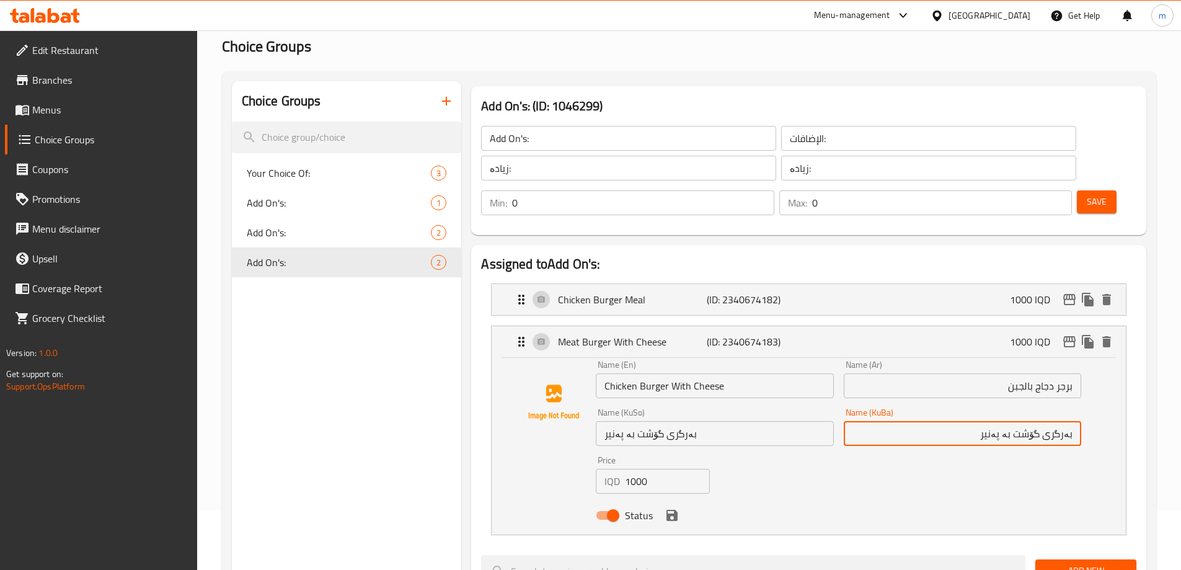
click at [1039, 421] on input "بەرگری گۆشت بە پەنیر" at bounding box center [963, 433] width 238 height 25
type input "بەرگری گۆشت بە پەنیر"
click at [1037, 421] on input "بەرگری گۆشت بە پەنیر" at bounding box center [963, 433] width 238 height 25
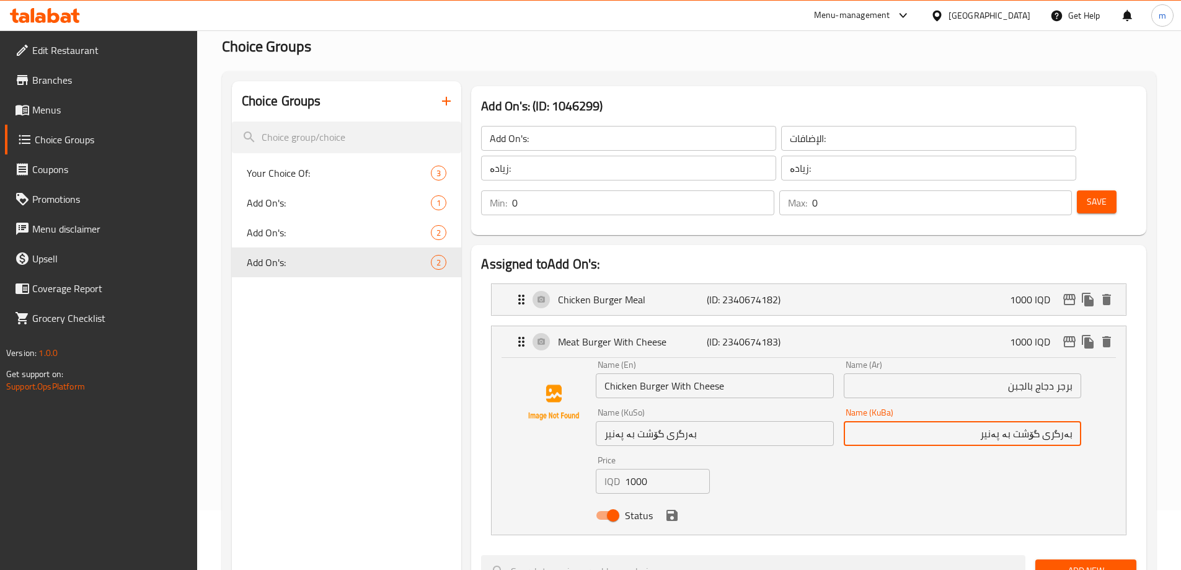
click at [1037, 421] on input "بەرگری گۆشت بە پەنیر" at bounding box center [963, 433] width 238 height 25
click at [770, 421] on input "بەرگری گۆشت بە پەنیر" at bounding box center [715, 433] width 238 height 25
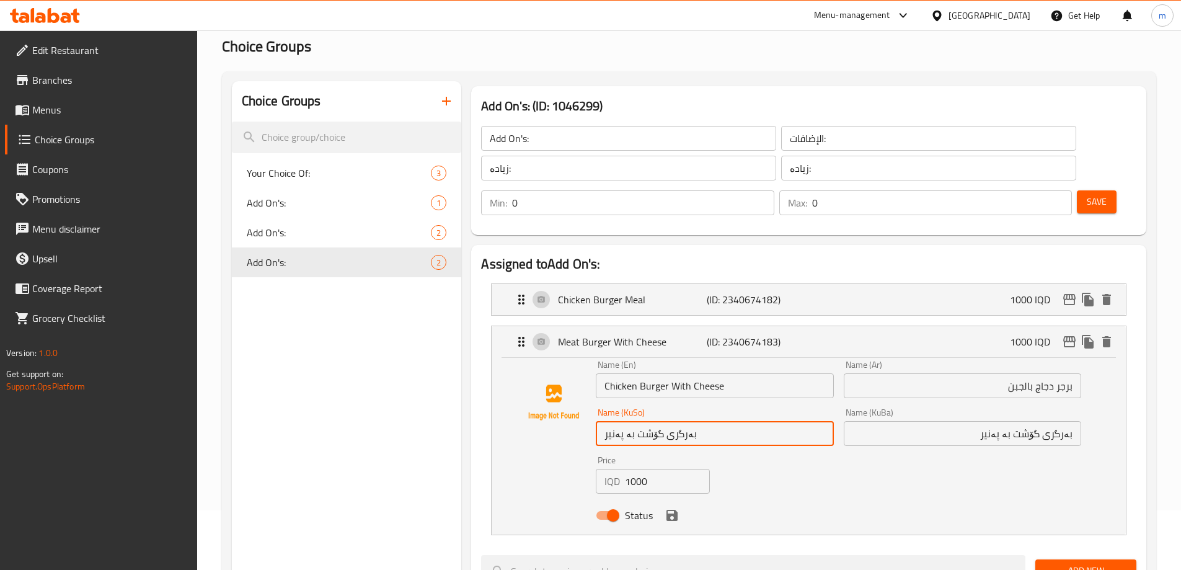
click at [770, 421] on input "بەرگری گۆشت بە پەنیر" at bounding box center [715, 433] width 238 height 25
click at [678, 508] on icon "save" at bounding box center [672, 515] width 15 height 15
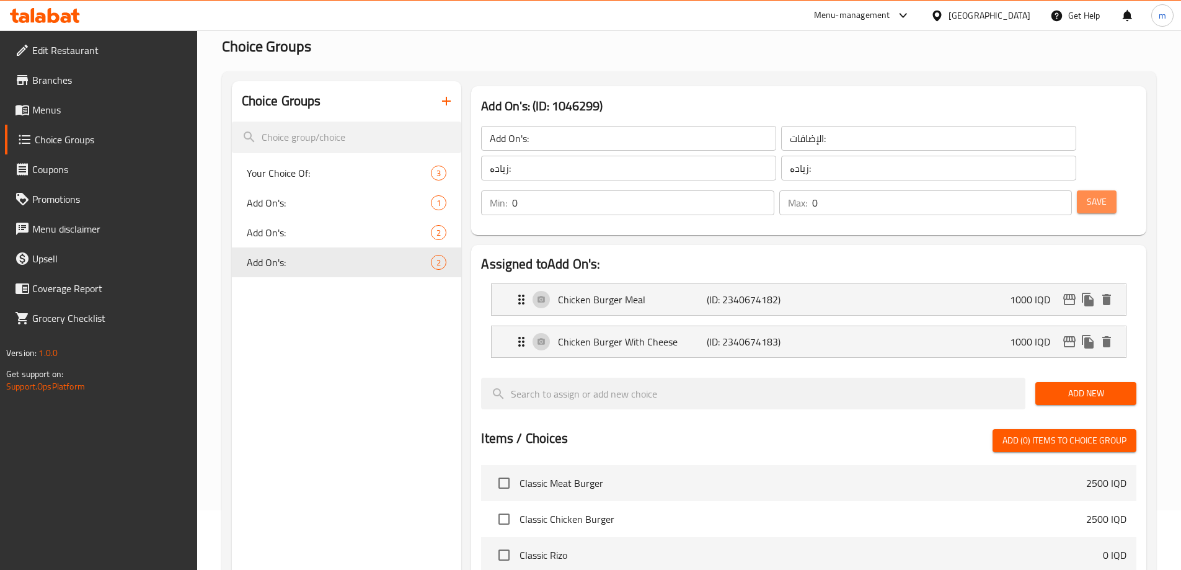
click at [1088, 190] on button "Save" at bounding box center [1097, 201] width 40 height 23
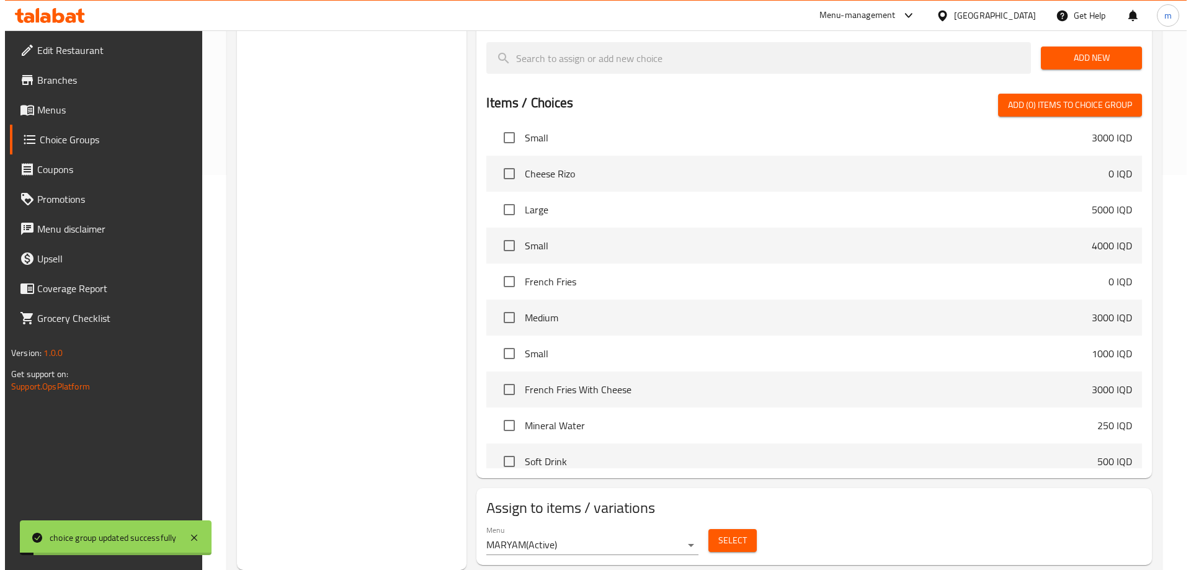
scroll to position [579, 0]
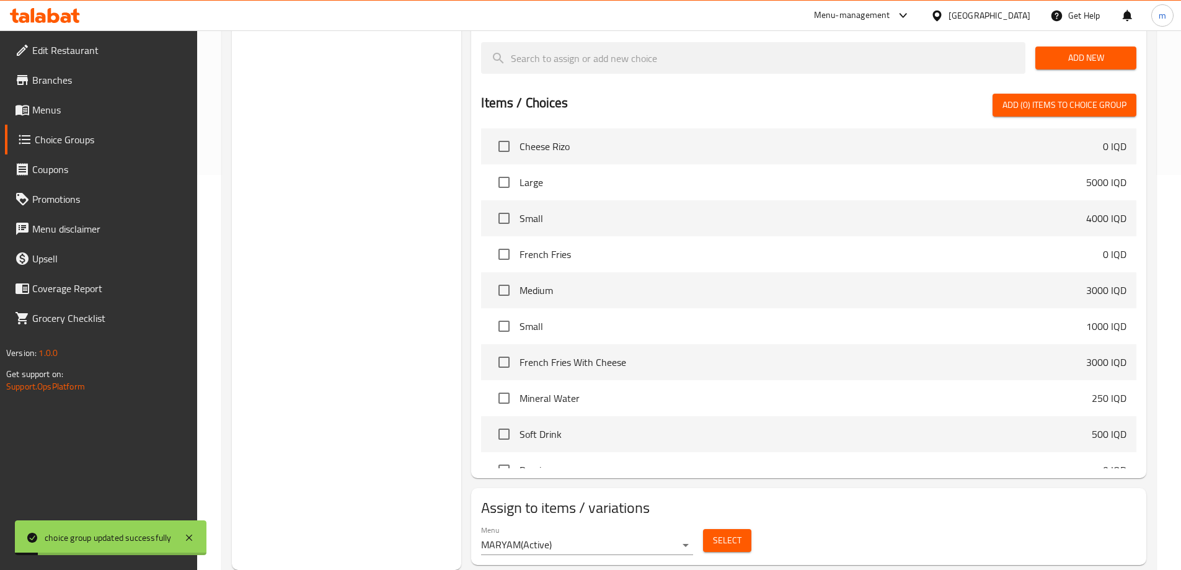
click at [727, 533] on span "Select" at bounding box center [727, 541] width 29 height 16
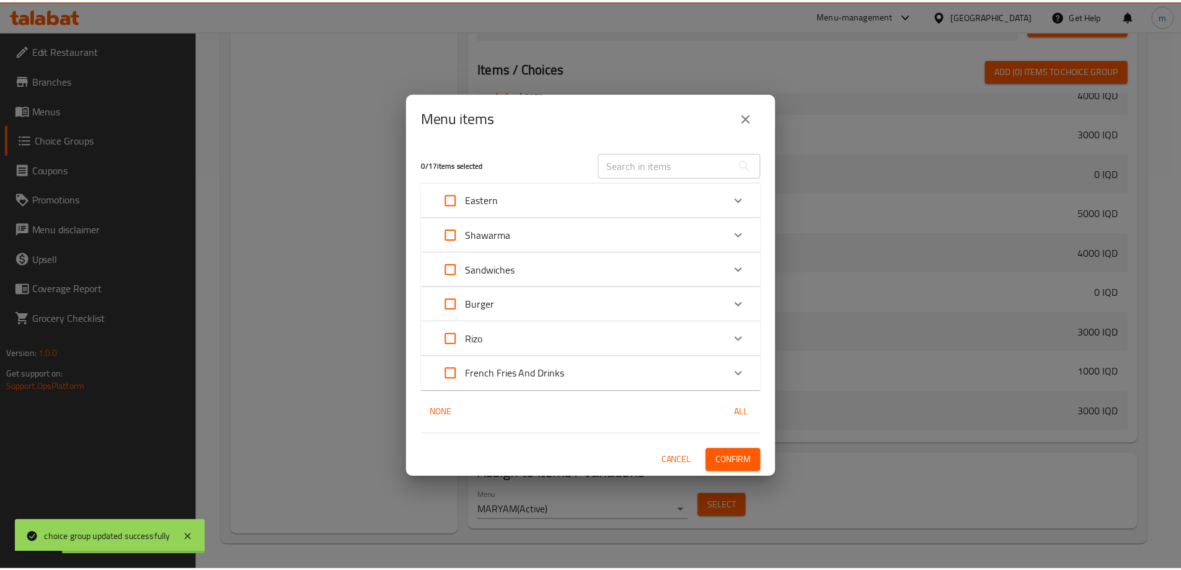
scroll to position [634, 0]
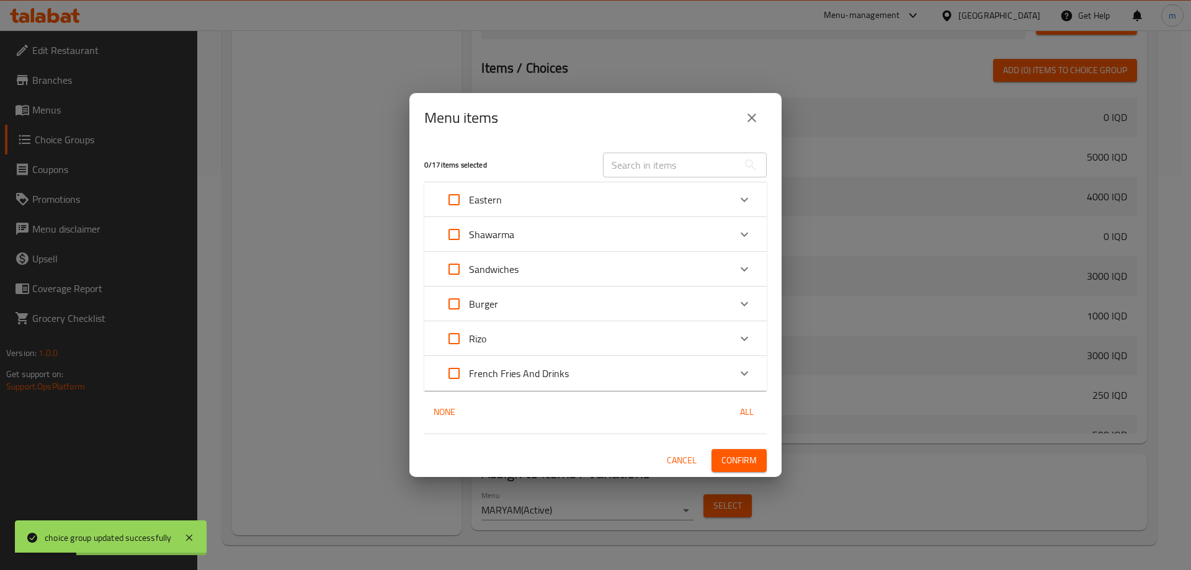
click at [505, 301] on div "Burger" at bounding box center [584, 304] width 290 height 30
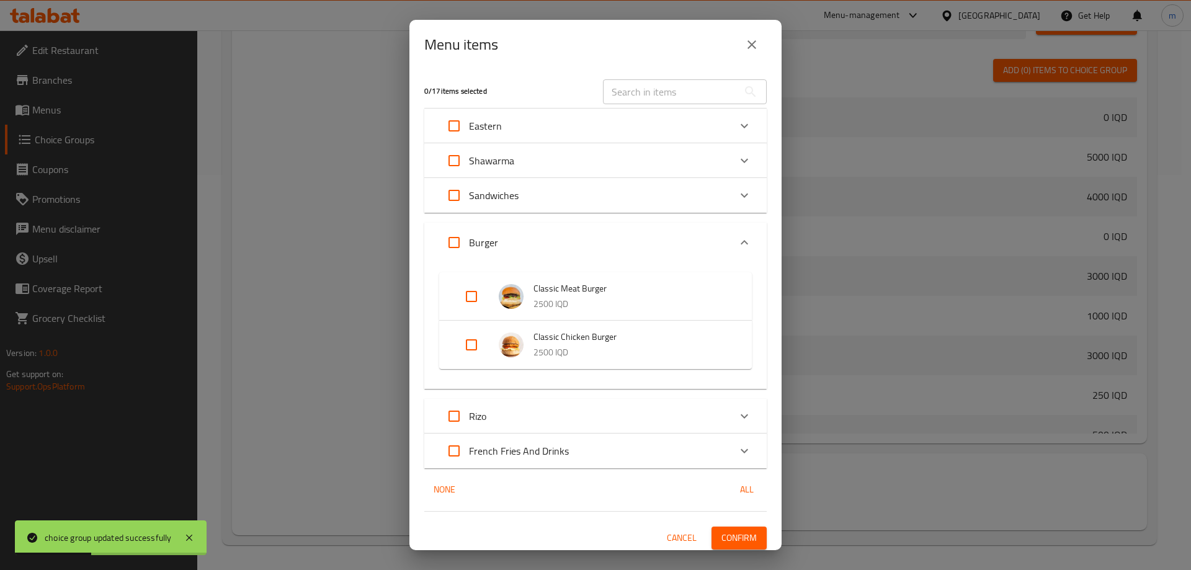
click at [463, 340] on input "Expand" at bounding box center [471, 345] width 30 height 30
checkbox input "true"
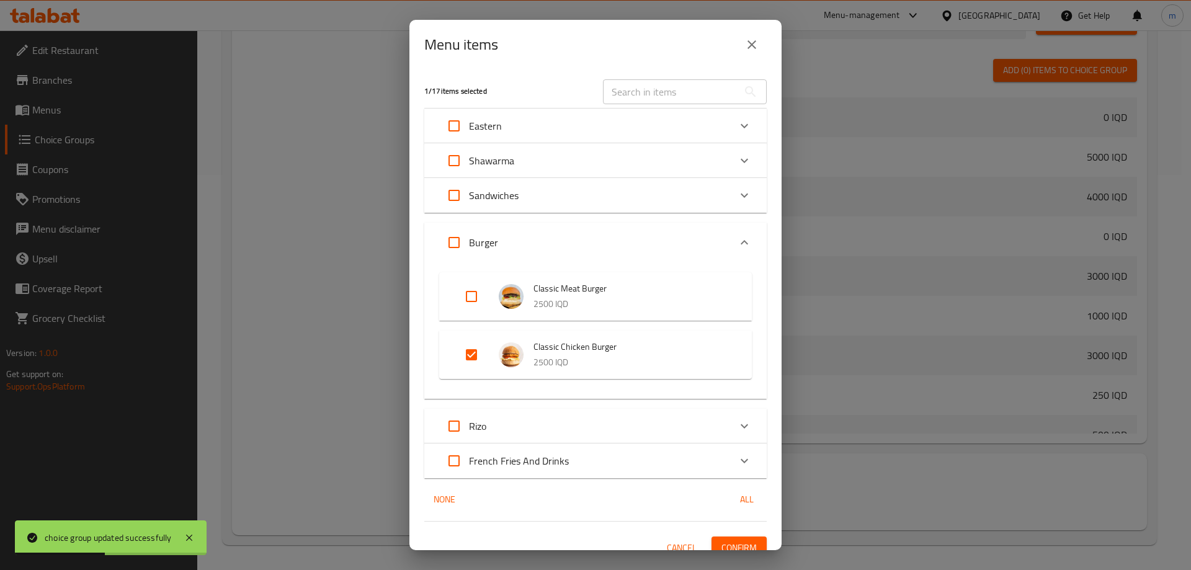
click at [735, 539] on button "Confirm" at bounding box center [738, 547] width 55 height 23
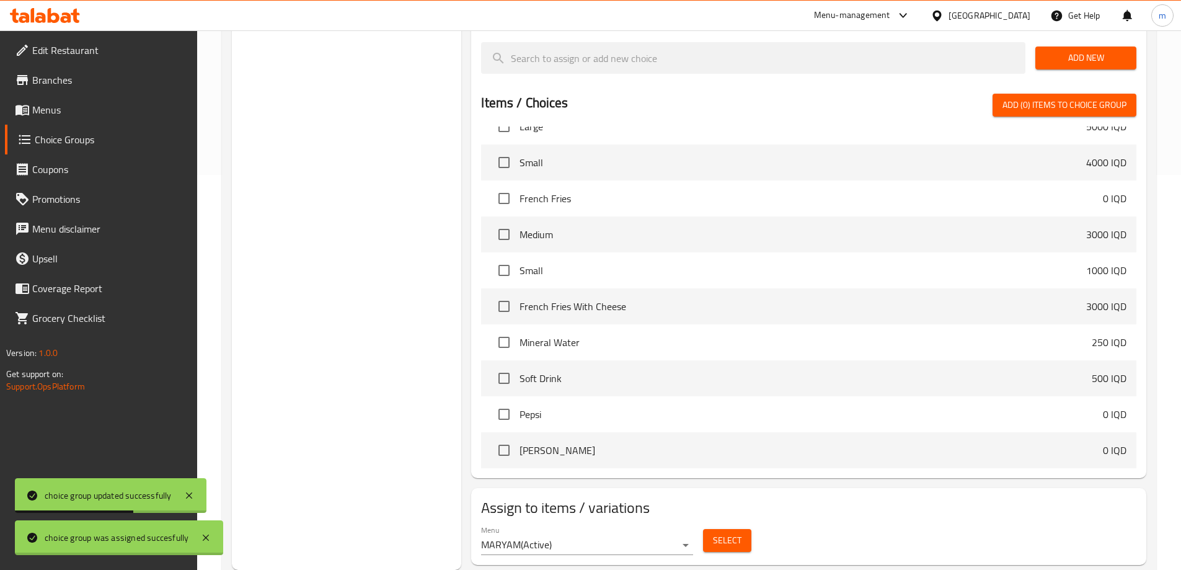
scroll to position [579, 0]
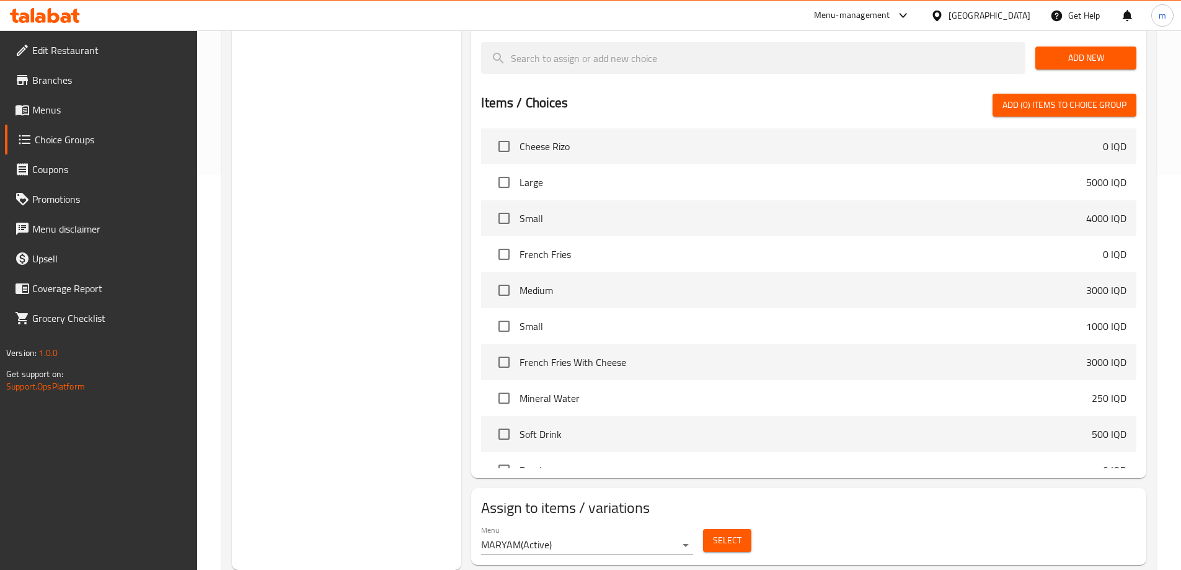
click at [59, 14] on icon at bounding box center [45, 15] width 70 height 15
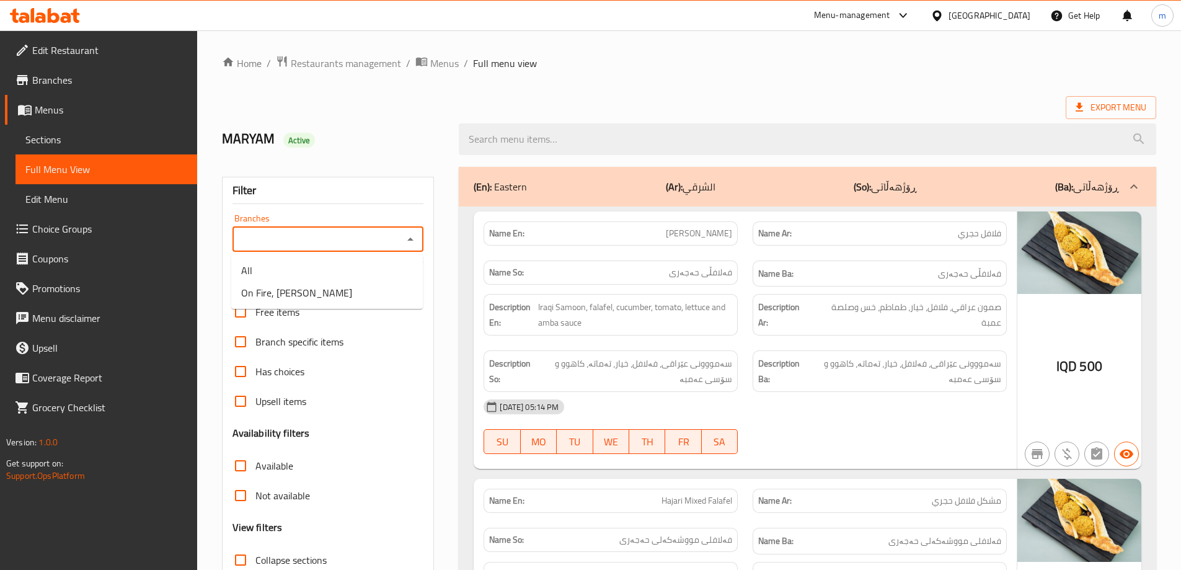
click at [345, 238] on input "Branches" at bounding box center [318, 239] width 164 height 17
click at [282, 285] on span "On Fire, [PERSON_NAME]" at bounding box center [296, 292] width 111 height 15
type input "On Fire, [PERSON_NAME]"
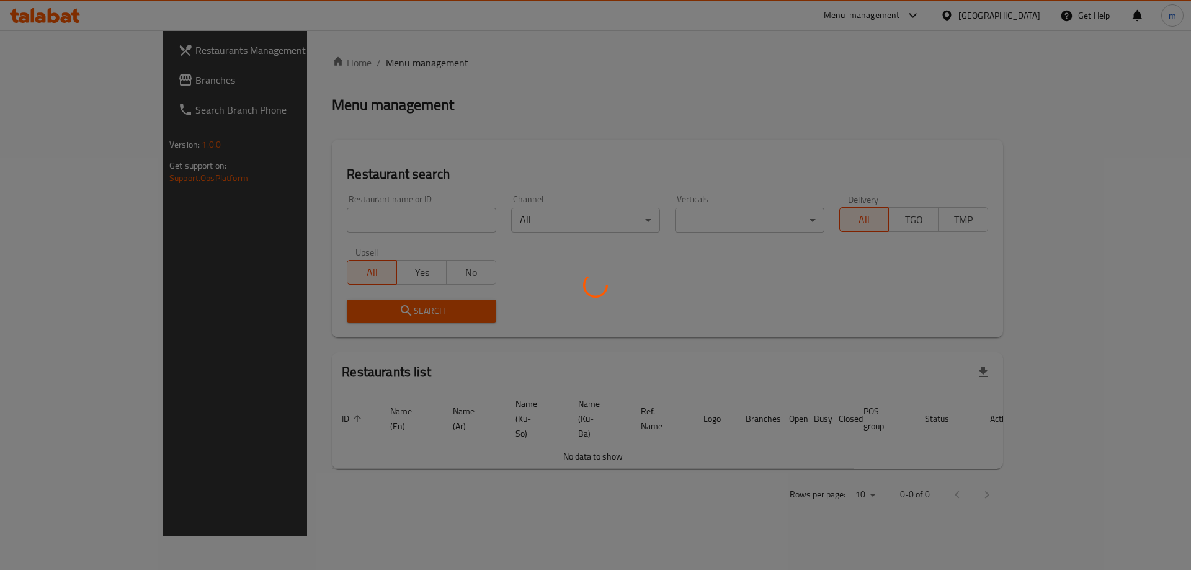
click at [358, 216] on div at bounding box center [595, 285] width 1191 height 570
click at [353, 220] on div at bounding box center [595, 285] width 1191 height 570
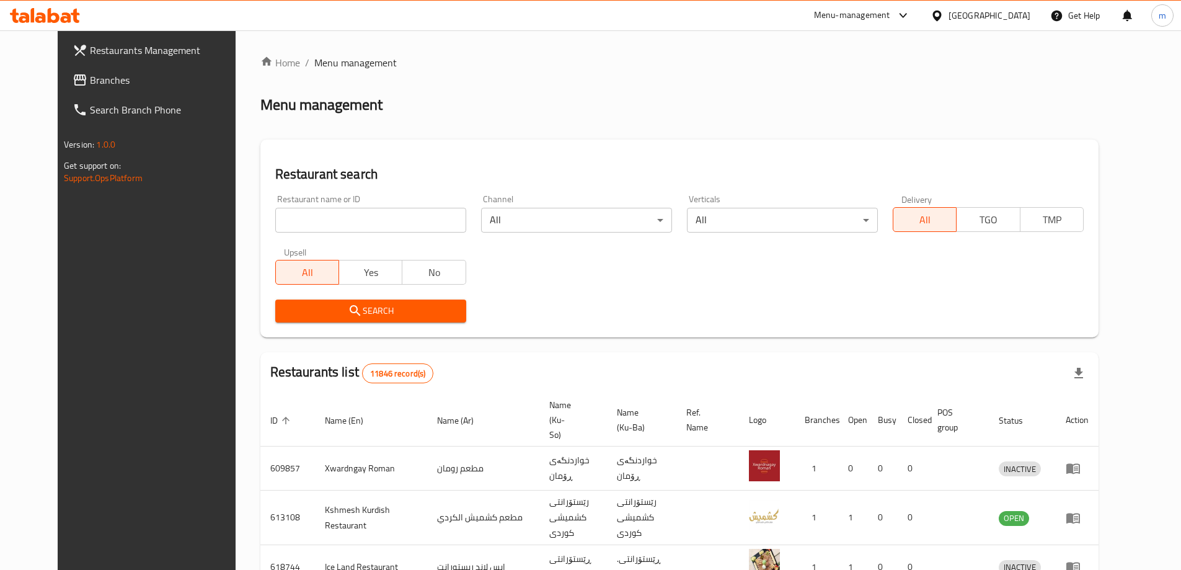
click at [327, 223] on div "Home / Menu management Menu management Restaurant search Restaurant name or ID …" at bounding box center [679, 485] width 838 height 860
click at [327, 223] on input "search" at bounding box center [370, 220] width 191 height 25
paste input "656871"
type input "656871"
click button "Search" at bounding box center [370, 311] width 191 height 23
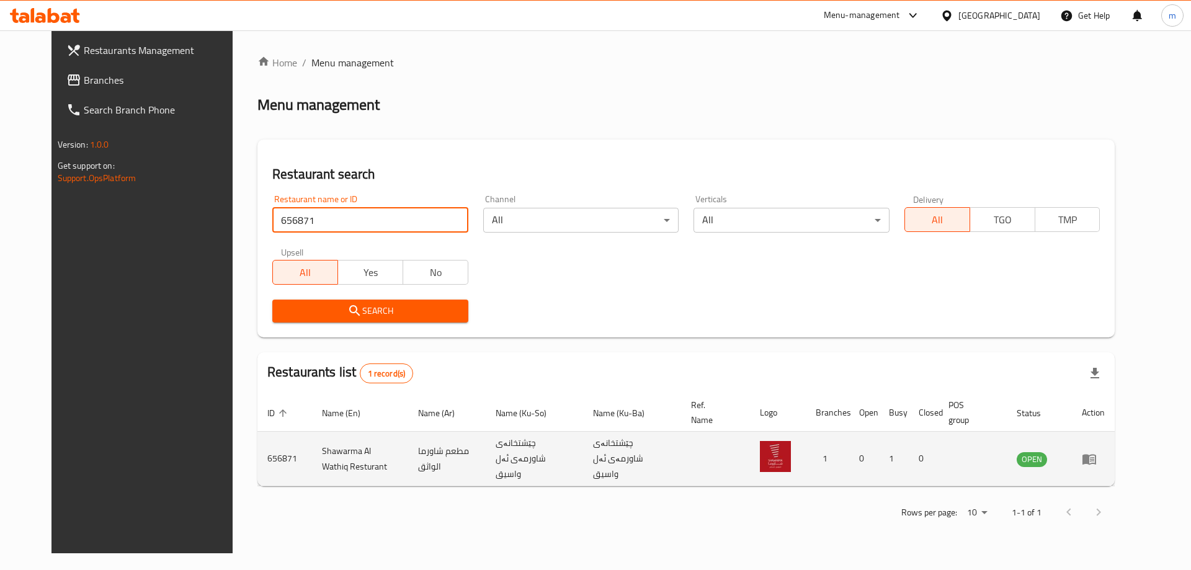
click at [1096, 455] on icon "enhanced table" at bounding box center [1089, 458] width 15 height 15
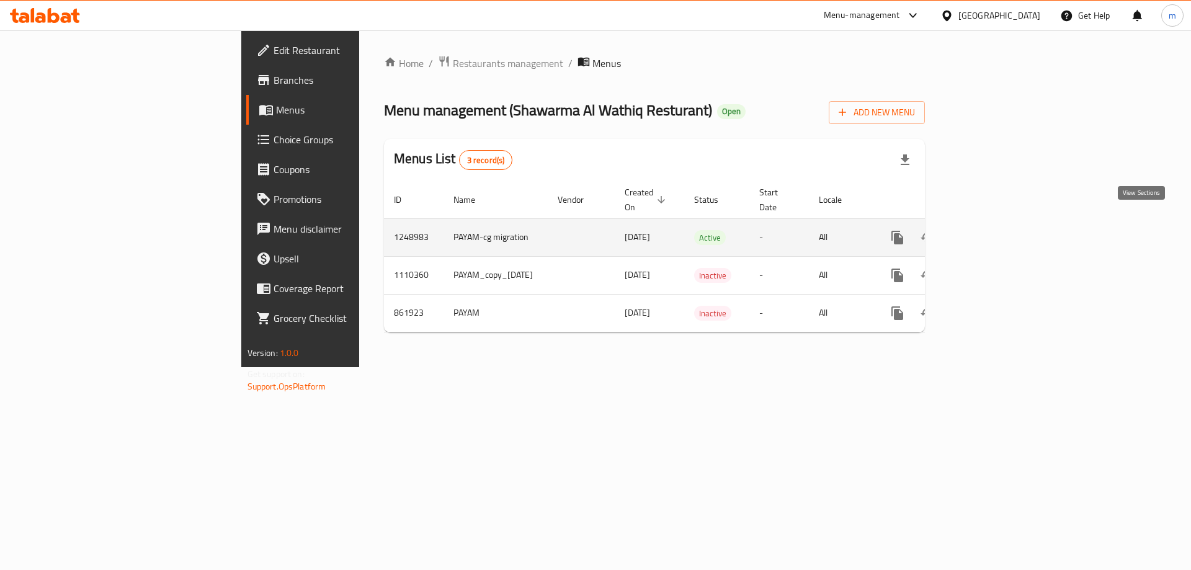
click at [994, 230] on icon "enhanced table" at bounding box center [986, 237] width 15 height 15
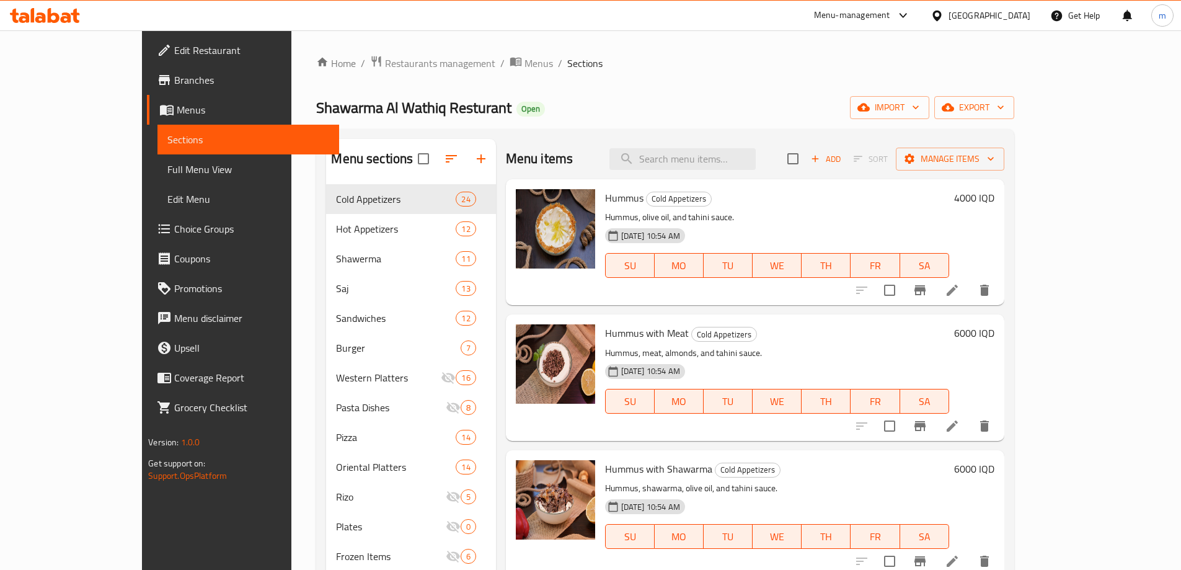
click at [174, 86] on span "Branches" at bounding box center [251, 80] width 155 height 15
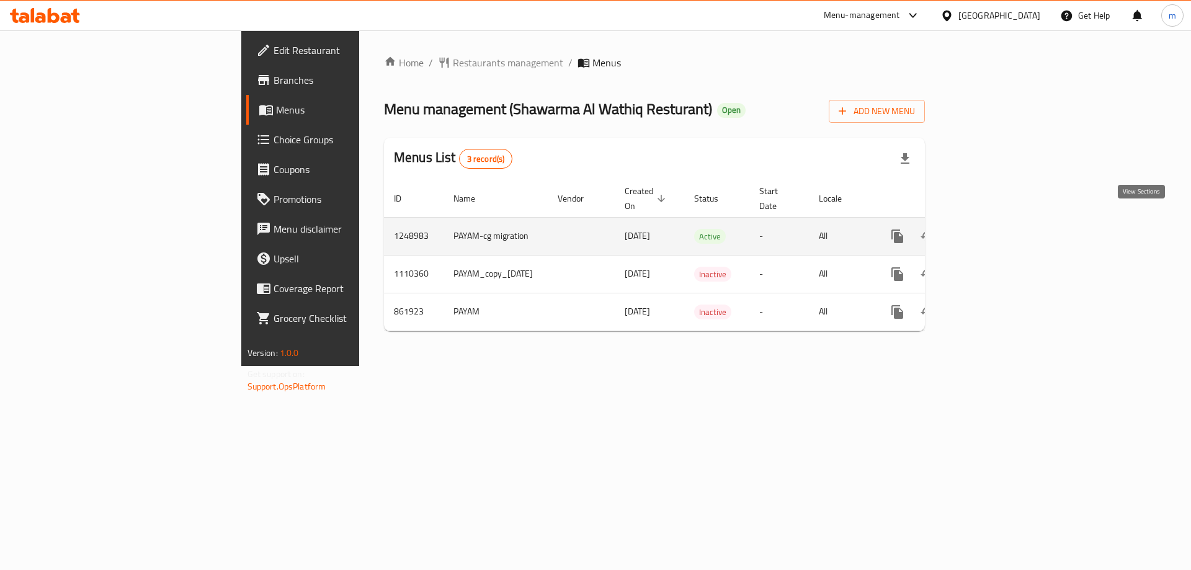
click at [1002, 221] on link "enhanced table" at bounding box center [987, 236] width 30 height 30
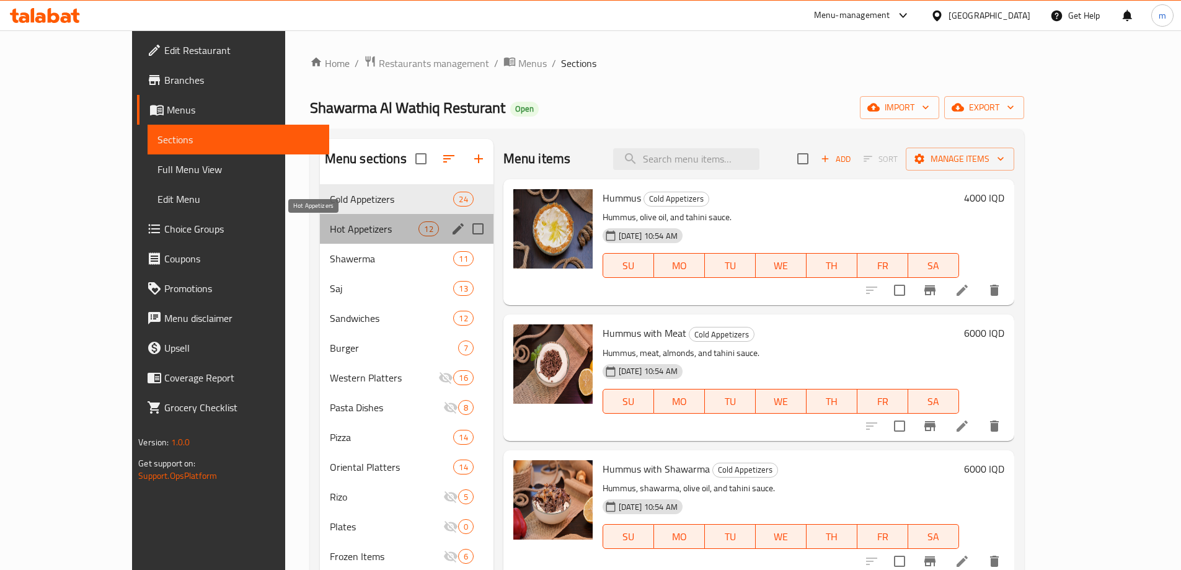
click at [330, 226] on span "Hot Appetizers" at bounding box center [374, 228] width 89 height 15
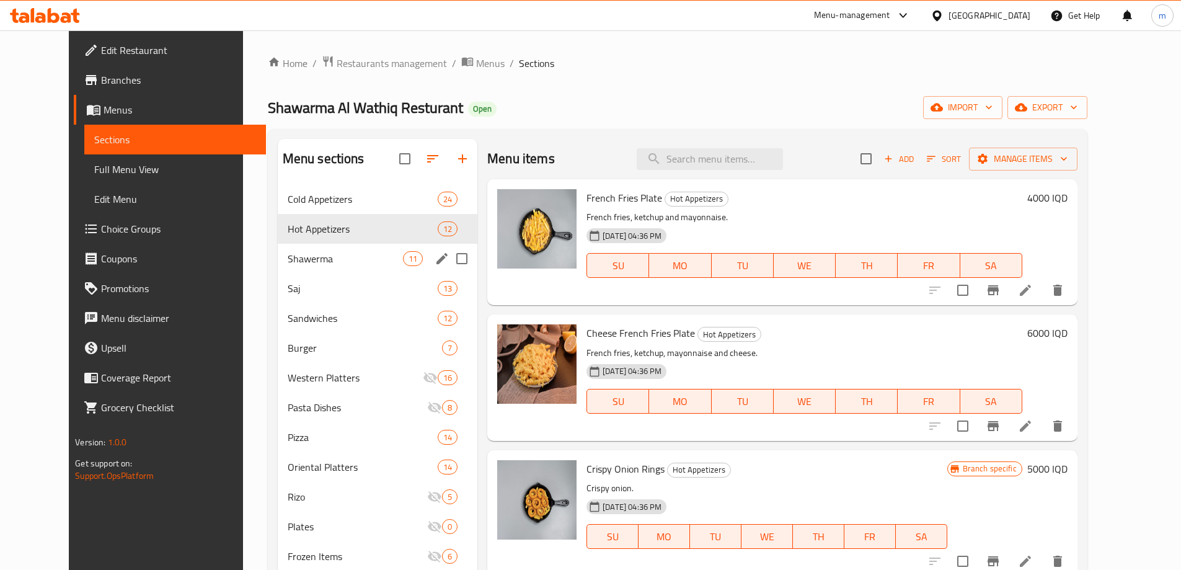
click at [309, 247] on div "Shawerma 11" at bounding box center [378, 259] width 200 height 30
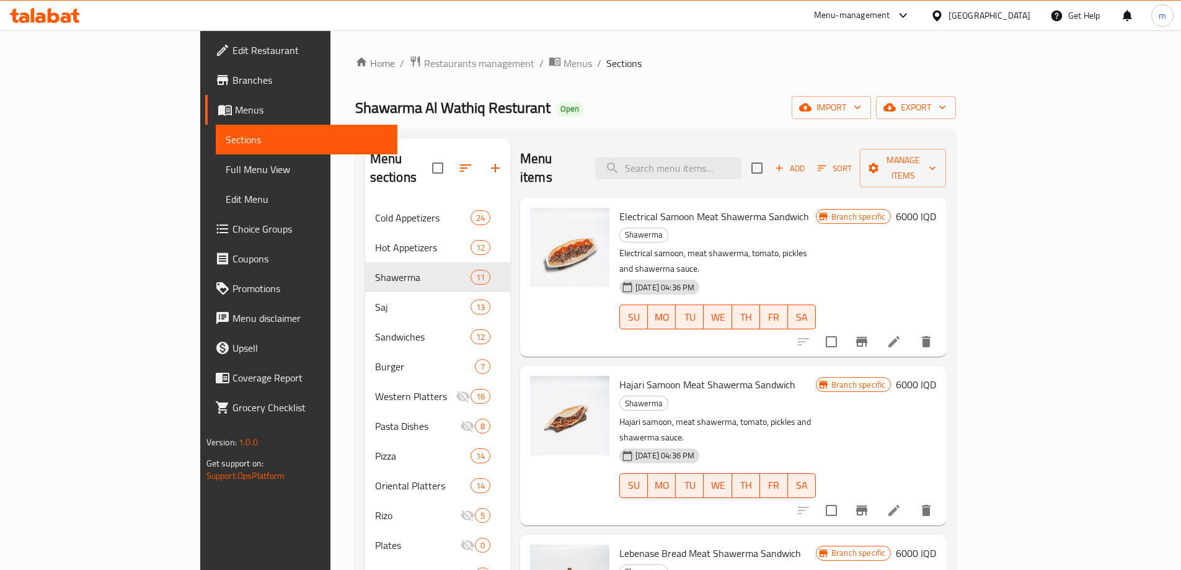
click at [620, 207] on span "Electrical Samoon Meat Shawerma Sandwich" at bounding box center [715, 216] width 190 height 19
copy span "Electrical"
click at [722, 158] on input "search" at bounding box center [668, 169] width 146 height 22
paste input "Electrical"
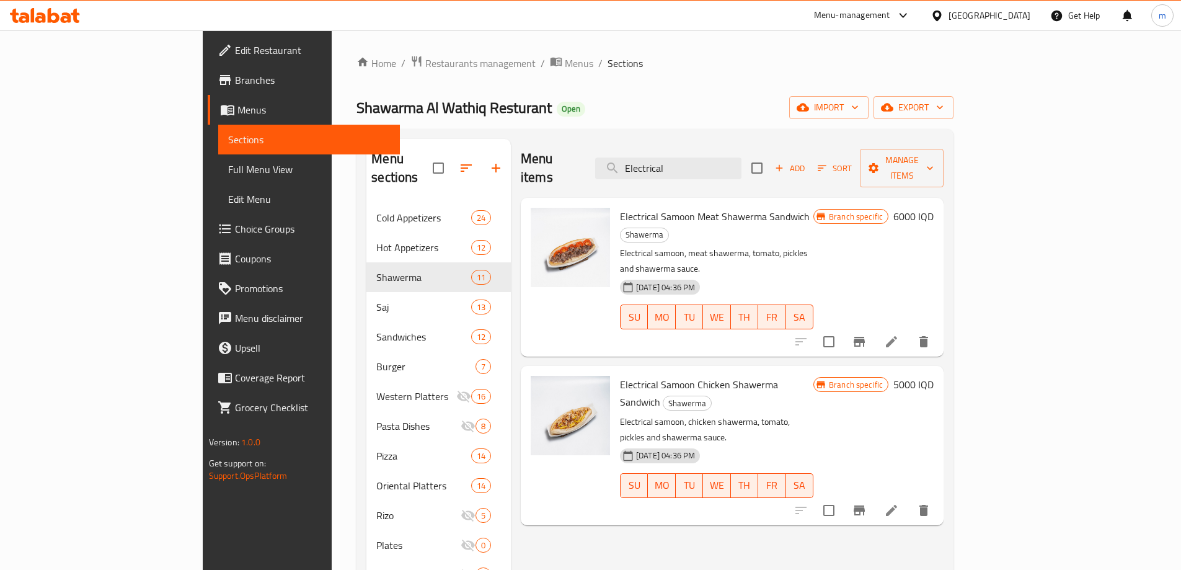
type input "Electrical"
click at [909, 499] on li at bounding box center [891, 510] width 35 height 22
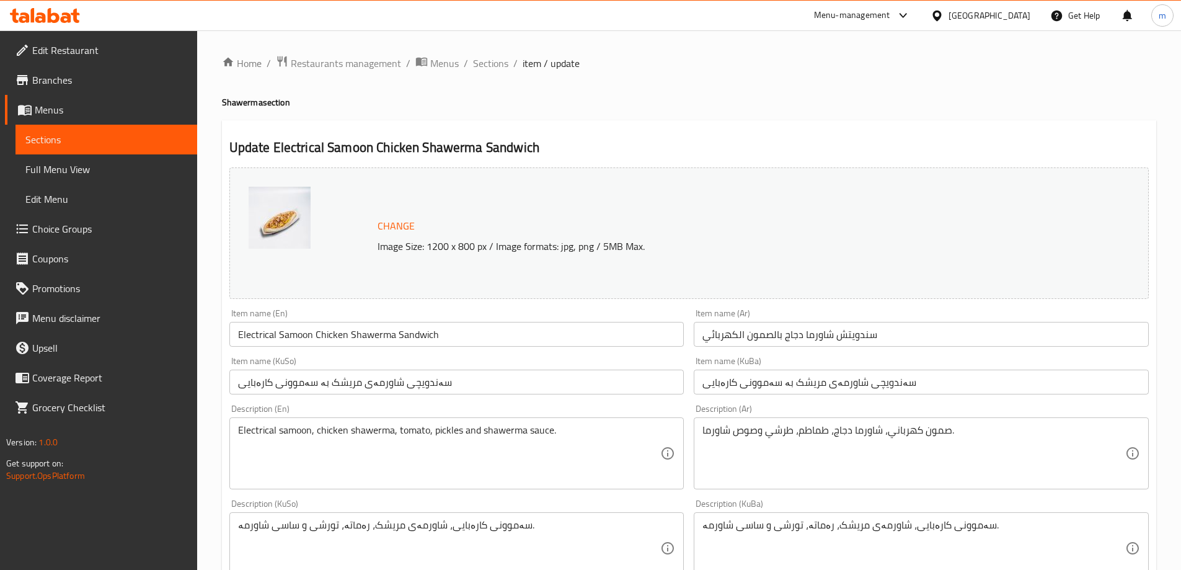
click at [856, 332] on input "سندويتش شاورما دجاج بالصمون الكهربائي" at bounding box center [921, 334] width 455 height 25
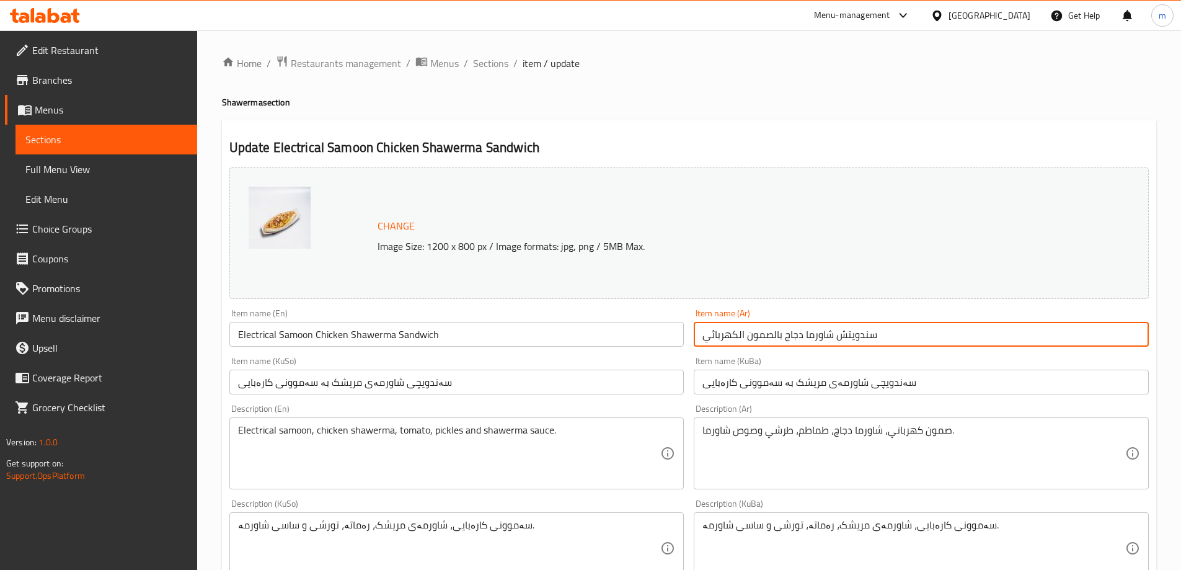
click at [856, 332] on input "سندويتش شاورما دجاج بالصمون الكهربائي" at bounding box center [921, 334] width 455 height 25
click at [856, 331] on input "سندويتش شاورما دجاج بالصمون الكهربائي" at bounding box center [921, 334] width 455 height 25
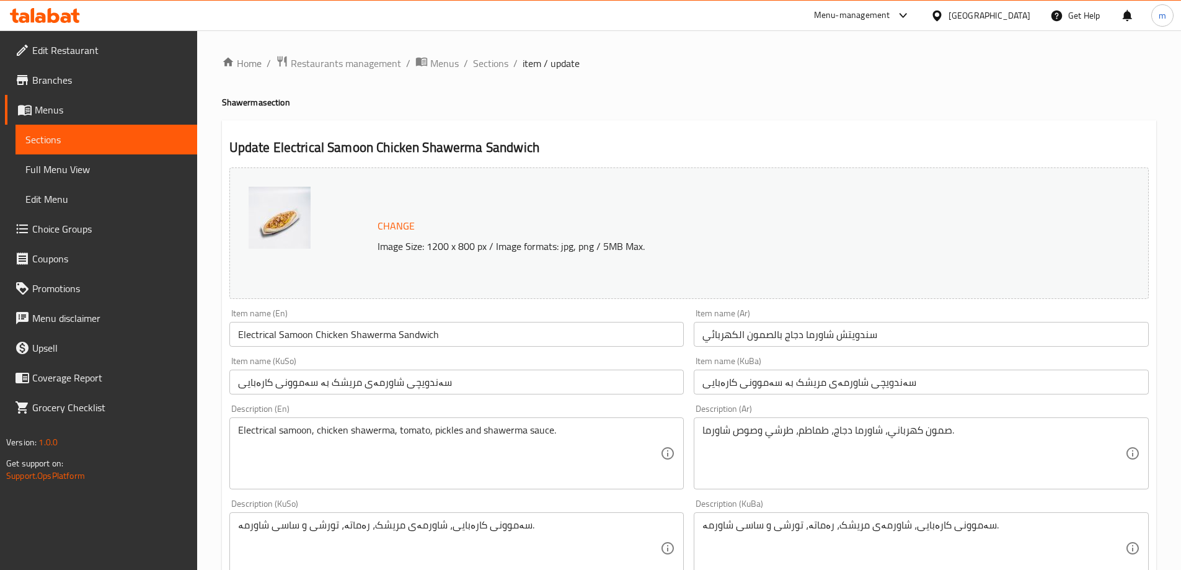
click at [768, 311] on div "Item name (Ar) سندويتش شاورما دجاج بالصمون الكهربائي Item name (Ar)" at bounding box center [921, 328] width 455 height 38
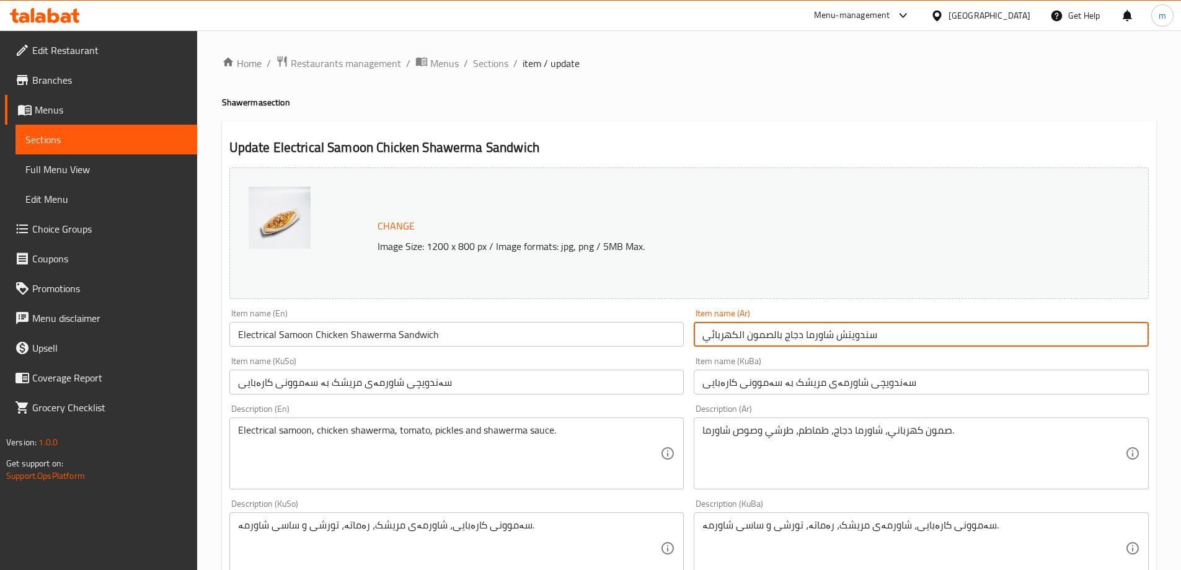
click at [770, 331] on input "سندويتش شاورما دجاج بالصمون الكهربائي" at bounding box center [921, 334] width 455 height 25
click at [770, 329] on input "سندويتش شاورما دجاج بالصمون الكهربائي" at bounding box center [921, 334] width 455 height 25
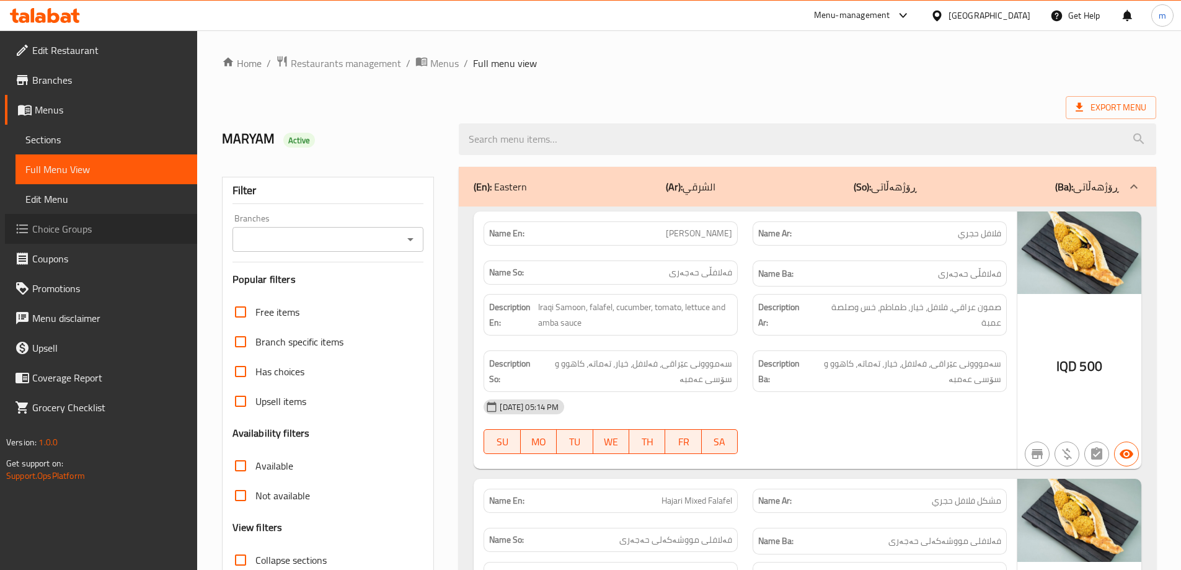
click at [47, 234] on span "Choice Groups" at bounding box center [109, 228] width 155 height 15
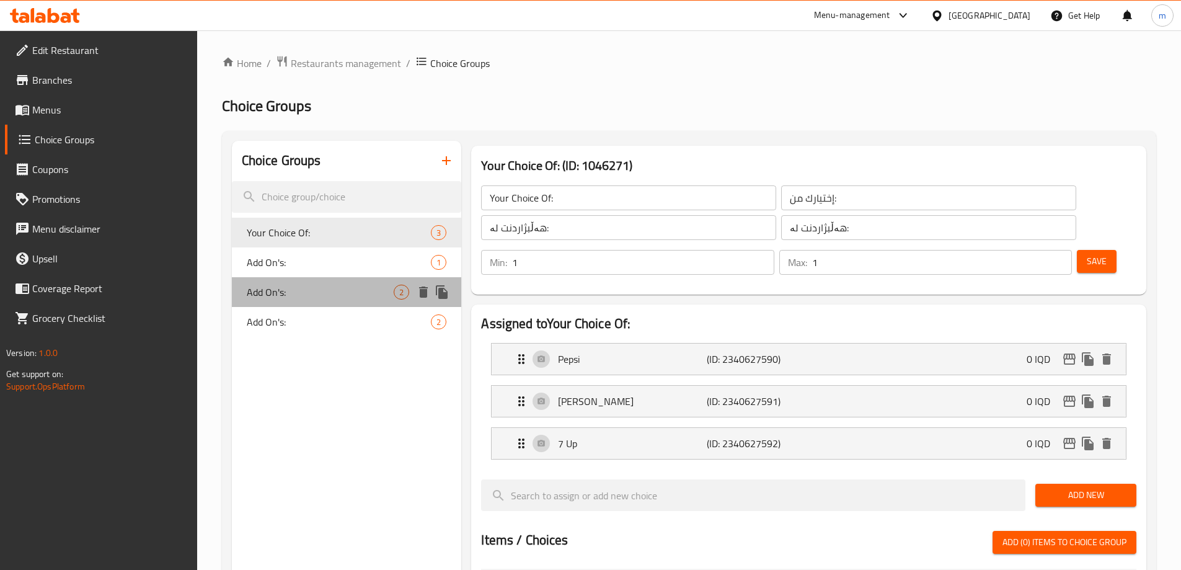
click at [275, 297] on span "Add On's:" at bounding box center [321, 292] width 148 height 15
type input "Add On's:"
type input "الإضافات:"
type input "زیادە:"
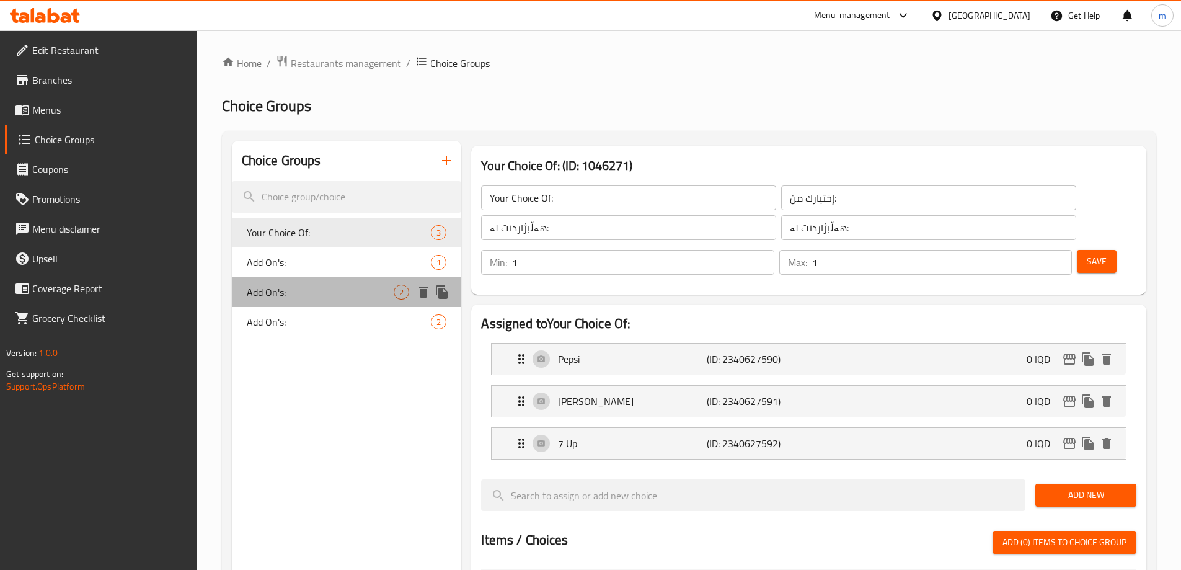
type input "0"
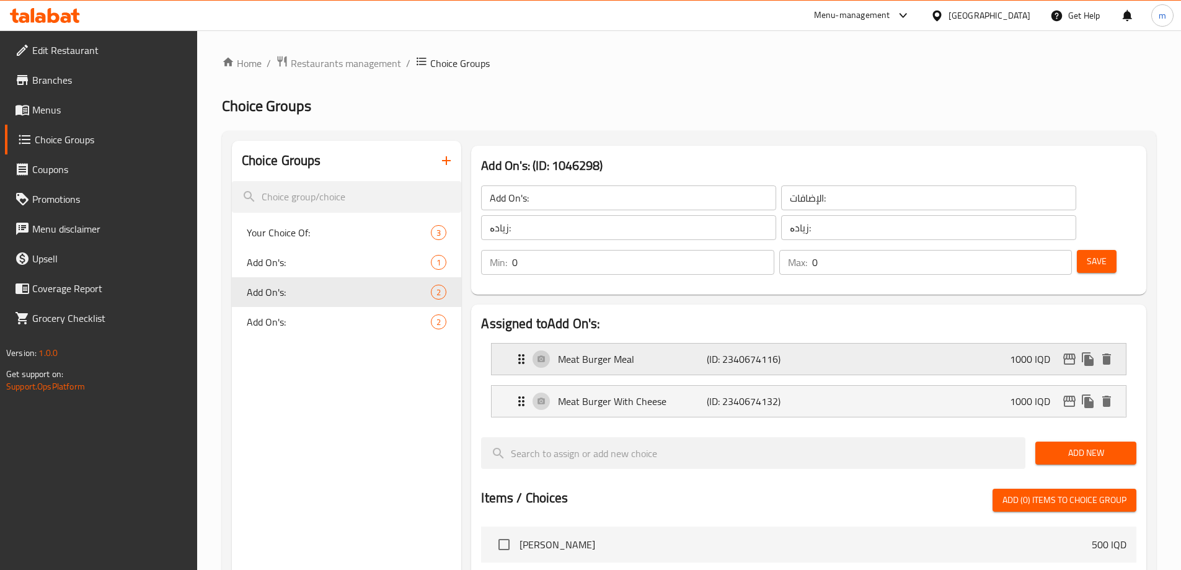
click at [732, 352] on p "(ID: 2340674116)" at bounding box center [756, 359] width 99 height 15
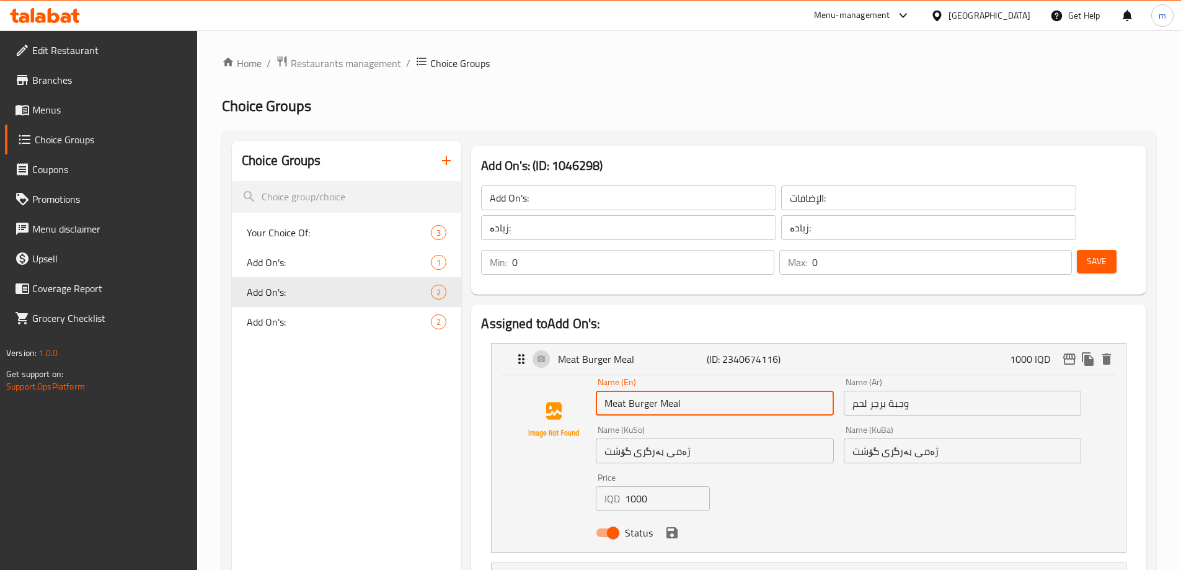
drag, startPoint x: 629, startPoint y: 371, endPoint x: 704, endPoint y: 370, distance: 75.1
click at [704, 391] on input "Meat Burger Meal" at bounding box center [715, 403] width 238 height 25
click at [670, 391] on input "Meat Burger Meal" at bounding box center [715, 403] width 238 height 25
drag, startPoint x: 659, startPoint y: 370, endPoint x: 526, endPoint y: 381, distance: 133.1
click at [526, 381] on div "Name (En) Meat Burger Meal Name (En) Name (Ar) وجبة برجر لحم Name (Ar) Name (Ku…" at bounding box center [809, 461] width 595 height 167
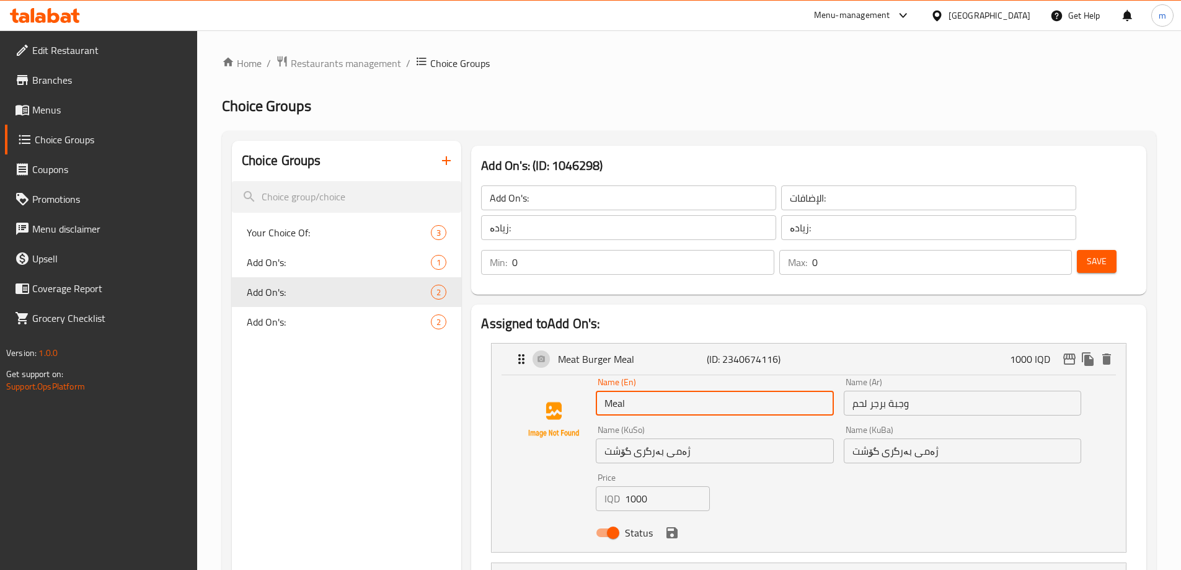
type input "Meal"
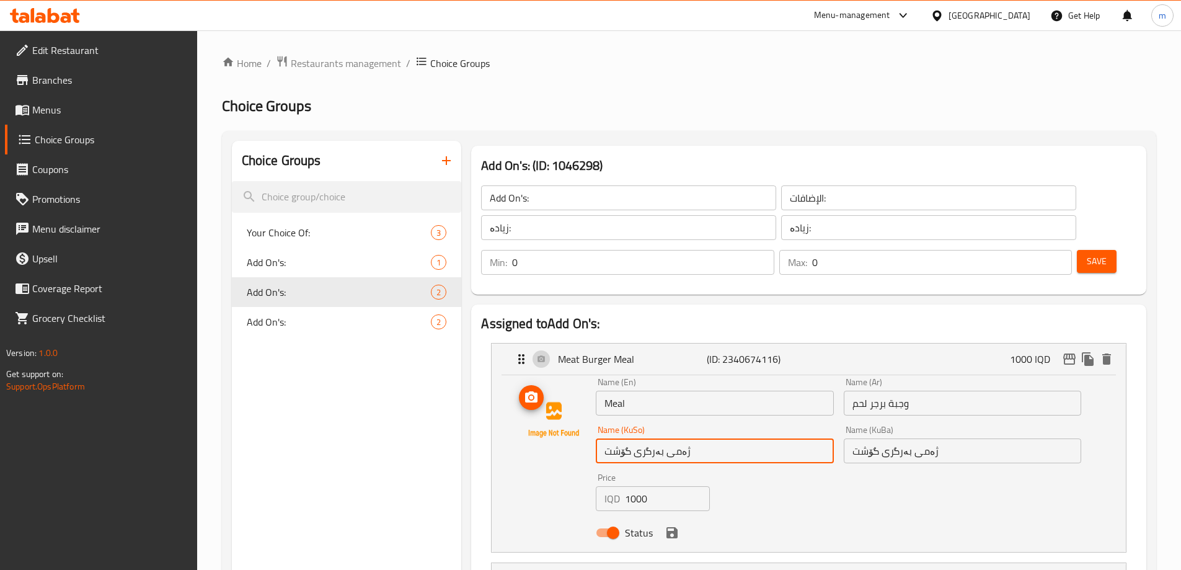
drag, startPoint x: 657, startPoint y: 415, endPoint x: 532, endPoint y: 419, distance: 124.7
click at [532, 419] on div "Name (En) Meal Name (En) Name (Ar) وجبة برجر لحم Name (Ar) Name (KuSo) ژەمی بەر…" at bounding box center [809, 461] width 595 height 167
type input "ژەم"
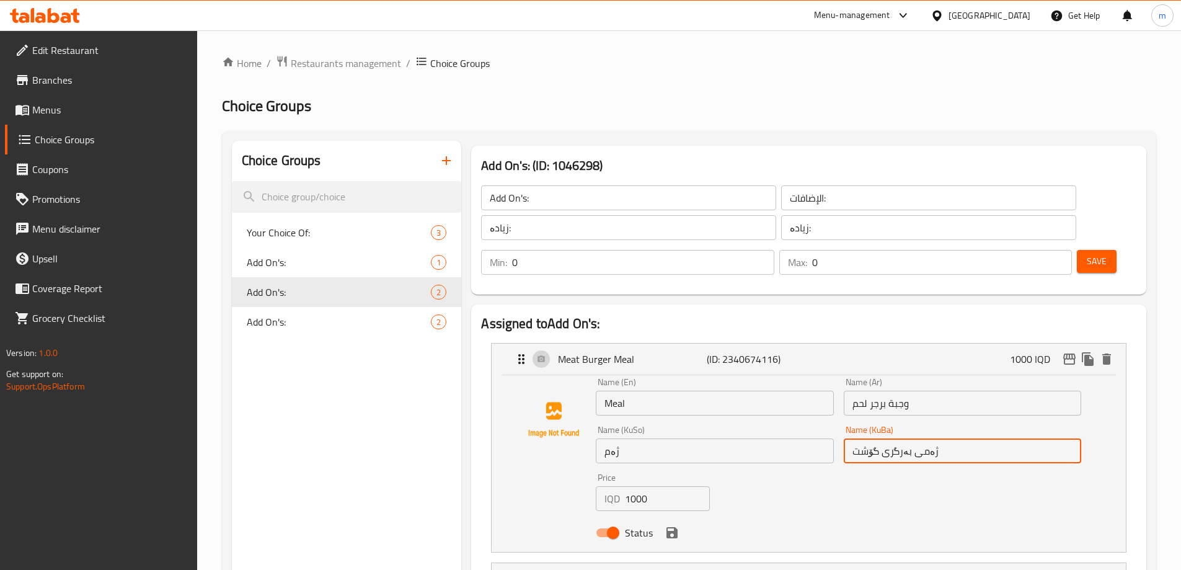
drag, startPoint x: 922, startPoint y: 424, endPoint x: 804, endPoint y: 418, distance: 118.0
click at [804, 418] on div "Name (En) Meal Name (En) Name (Ar) وجبة برجر لحم Name (Ar) Name (KuSo) ژەم Name…" at bounding box center [838, 461] width 495 height 177
type input "ژەم"
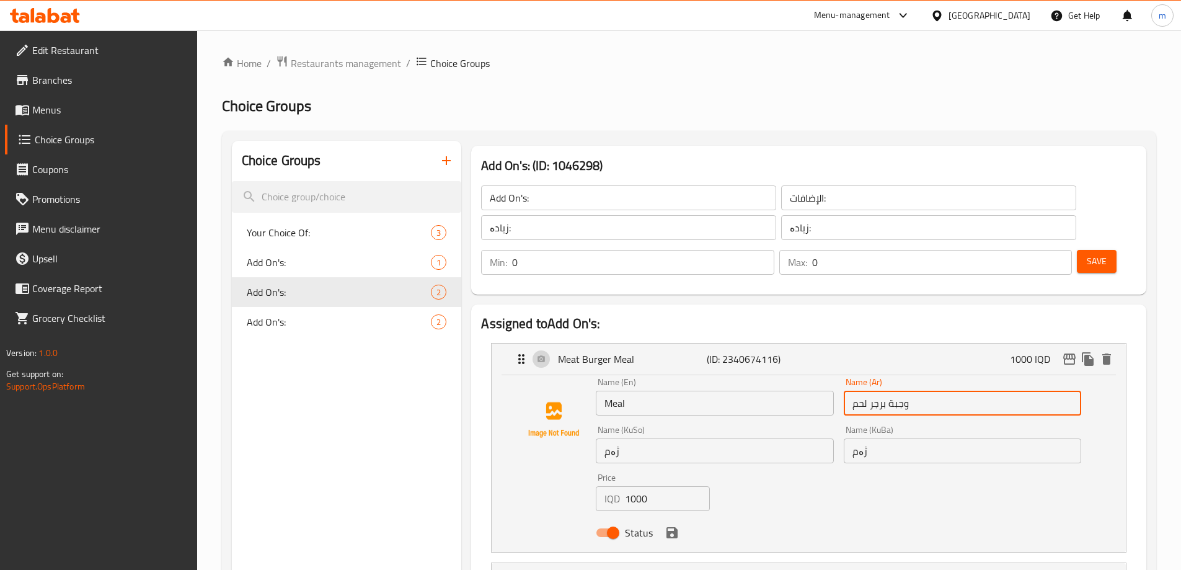
drag, startPoint x: 887, startPoint y: 370, endPoint x: 792, endPoint y: 377, distance: 95.8
click at [792, 377] on div "Name (En) Meal Name (En) Name (Ar) وجبة برجر لحم Name (Ar) Name (KuSo) ژەم Name…" at bounding box center [838, 461] width 495 height 177
click at [670, 527] on icon "save" at bounding box center [672, 532] width 11 height 11
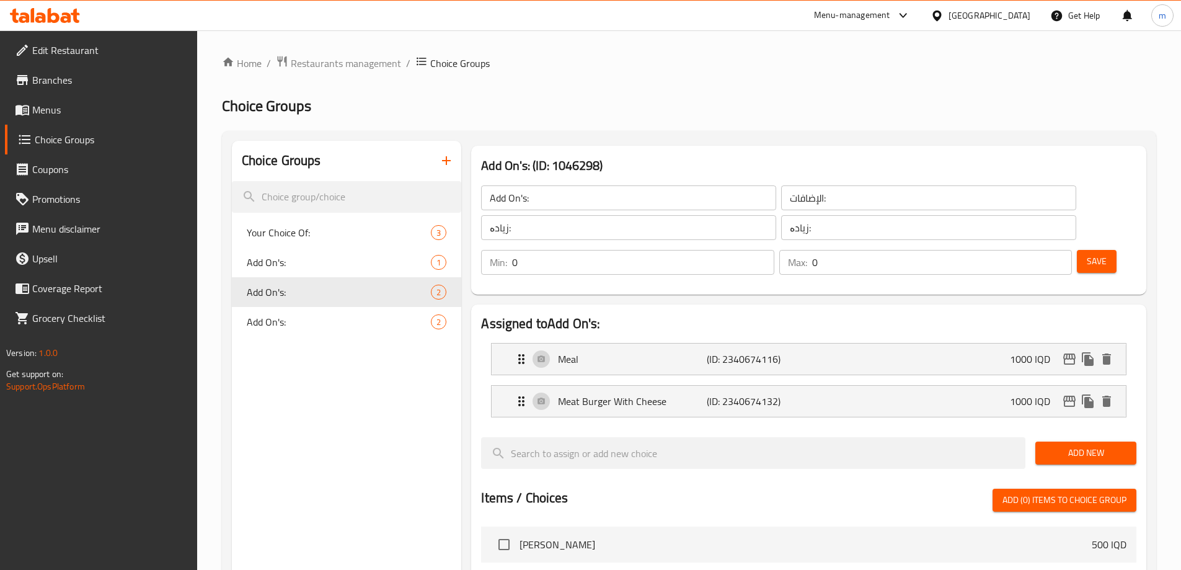
type input "وجبة"
click at [665, 394] on p "Meat Burger With Cheese" at bounding box center [632, 401] width 148 height 15
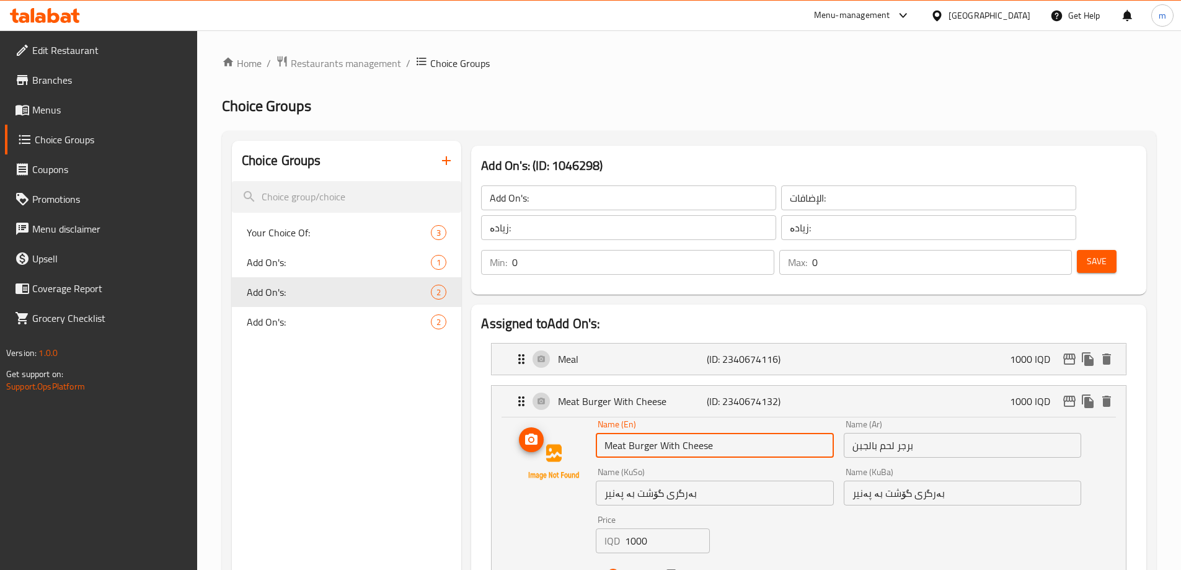
drag, startPoint x: 661, startPoint y: 412, endPoint x: 577, endPoint y: 419, distance: 84.6
click at [577, 420] on div "Name (En) Meat Burger With Cheese Name (En) Name (Ar) برجر لحم بالجبن Name (Ar)…" at bounding box center [809, 503] width 595 height 167
type input "With Cheese"
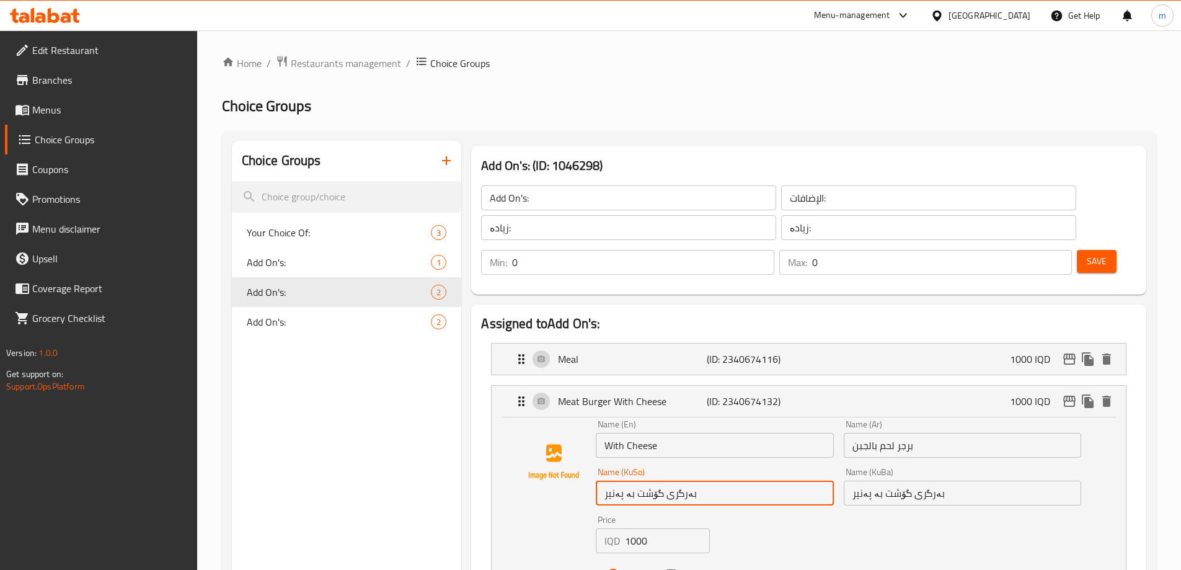
drag, startPoint x: 629, startPoint y: 461, endPoint x: 698, endPoint y: 460, distance: 68.9
click at [698, 481] on input "بەرگری گۆشت بە پەنیر" at bounding box center [715, 493] width 238 height 25
click at [670, 481] on input "بەرگری گۆشت بە پەنیر" at bounding box center [715, 493] width 238 height 25
drag, startPoint x: 630, startPoint y: 458, endPoint x: 732, endPoint y: 456, distance: 101.7
click at [732, 481] on input "بەرگری گۆشت بە پەنیر" at bounding box center [715, 493] width 238 height 25
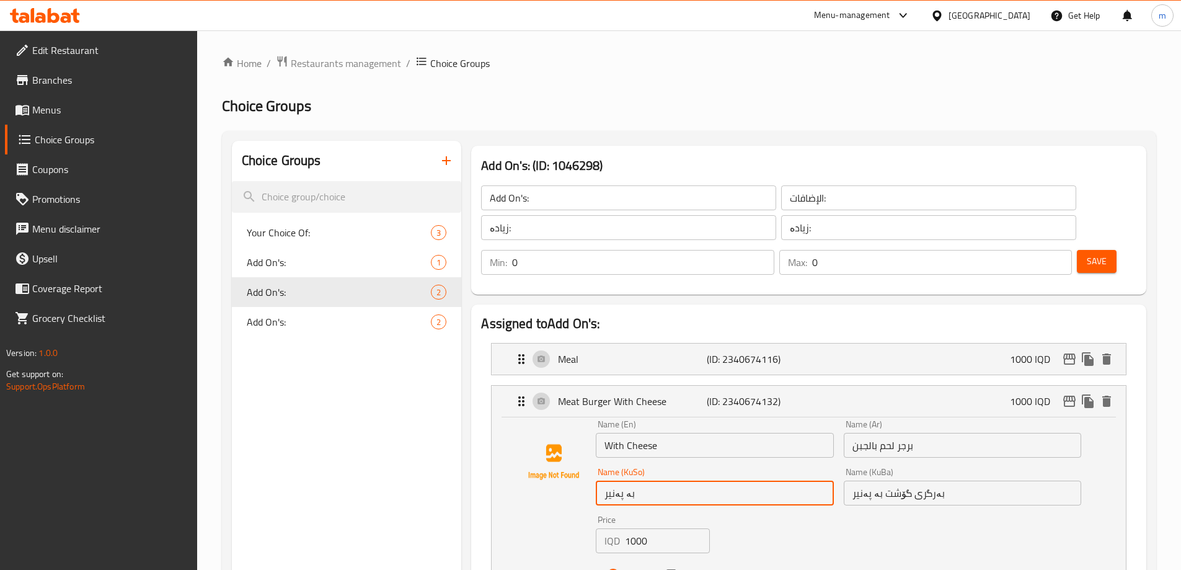
type input "بە پەنیر"
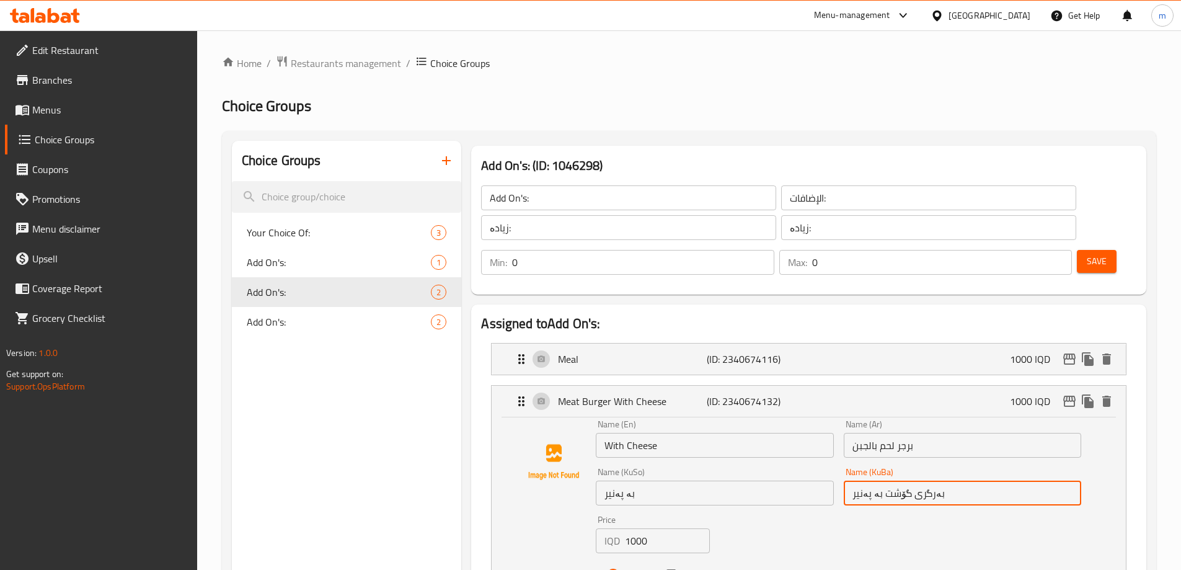
drag, startPoint x: 876, startPoint y: 463, endPoint x: 887, endPoint y: 462, distance: 11.2
click at [887, 481] on input "بەرگری گۆشت بە پەنیر" at bounding box center [963, 493] width 238 height 25
click at [876, 481] on input "بەرگری گۆشت بە پەنیر" at bounding box center [963, 493] width 238 height 25
drag, startPoint x: 879, startPoint y: 459, endPoint x: 984, endPoint y: 461, distance: 104.8
click at [984, 481] on input "بەرگری گۆشت بە پەنیر" at bounding box center [963, 493] width 238 height 25
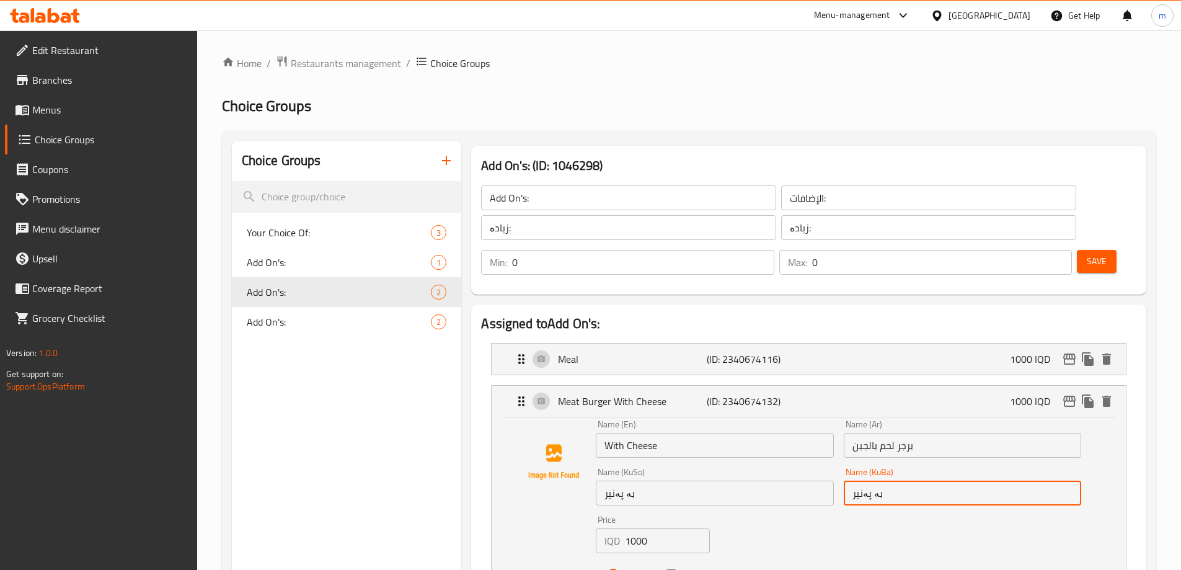
type input "بە پەنیر"
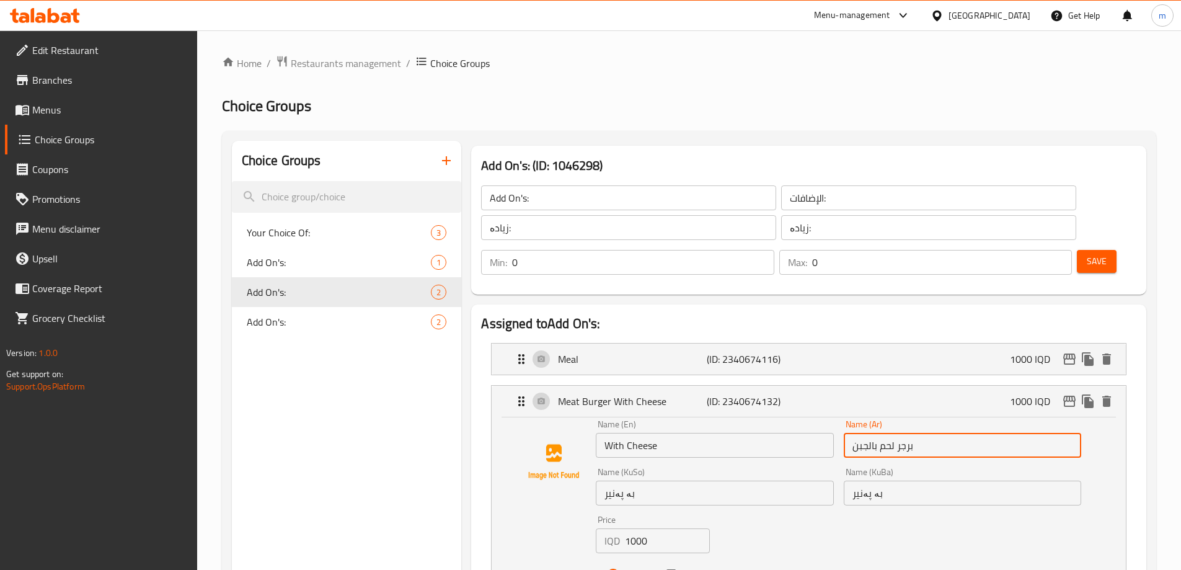
drag, startPoint x: 880, startPoint y: 412, endPoint x: 946, endPoint y: 412, distance: 65.7
click at [946, 433] on input "برجر لحم بالجبن" at bounding box center [963, 445] width 238 height 25
click at [670, 569] on icon "save" at bounding box center [672, 574] width 11 height 11
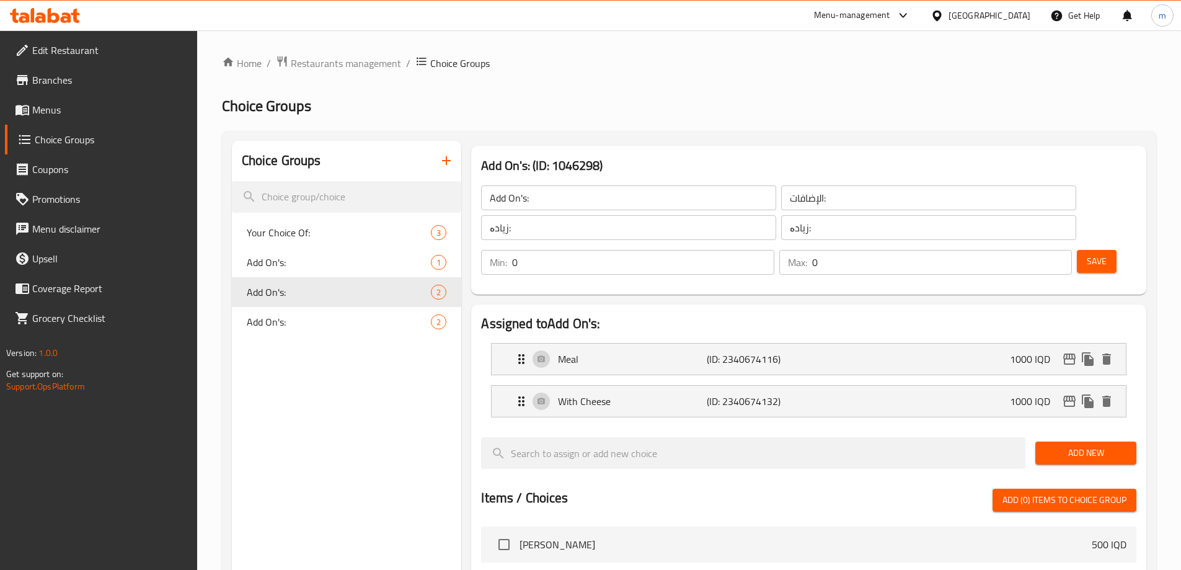
type input "بالجبن"
click at [1087, 254] on span "Save" at bounding box center [1097, 262] width 20 height 16
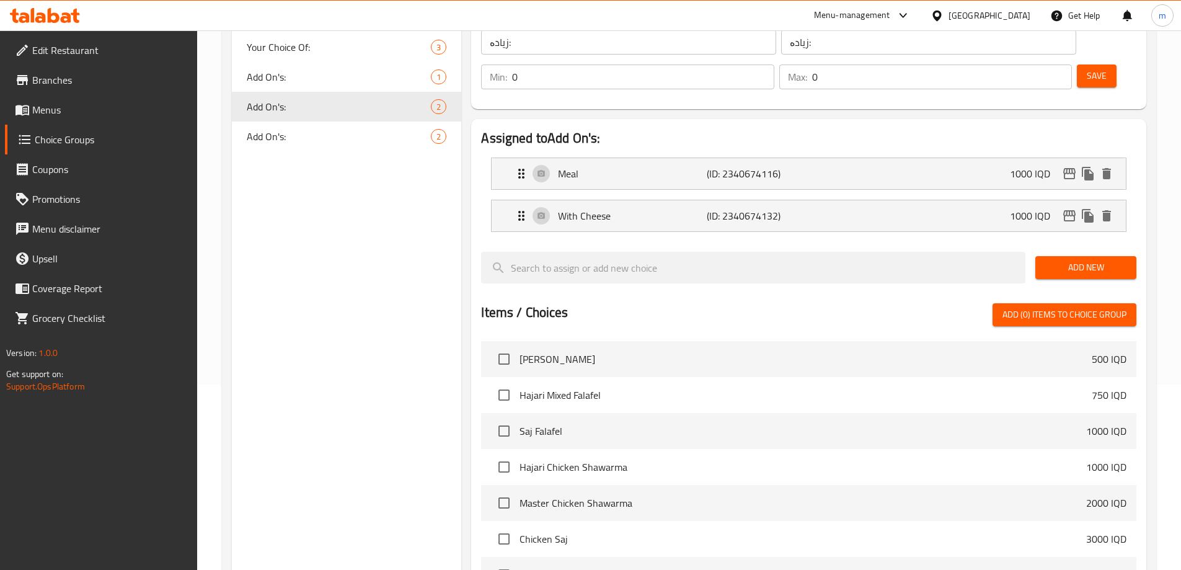
scroll to position [105, 0]
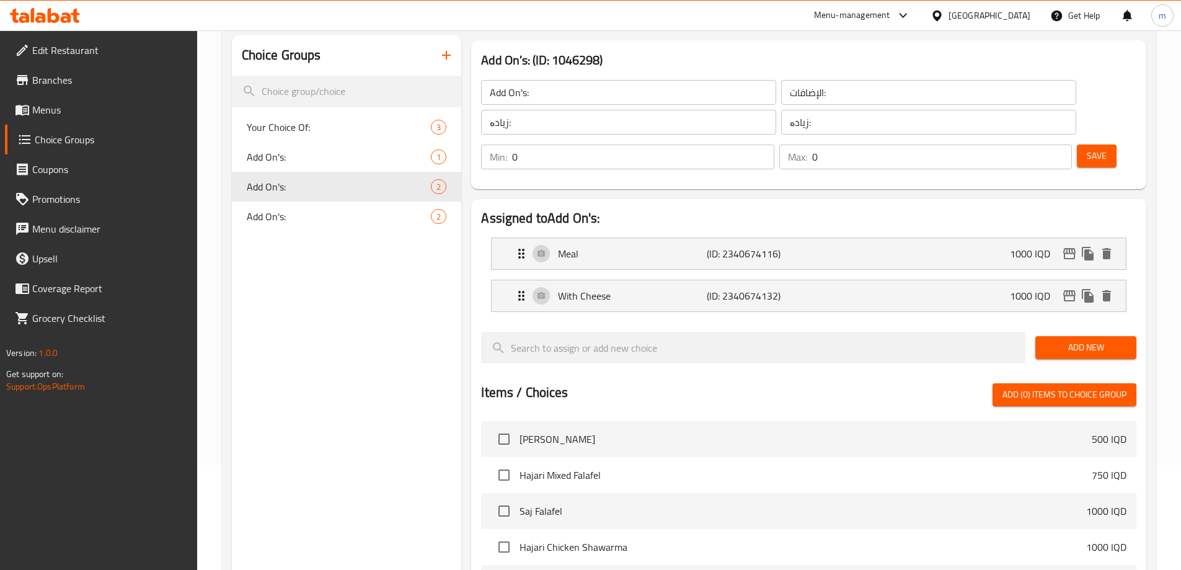
click at [1087, 148] on span "Save" at bounding box center [1097, 156] width 20 height 16
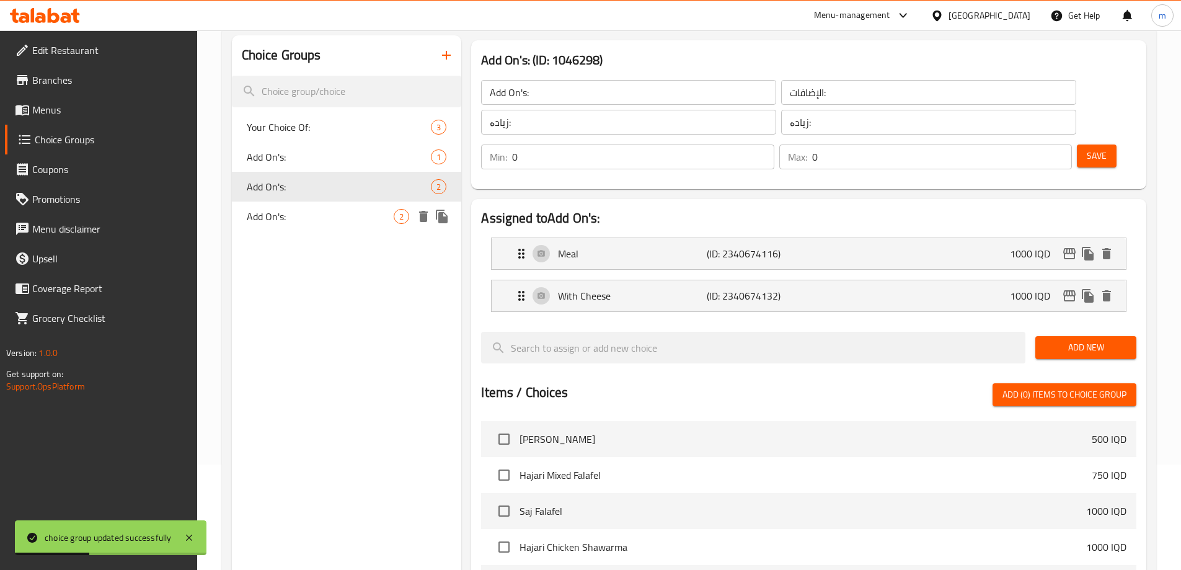
click at [296, 209] on span "Add On's:" at bounding box center [321, 216] width 148 height 15
type input "Add On's:"
type input "زیادە:"
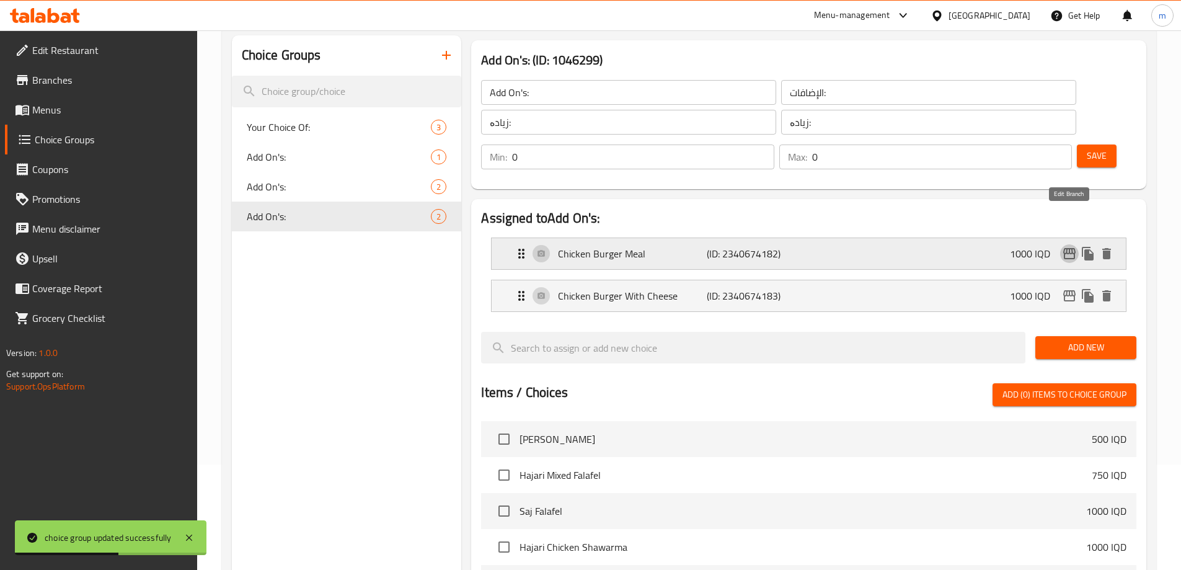
click at [1065, 248] on icon "edit" at bounding box center [1070, 253] width 12 height 11
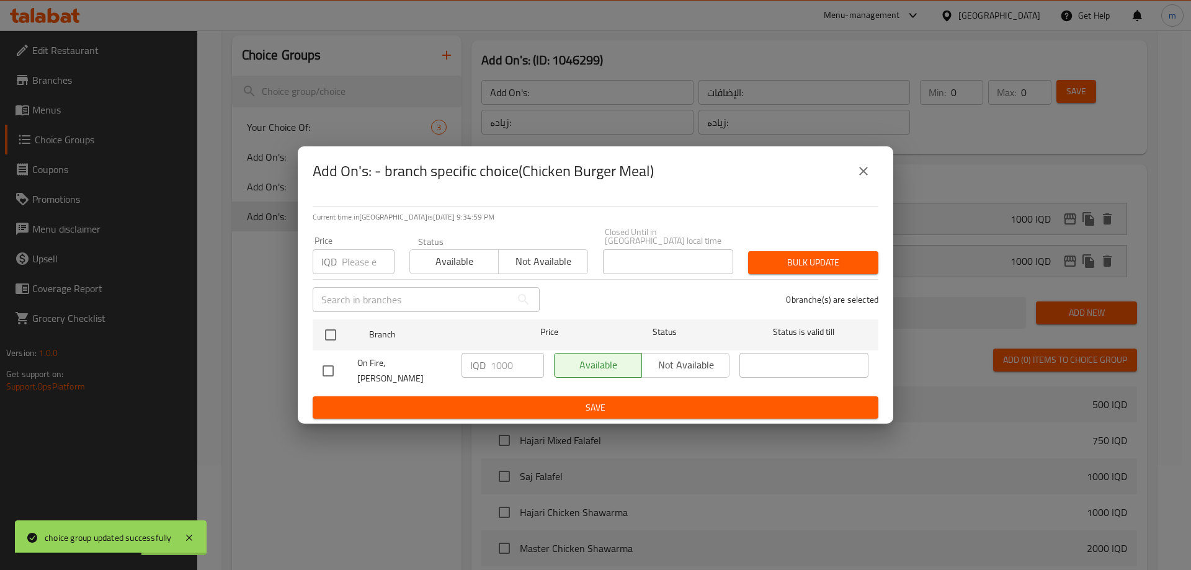
click at [870, 174] on button "close" at bounding box center [863, 171] width 30 height 30
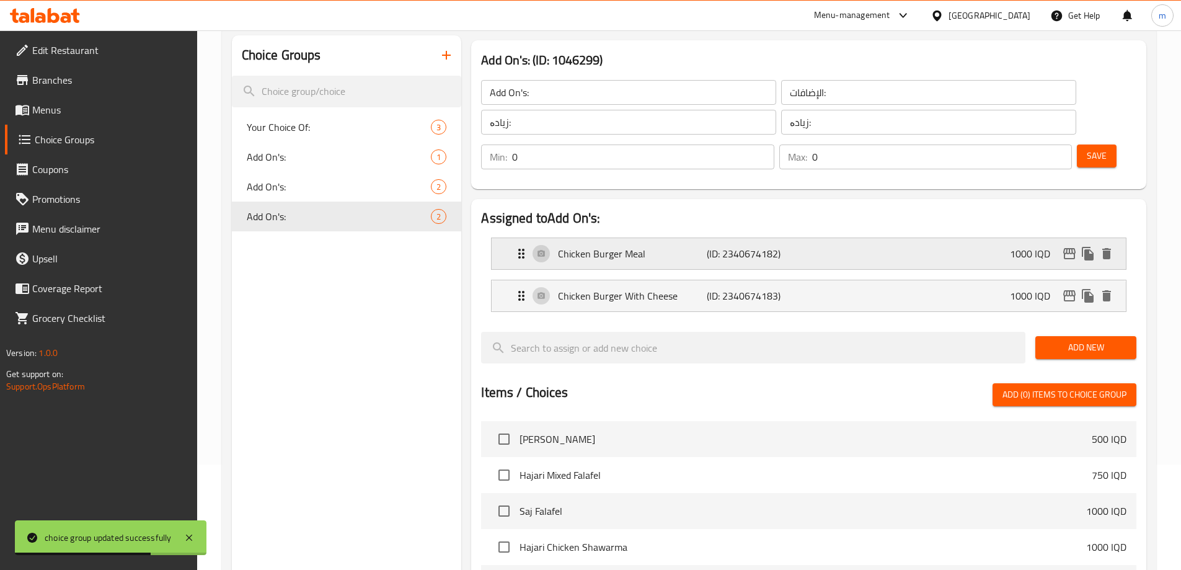
click at [833, 238] on div "Chicken Burger Meal (ID: 2340674182) 1000 IQD" at bounding box center [812, 253] width 597 height 31
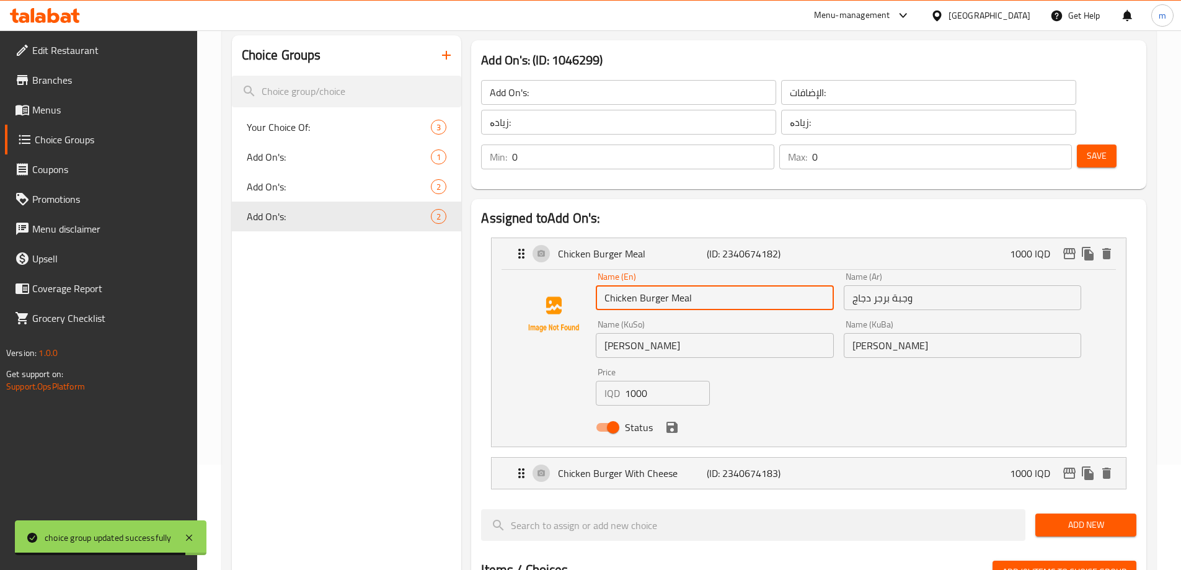
click at [674, 285] on input "Chicken Burger Meal" at bounding box center [715, 297] width 238 height 25
drag, startPoint x: 670, startPoint y: 264, endPoint x: 556, endPoint y: 262, distance: 114.8
click at [556, 272] on div "Name (En) Chicken Burger Meal Name (En) Name (Ar) وجبة برجر دجاج Name (Ar) Name…" at bounding box center [809, 355] width 595 height 167
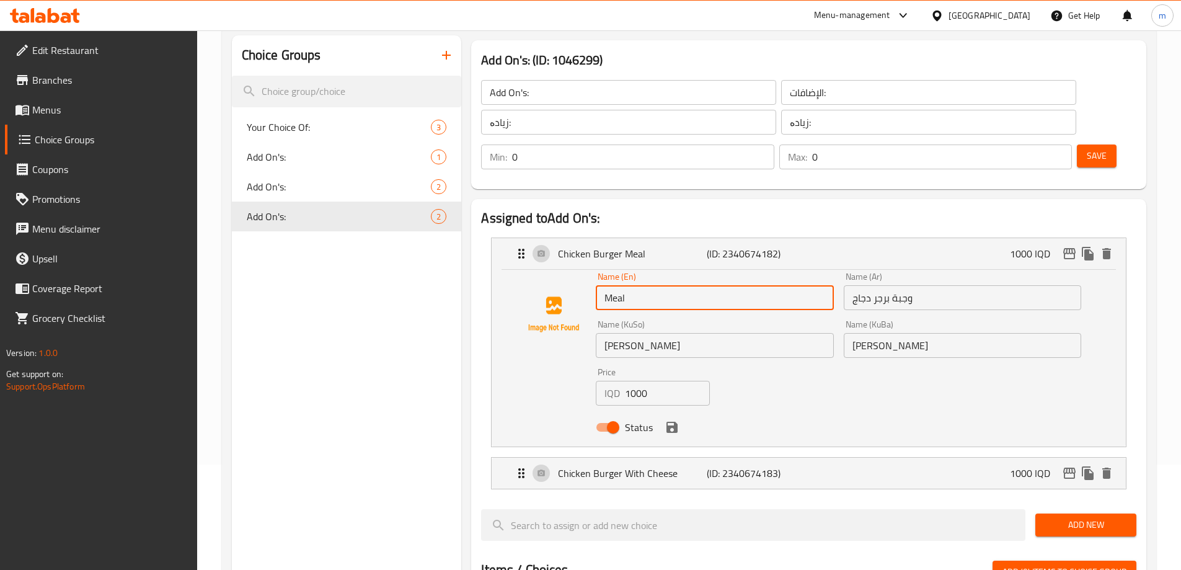
type input "Meal"
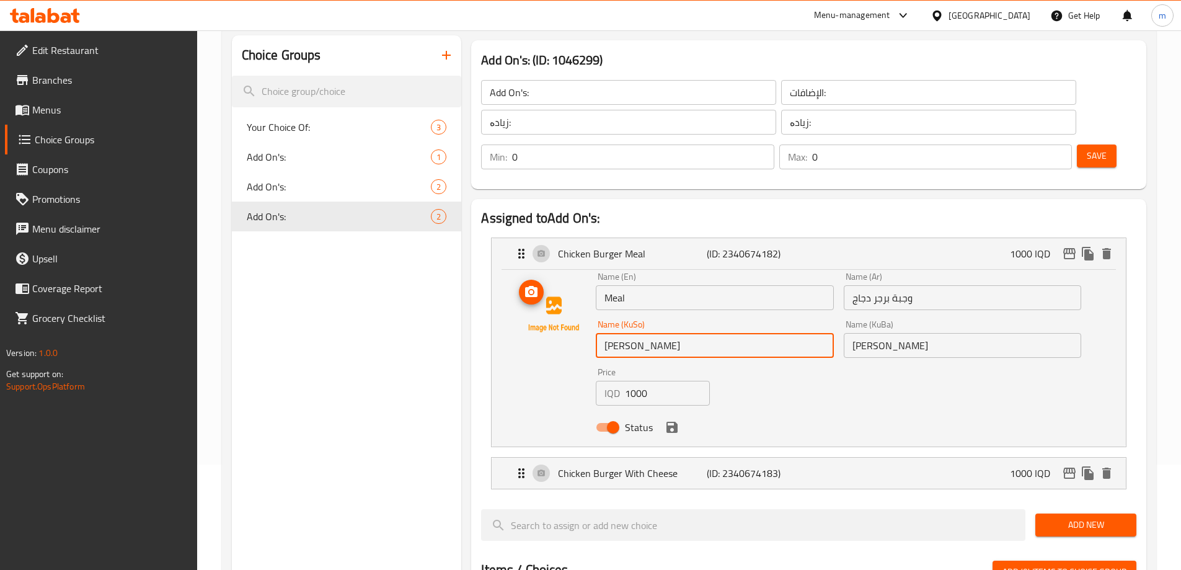
drag, startPoint x: 674, startPoint y: 313, endPoint x: 565, endPoint y: 309, distance: 109.2
click at [565, 309] on div "Name (En) Meal Name (En) Name (Ar) وجبة برجر دجاج Name (Ar) Name (KuSo) ژەمی بە…" at bounding box center [809, 355] width 595 height 167
type input "ژەم"
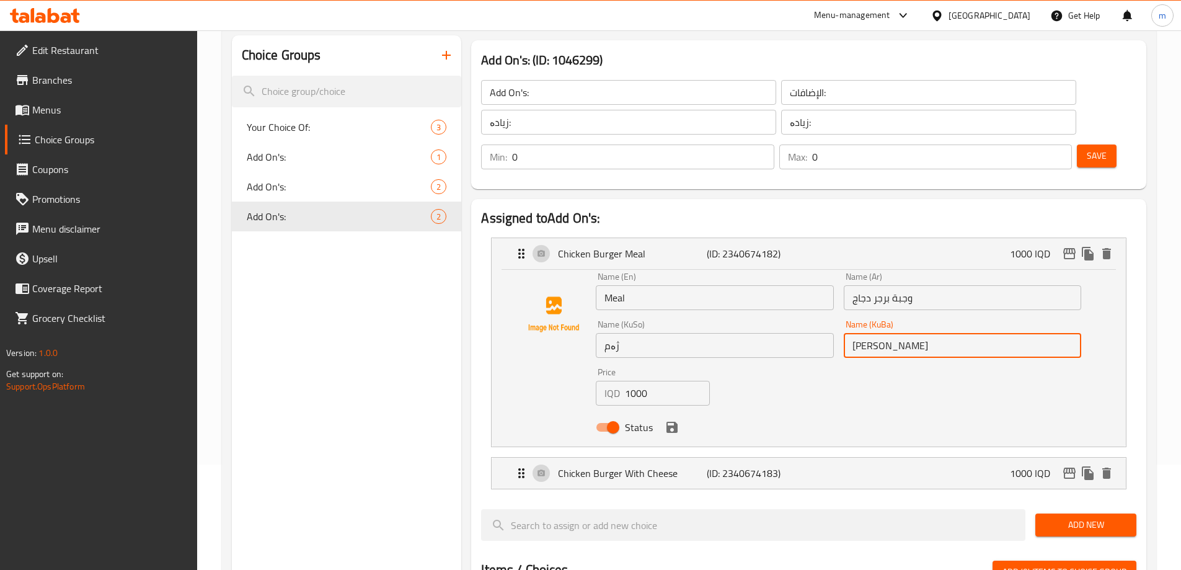
drag, startPoint x: 922, startPoint y: 313, endPoint x: 839, endPoint y: 316, distance: 82.5
click at [839, 316] on div "Name (KuBa) ژەمی بەرگری مریشک Name (KuBa)" at bounding box center [962, 339] width 247 height 48
type input "ژەم"
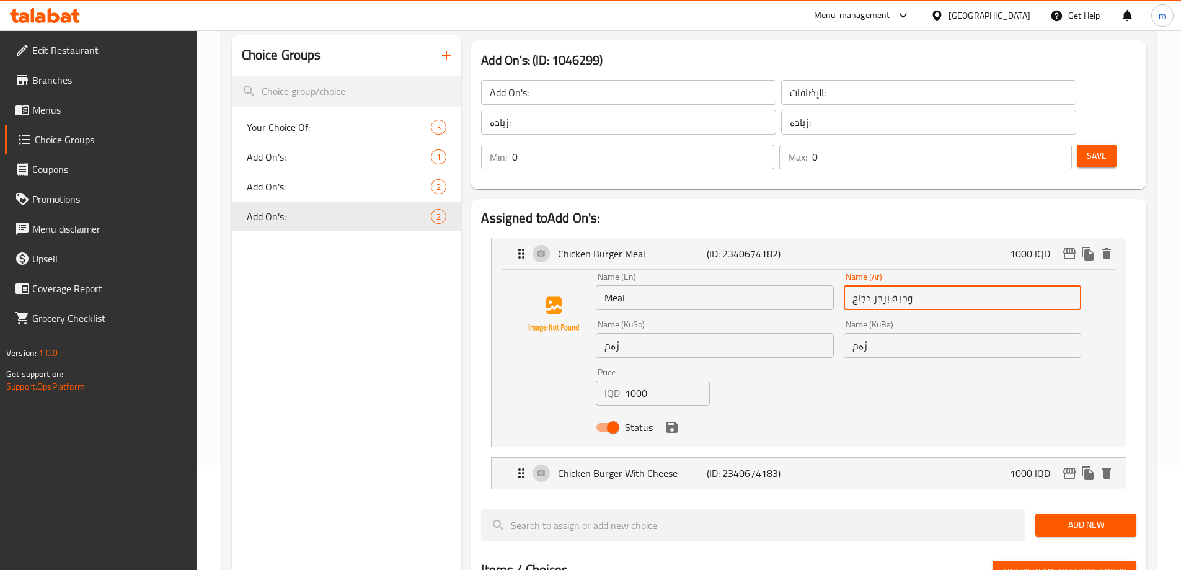
drag, startPoint x: 891, startPoint y: 264, endPoint x: 823, endPoint y: 265, distance: 68.2
click at [823, 267] on div "Name (En) Meal Name (En) Name (Ar) وجبة برجر دجاج Name (Ar) Name (KuSo) ژەم Nam…" at bounding box center [838, 355] width 495 height 177
click at [674, 422] on icon "save" at bounding box center [672, 427] width 11 height 11
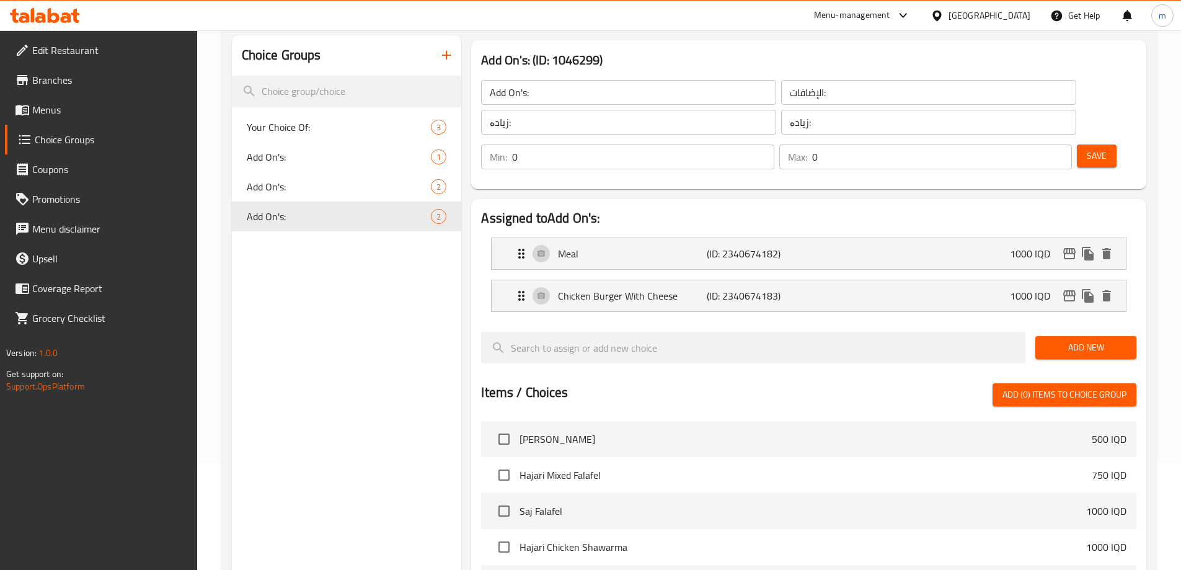
type input "وجبة"
click at [1087, 148] on span "Save" at bounding box center [1097, 156] width 20 height 16
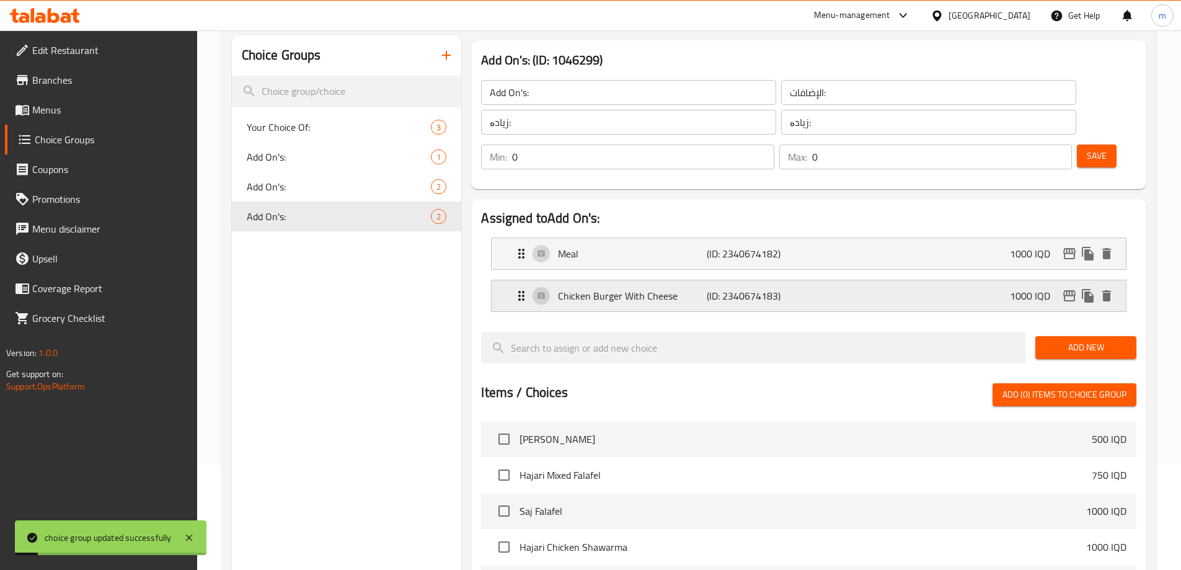
click at [615, 288] on p "Chicken Burger With Cheese" at bounding box center [632, 295] width 148 height 15
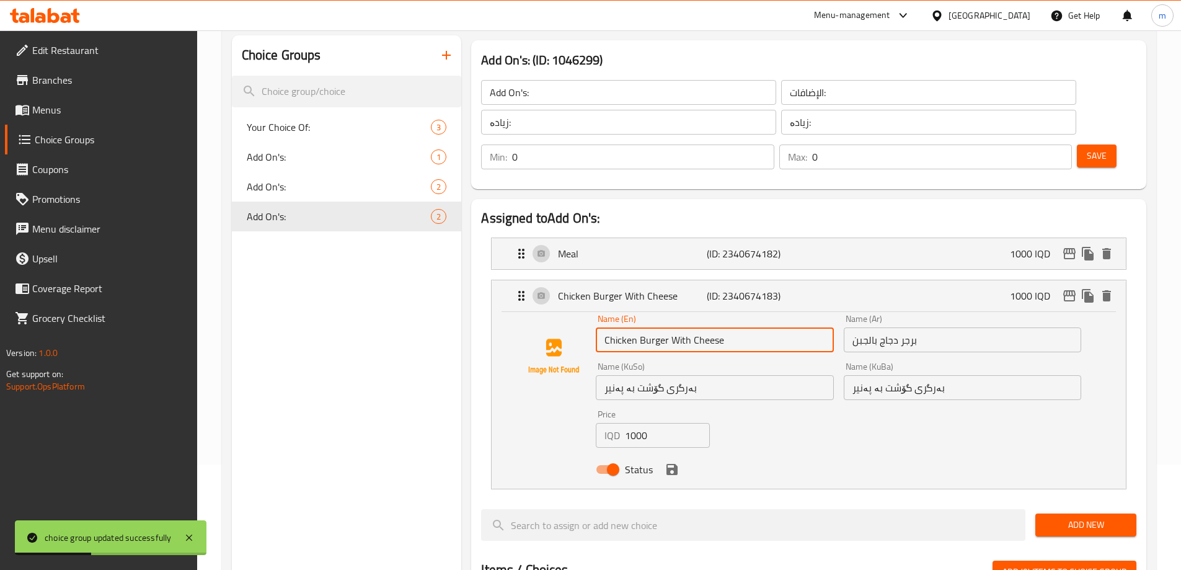
drag, startPoint x: 670, startPoint y: 306, endPoint x: 593, endPoint y: 303, distance: 77.6
click at [593, 314] on div "Name (En) Chicken Burger With Cheese Name (En) Name (Ar) برجر دجاج بالجبن Name …" at bounding box center [809, 397] width 595 height 167
type input "With Cheese"
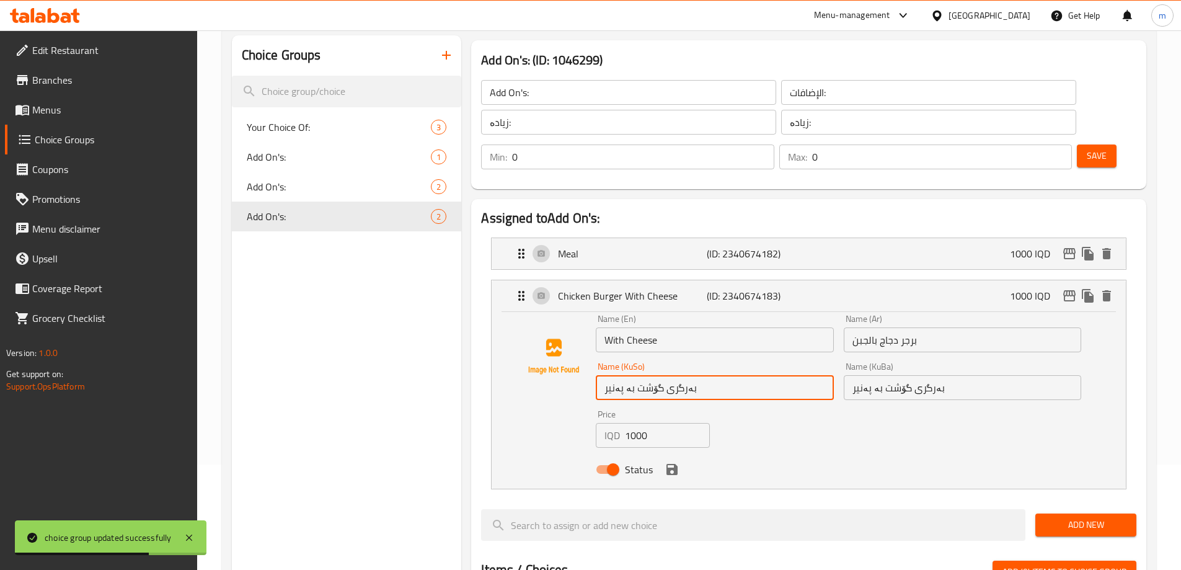
drag, startPoint x: 638, startPoint y: 352, endPoint x: 782, endPoint y: 360, distance: 144.7
click at [782, 375] on input "بەرگری گۆشت بە پەنیر" at bounding box center [715, 387] width 238 height 25
type input "بە پەنیر"
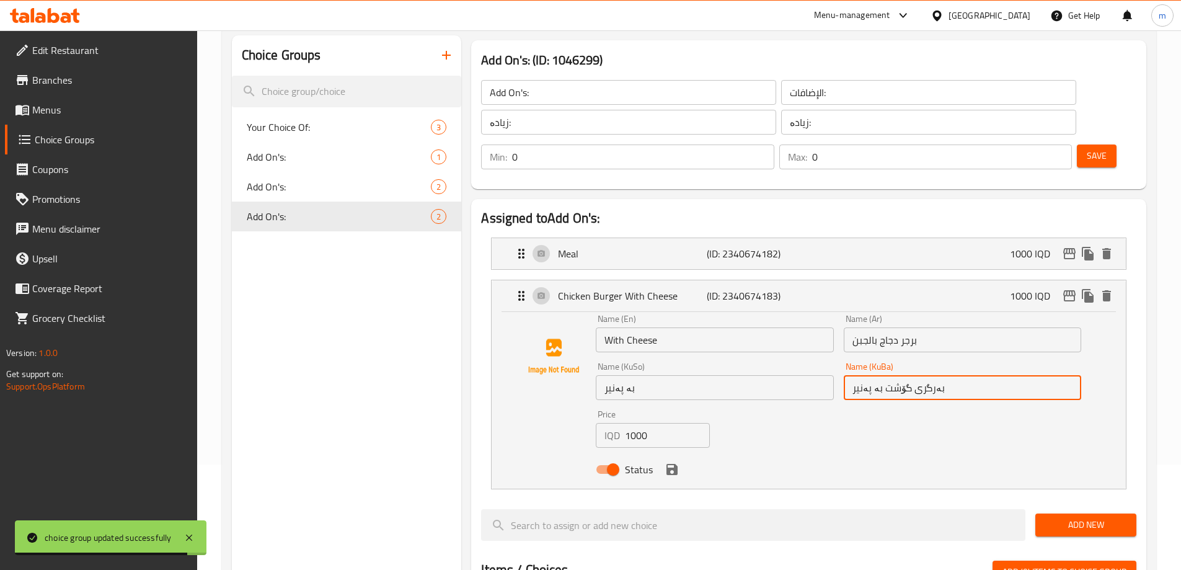
drag, startPoint x: 879, startPoint y: 353, endPoint x: 966, endPoint y: 340, distance: 87.8
click at [971, 375] on input "بەرگری گۆشت بە پەنیر" at bounding box center [963, 387] width 238 height 25
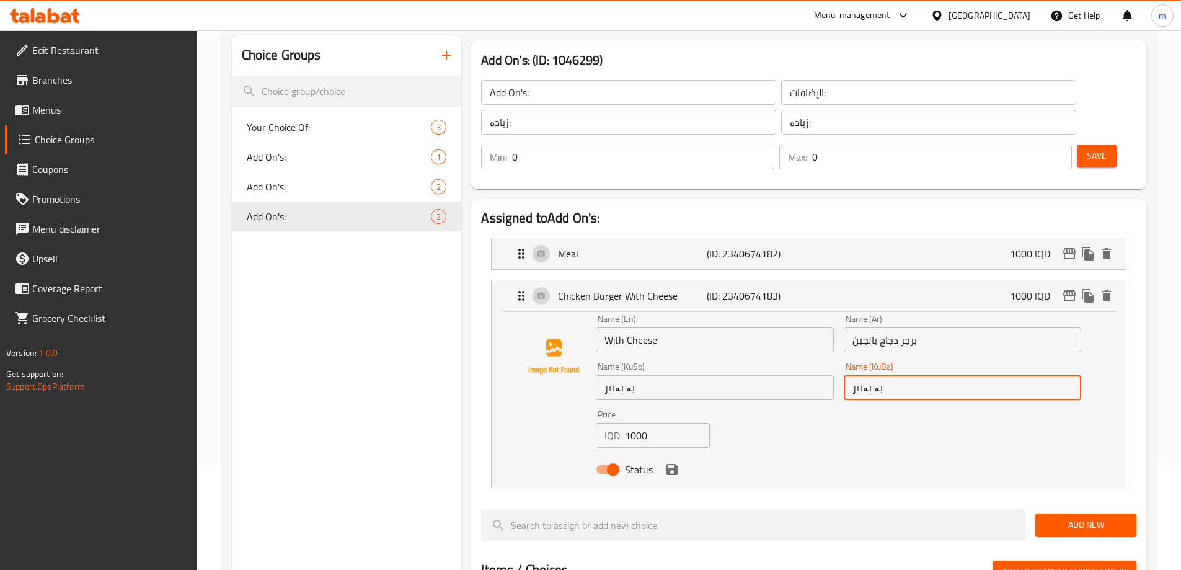
type input "بە پەنیر"
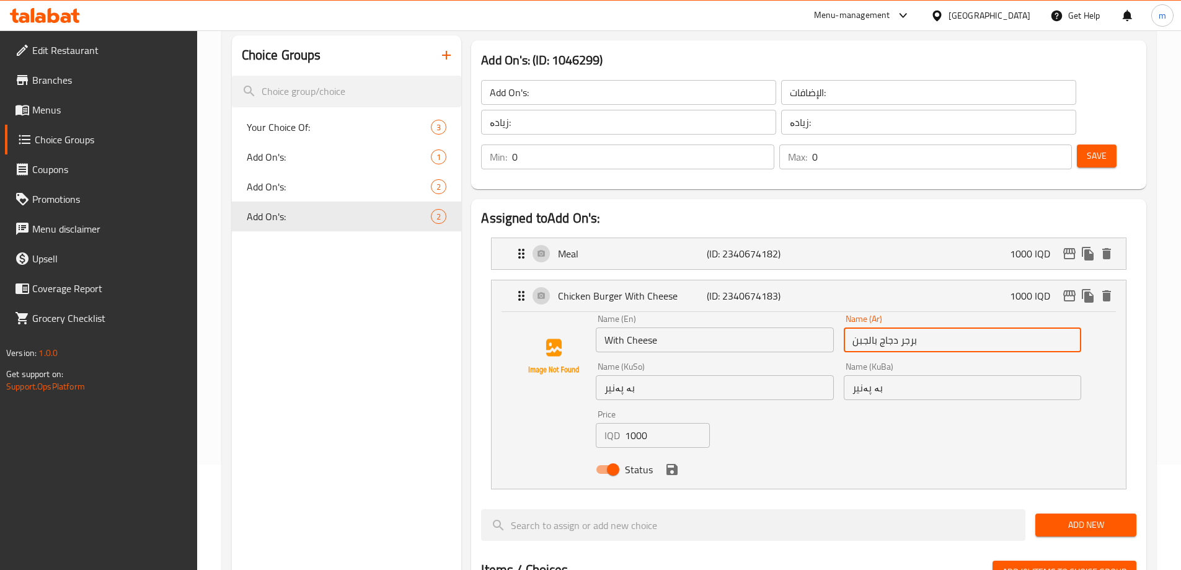
drag, startPoint x: 881, startPoint y: 303, endPoint x: 948, endPoint y: 316, distance: 68.7
click at [951, 327] on input "برجر دجاج بالجبن" at bounding box center [963, 339] width 238 height 25
click at [673, 464] on icon "save" at bounding box center [672, 469] width 11 height 11
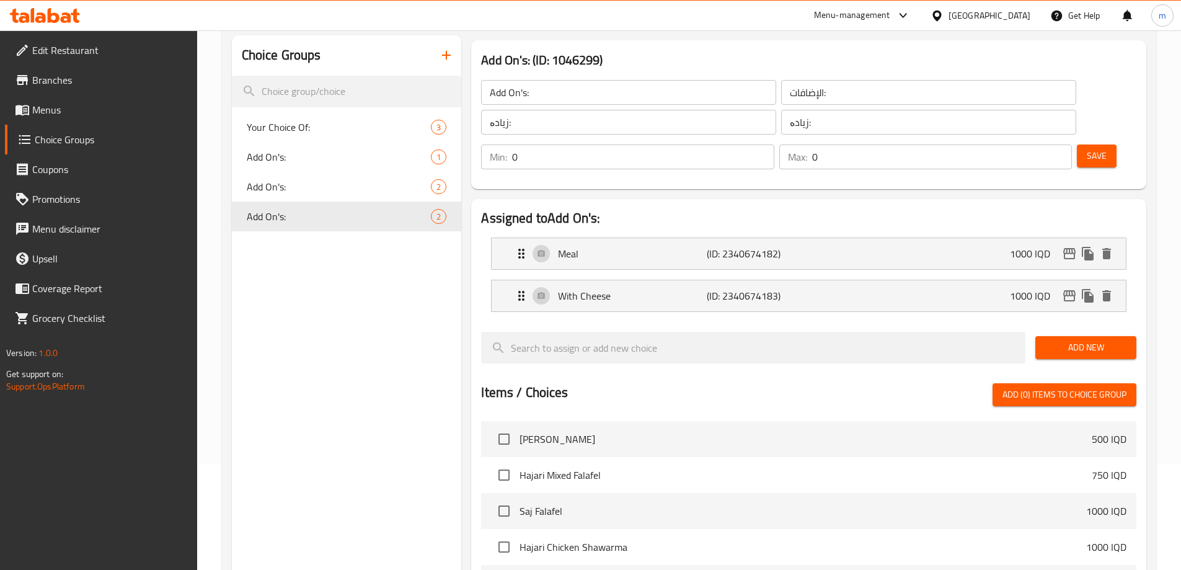
type input "بالجبن"
click at [1089, 144] on button "Save" at bounding box center [1097, 155] width 40 height 23
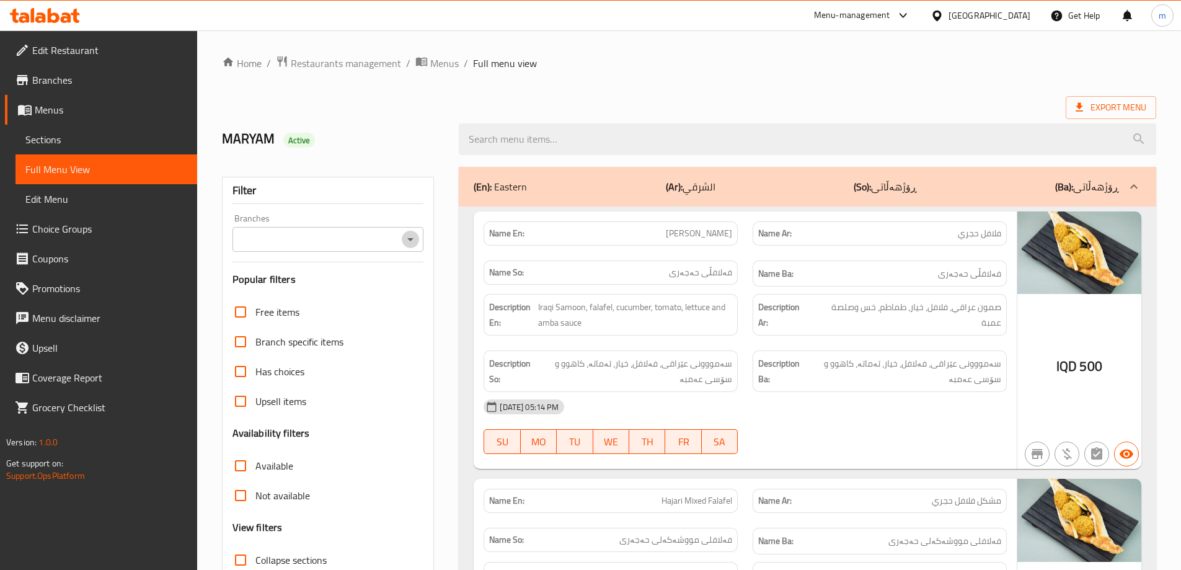
click at [407, 237] on icon "Open" at bounding box center [410, 239] width 15 height 15
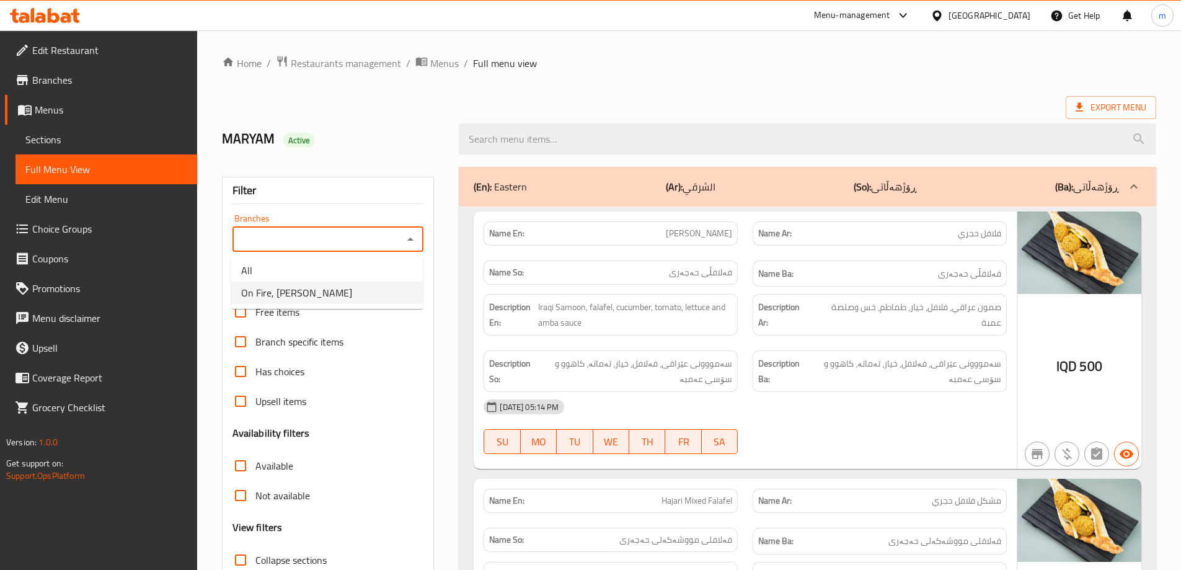
click at [303, 292] on span "On Fire, [PERSON_NAME]" at bounding box center [296, 292] width 111 height 15
type input "On Fire, [PERSON_NAME]"
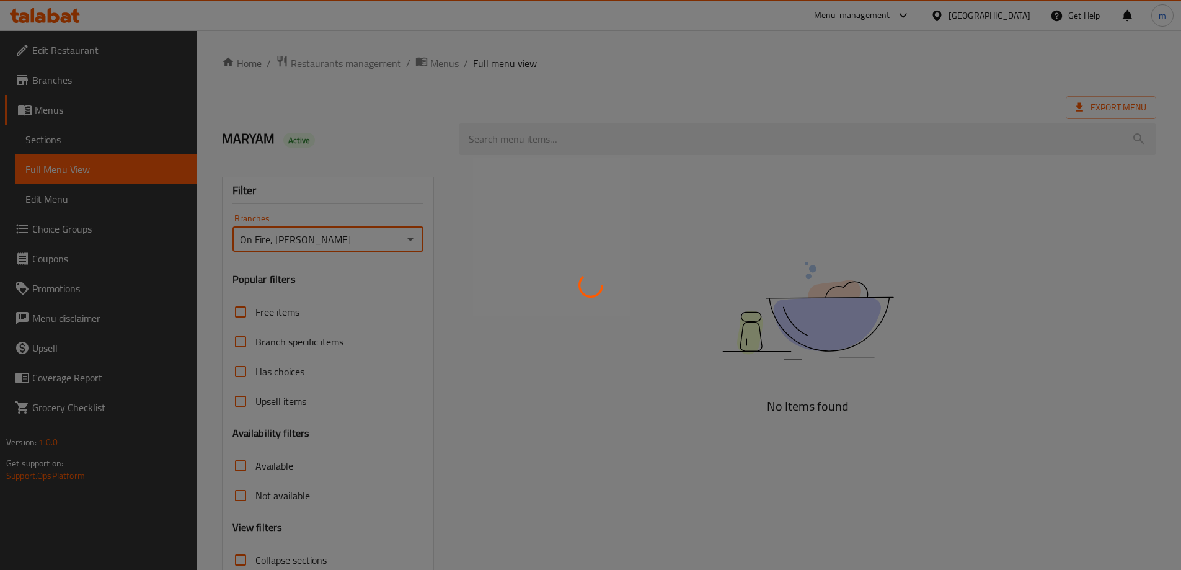
click at [357, 193] on div at bounding box center [590, 285] width 1181 height 570
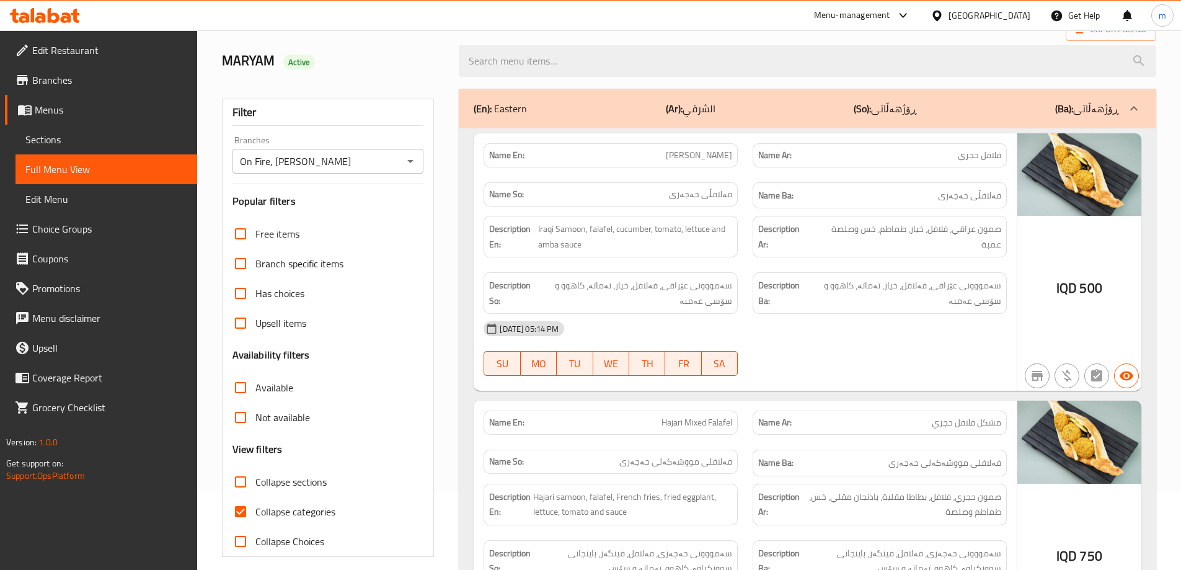
scroll to position [290, 0]
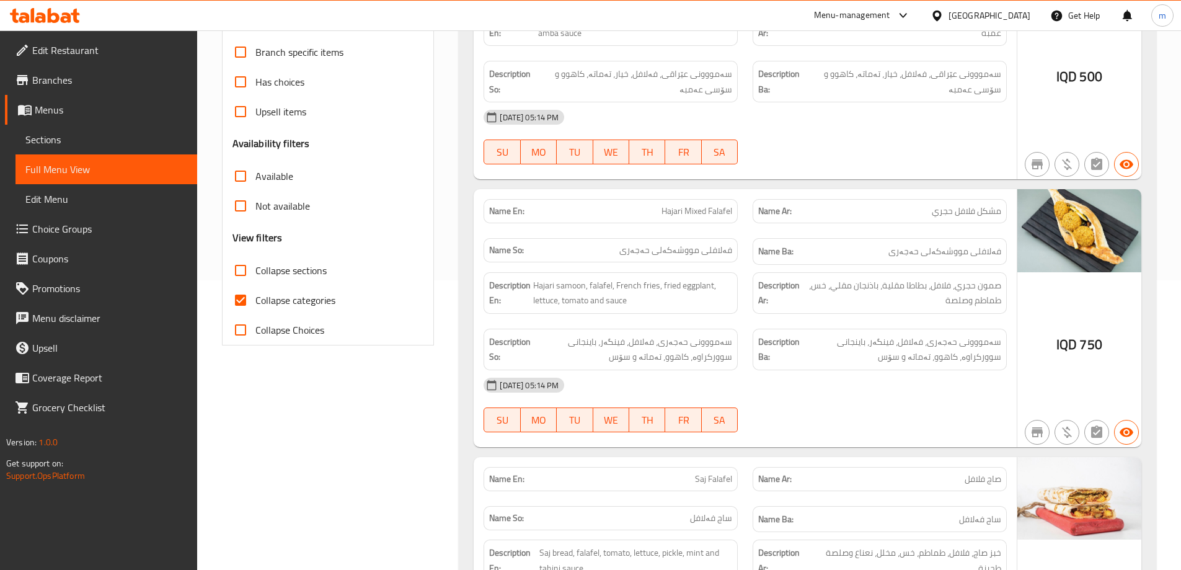
click at [301, 302] on span "Collapse categories" at bounding box center [295, 300] width 80 height 15
click at [255, 302] on input "Collapse categories" at bounding box center [241, 300] width 30 height 30
checkbox input "false"
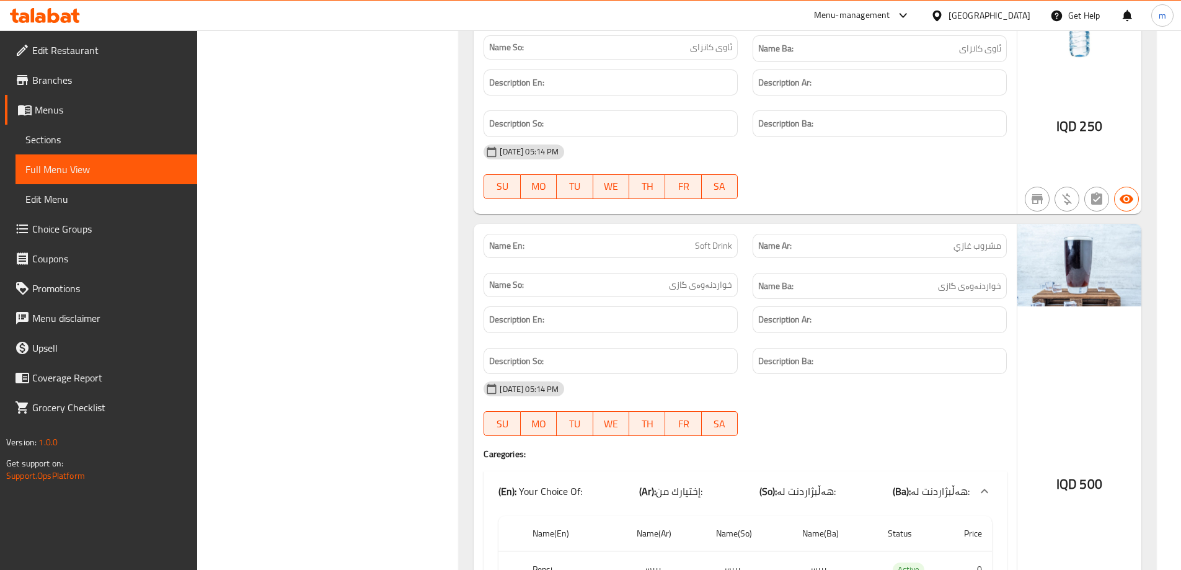
scroll to position [6105, 0]
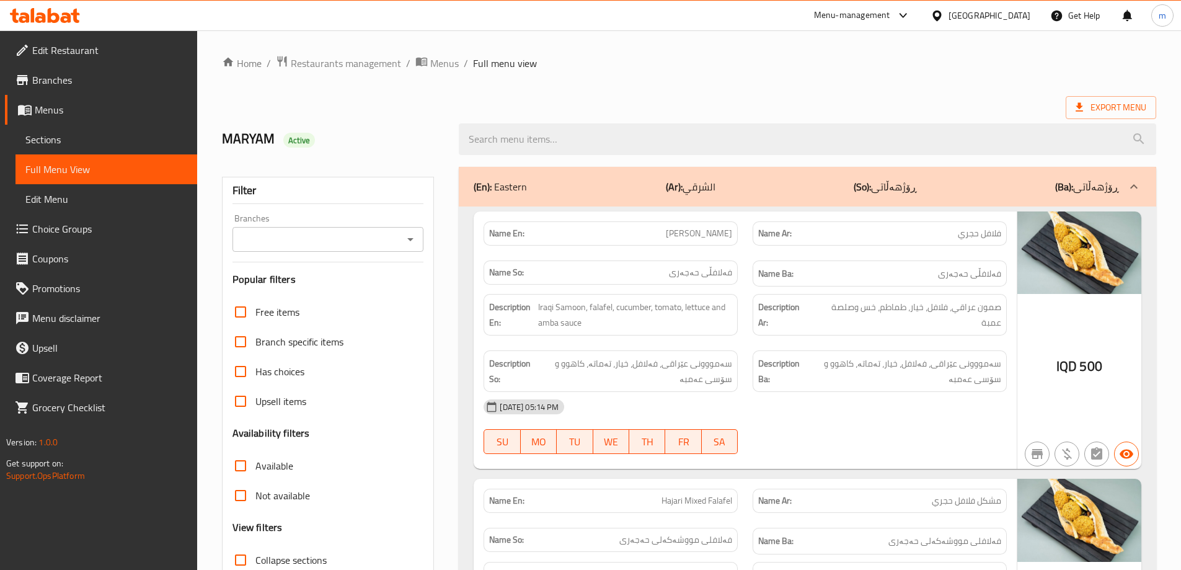
click at [404, 237] on icon "Open" at bounding box center [410, 239] width 15 height 15
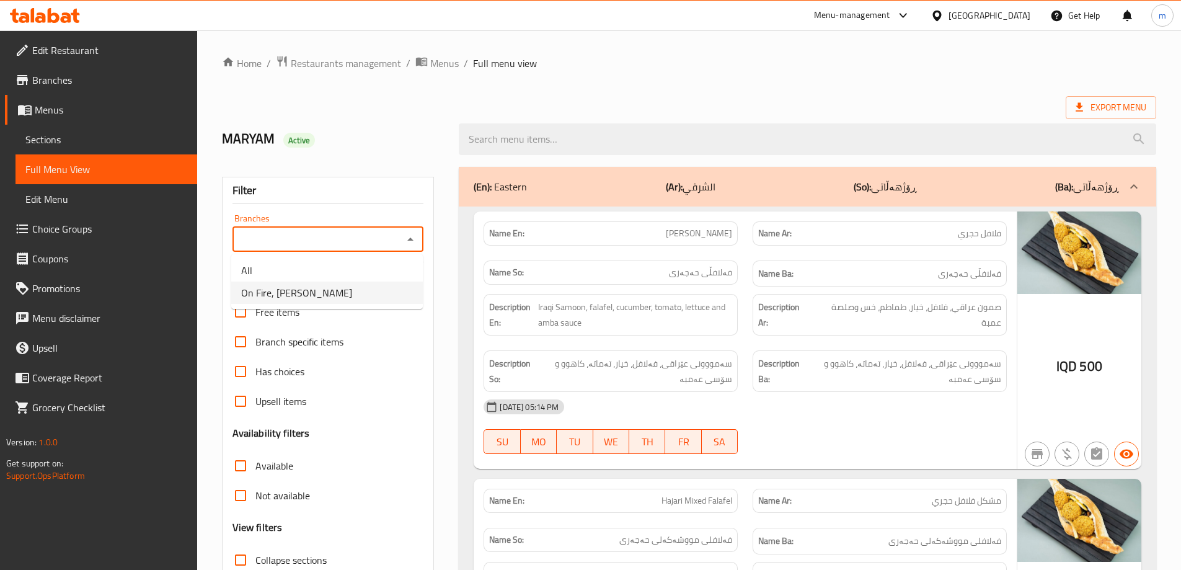
click at [350, 290] on li "On Fire, [PERSON_NAME]" at bounding box center [327, 293] width 192 height 22
type input "On Fire, [PERSON_NAME]"
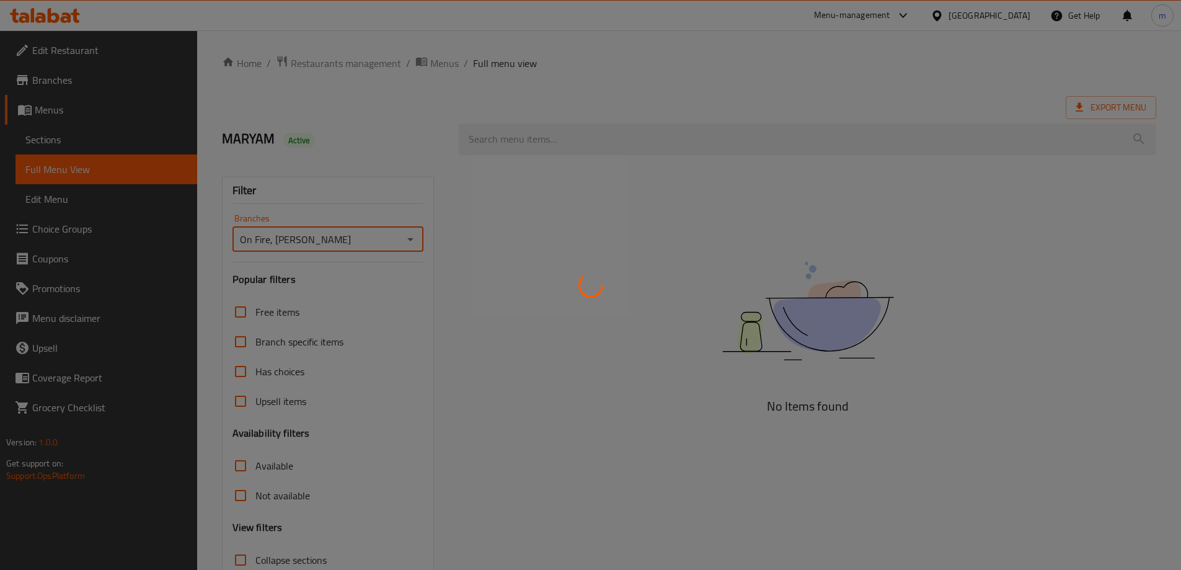
click at [404, 179] on div at bounding box center [590, 285] width 1181 height 570
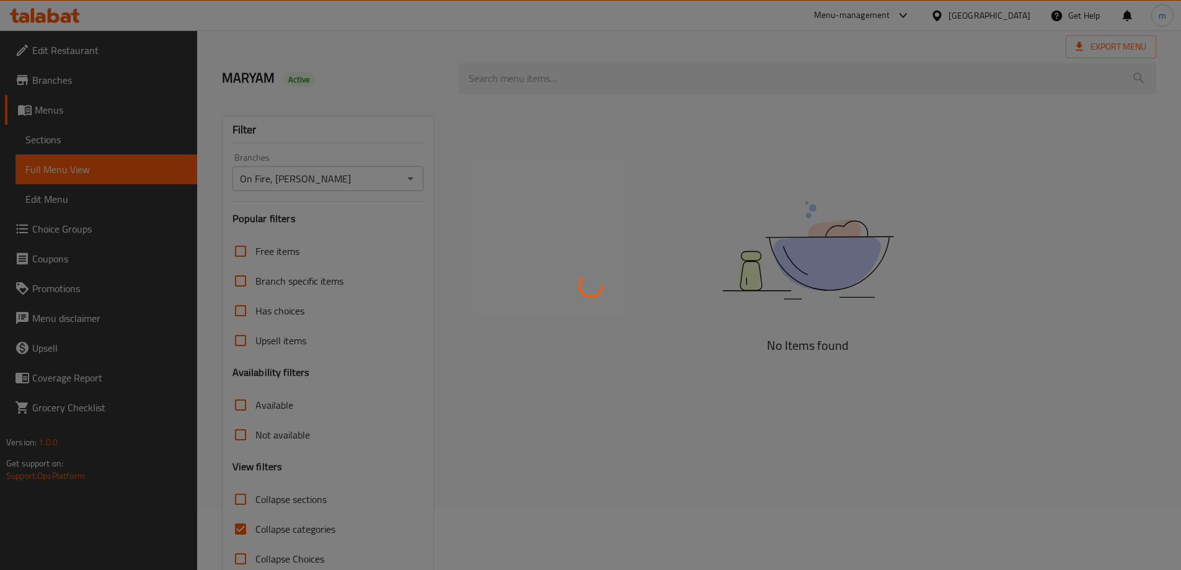
scroll to position [90, 0]
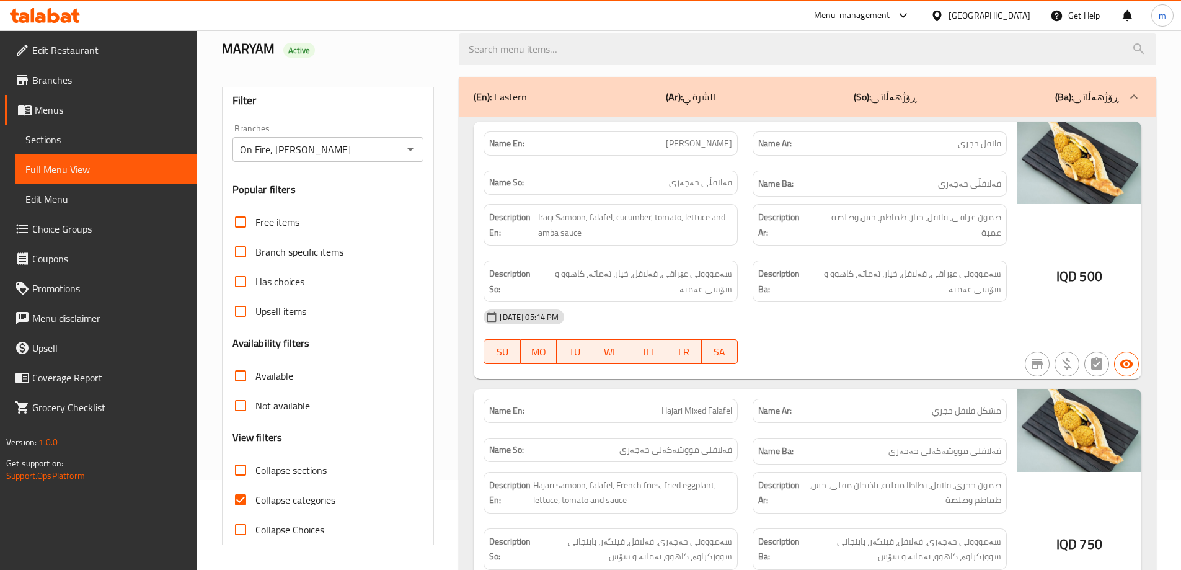
click at [284, 505] on span "Collapse categories" at bounding box center [295, 499] width 80 height 15
click at [255, 505] on input "Collapse categories" at bounding box center [241, 500] width 30 height 30
checkbox input "false"
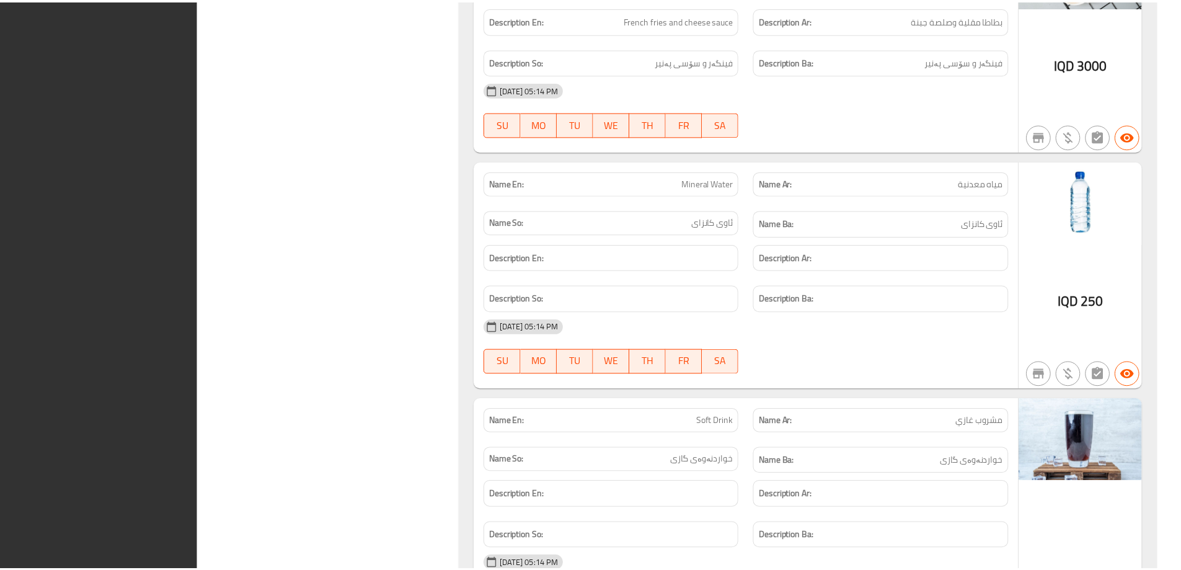
scroll to position [6105, 0]
